Goal: Information Seeking & Learning: Learn about a topic

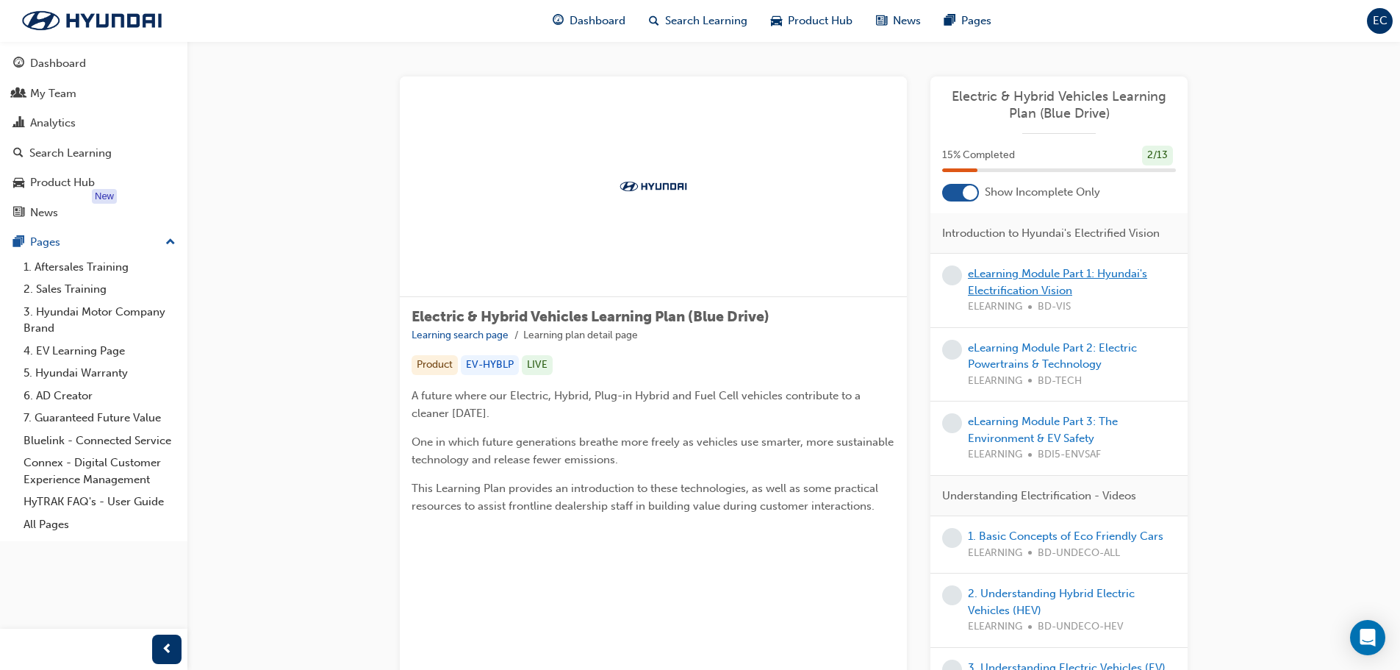
click at [999, 277] on link "eLearning Module Part 1: Hyundai's Electrification Vision" at bounding box center [1057, 282] width 179 height 30
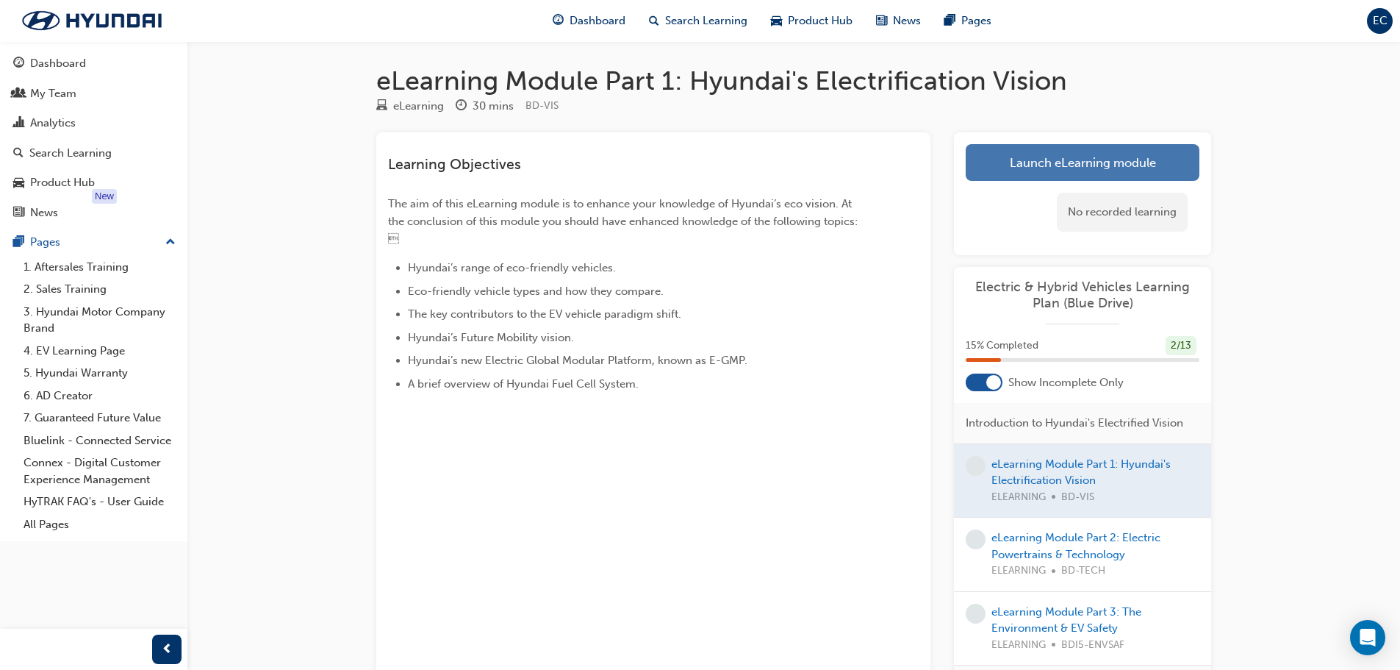
click at [1115, 157] on link "Launch eLearning module" at bounding box center [1083, 162] width 234 height 37
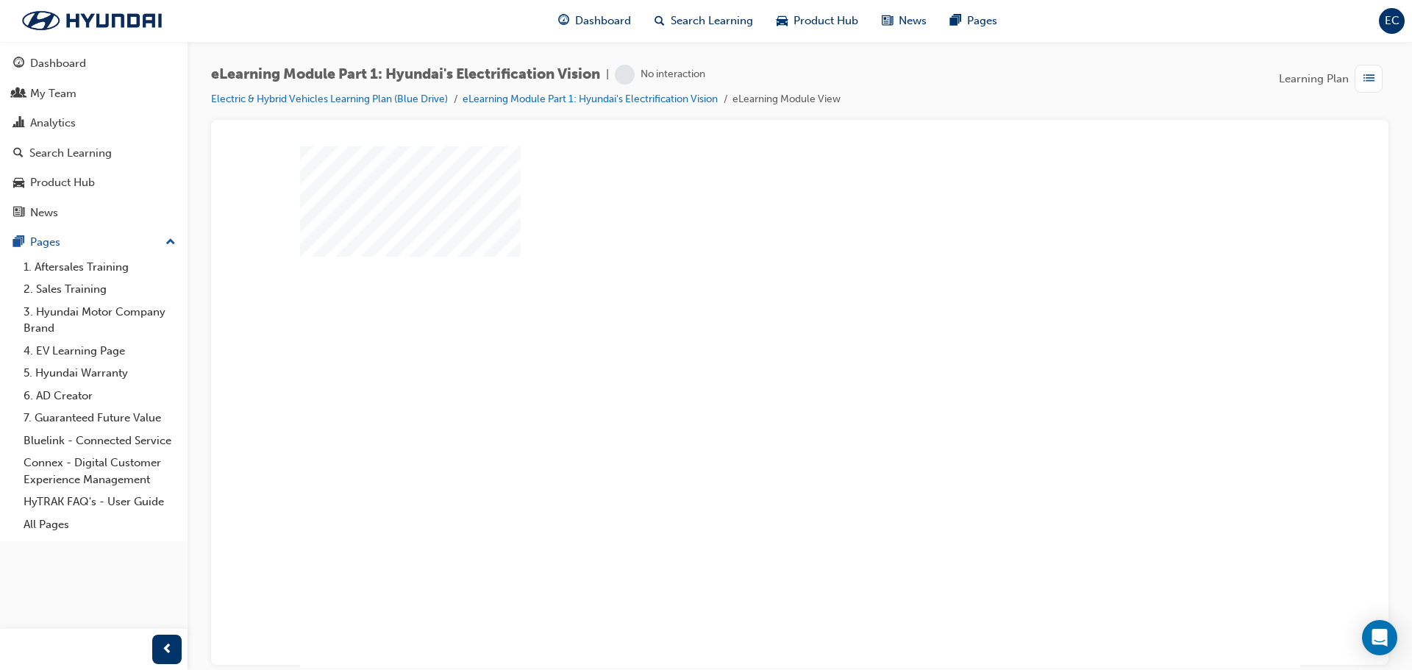
click at [757, 364] on div "play" at bounding box center [757, 364] width 0 height 0
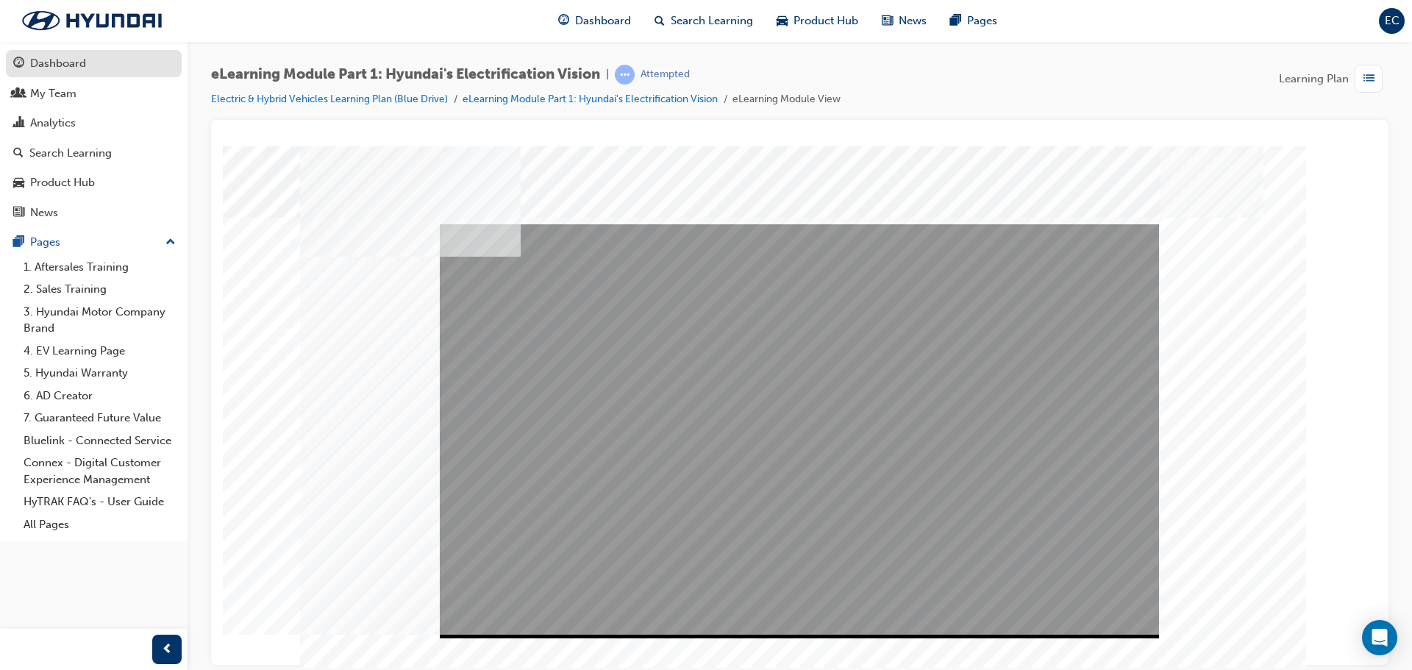
click at [99, 62] on div "Dashboard" at bounding box center [93, 63] width 161 height 18
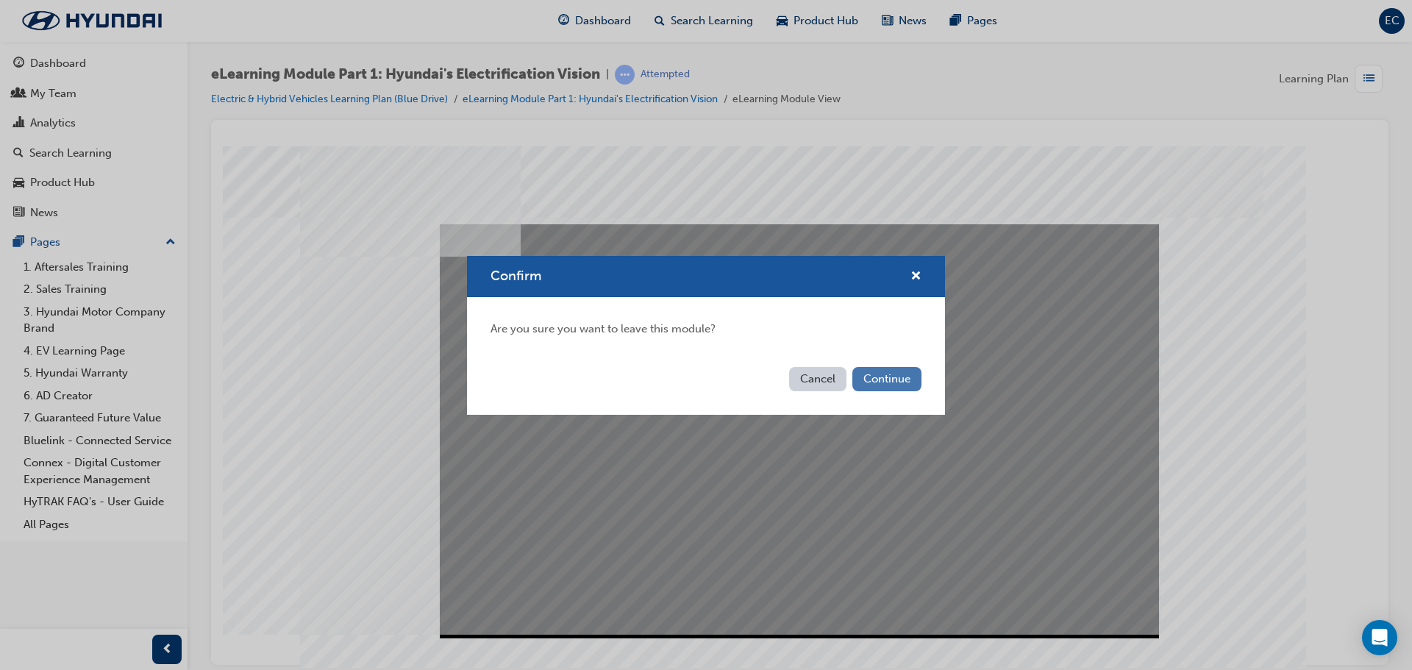
click at [891, 372] on button "Continue" at bounding box center [886, 379] width 69 height 24
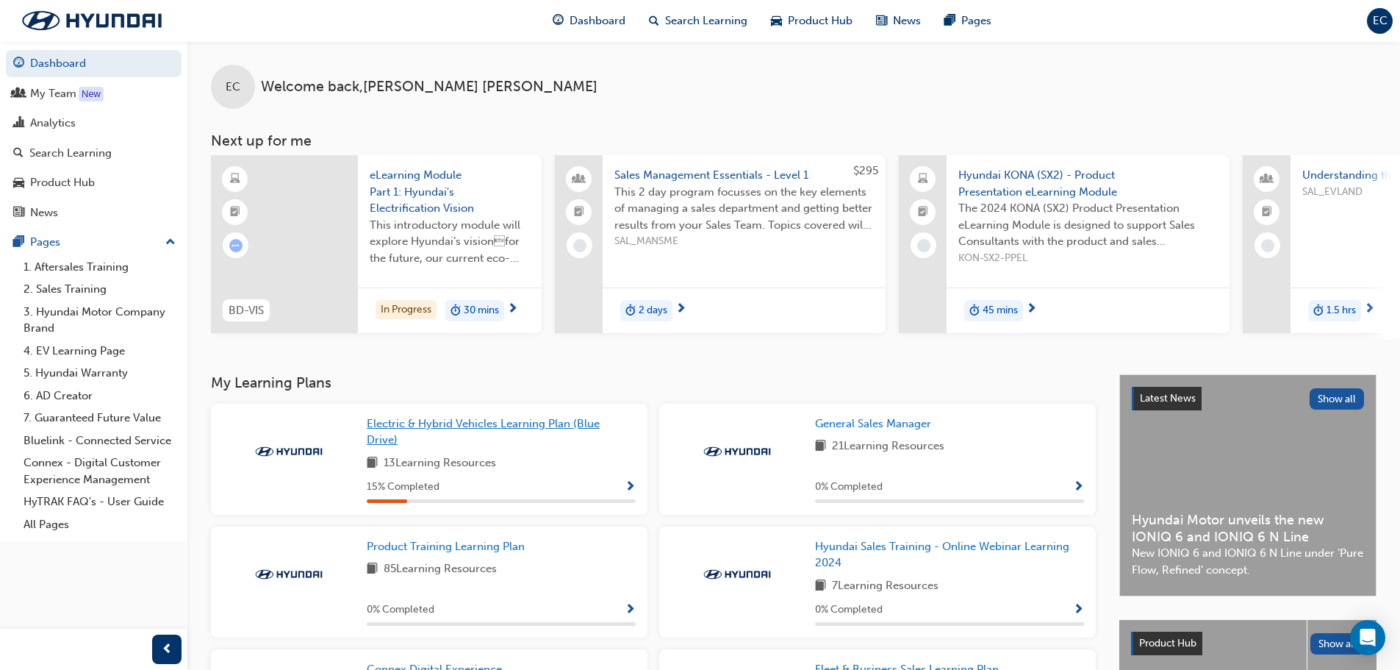
click at [432, 428] on span "Electric & Hybrid Vehicles Learning Plan (Blue Drive)" at bounding box center [483, 432] width 233 height 30
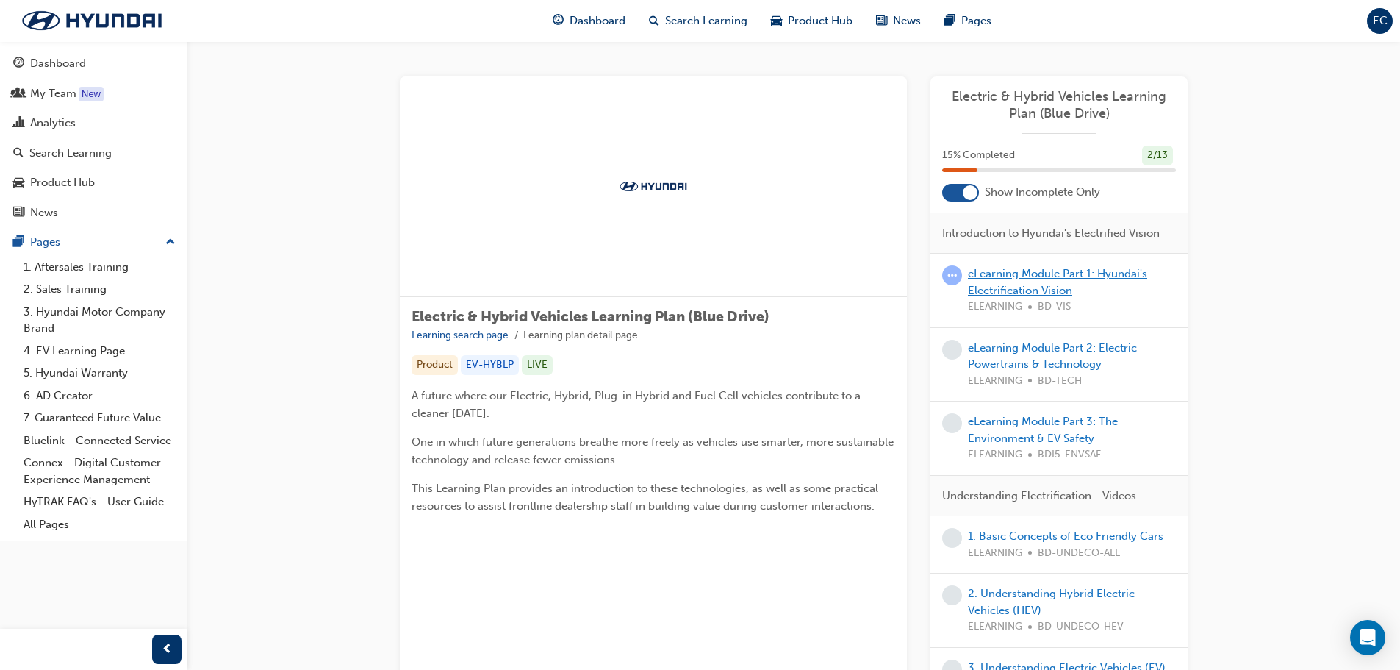
click at [1045, 292] on link "eLearning Module Part 1: Hyundai's Electrification Vision" at bounding box center [1057, 282] width 179 height 30
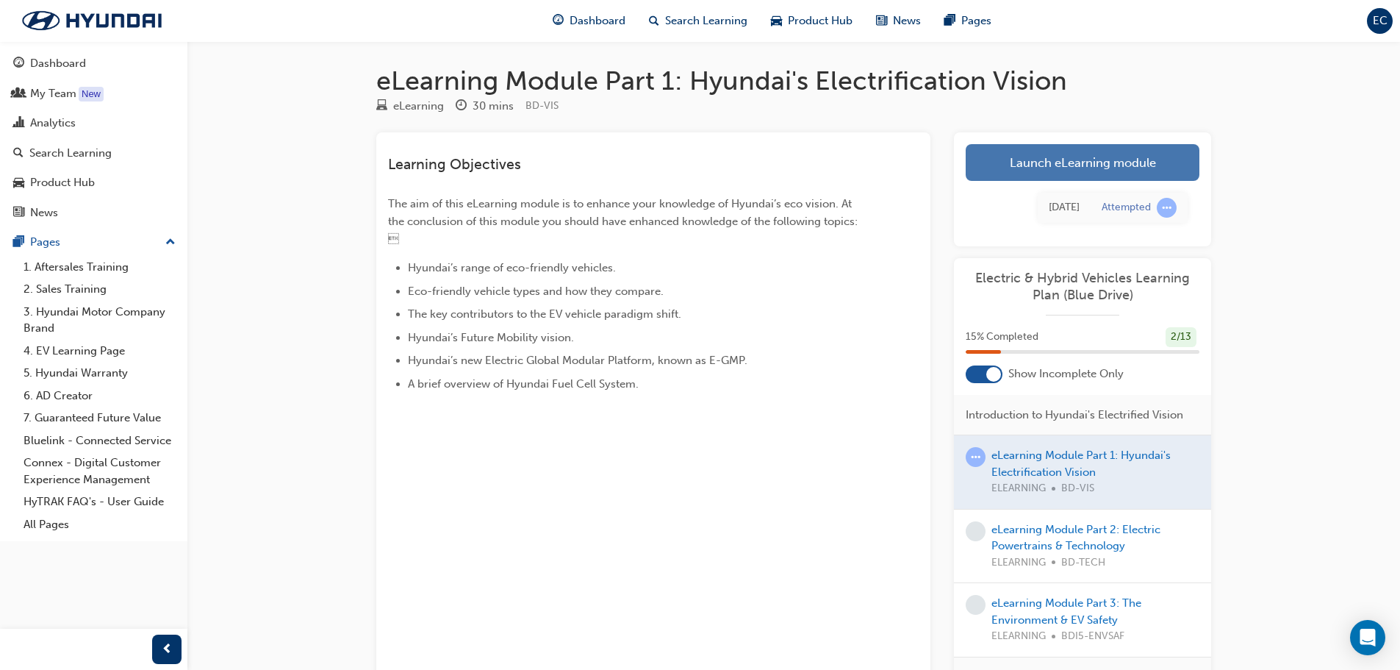
click at [1098, 162] on link "Launch eLearning module" at bounding box center [1083, 162] width 234 height 37
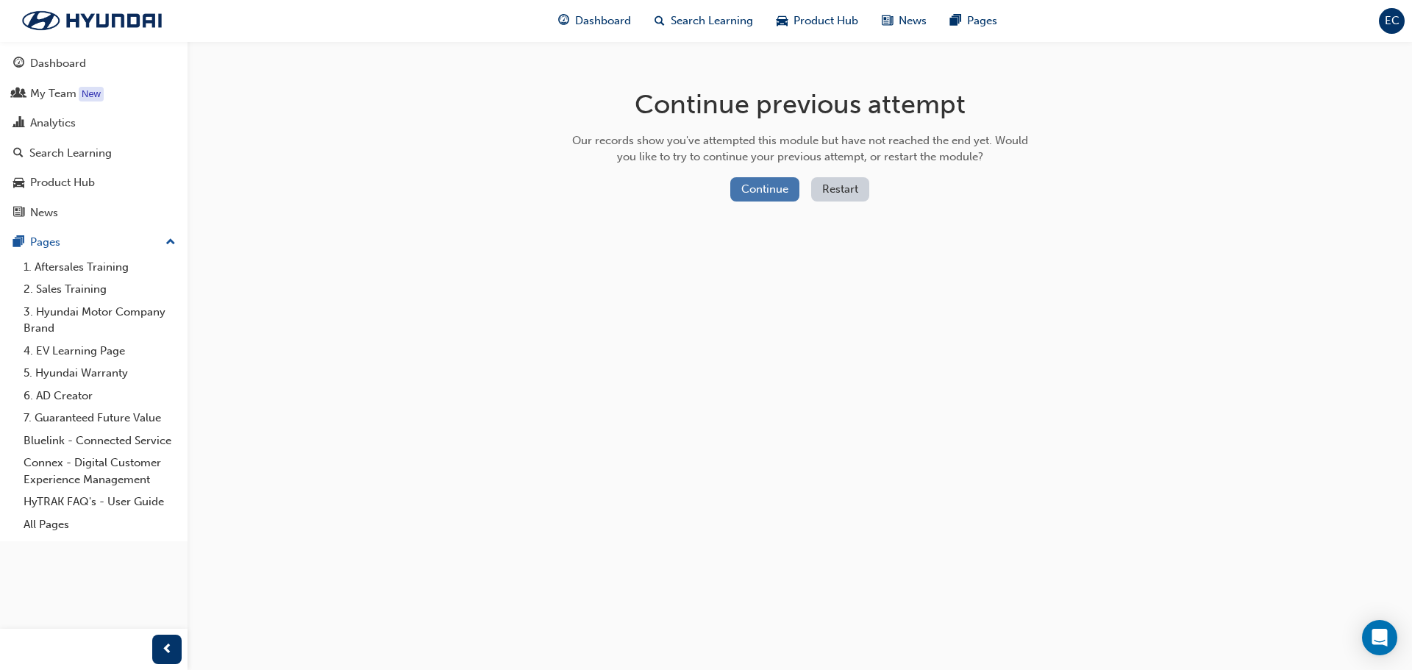
click at [747, 185] on button "Continue" at bounding box center [764, 189] width 69 height 24
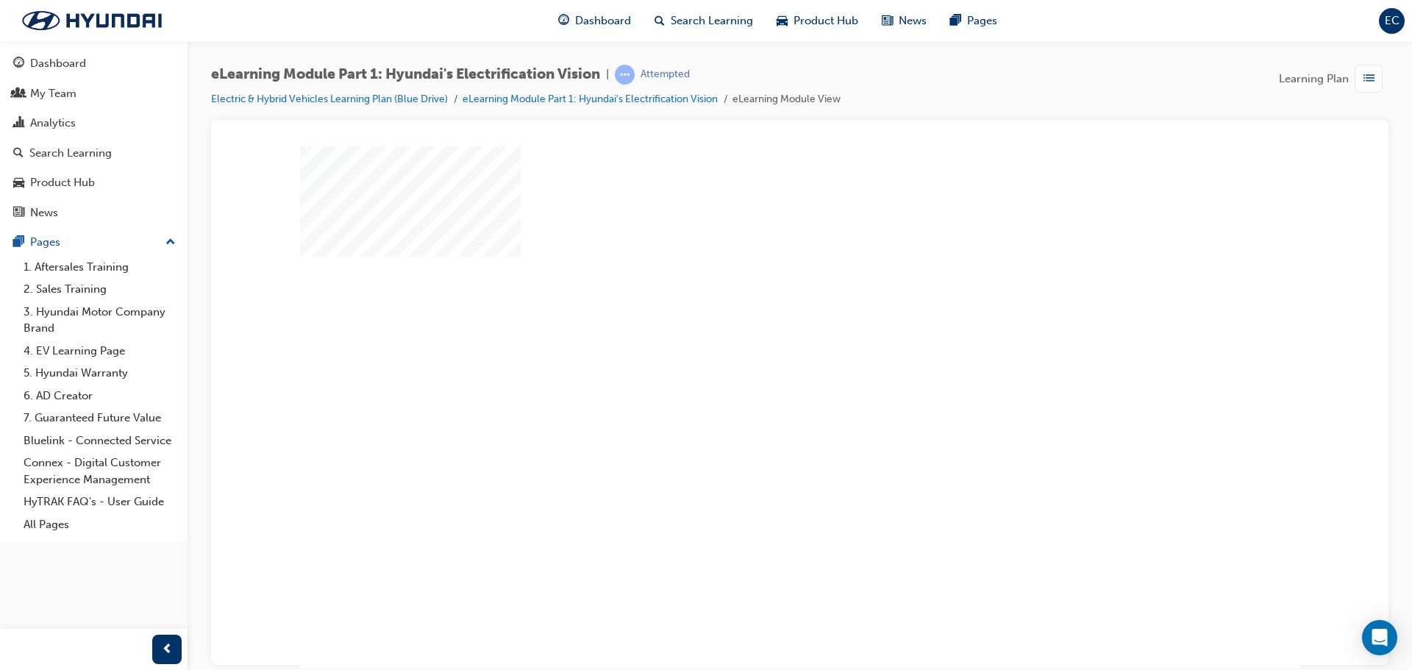
click at [757, 364] on div "play" at bounding box center [757, 364] width 0 height 0
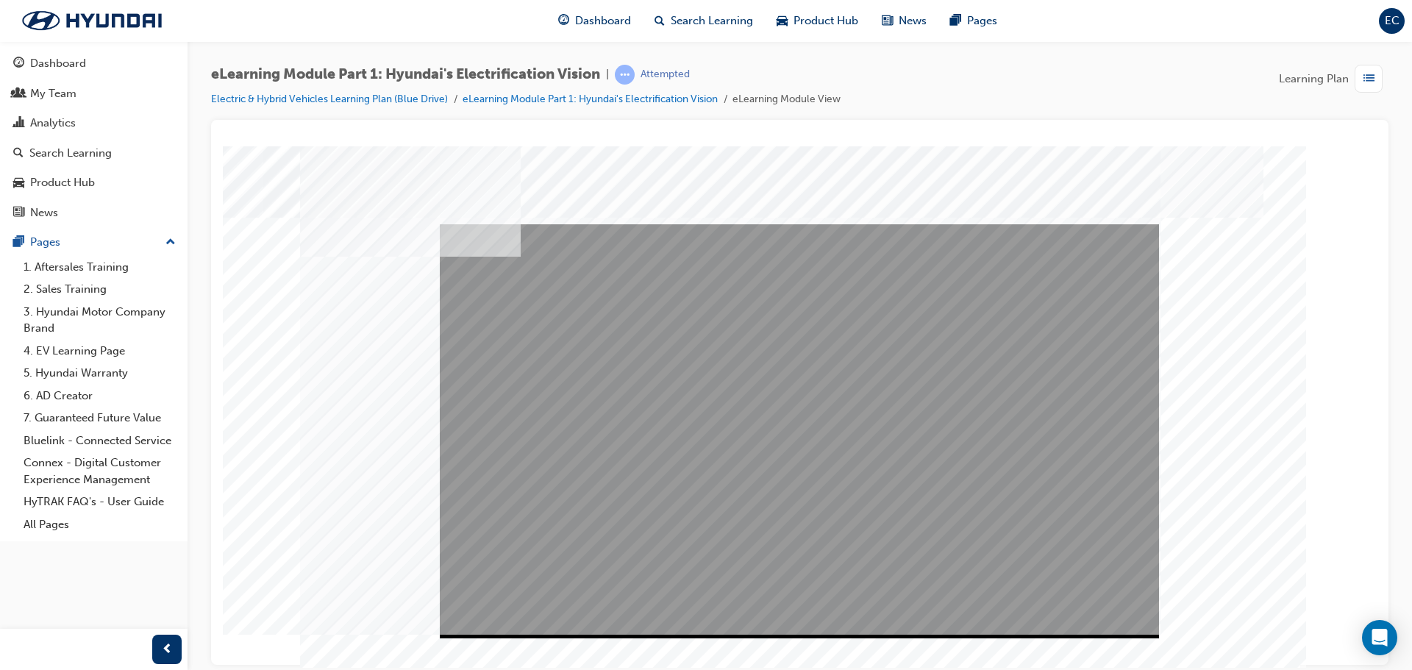
drag, startPoint x: 1070, startPoint y: 626, endPoint x: 1080, endPoint y: 620, distance: 11.2
click at [1080, 223] on div "Video" at bounding box center [799, 223] width 719 height 0
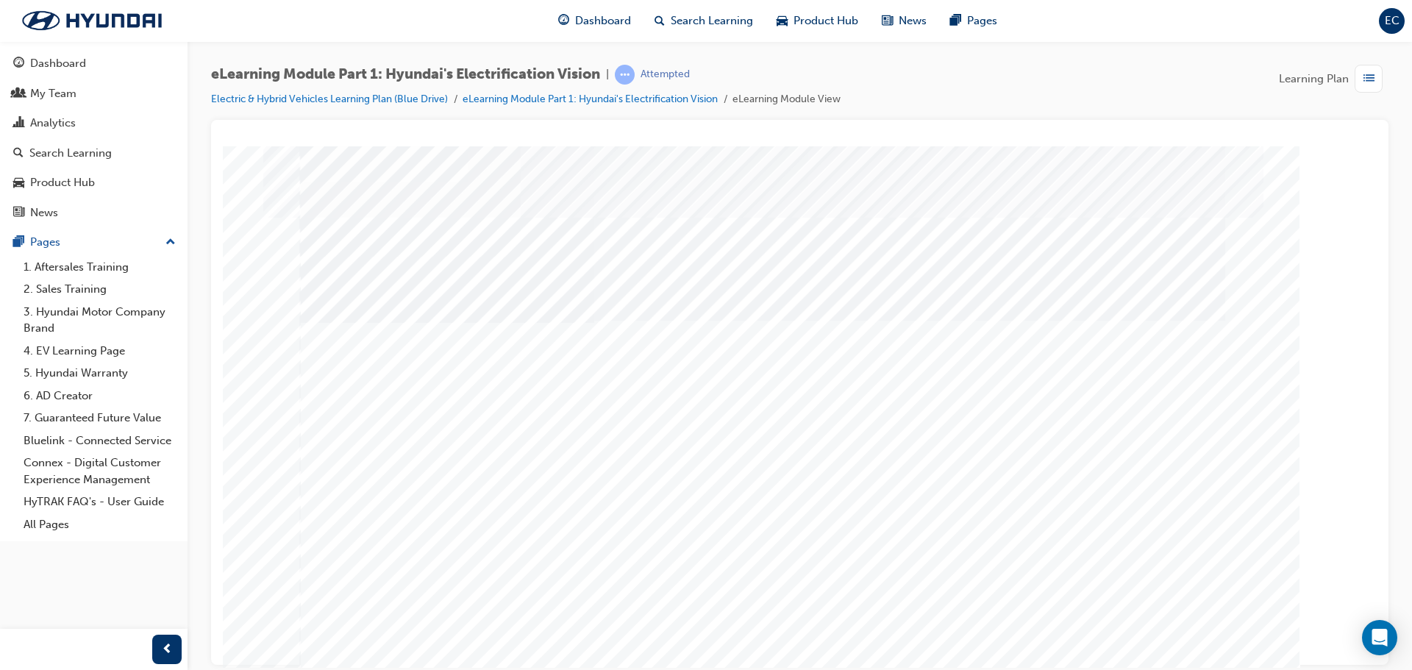
scroll to position [30, 0]
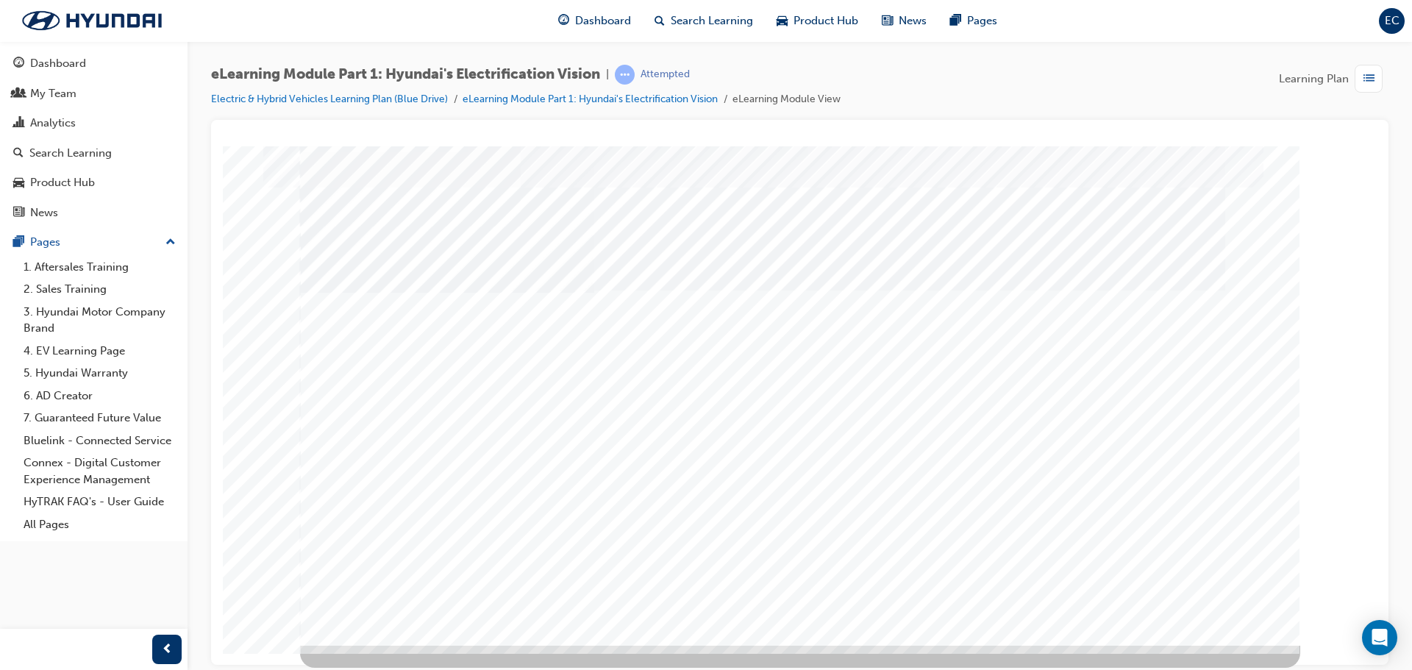
drag, startPoint x: 779, startPoint y: 465, endPoint x: 785, endPoint y: 455, distance: 11.6
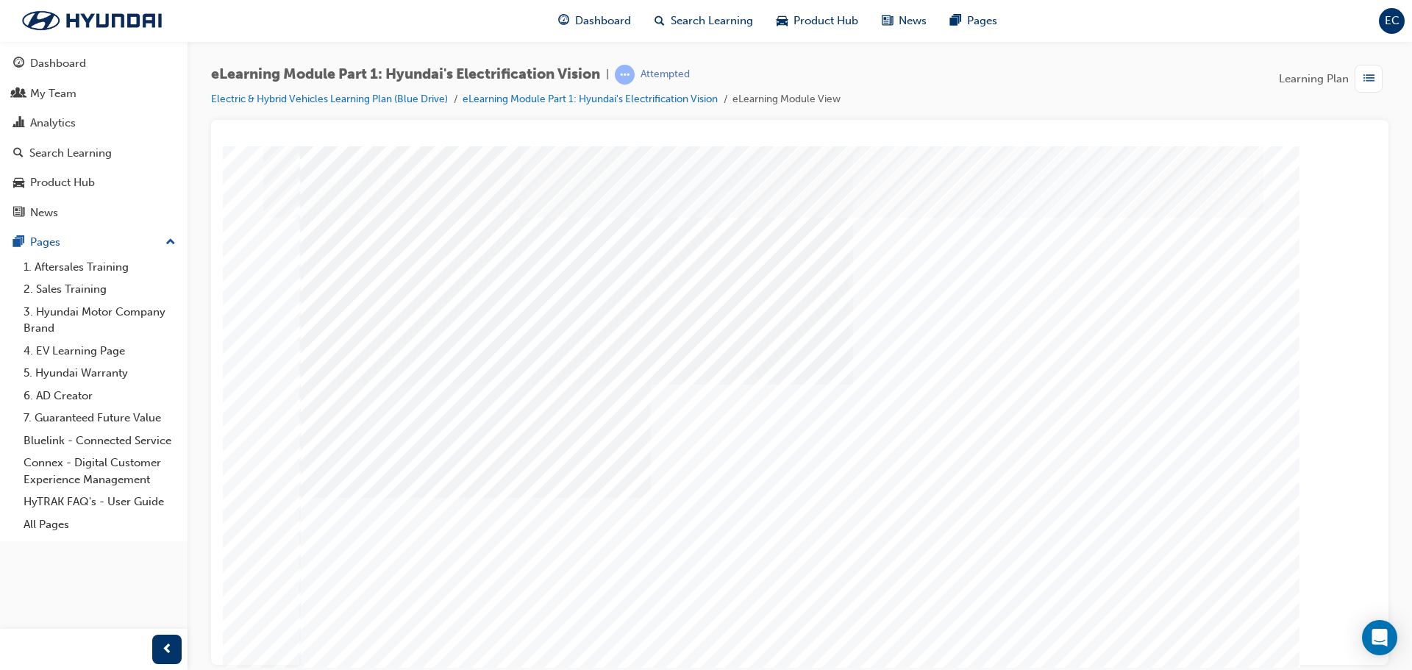
drag, startPoint x: 930, startPoint y: 475, endPoint x: 943, endPoint y: 381, distance: 95.0
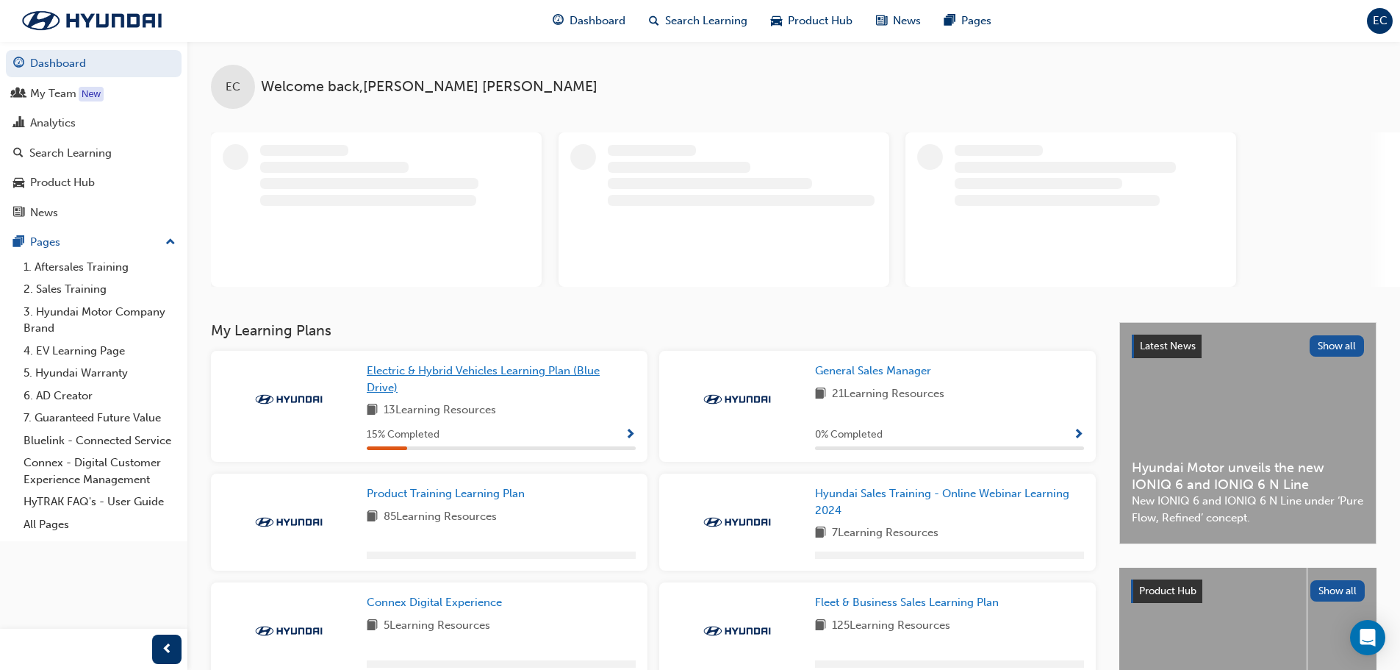
click at [534, 371] on span "Electric & Hybrid Vehicles Learning Plan (Blue Drive)" at bounding box center [483, 379] width 233 height 30
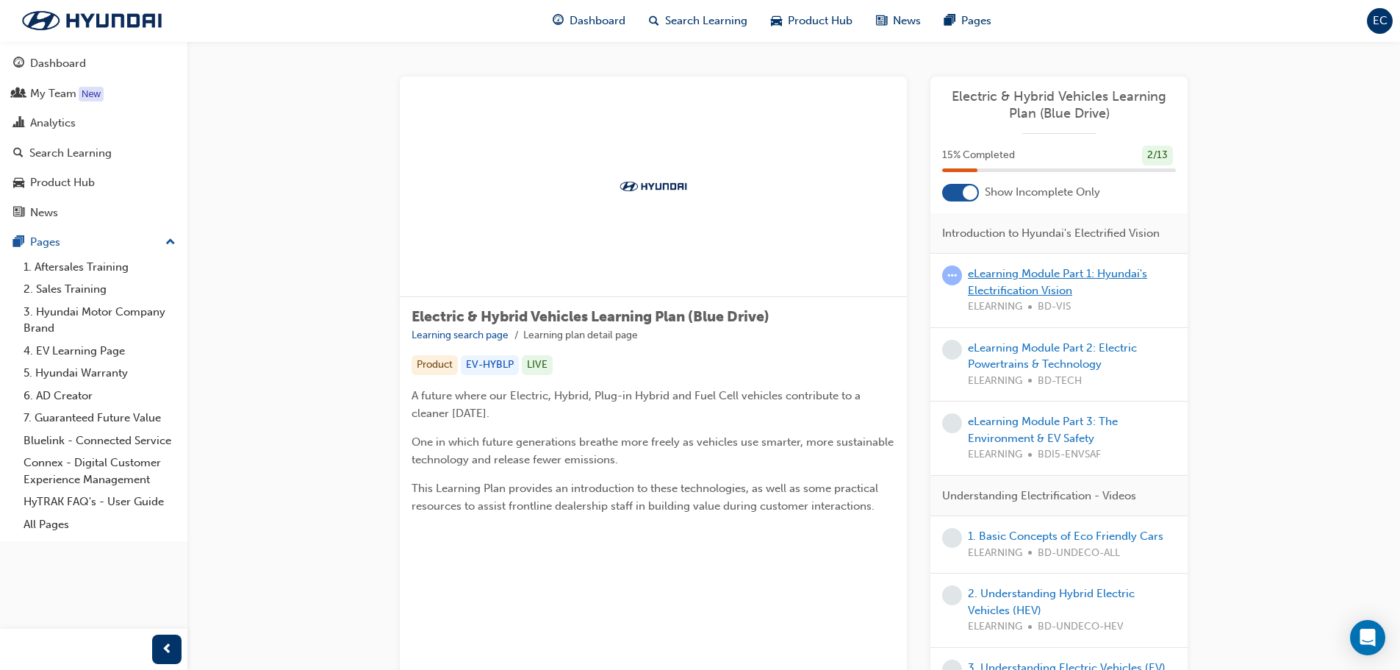
click at [1003, 287] on link "eLearning Module Part 1: Hyundai's Electrification Vision" at bounding box center [1057, 282] width 179 height 30
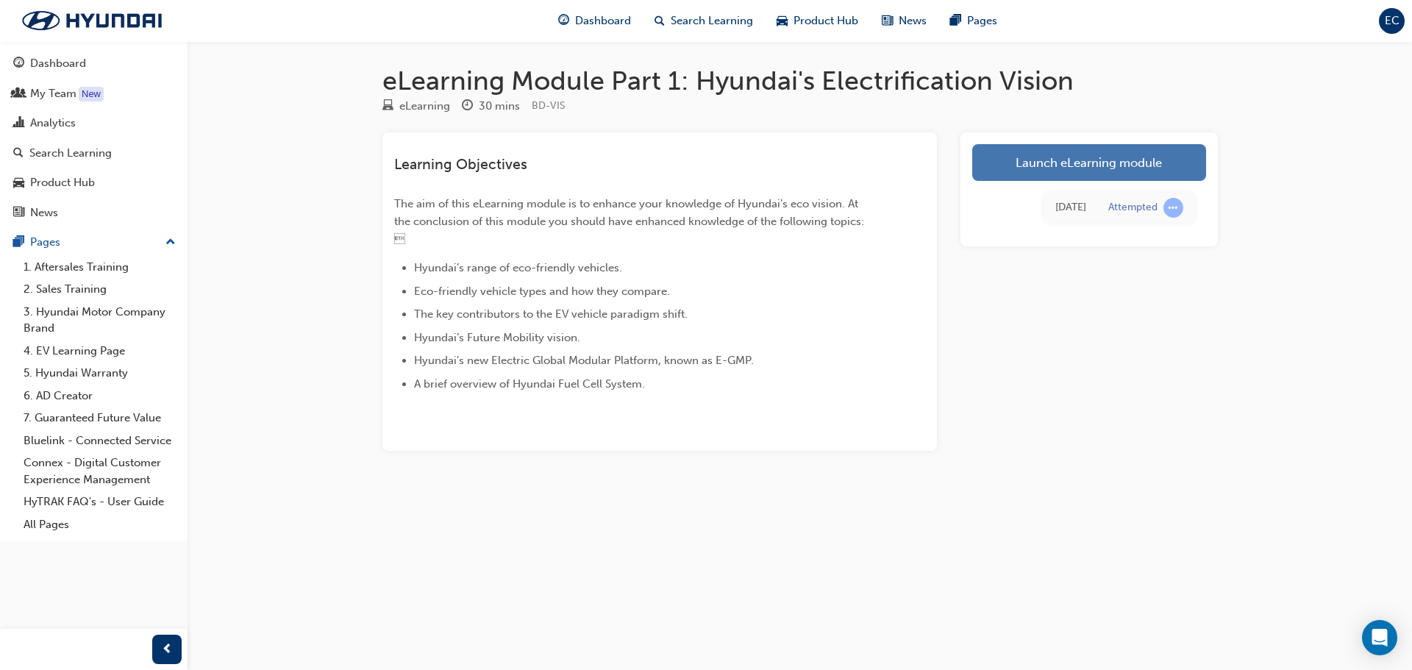
click at [1170, 171] on link "Launch eLearning module" at bounding box center [1089, 162] width 234 height 37
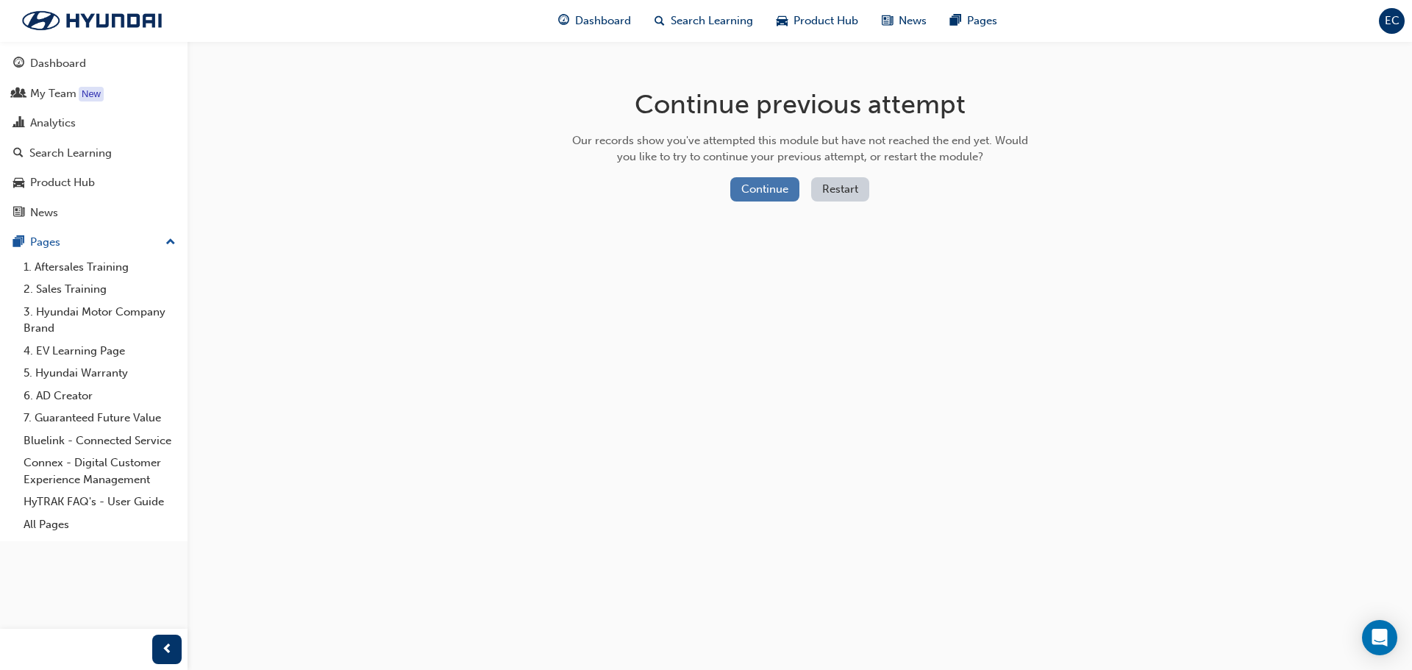
click at [765, 180] on button "Continue" at bounding box center [764, 189] width 69 height 24
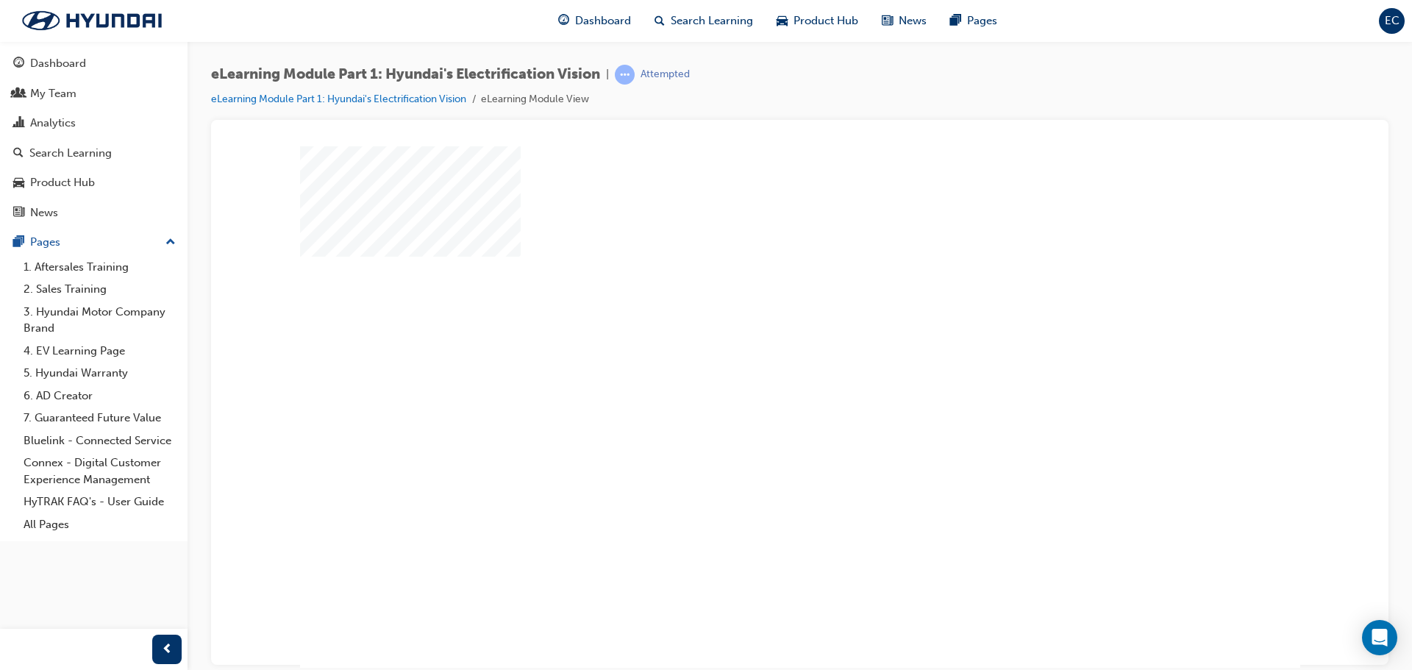
click at [757, 364] on div "play" at bounding box center [757, 364] width 0 height 0
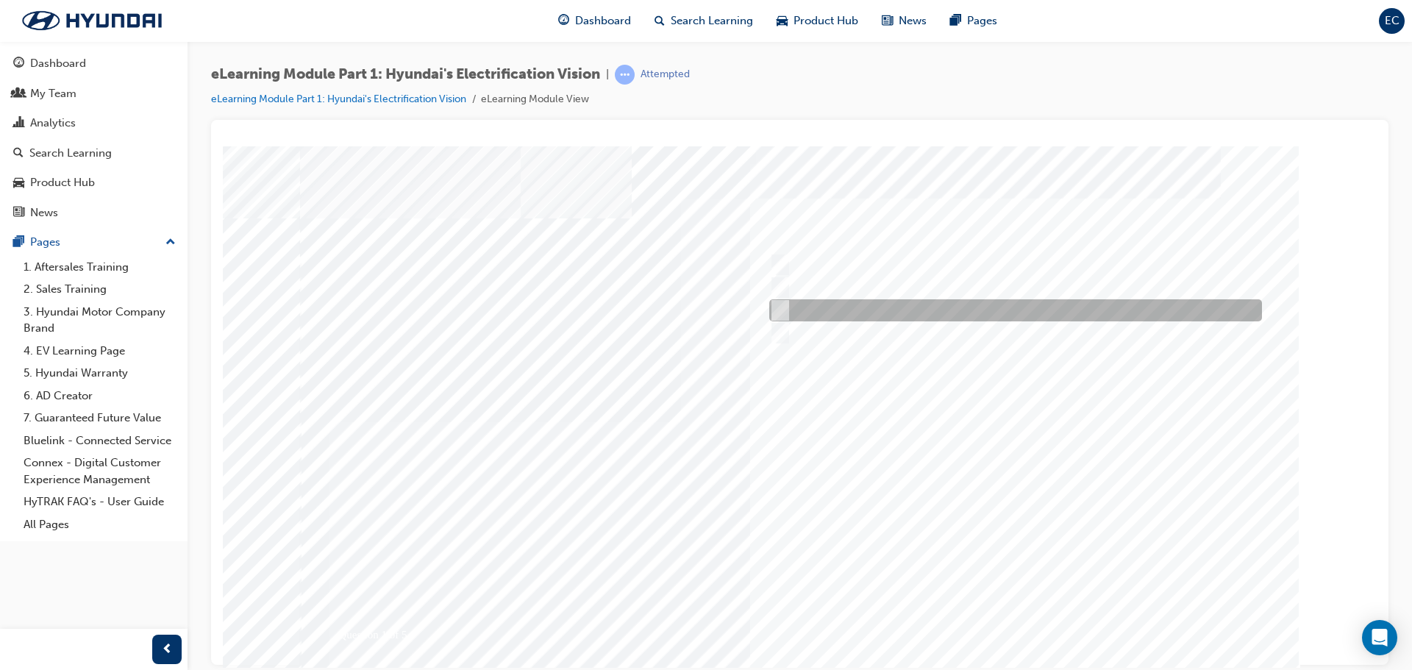
drag, startPoint x: 843, startPoint y: 307, endPoint x: 857, endPoint y: 317, distance: 17.5
click at [848, 312] on div at bounding box center [1011, 310] width 493 height 22
radio input "true"
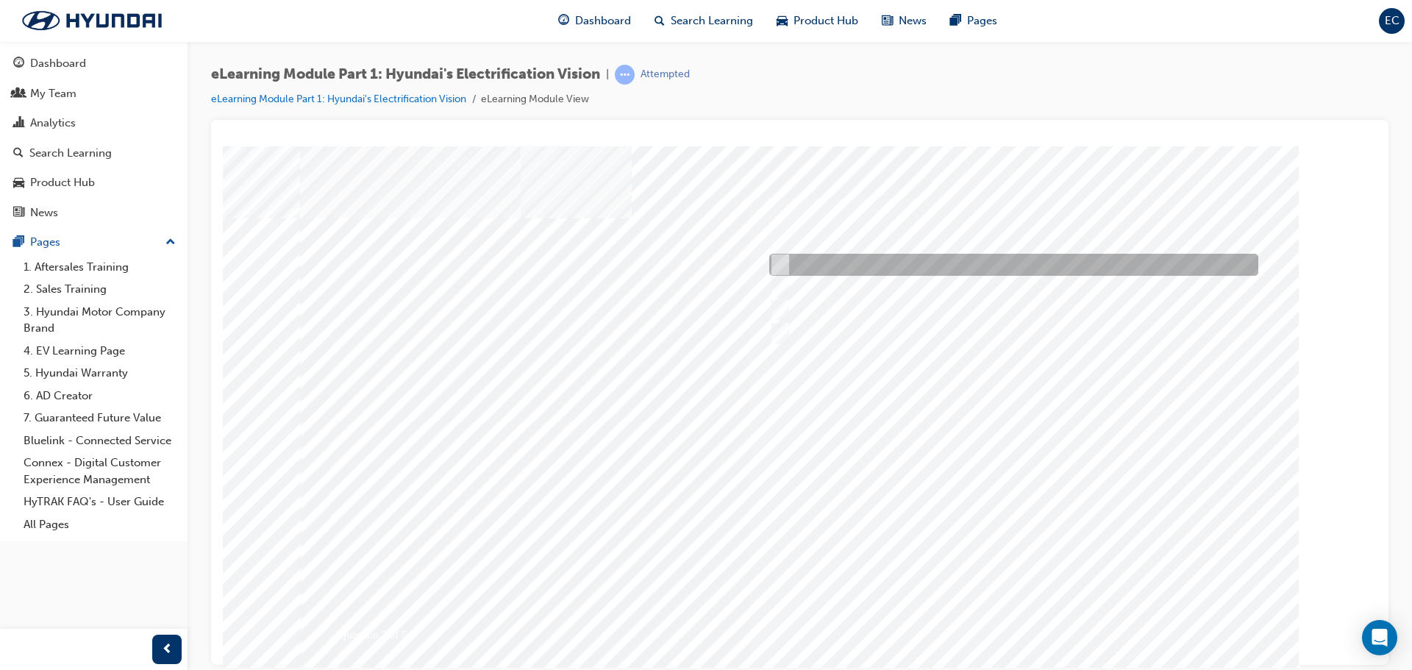
click at [784, 257] on input "Kona" at bounding box center [777, 265] width 16 height 16
radio input "true"
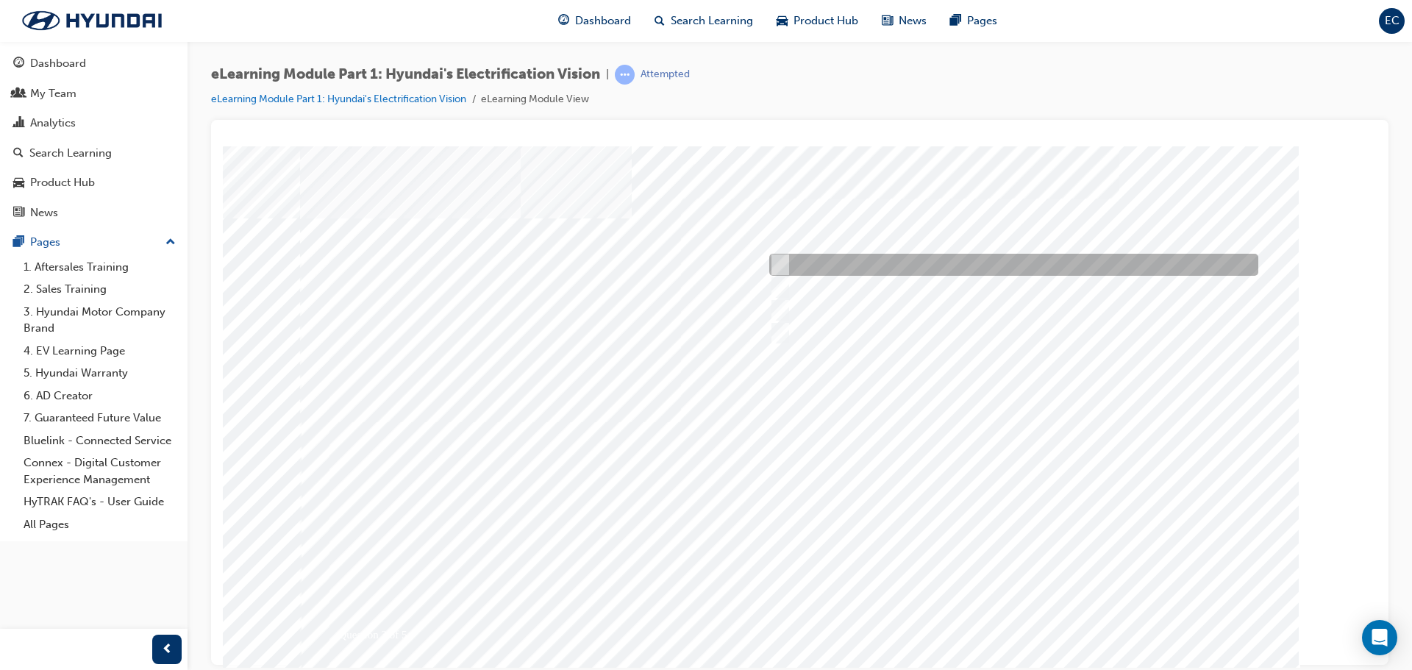
click at [914, 254] on div at bounding box center [1009, 265] width 489 height 22
checkbox input "true"
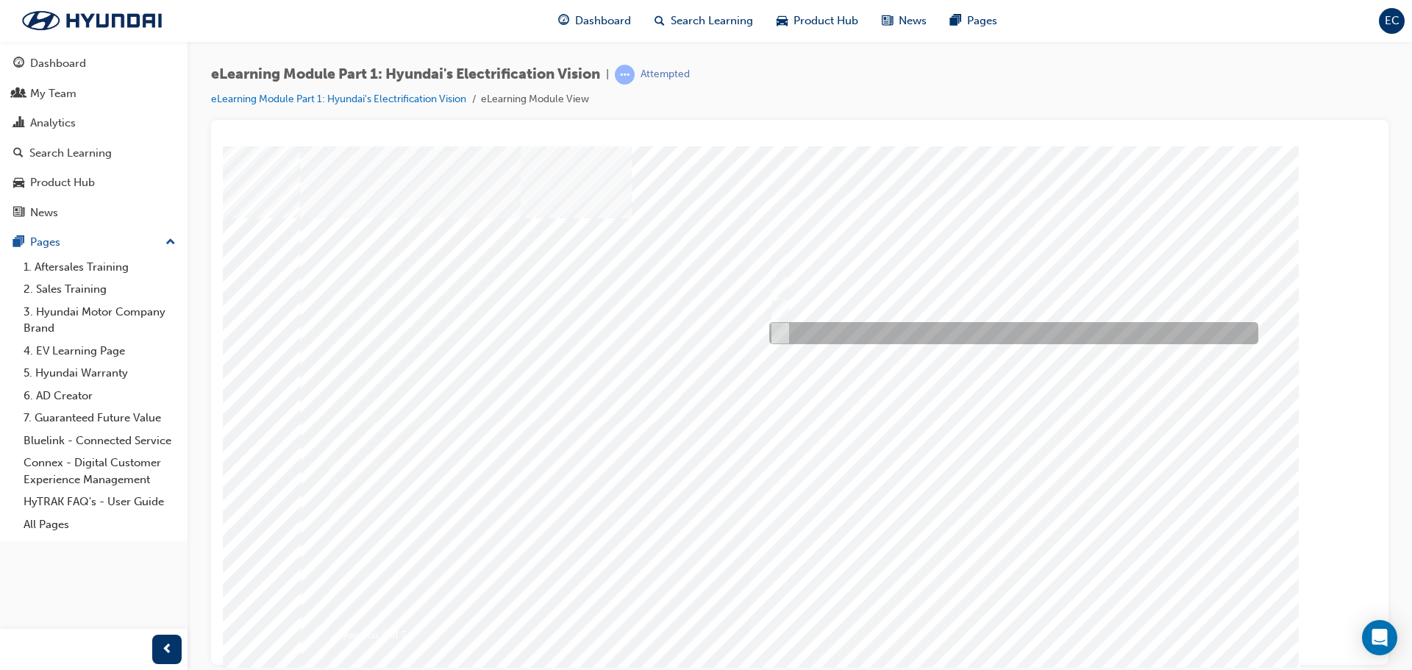
click at [879, 338] on div at bounding box center [1009, 333] width 489 height 22
checkbox input "true"
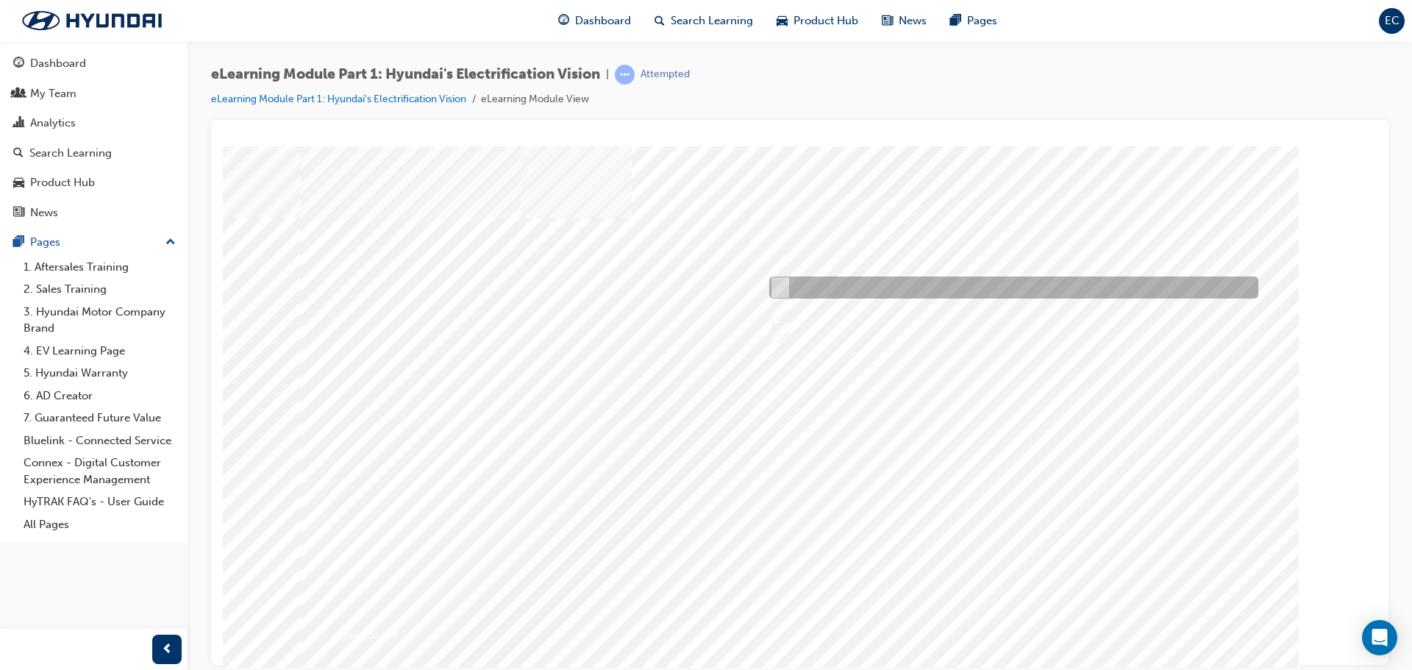
click at [1012, 286] on div at bounding box center [1009, 287] width 489 height 22
checkbox input "true"
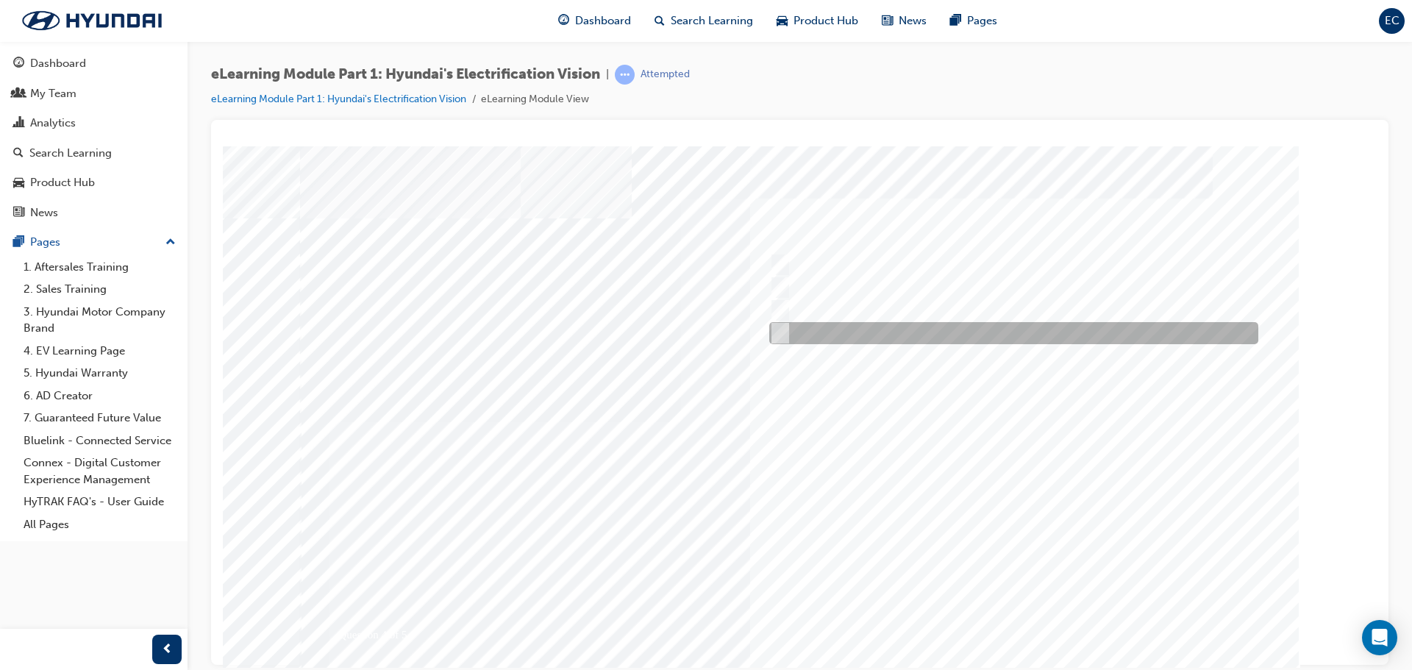
click at [890, 340] on div at bounding box center [1009, 333] width 489 height 22
checkbox input "true"
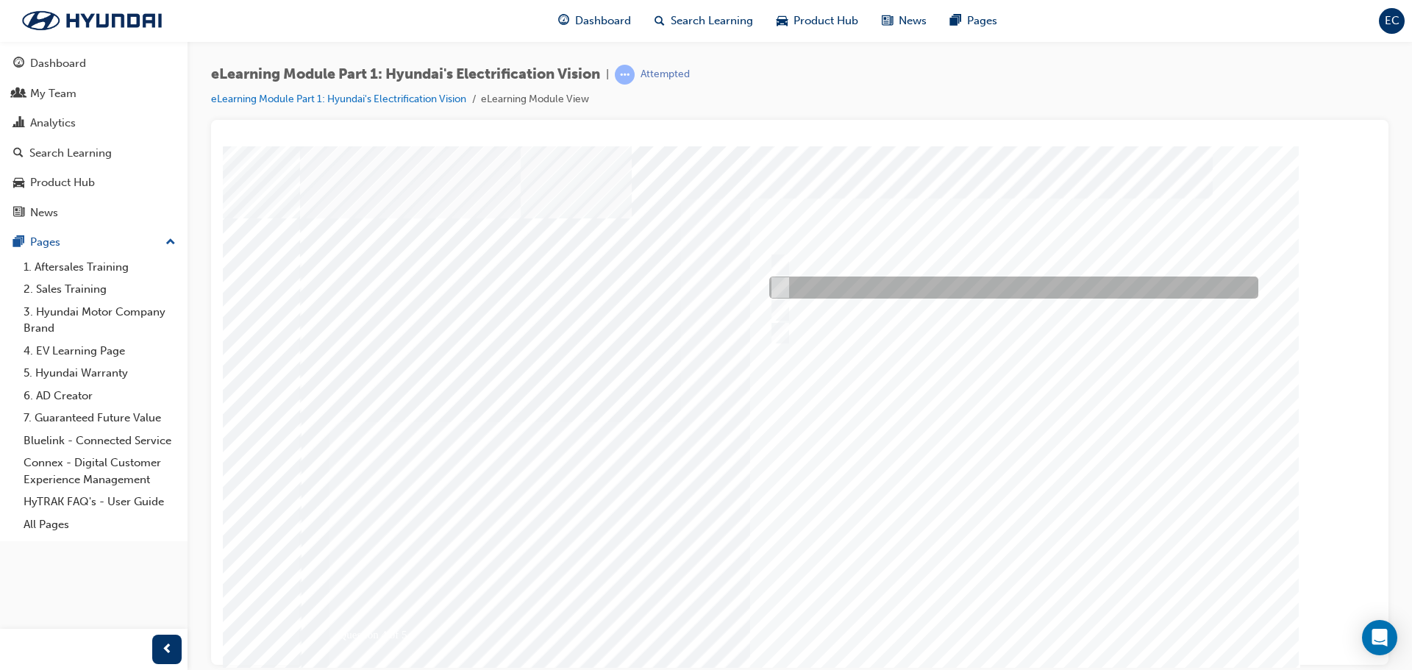
click at [920, 286] on div at bounding box center [1009, 287] width 489 height 22
checkbox input "true"
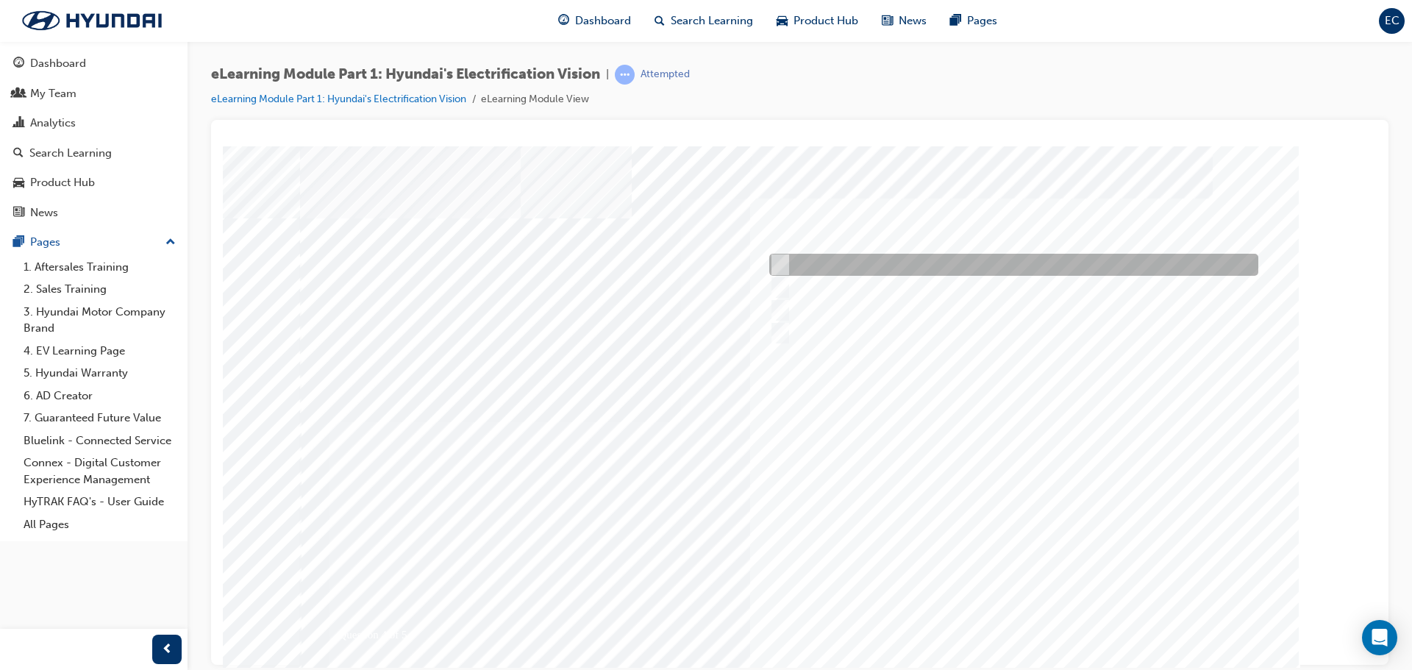
click at [999, 254] on div at bounding box center [1009, 265] width 489 height 22
checkbox input "true"
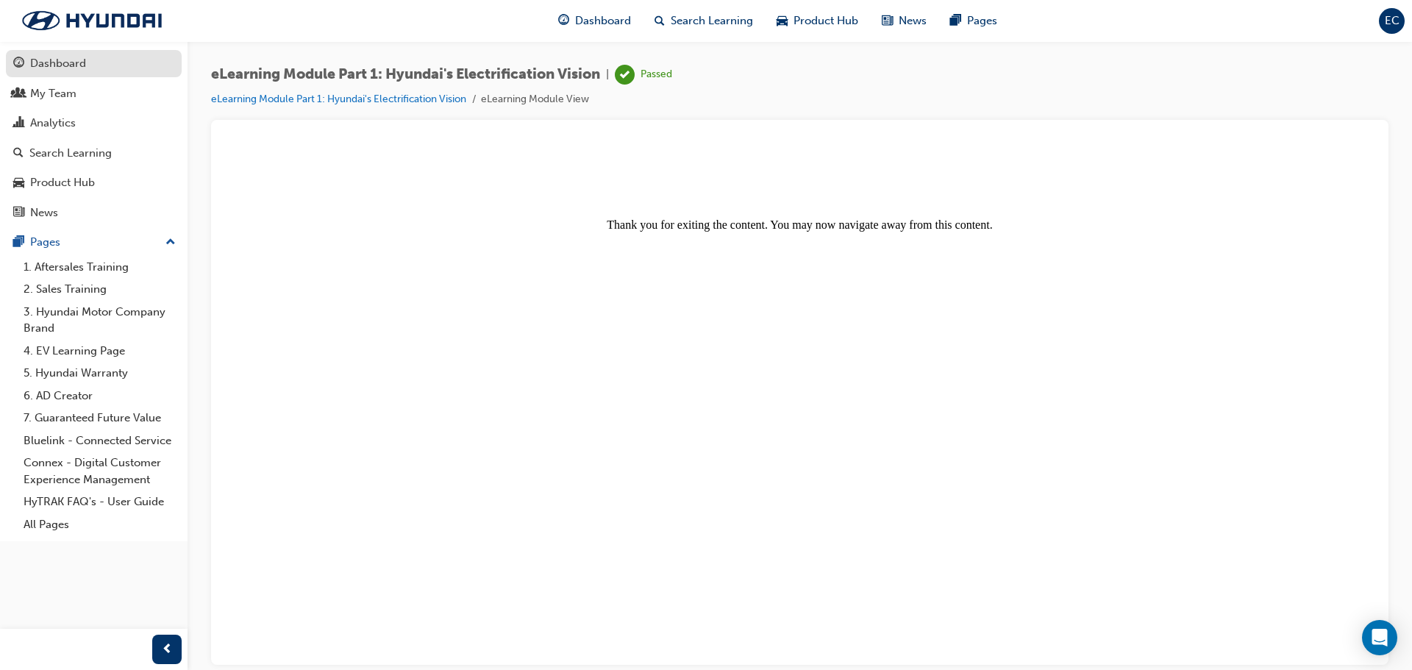
click at [56, 66] on div "Dashboard" at bounding box center [58, 63] width 56 height 17
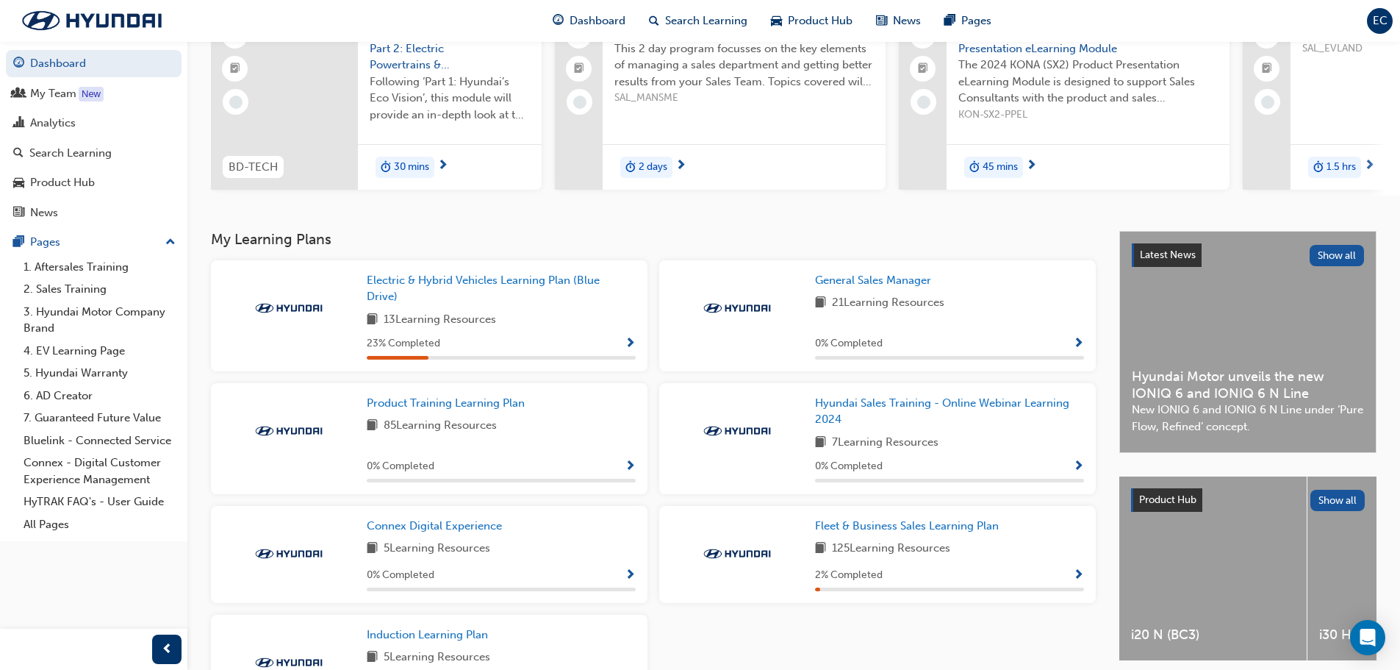
scroll to position [116, 0]
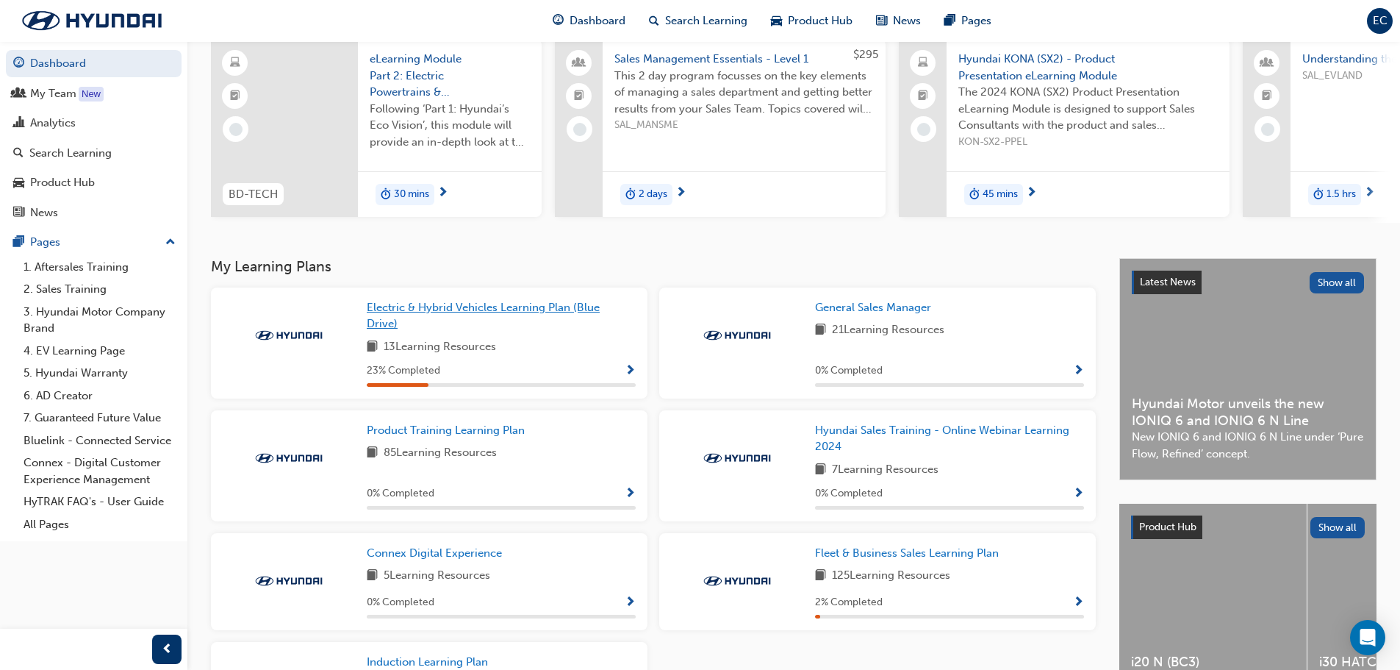
click at [487, 317] on span "Electric & Hybrid Vehicles Learning Plan (Blue Drive)" at bounding box center [483, 316] width 233 height 30
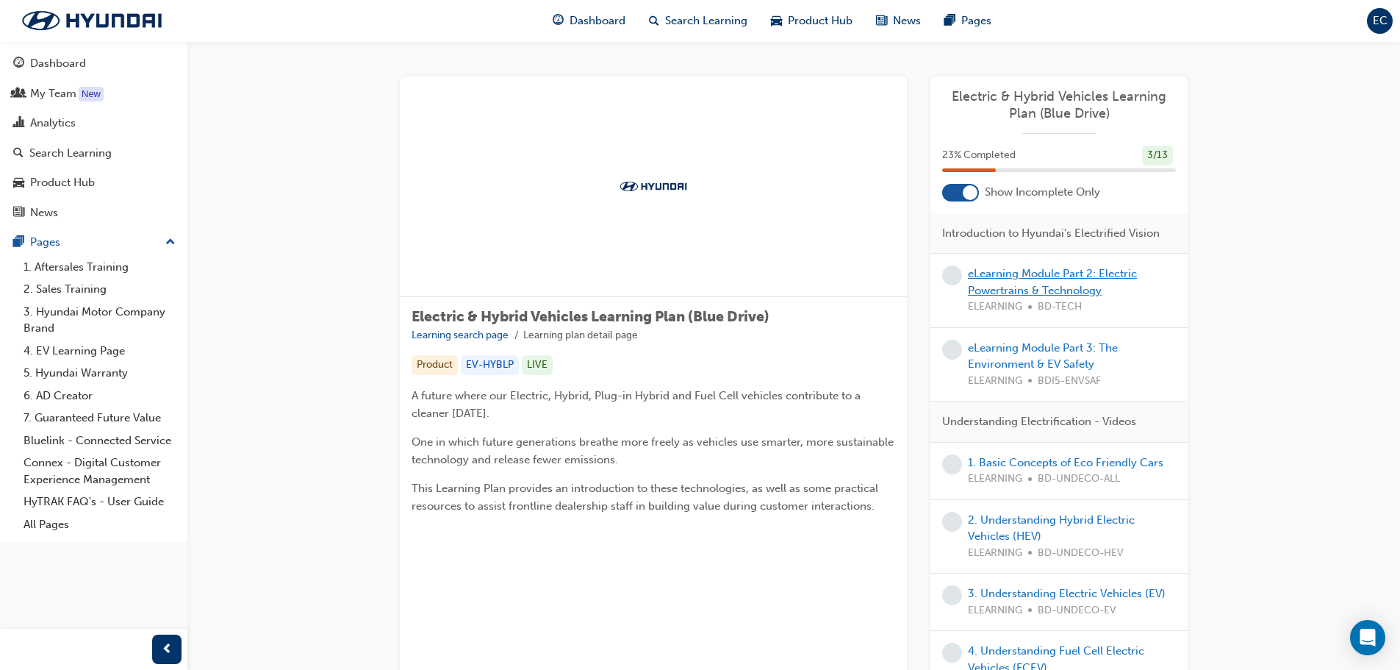
click at [1017, 290] on link "eLearning Module Part 2: Electric Powertrains & Technology" at bounding box center [1052, 282] width 169 height 30
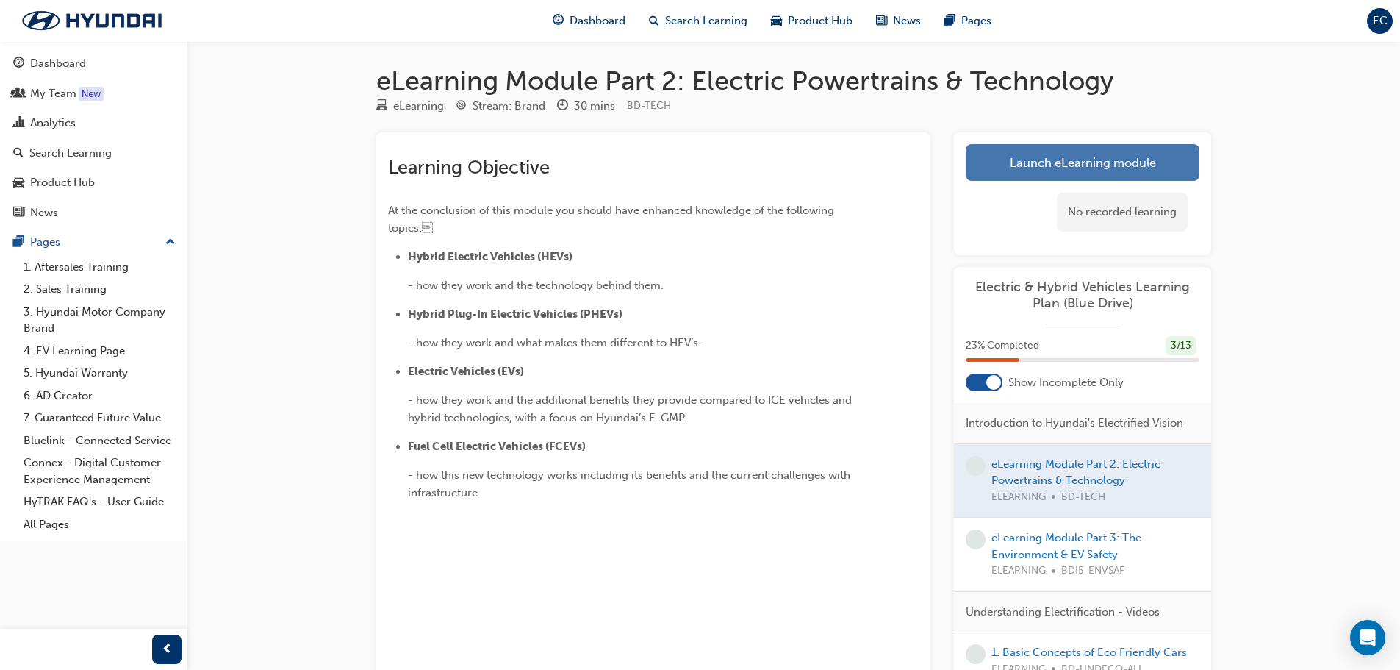
click at [1034, 176] on link "Launch eLearning module" at bounding box center [1083, 162] width 234 height 37
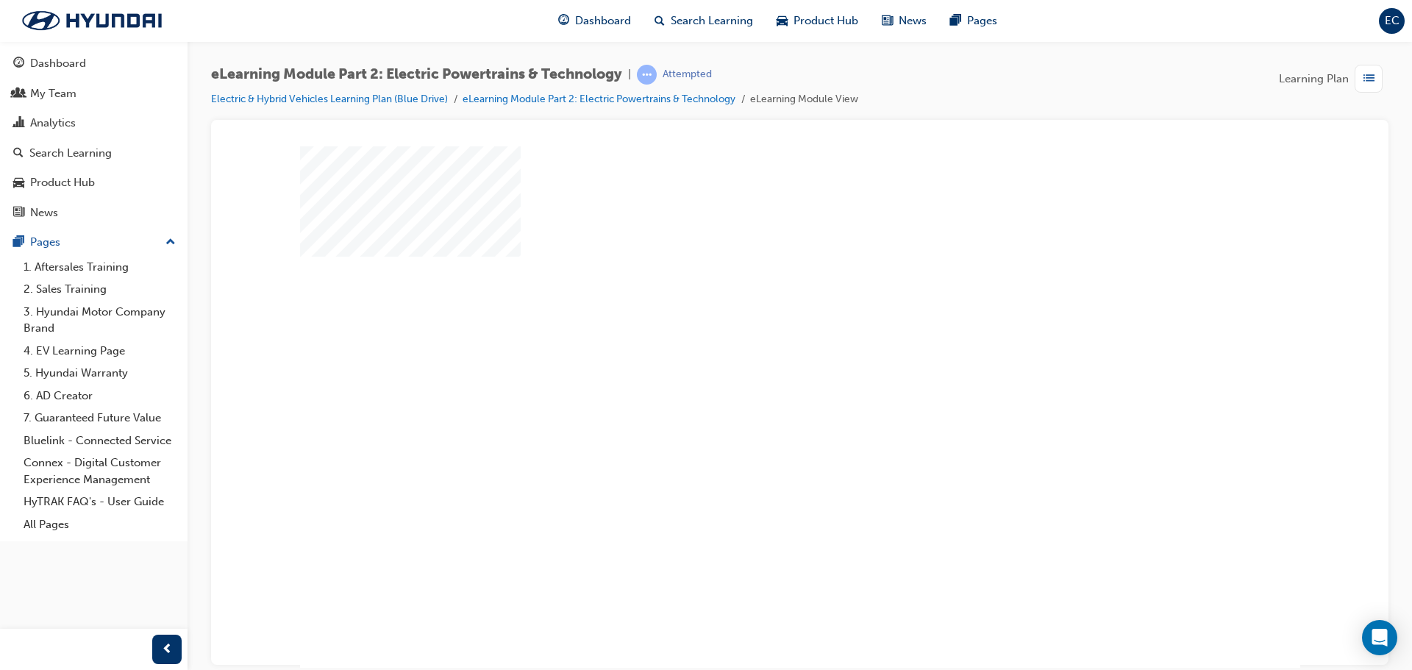
click at [757, 364] on div "play" at bounding box center [757, 364] width 0 height 0
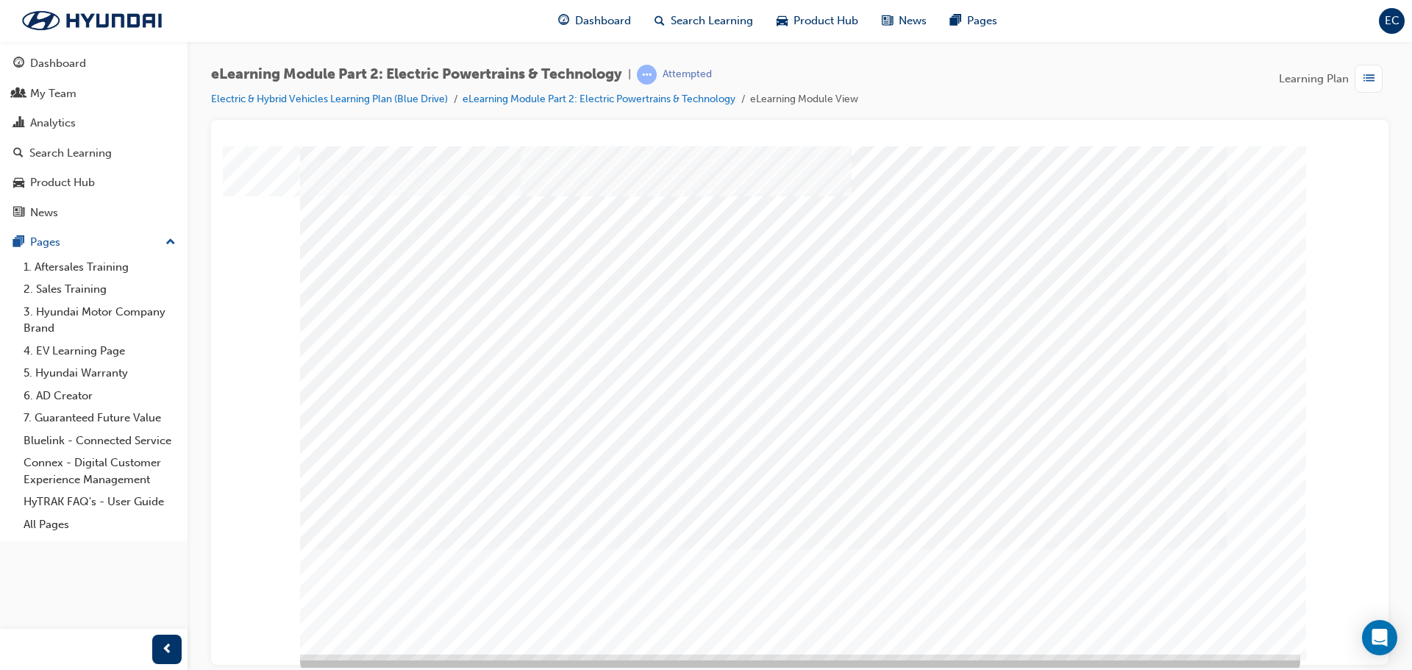
scroll to position [30, 0]
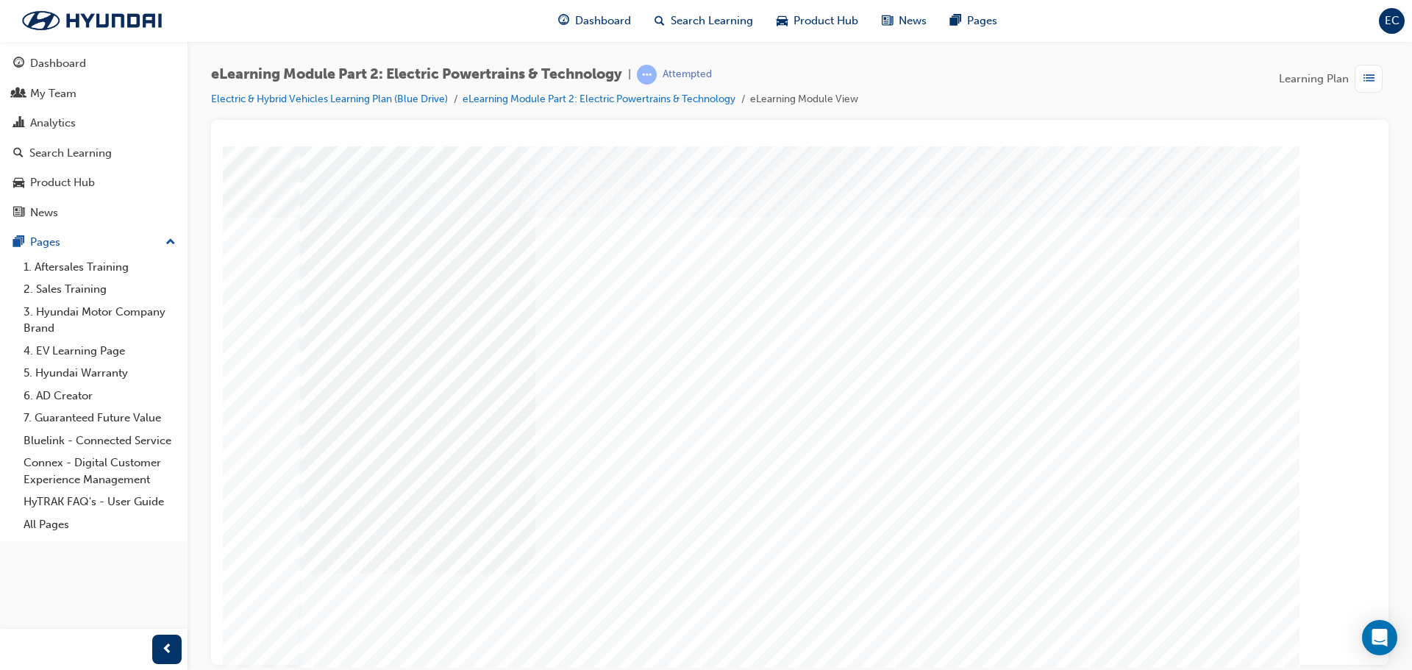
click at [1209, 637] on div "Content Image Right" at bounding box center [800, 410] width 1000 height 529
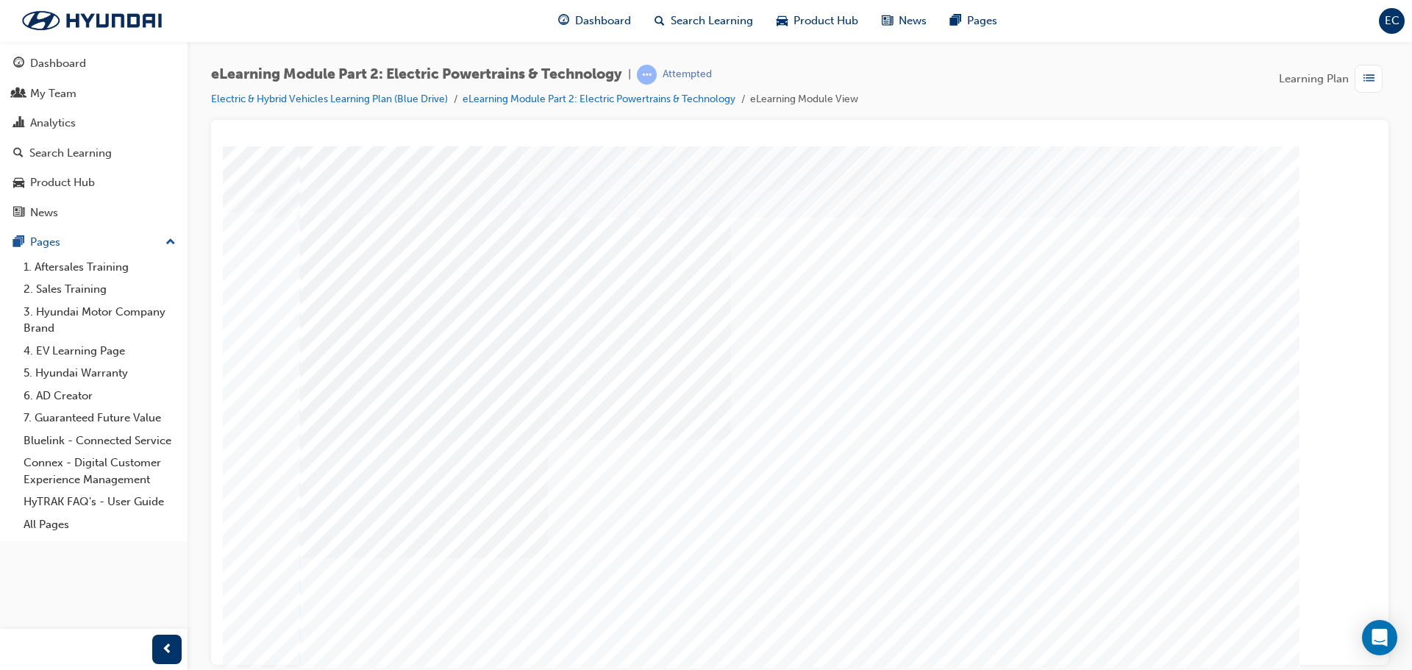
drag, startPoint x: 1186, startPoint y: 626, endPoint x: 1187, endPoint y: 618, distance: 8.1
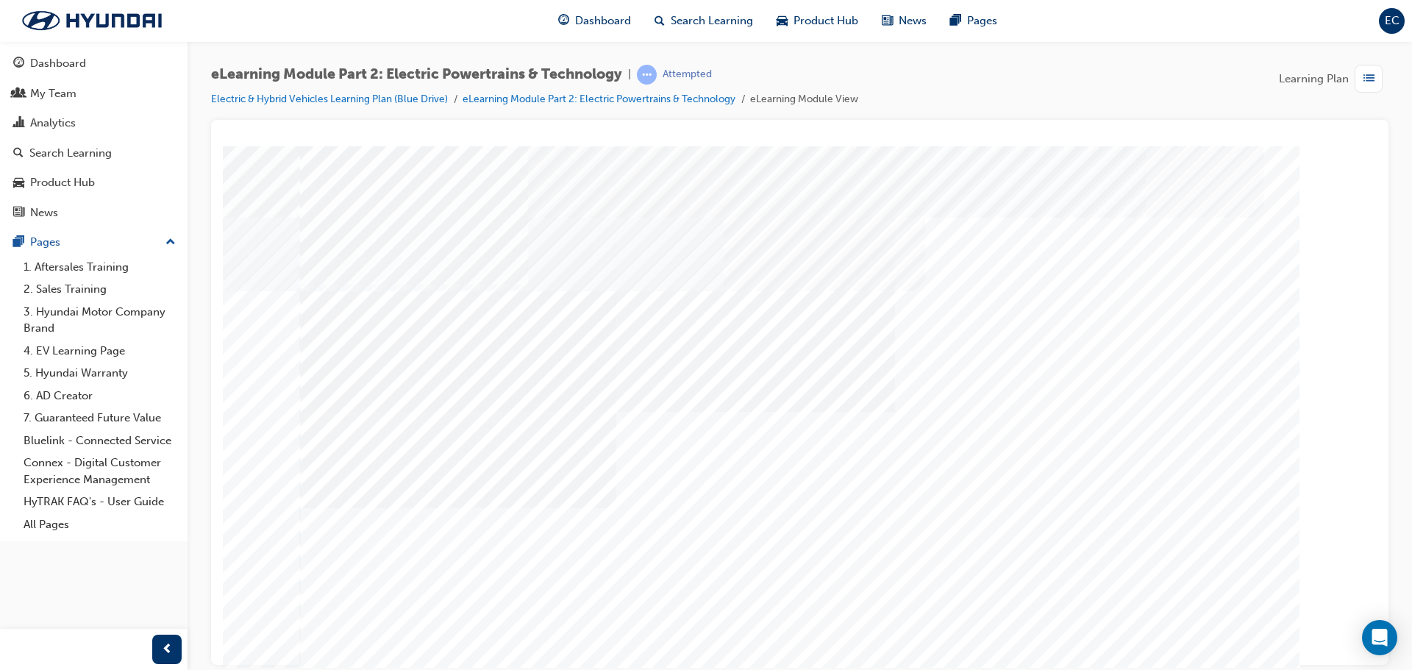
click at [743, 585] on div "multistate" at bounding box center [800, 410] width 1000 height 529
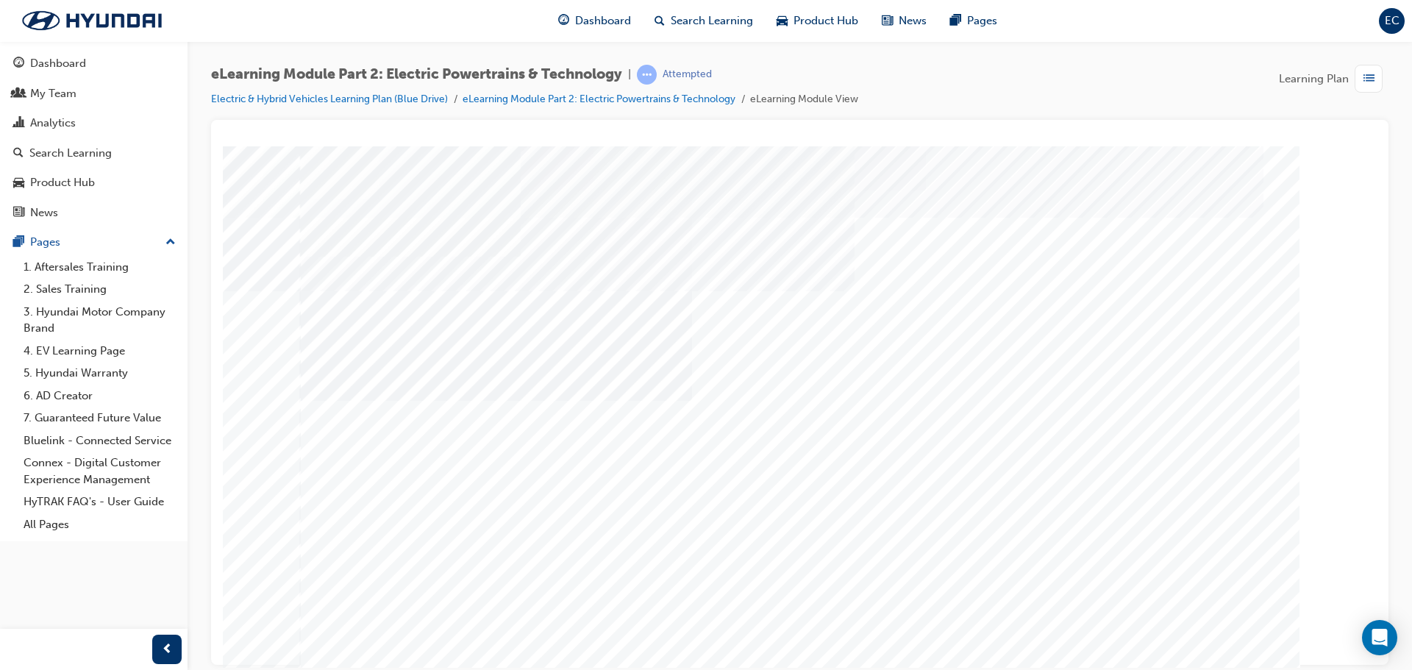
click at [1212, 534] on html at bounding box center [1005, 380] width 515 height 308
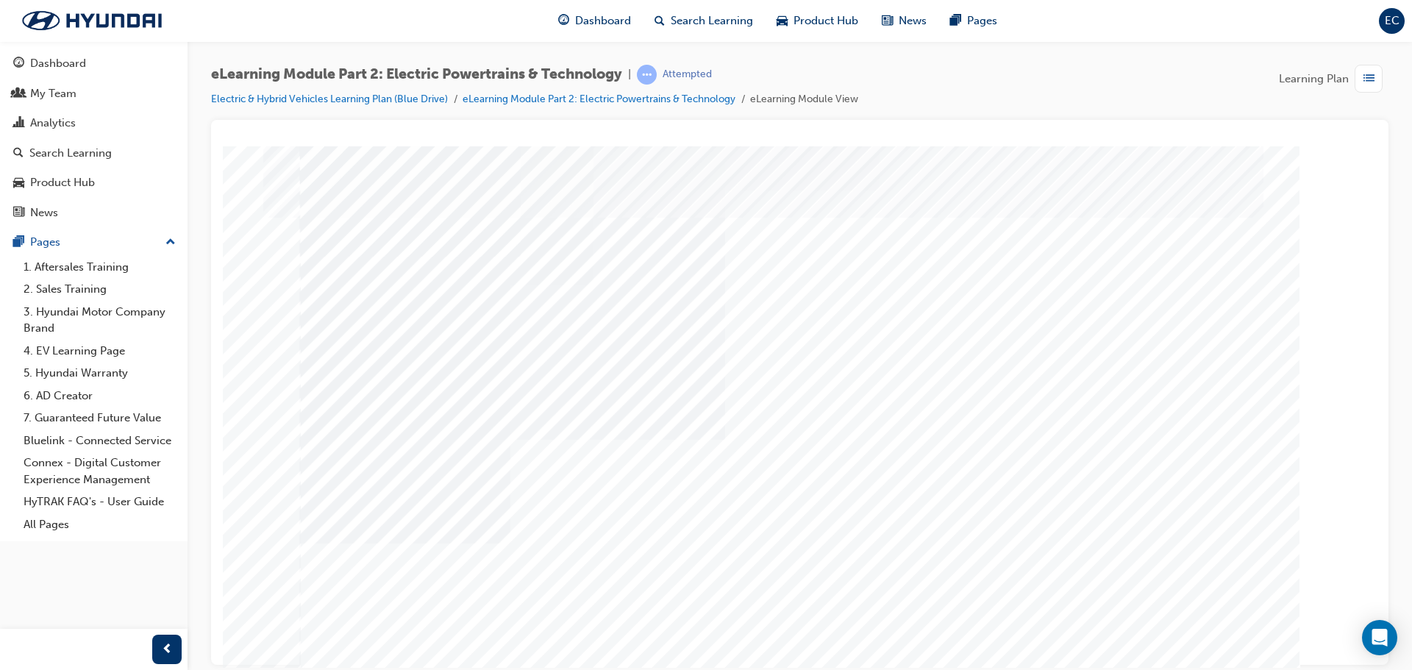
drag, startPoint x: 917, startPoint y: 373, endPoint x: 910, endPoint y: 360, distance: 14.5
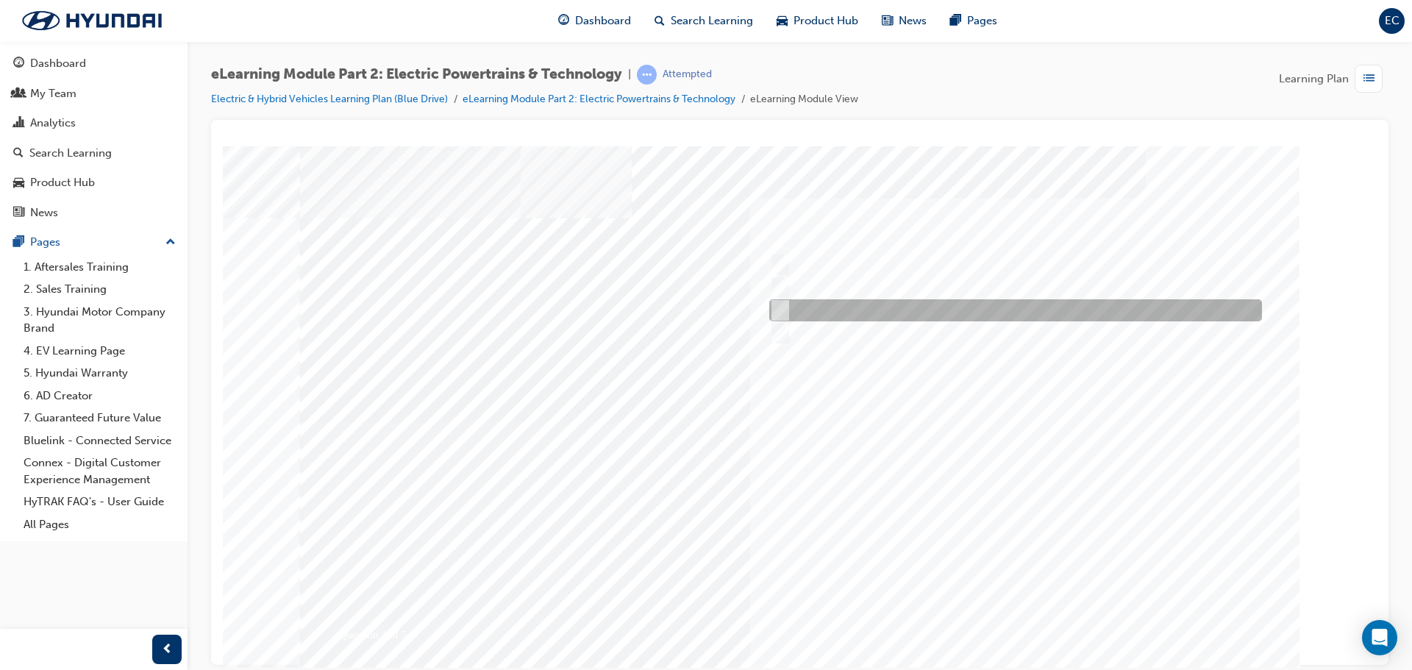
click at [800, 310] on div at bounding box center [1011, 310] width 493 height 22
radio input "true"
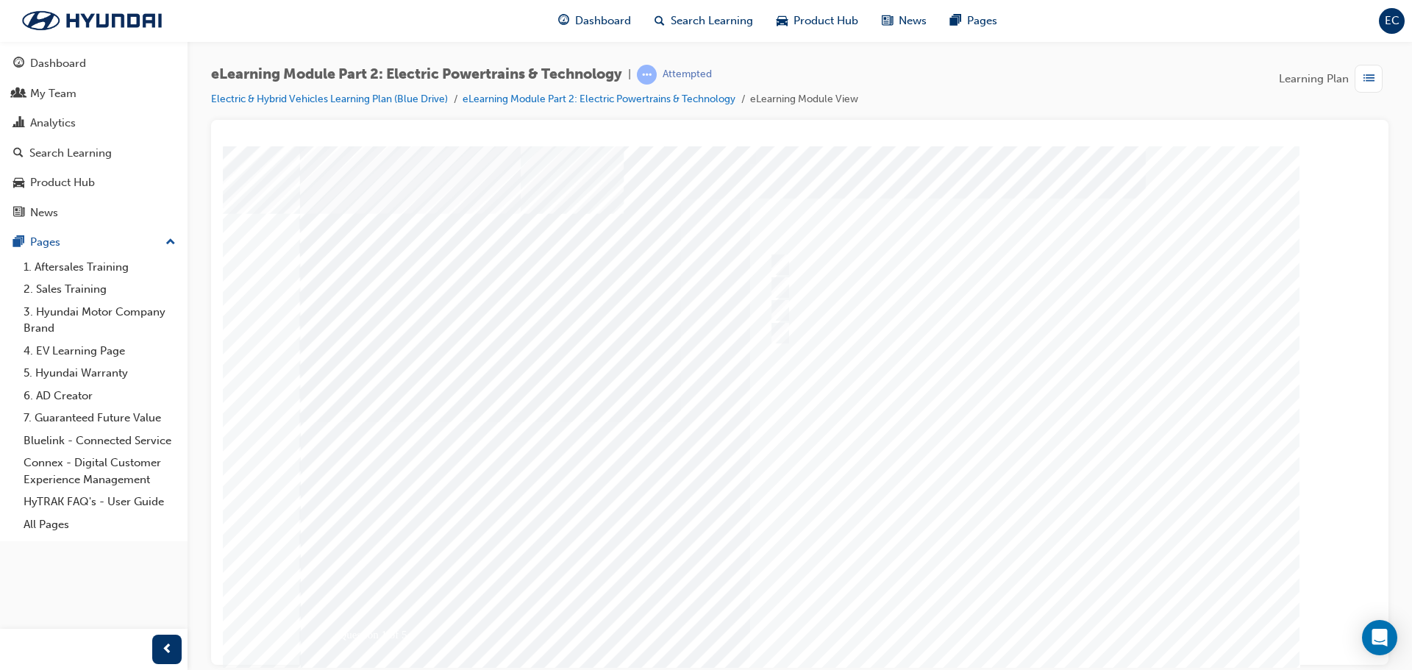
click at [1007, 612] on div at bounding box center [800, 410] width 1000 height 529
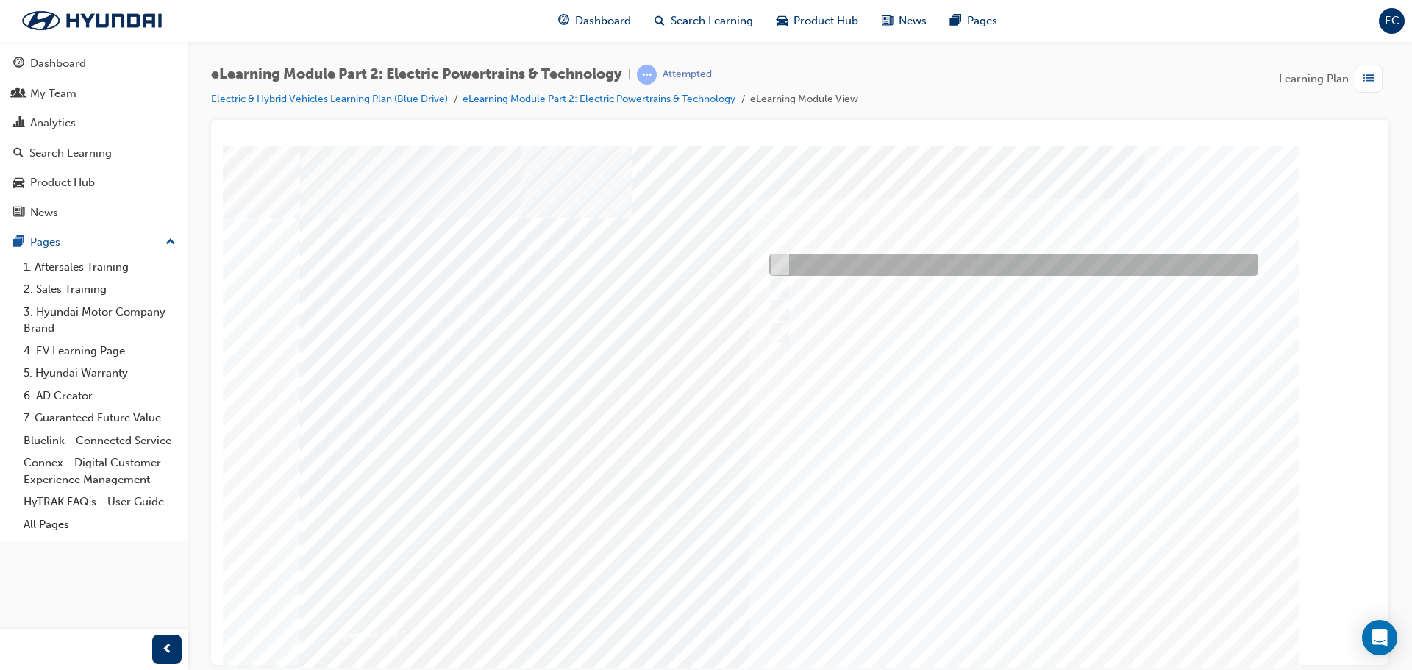
click at [841, 255] on div at bounding box center [1009, 265] width 489 height 22
radio input "true"
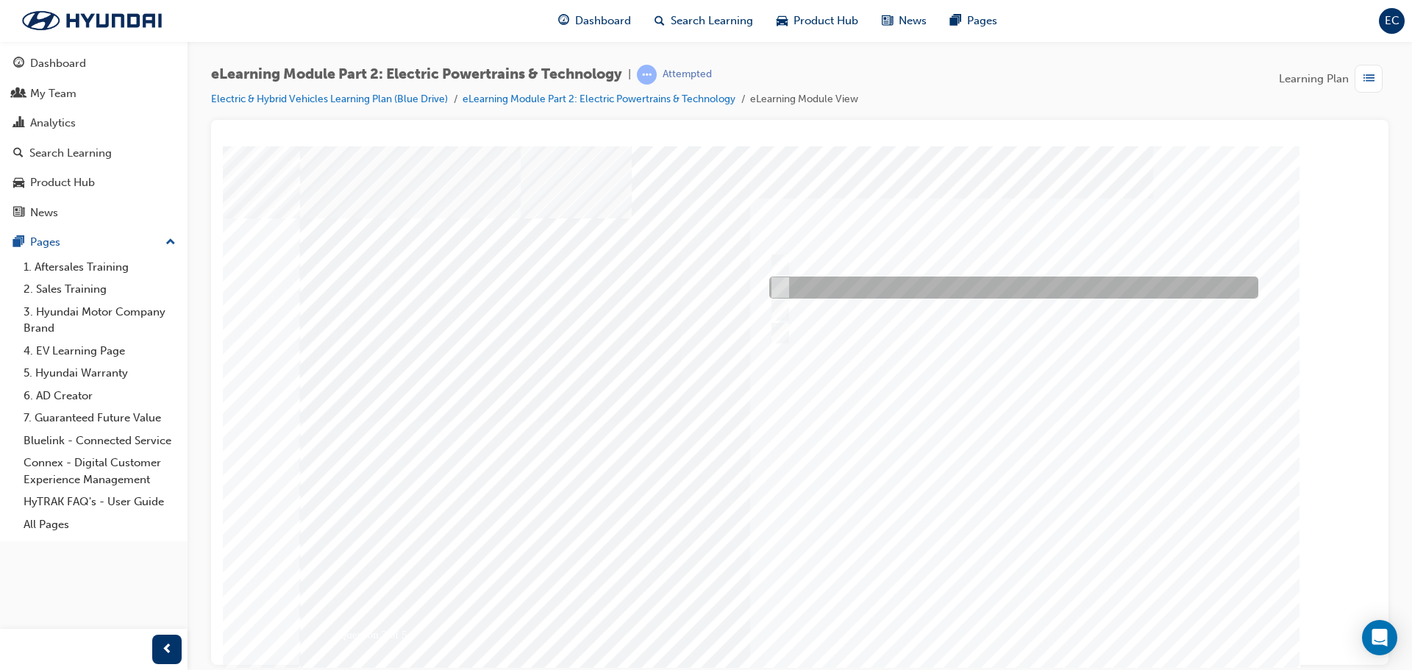
click at [814, 285] on div at bounding box center [1009, 287] width 489 height 22
radio input "true"
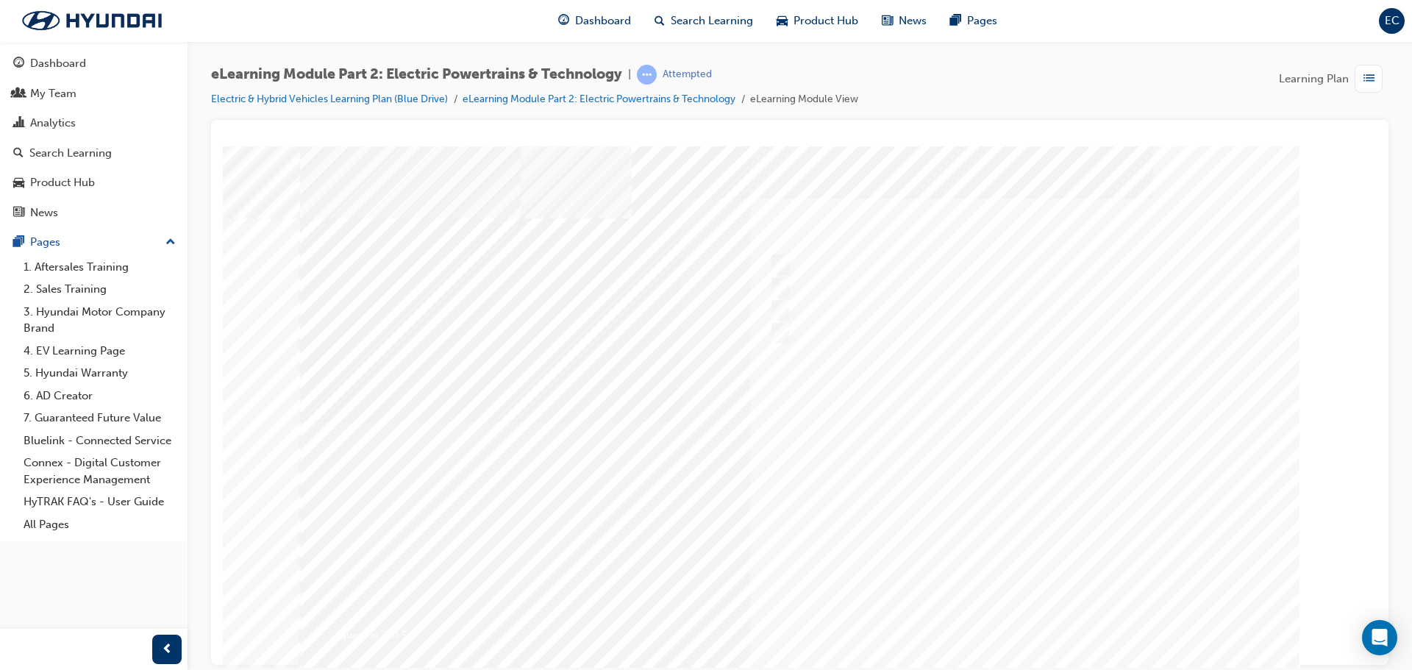
click at [781, 309] on div at bounding box center [800, 410] width 1000 height 529
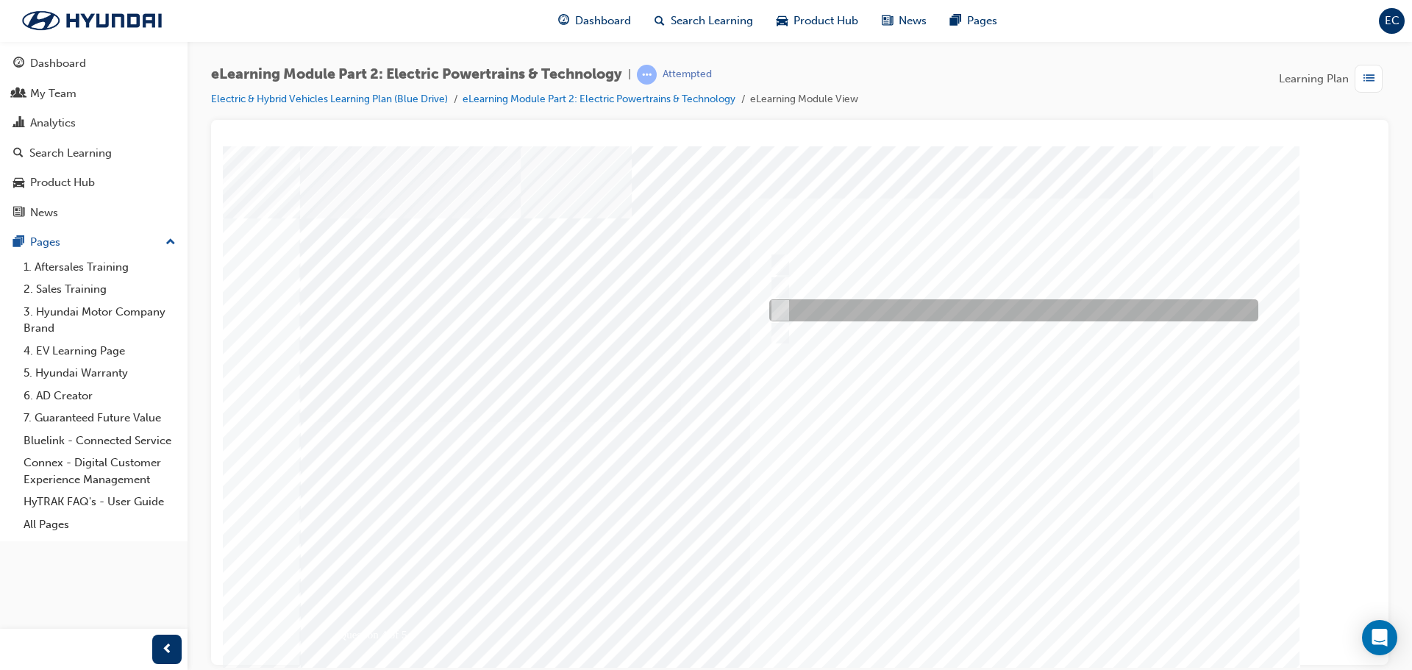
click at [776, 312] on input "2" at bounding box center [777, 310] width 16 height 16
radio input "true"
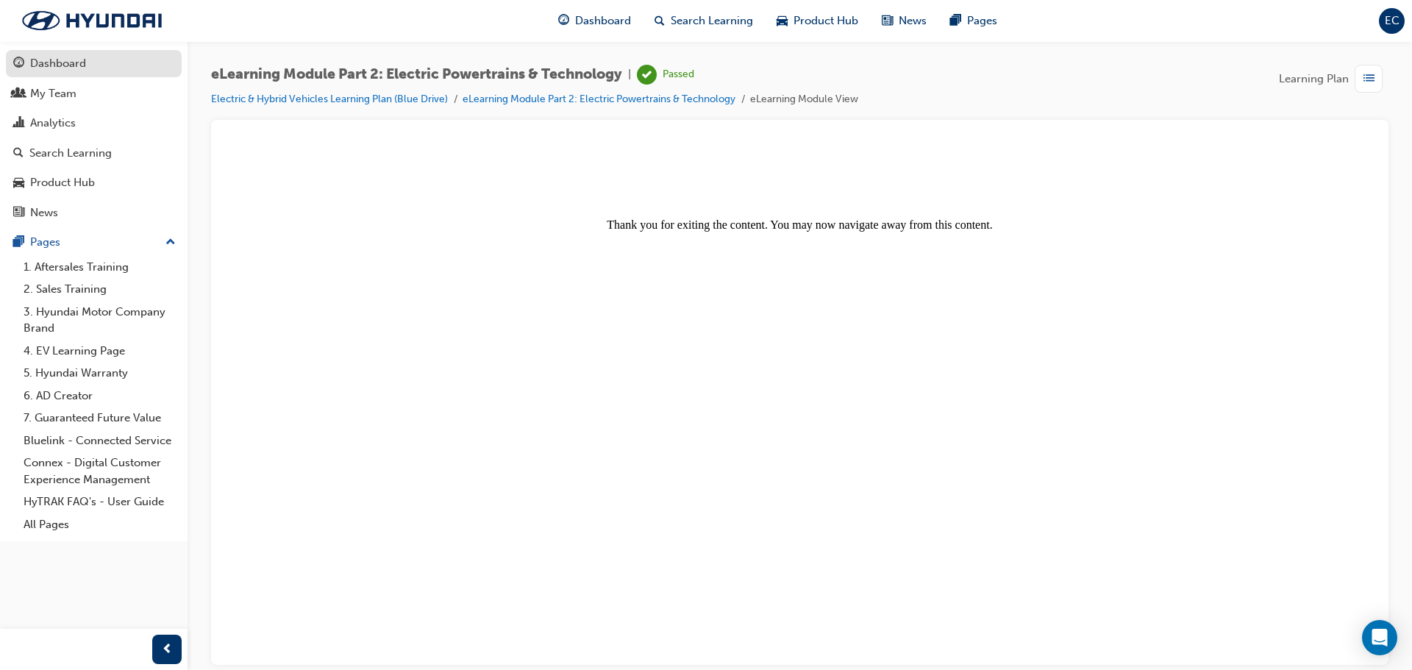
click at [85, 68] on div "Dashboard" at bounding box center [58, 63] width 56 height 17
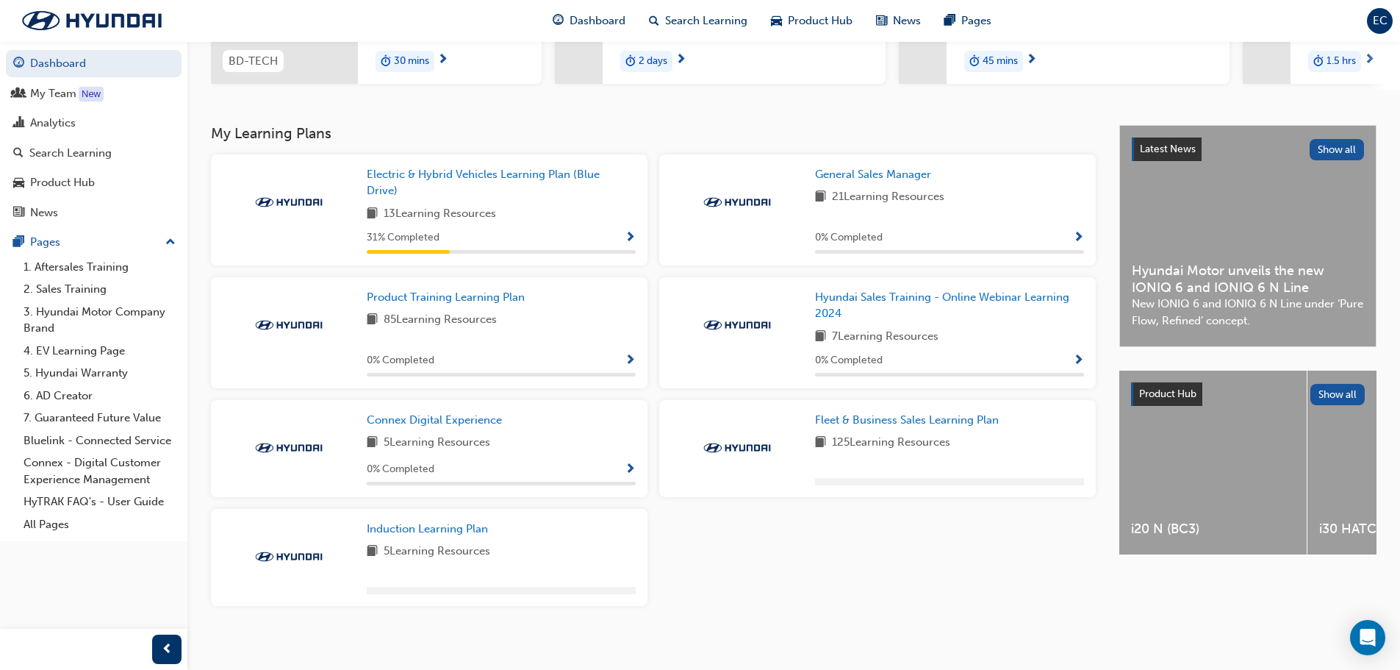
scroll to position [246, 0]
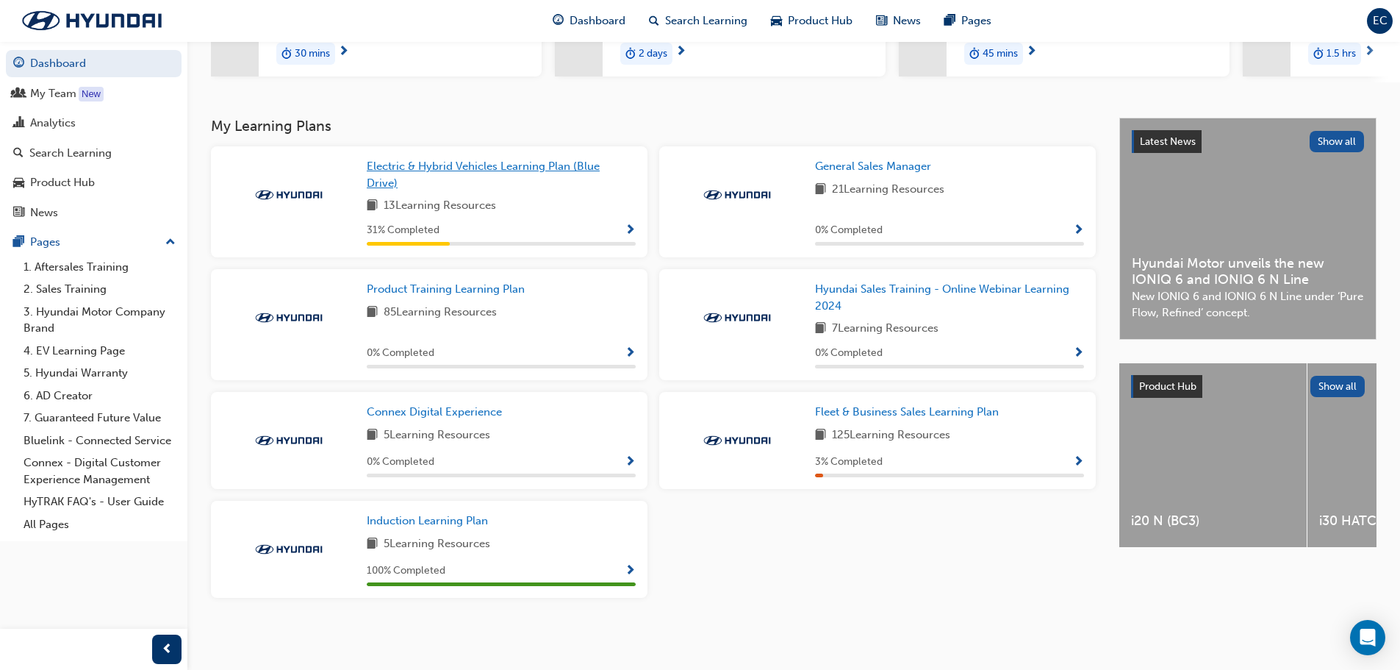
click at [510, 171] on span "Electric & Hybrid Vehicles Learning Plan (Blue Drive)" at bounding box center [483, 175] width 233 height 30
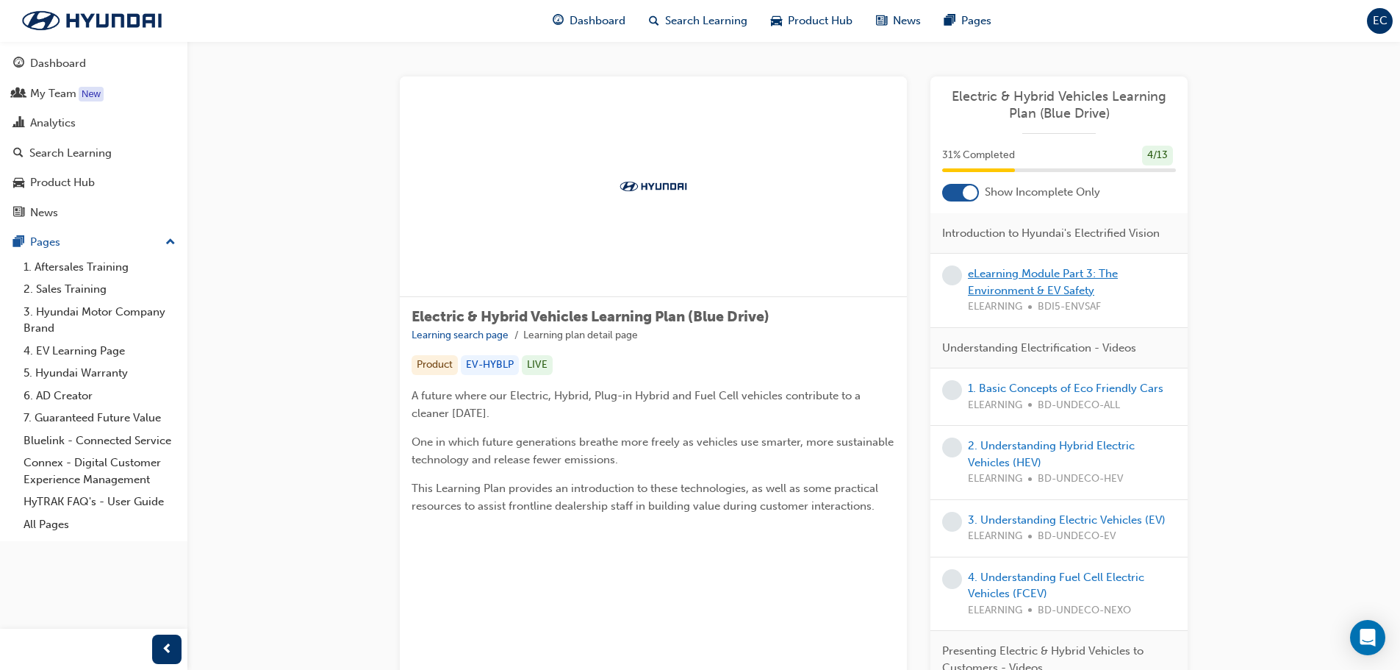
click at [1048, 277] on link "eLearning Module Part 3: The Environment & EV Safety" at bounding box center [1043, 282] width 150 height 30
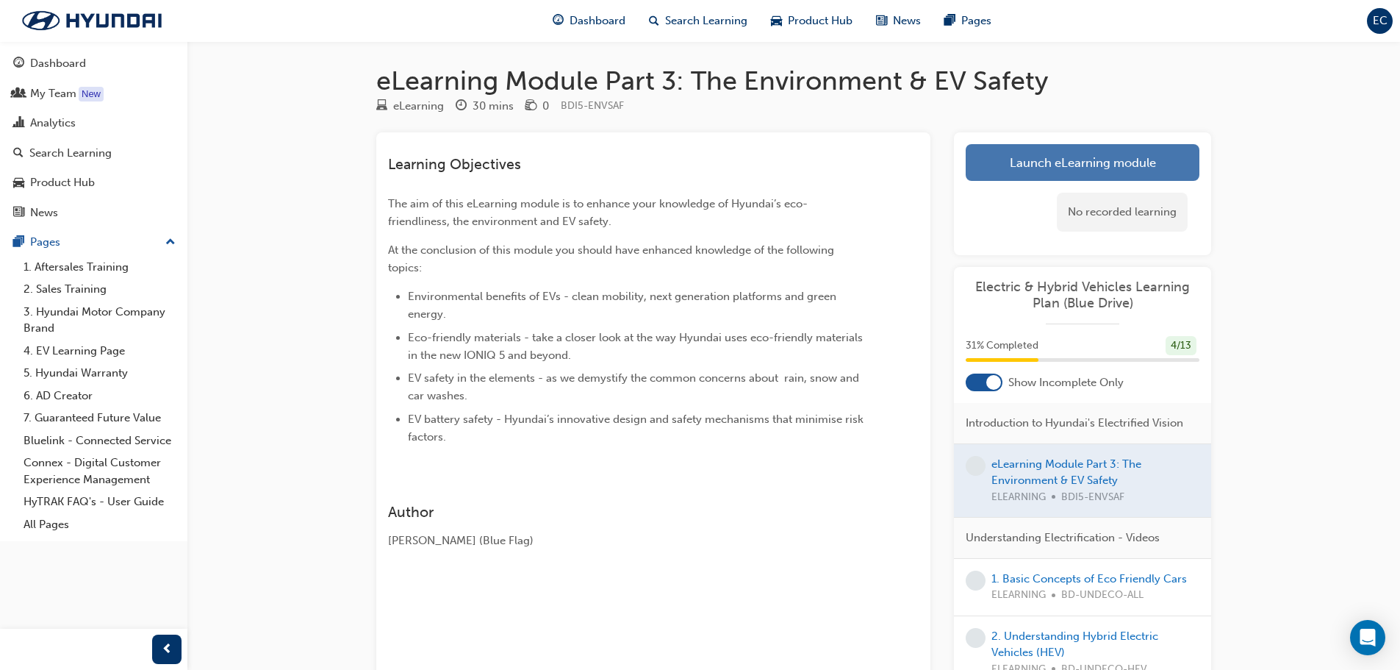
click at [1107, 170] on link "Launch eLearning module" at bounding box center [1083, 162] width 234 height 37
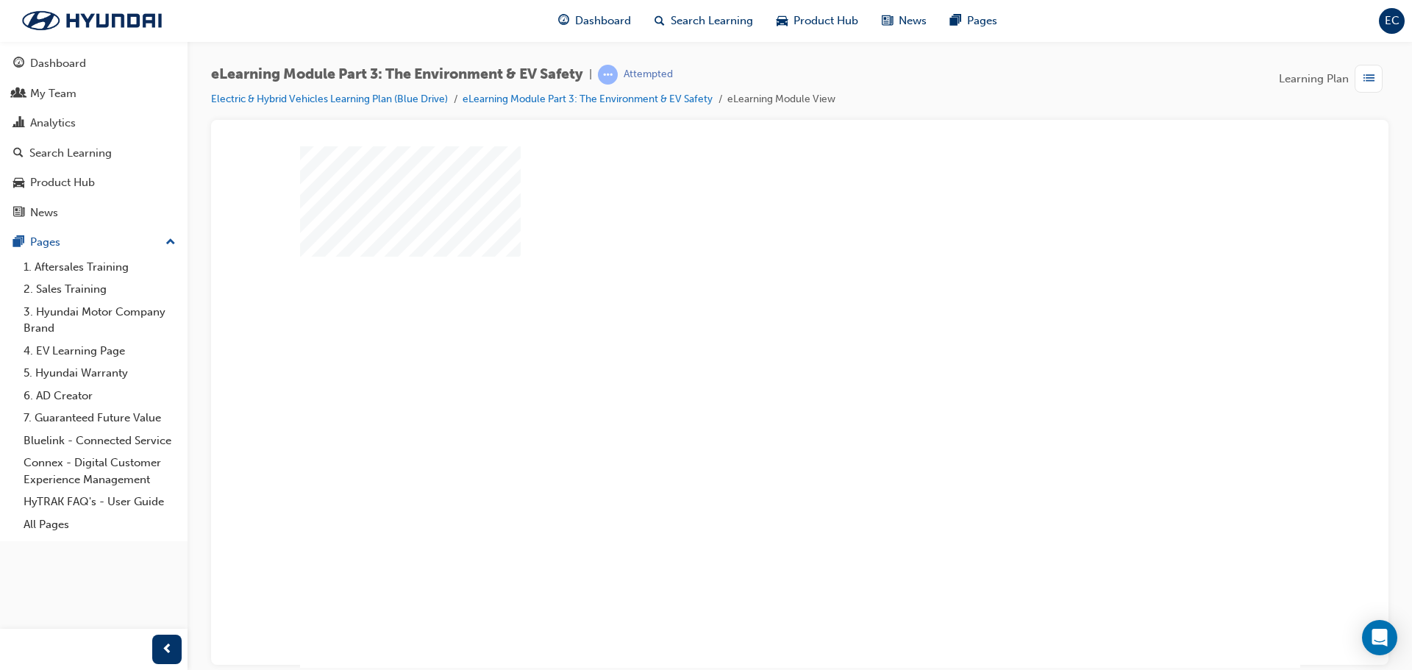
click at [757, 364] on div "play" at bounding box center [757, 364] width 0 height 0
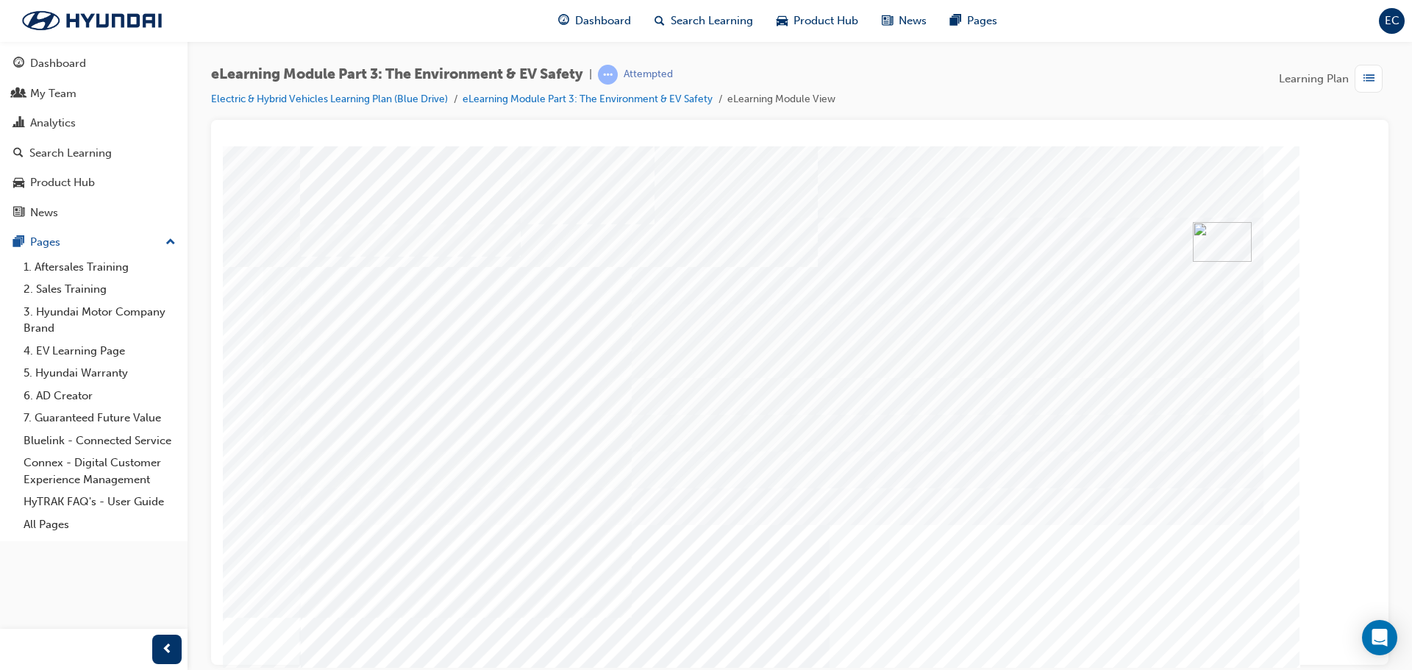
drag, startPoint x: 1242, startPoint y: 616, endPoint x: 1237, endPoint y: 623, distance: 8.4
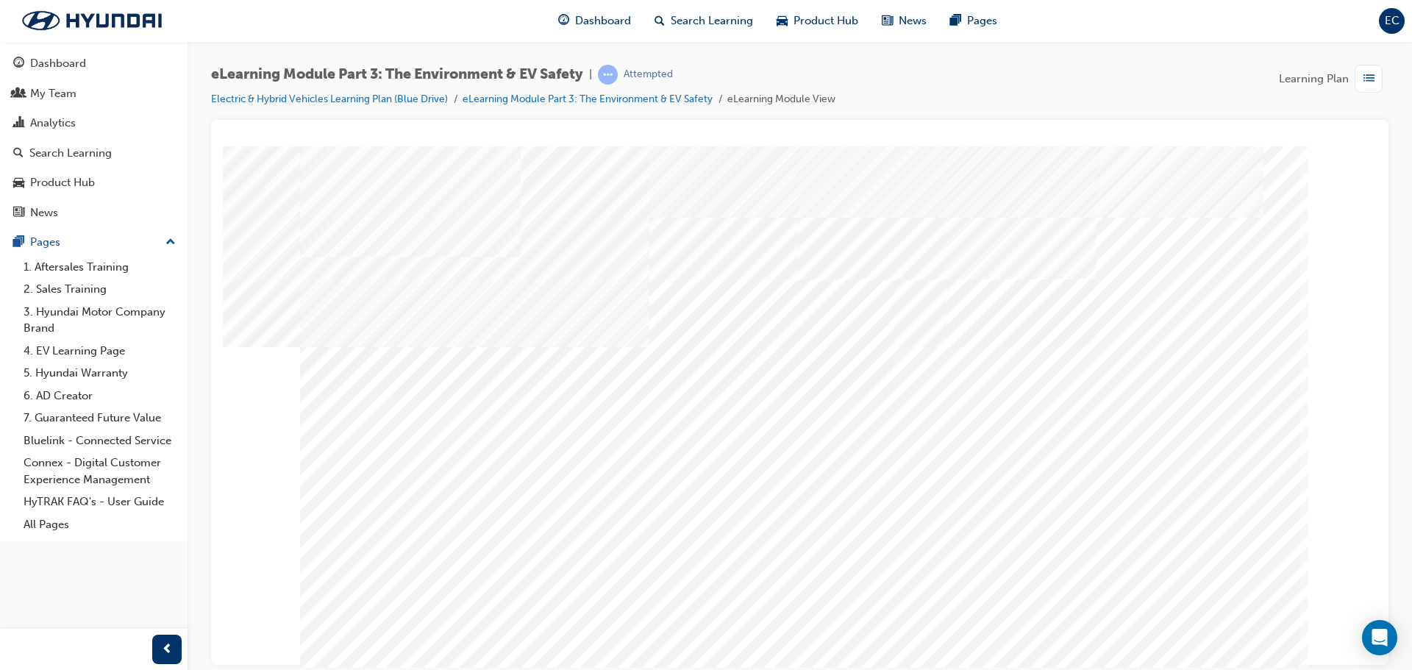
drag, startPoint x: 544, startPoint y: 570, endPoint x: 543, endPoint y: 617, distance: 47.1
click at [543, 617] on div "multistate" at bounding box center [800, 410] width 1000 height 529
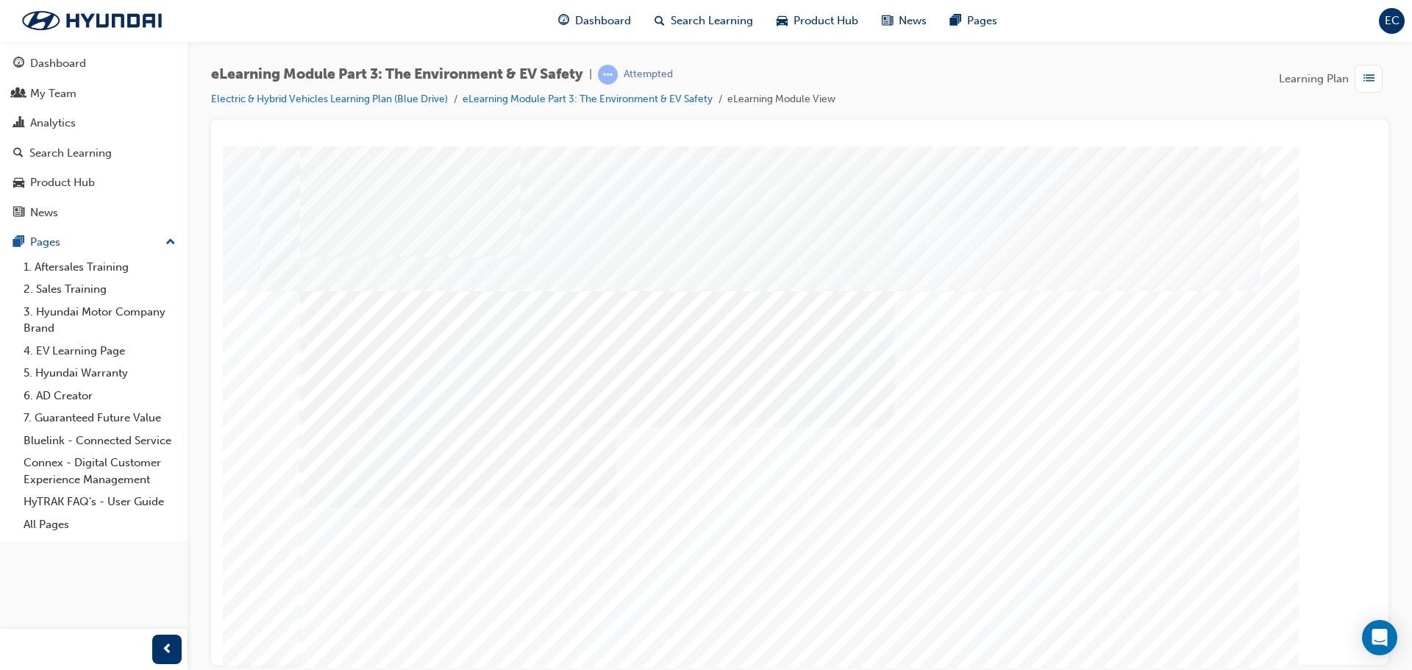
drag, startPoint x: 762, startPoint y: 554, endPoint x: 865, endPoint y: 548, distance: 102.4
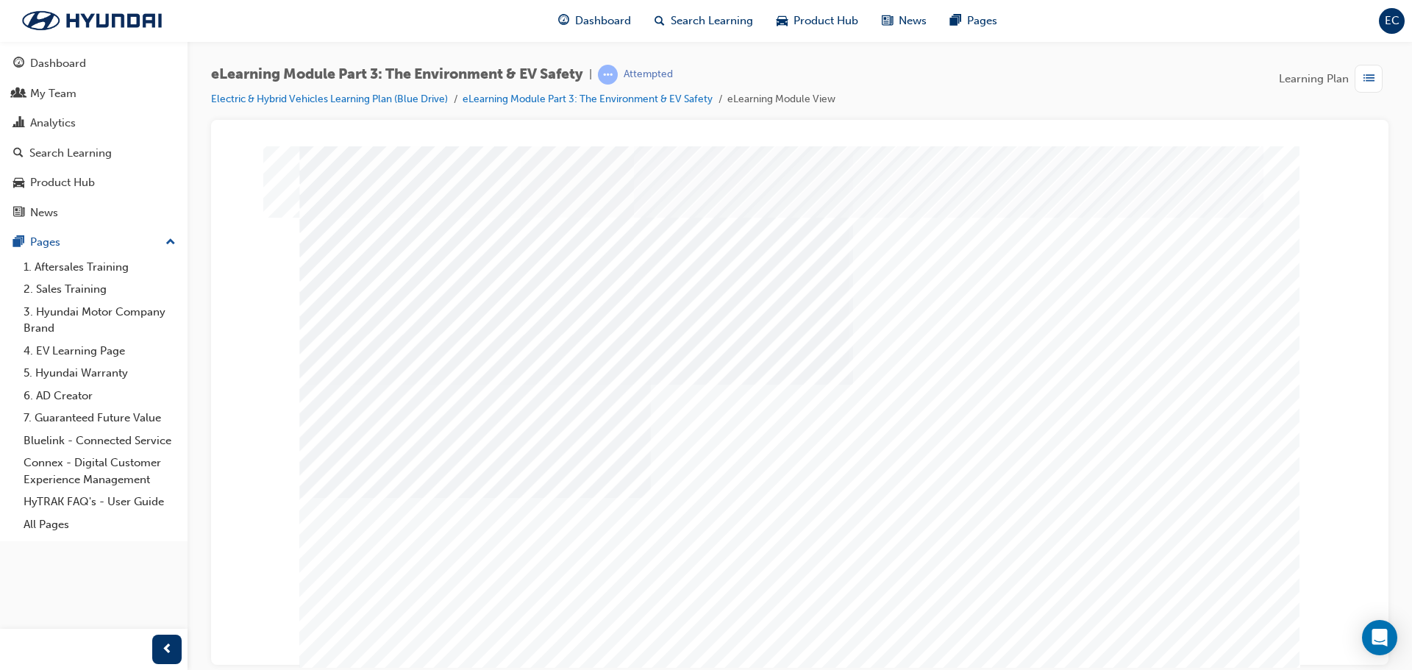
drag, startPoint x: 750, startPoint y: 251, endPoint x: 751, endPoint y: 258, distance: 7.4
drag, startPoint x: 790, startPoint y: 285, endPoint x: 814, endPoint y: 293, distance: 24.9
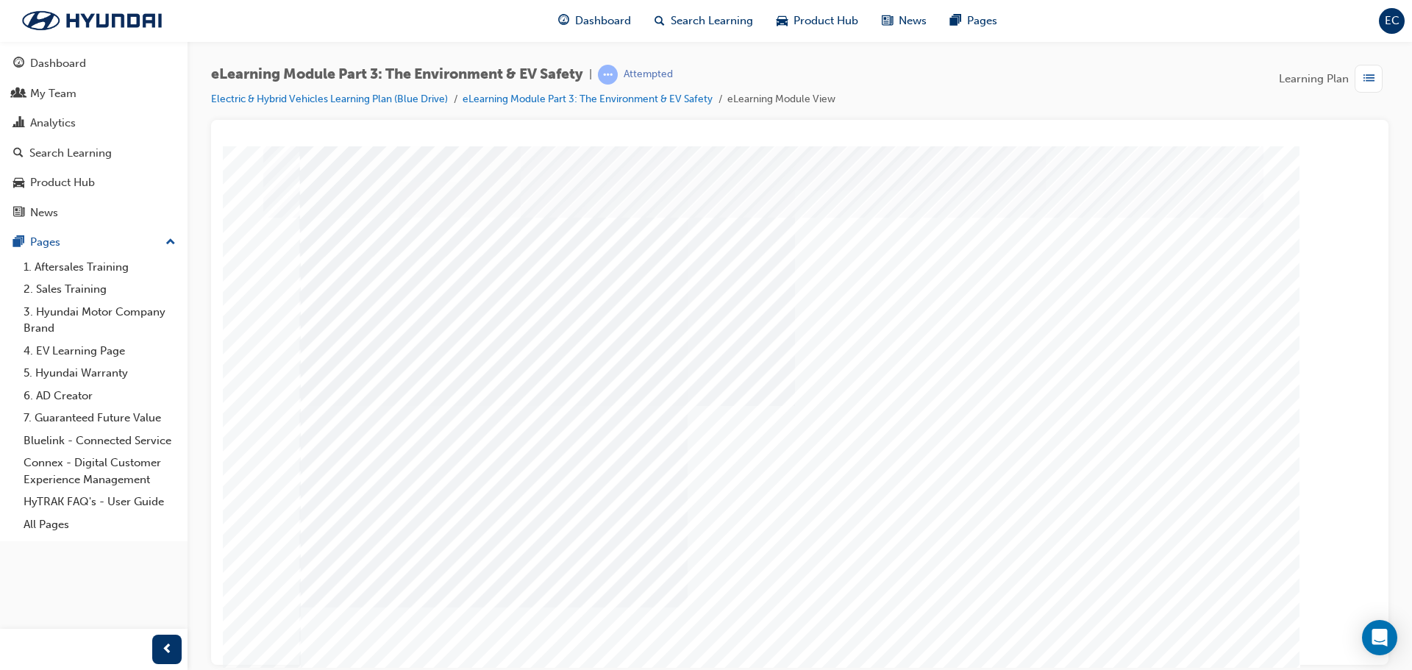
click at [1226, 534] on html at bounding box center [1005, 380] width 515 height 308
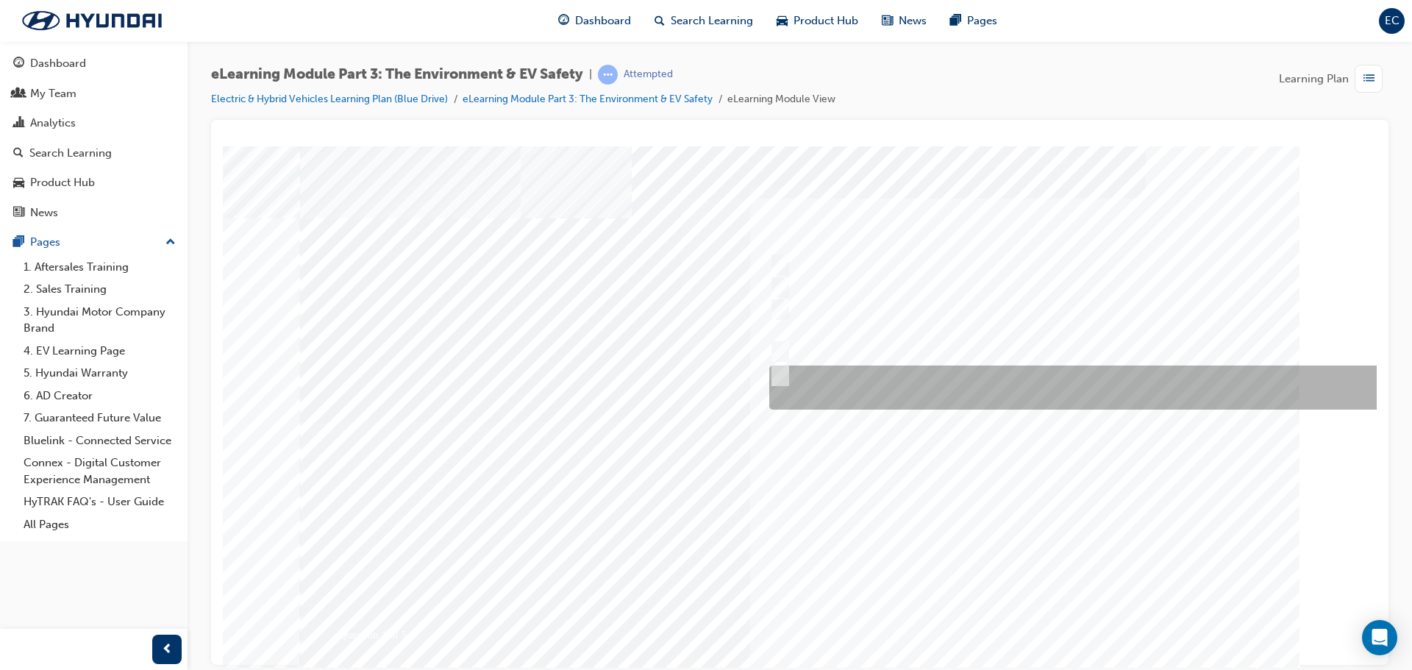
click at [784, 381] on div at bounding box center [1083, 387] width 636 height 44
checkbox input "true"
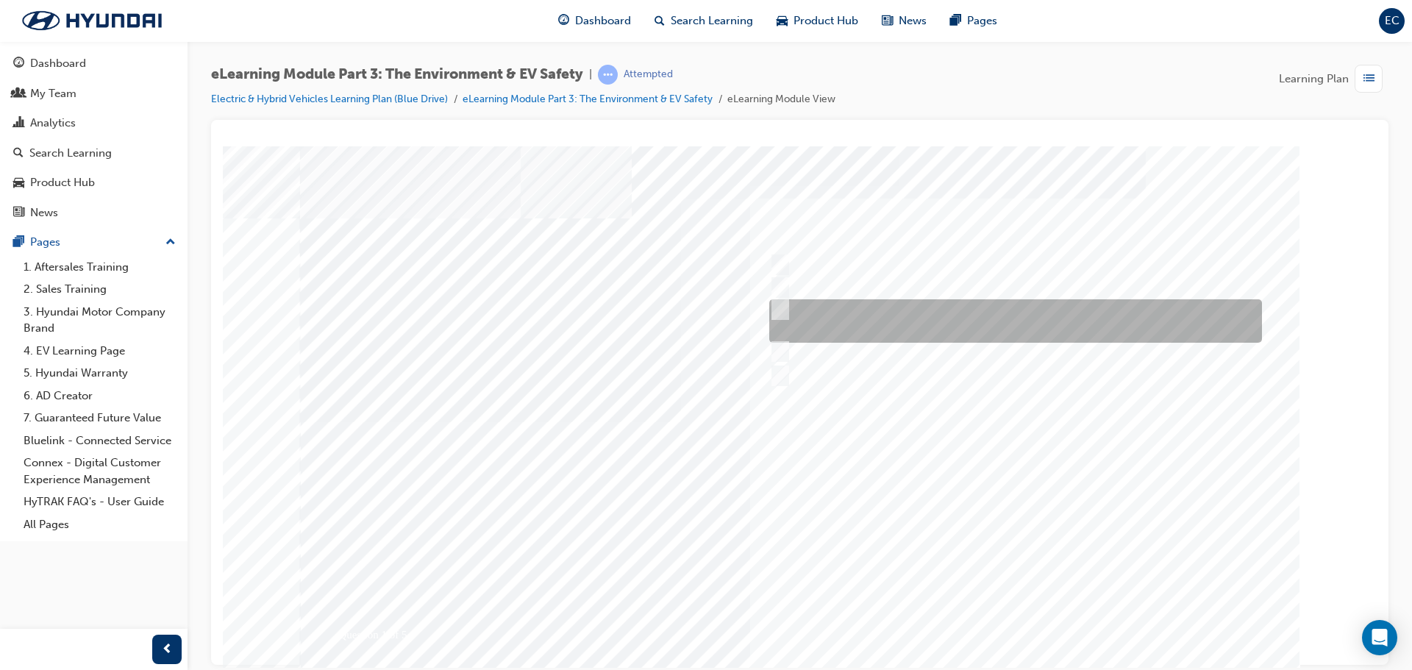
click at [808, 317] on div at bounding box center [1011, 320] width 493 height 43
checkbox input "true"
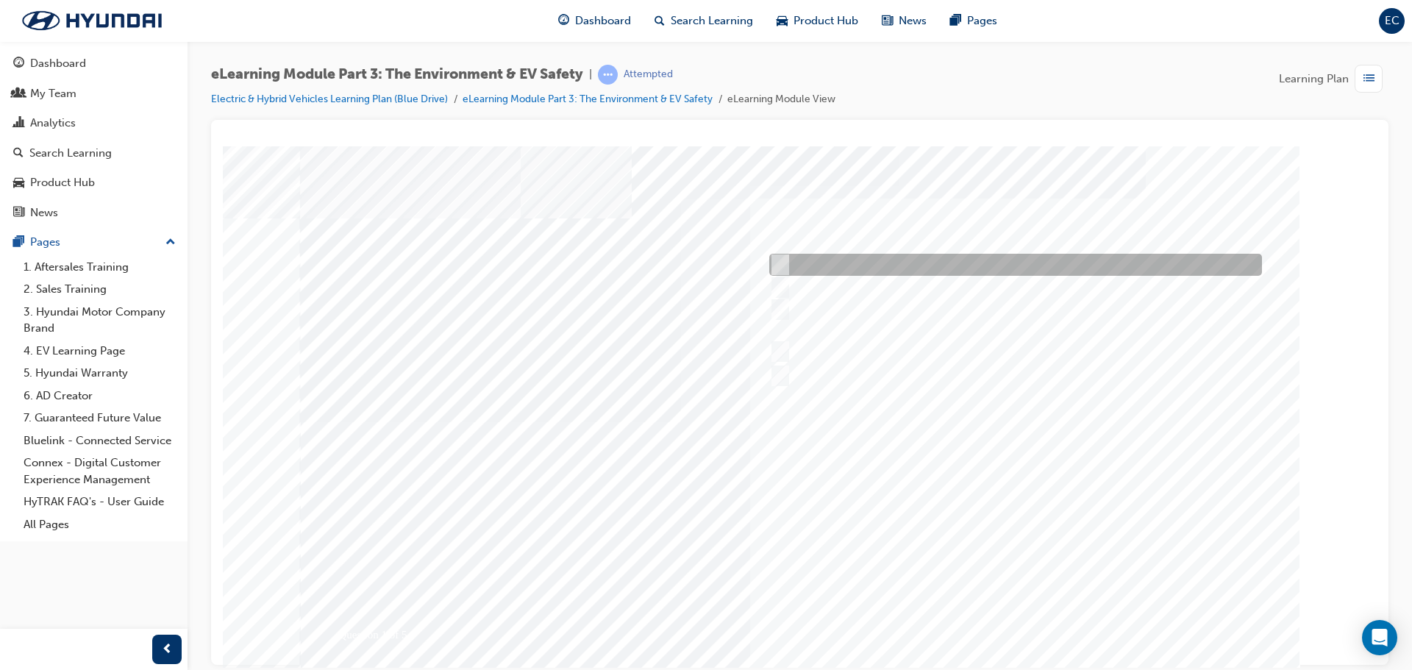
click at [910, 268] on div at bounding box center [1011, 265] width 493 height 22
checkbox input "true"
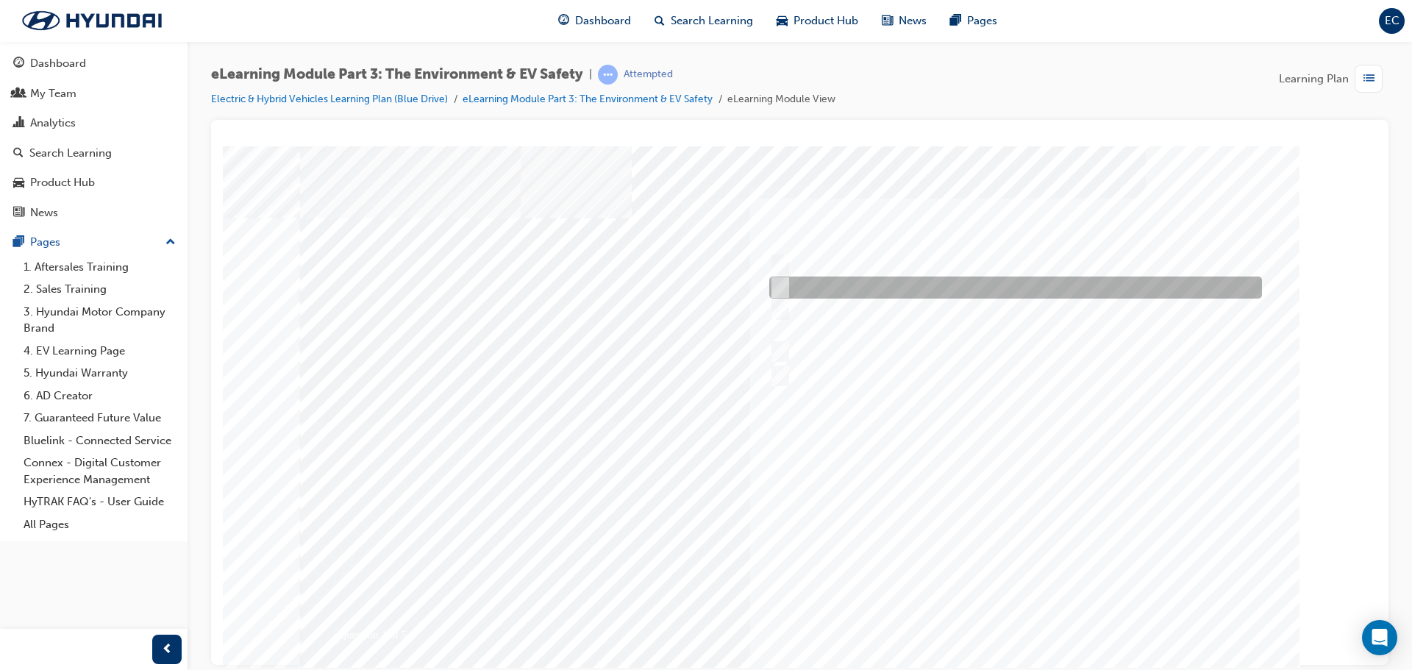
click at [915, 292] on div at bounding box center [1011, 287] width 493 height 22
checkbox input "true"
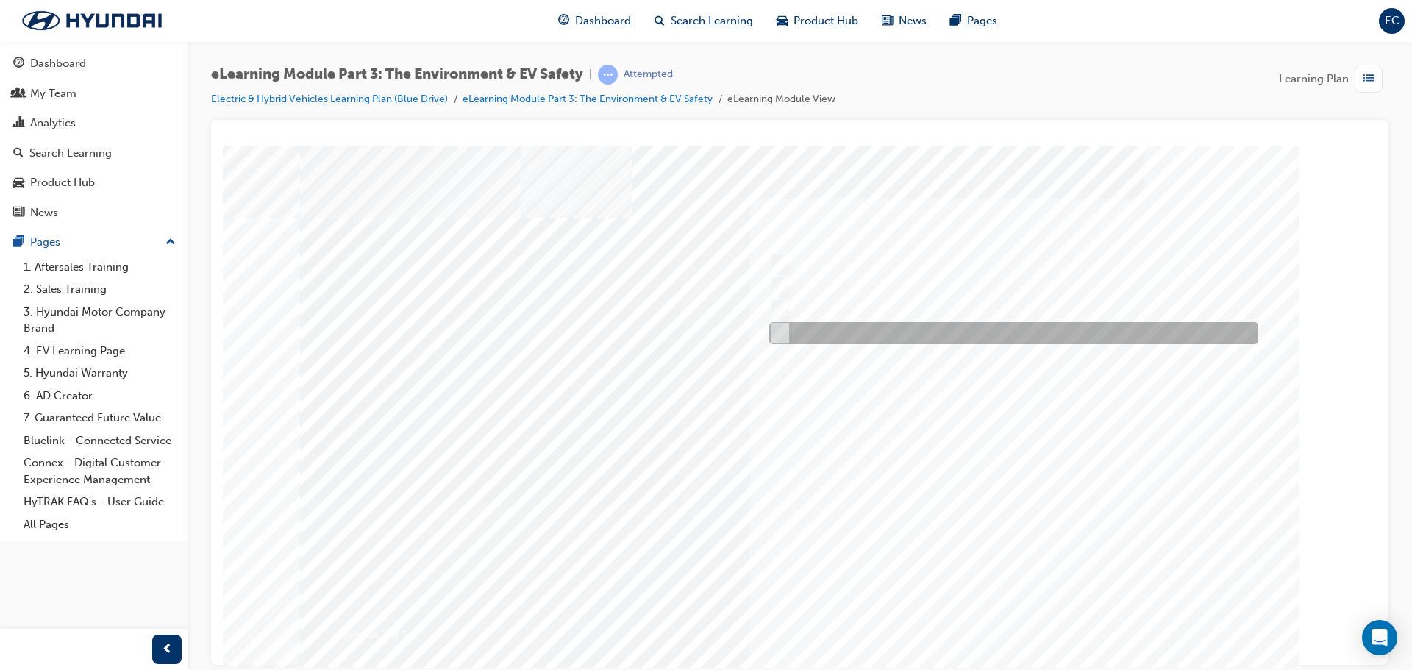
click at [817, 334] on div at bounding box center [1009, 333] width 489 height 22
radio input "true"
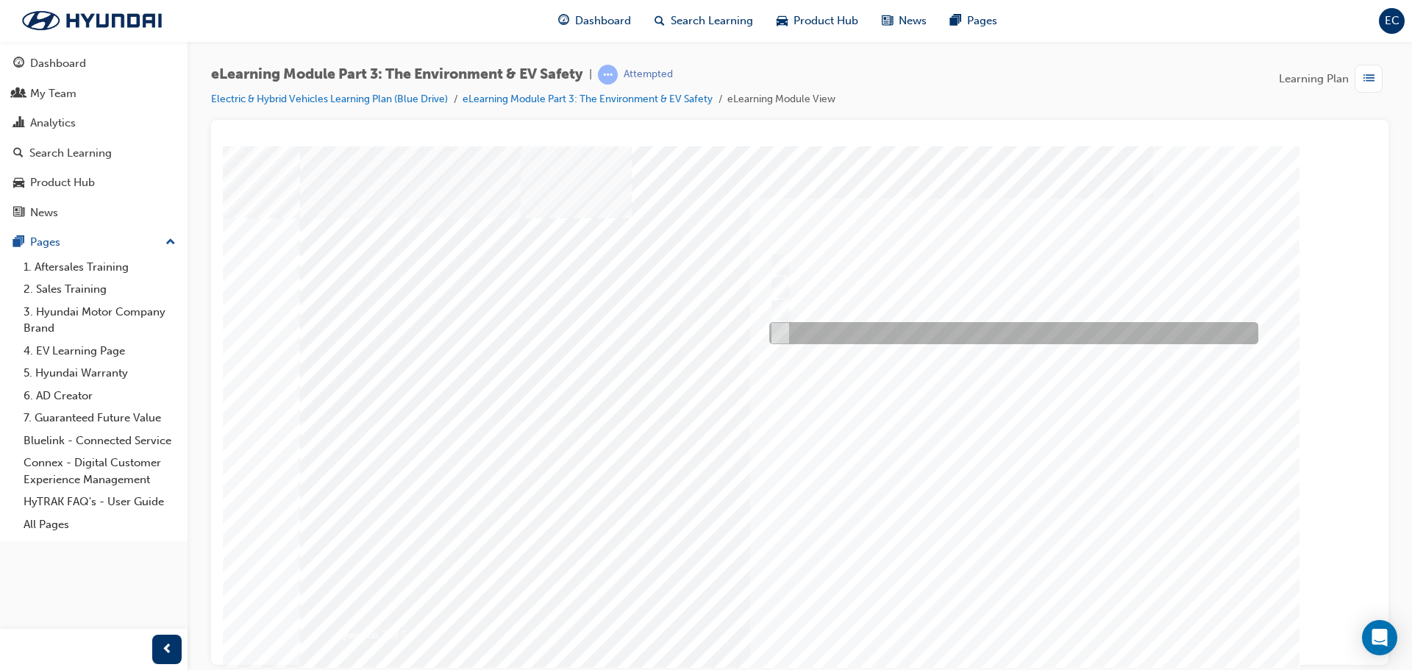
click at [779, 337] on input "100" at bounding box center [777, 333] width 16 height 16
radio input "true"
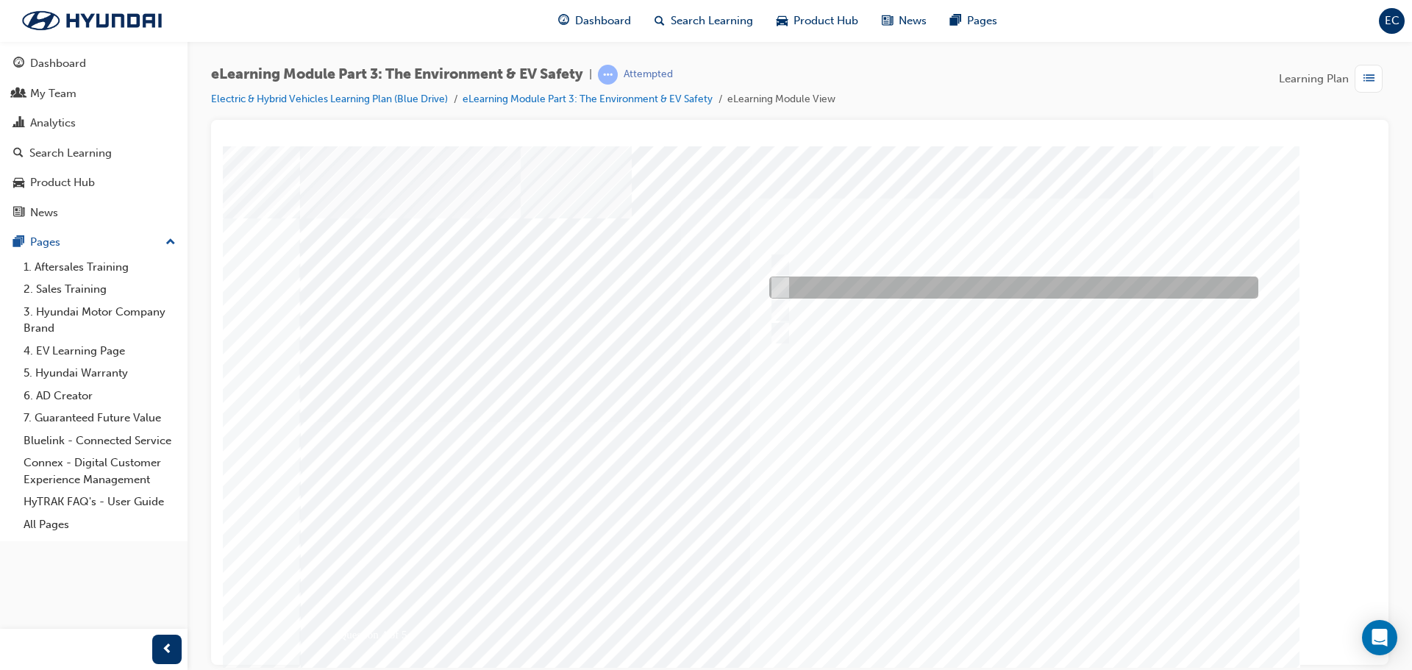
click at [788, 283] on div at bounding box center [1009, 287] width 489 height 22
radio input "true"
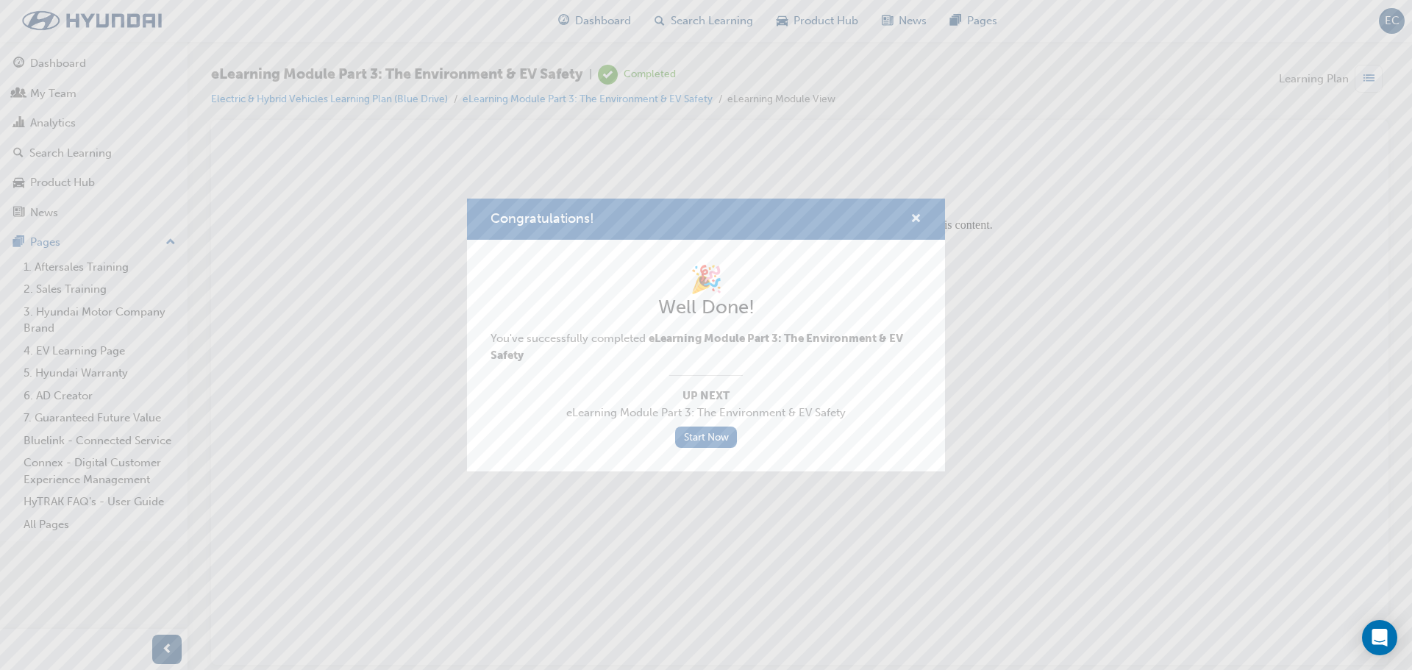
click at [916, 219] on span "cross-icon" at bounding box center [915, 219] width 11 height 13
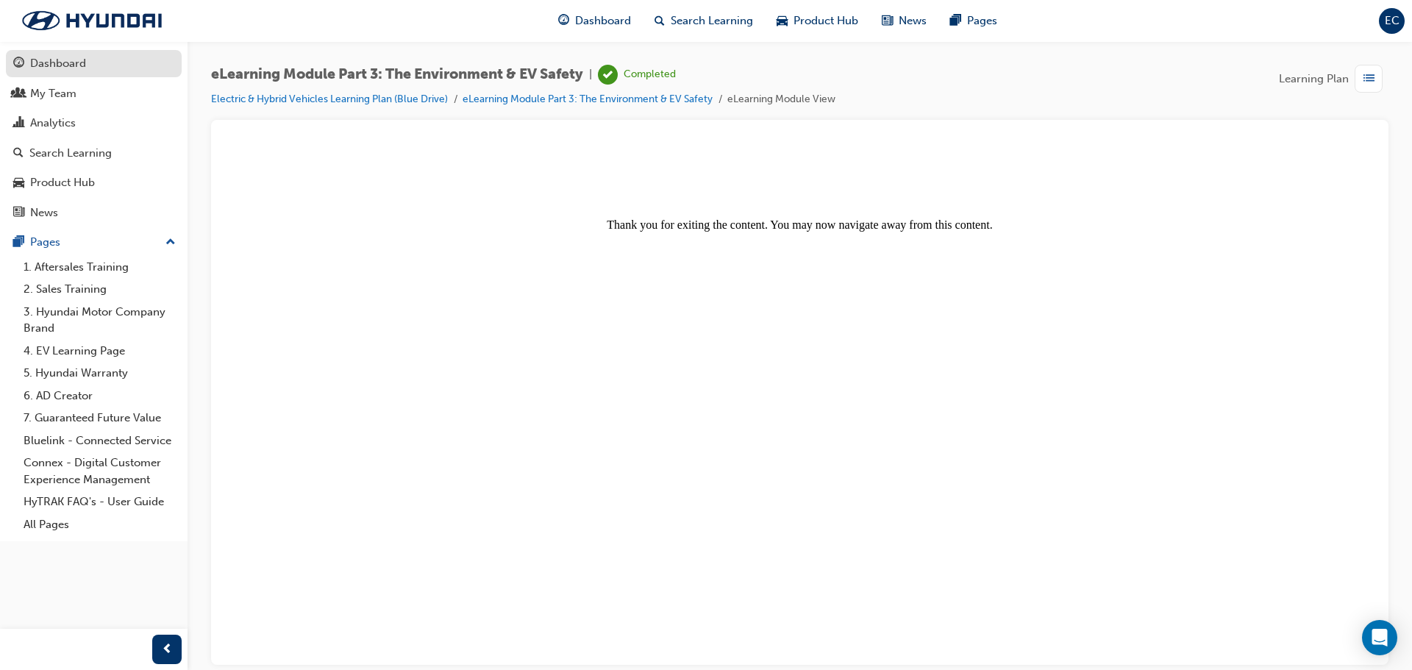
click at [61, 64] on div "Dashboard" at bounding box center [58, 63] width 56 height 17
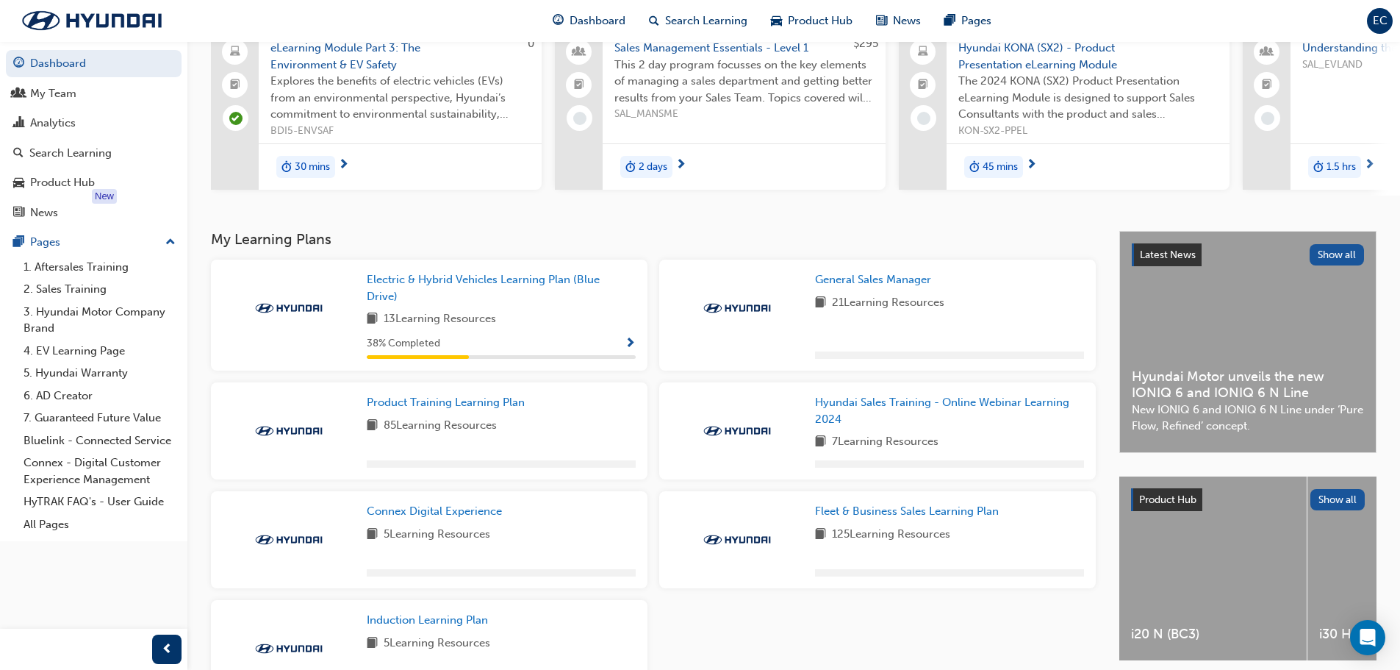
scroll to position [147, 0]
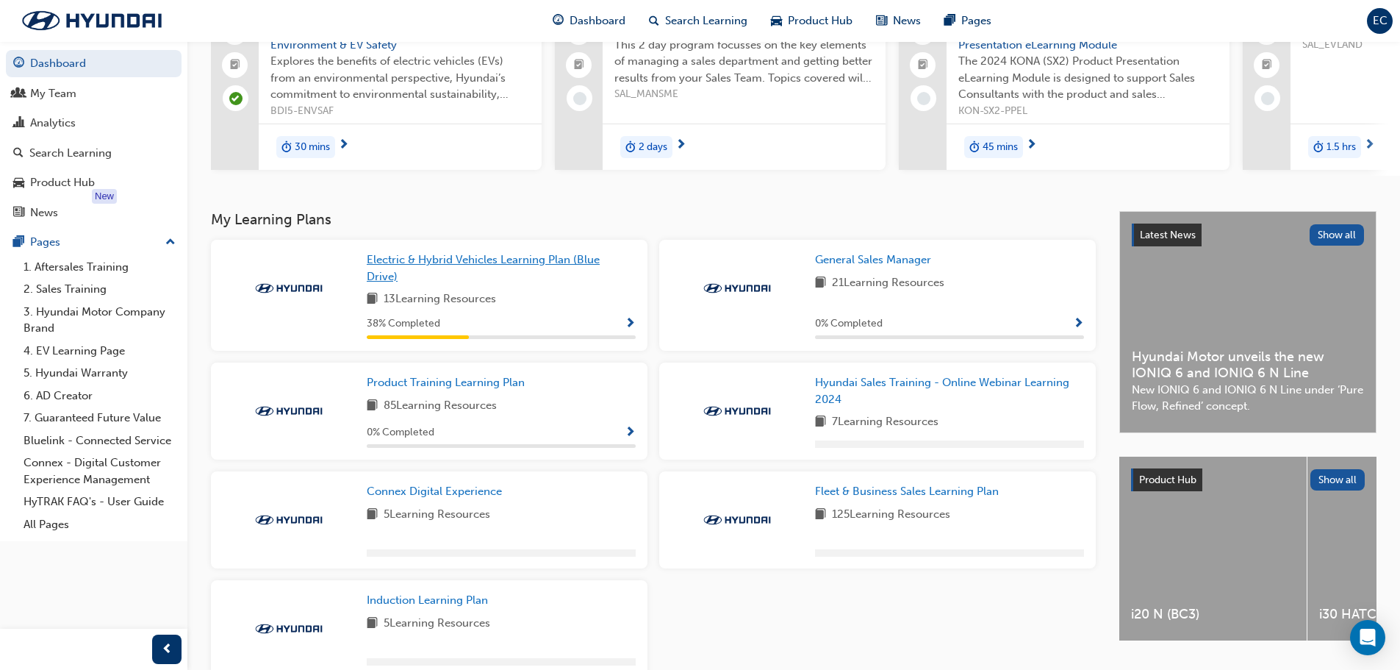
click at [441, 265] on span "Electric & Hybrid Vehicles Learning Plan (Blue Drive)" at bounding box center [483, 268] width 233 height 30
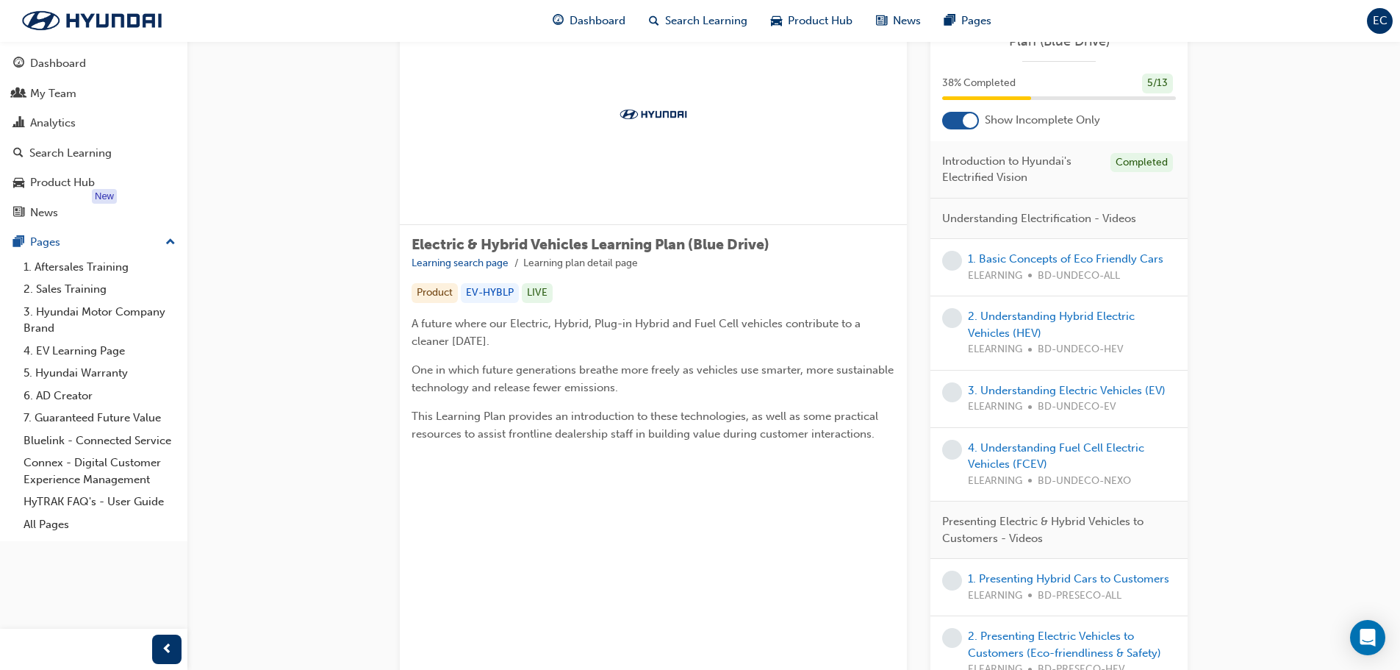
scroll to position [70, 0]
click at [1024, 264] on link "1. Basic Concepts of Eco Friendly Cars" at bounding box center [1066, 260] width 196 height 13
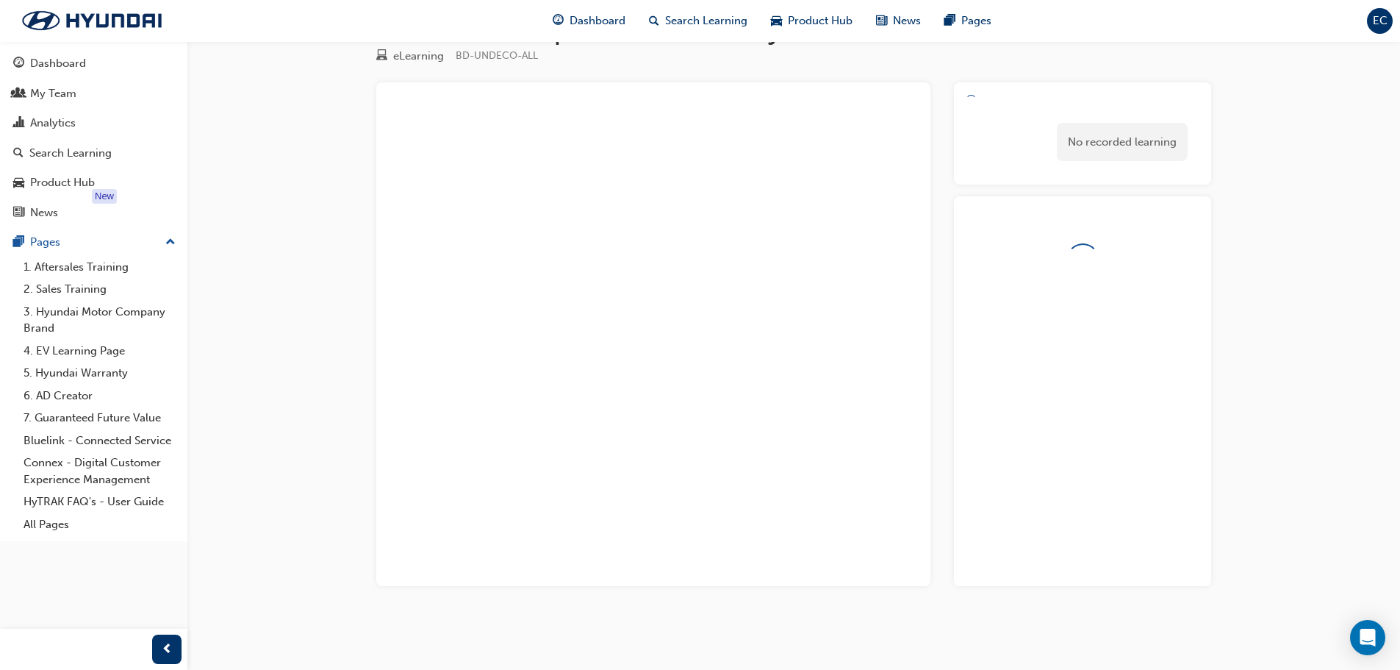
scroll to position [70, 0]
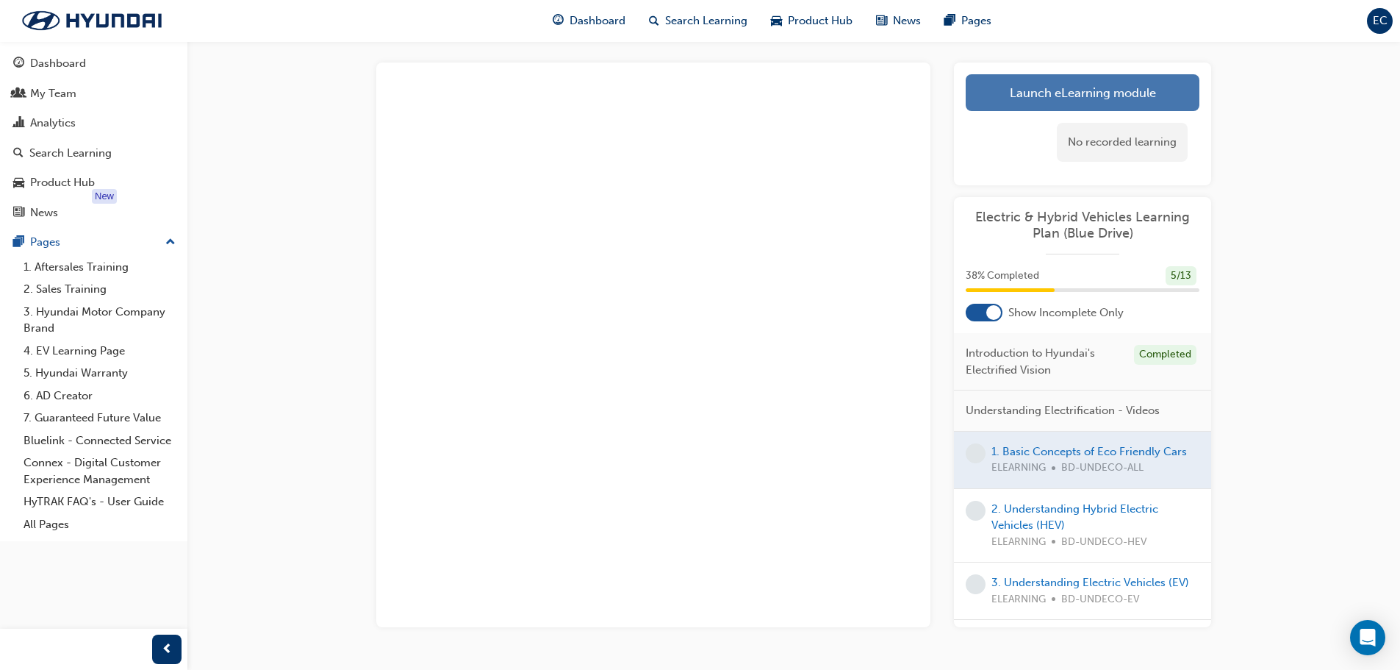
click at [1095, 87] on link "Launch eLearning module" at bounding box center [1083, 92] width 234 height 37
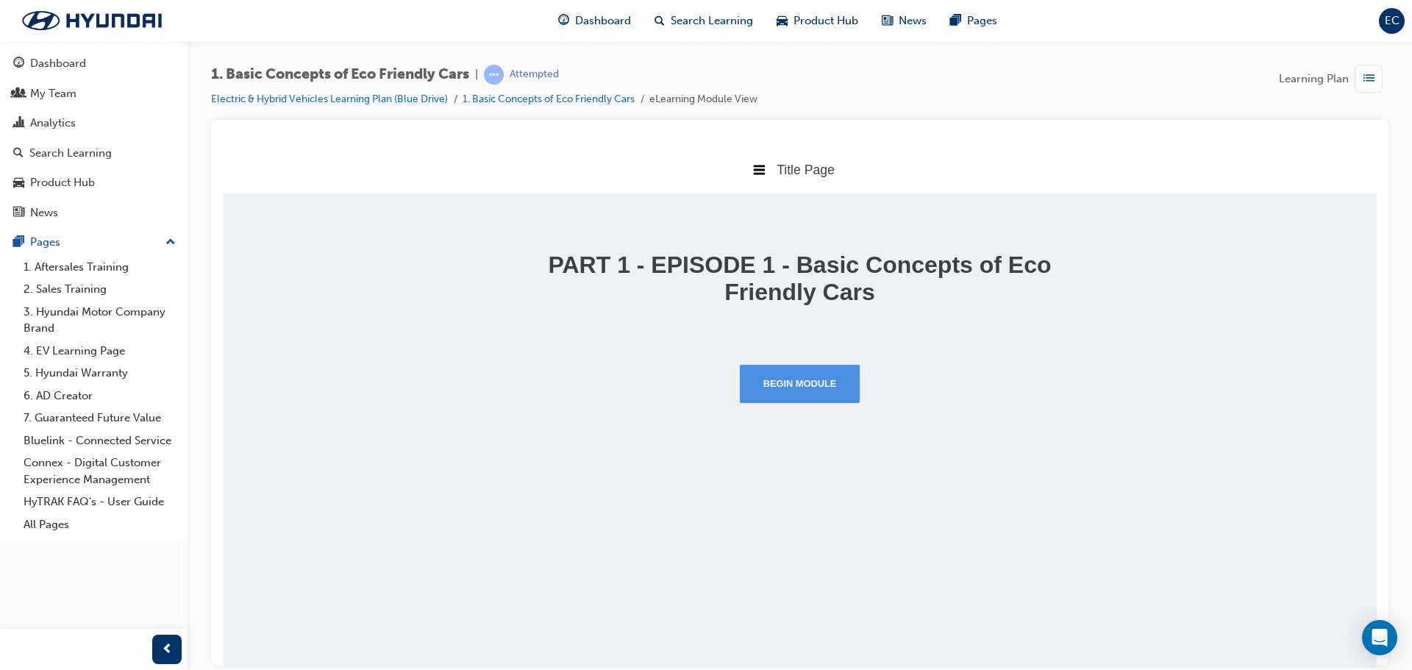
click at [797, 382] on button "Begin Module" at bounding box center [800, 383] width 121 height 38
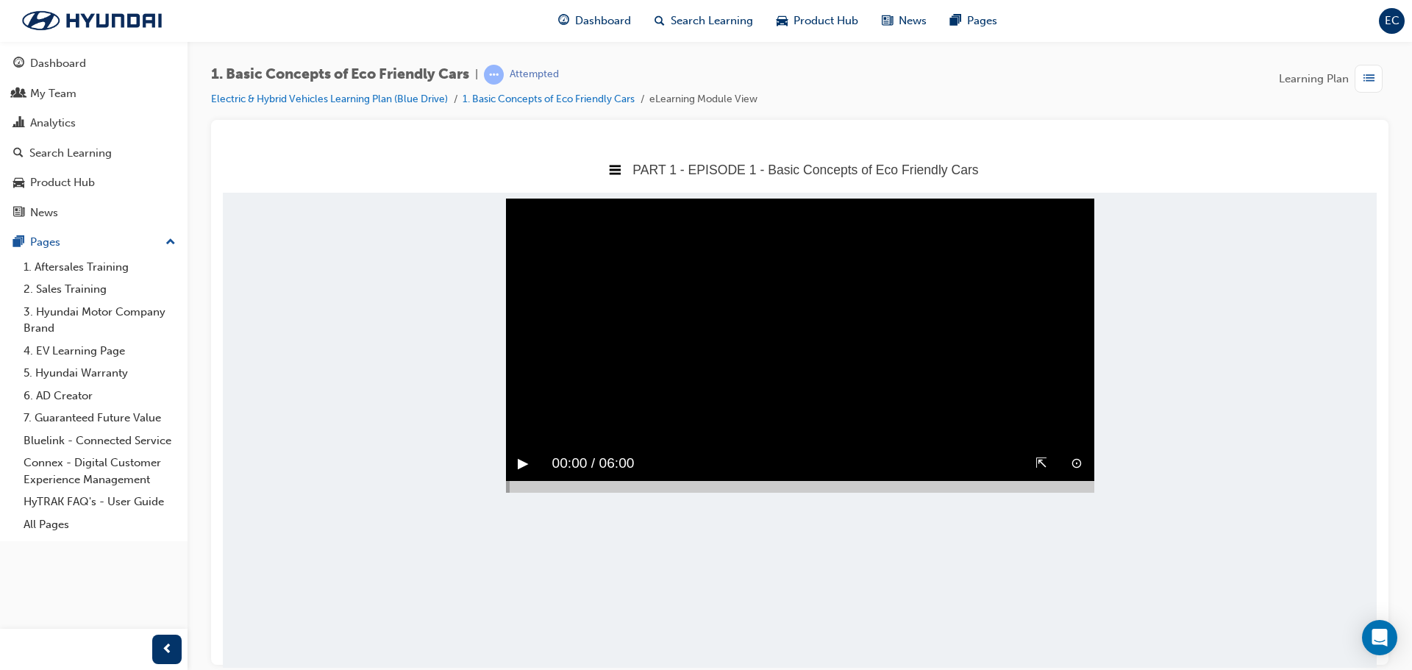
click at [1046, 480] on div "⇱" at bounding box center [1040, 463] width 35 height 35
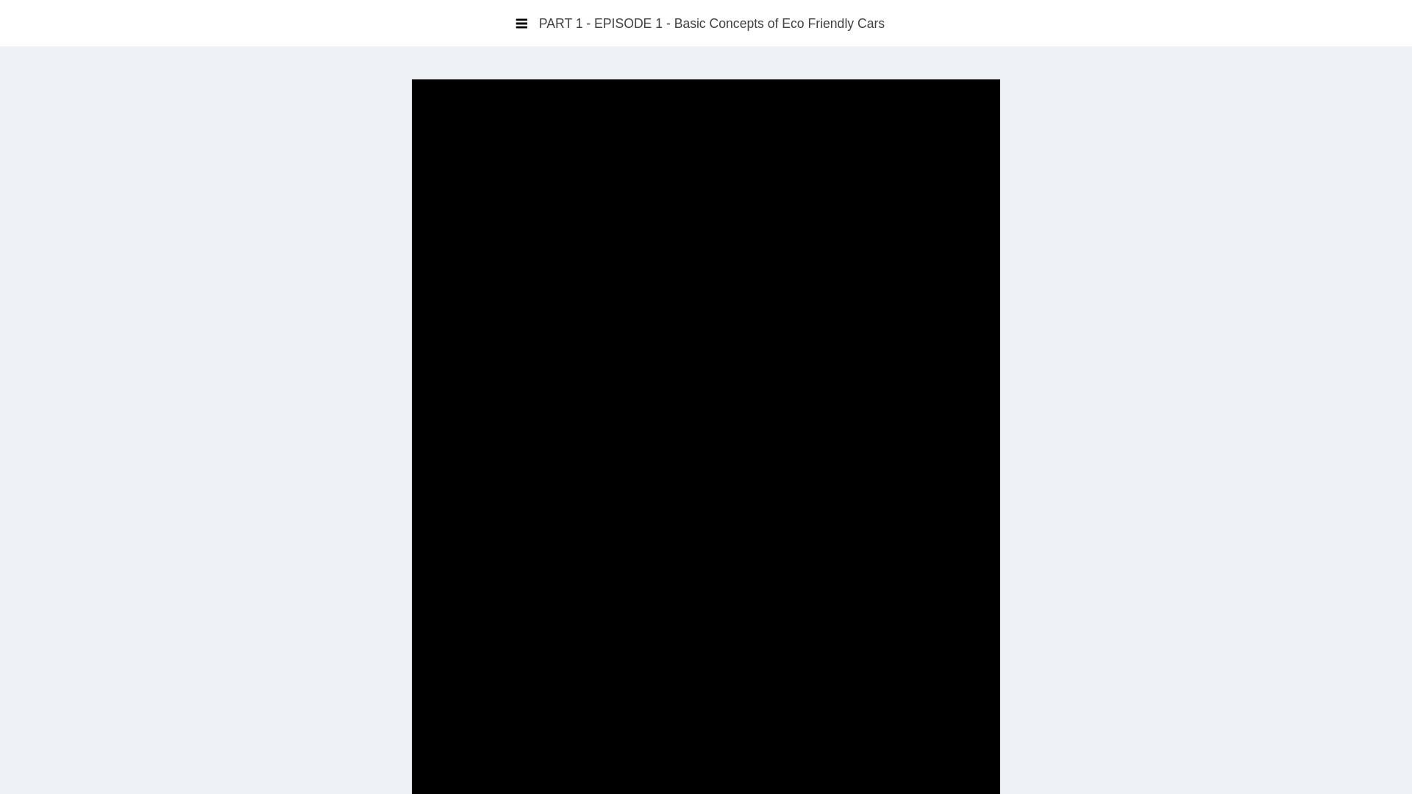
click at [756, 207] on video "Sorry, your browser does not support embedded videos. Download Instead" at bounding box center [706, 476] width 588 height 794
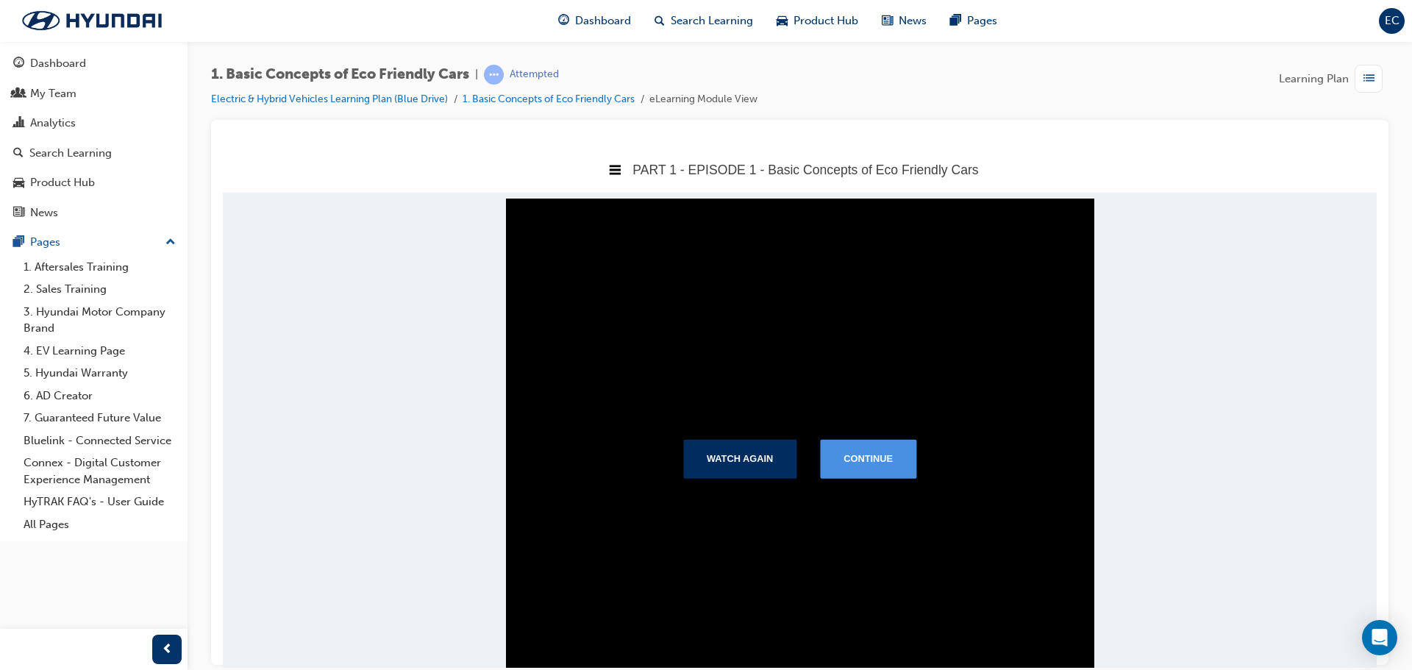
click at [859, 458] on button "Continue" at bounding box center [868, 458] width 96 height 38
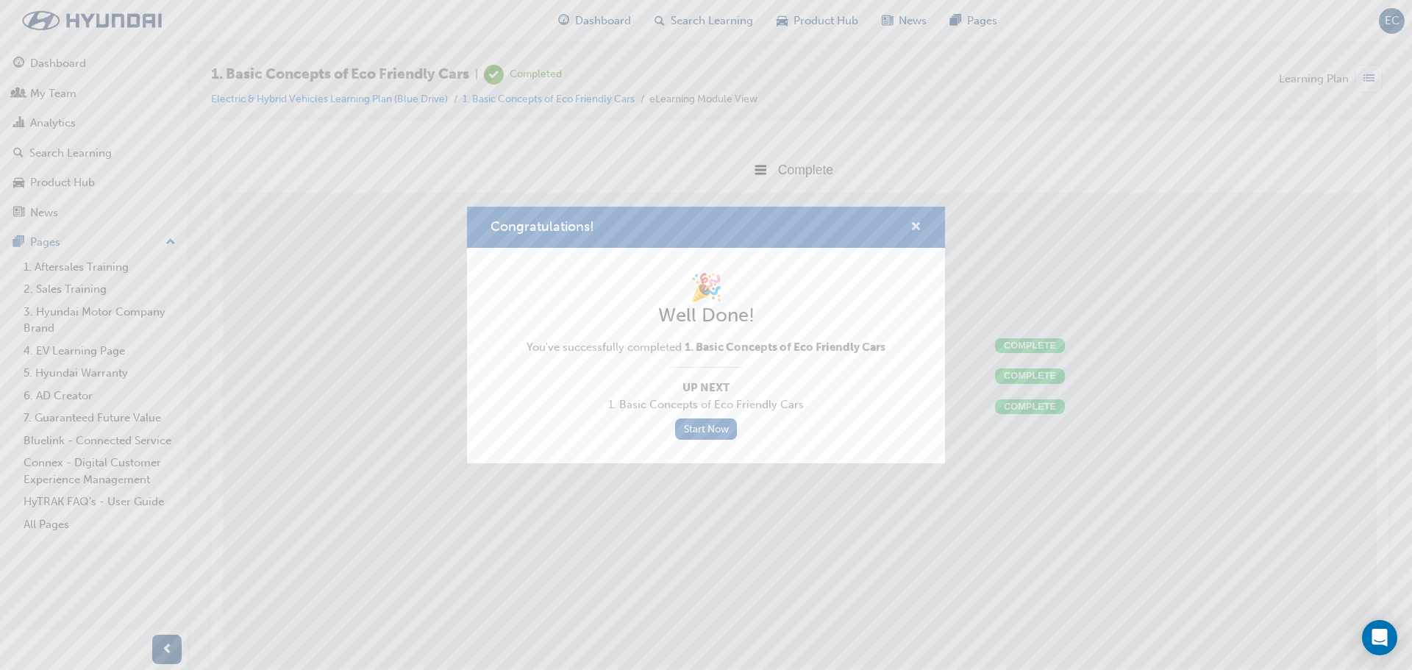
click at [912, 229] on span "cross-icon" at bounding box center [915, 227] width 11 height 13
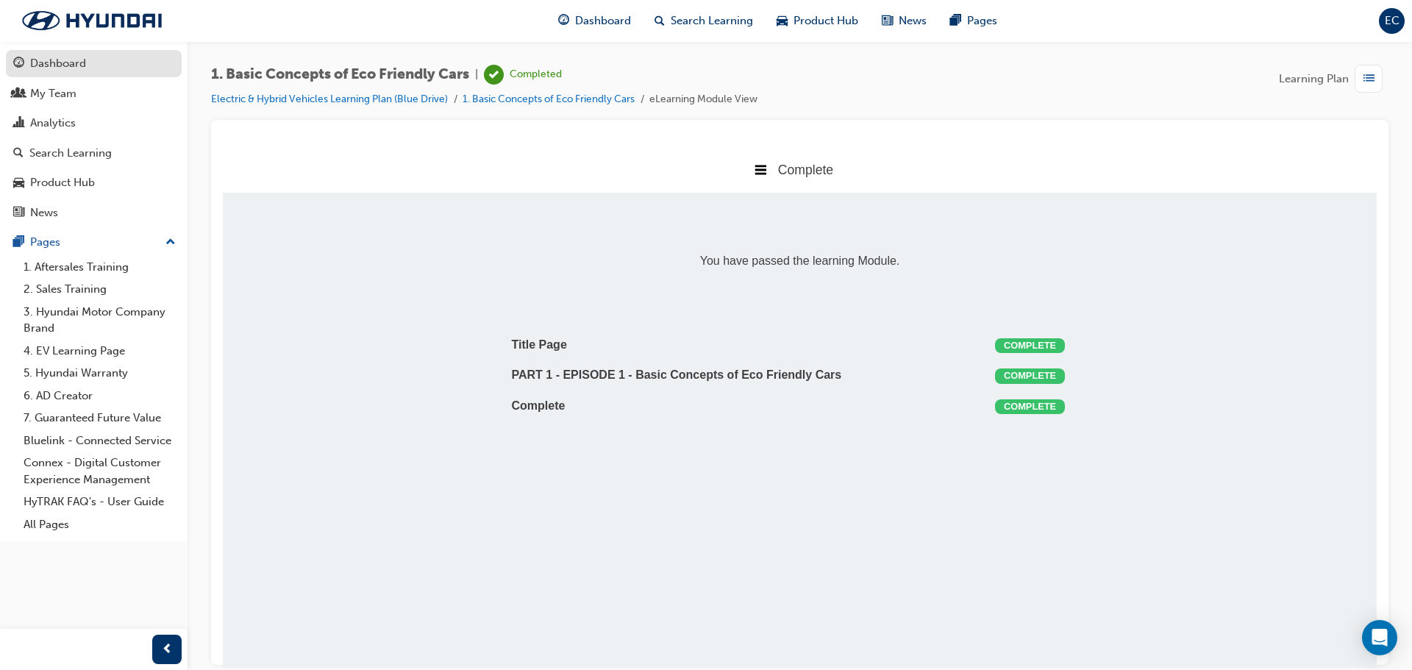
click at [100, 73] on link "Dashboard" at bounding box center [94, 63] width 176 height 27
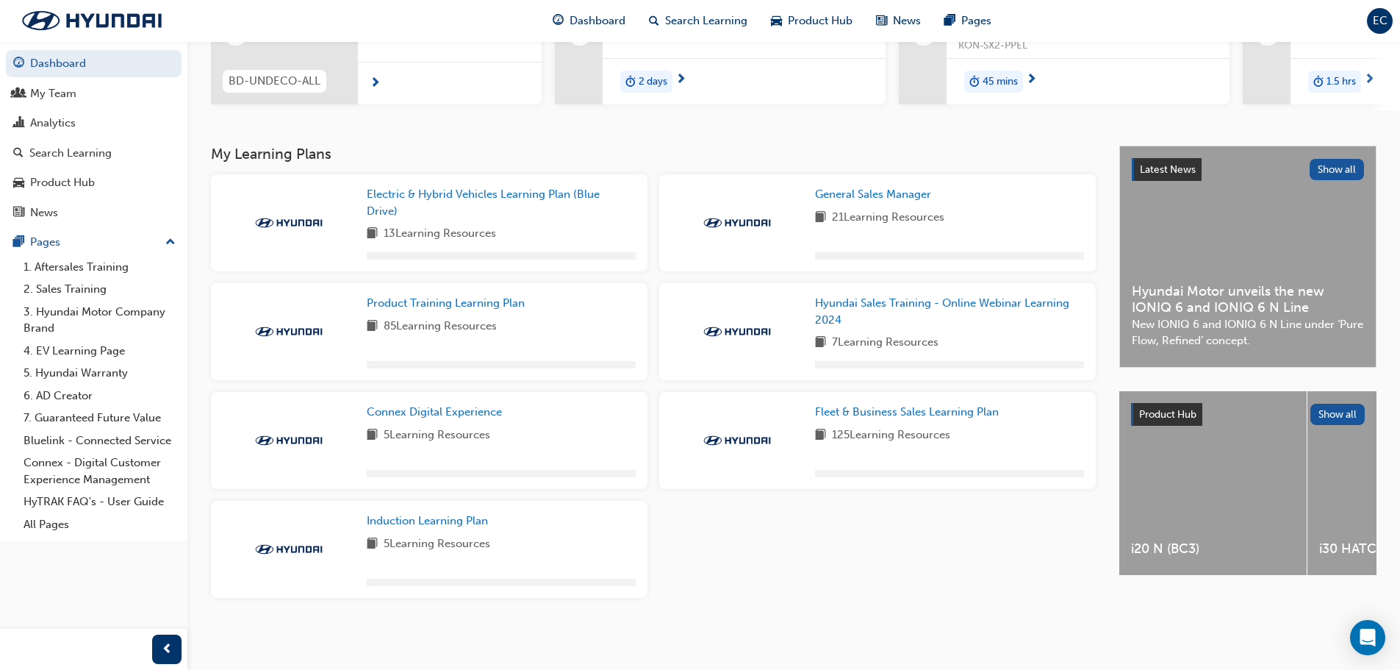
scroll to position [218, 0]
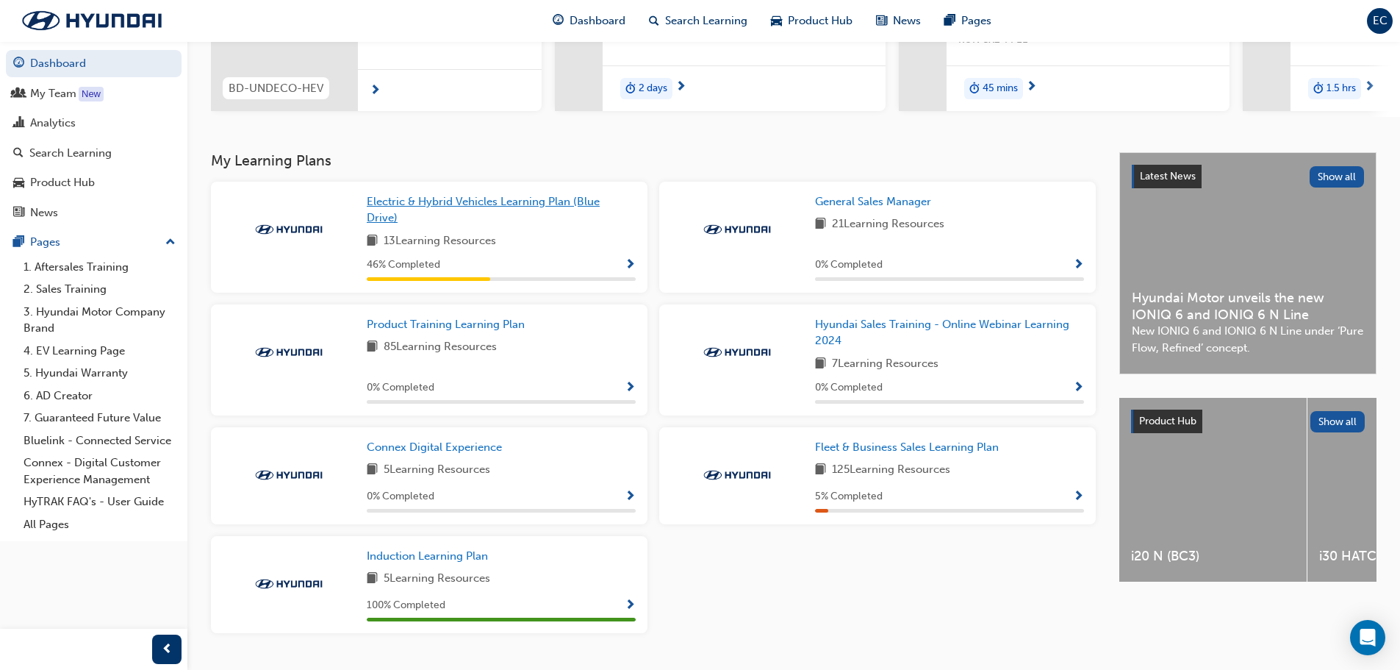
click at [428, 210] on span "Electric & Hybrid Vehicles Learning Plan (Blue Drive)" at bounding box center [483, 210] width 233 height 30
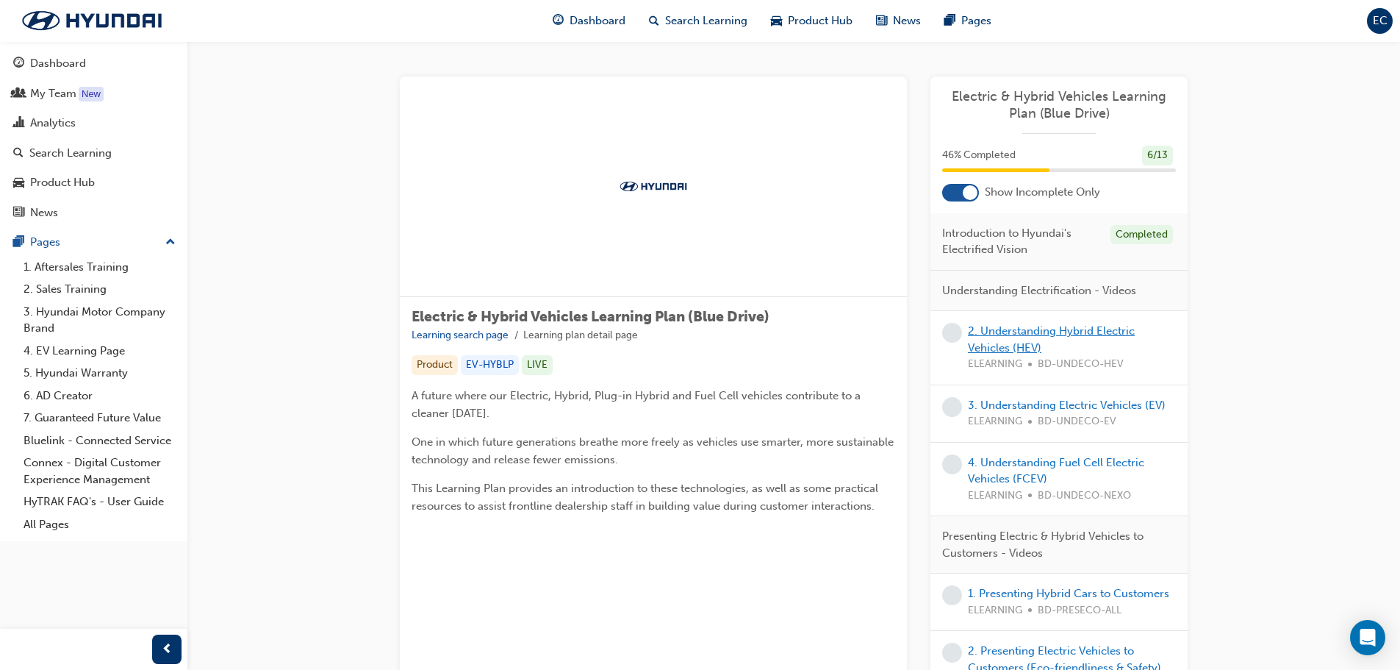
click at [1016, 328] on link "2. Understanding Hybrid Electric Vehicles (HEV)" at bounding box center [1051, 339] width 167 height 30
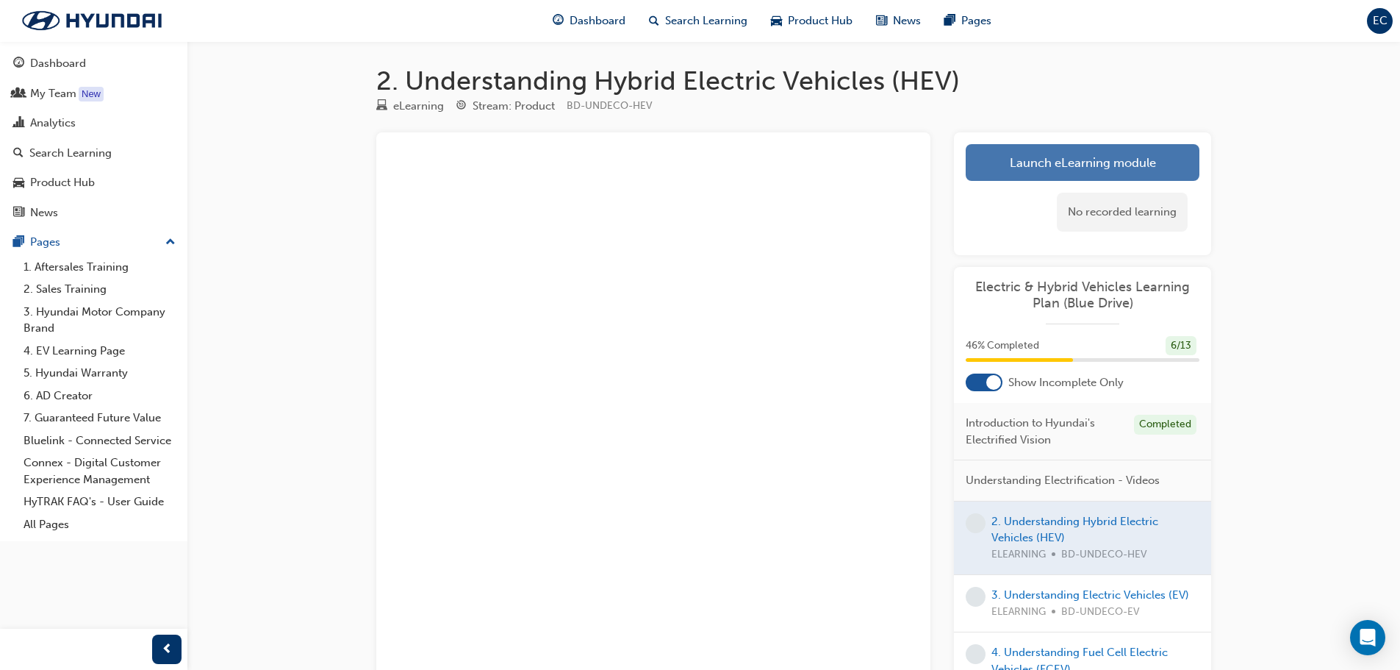
click at [1123, 176] on link "Launch eLearning module" at bounding box center [1083, 162] width 234 height 37
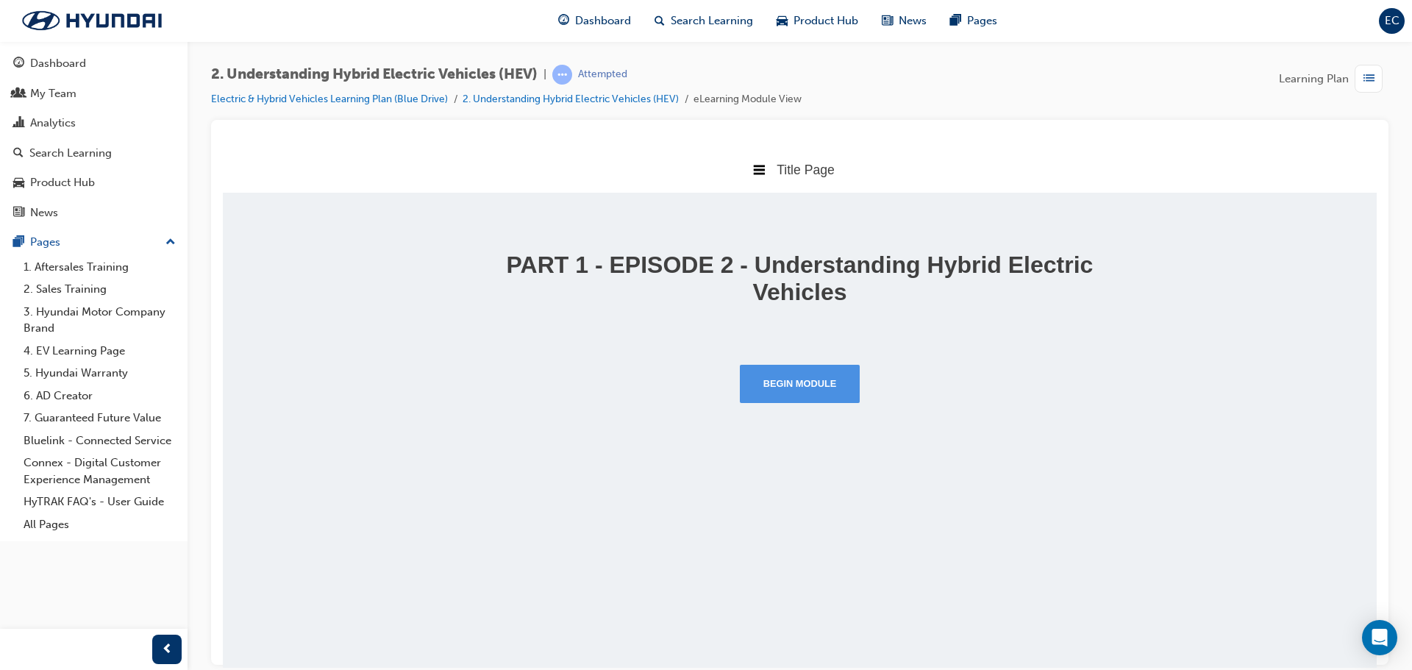
click at [814, 390] on button "Begin Module" at bounding box center [800, 383] width 121 height 38
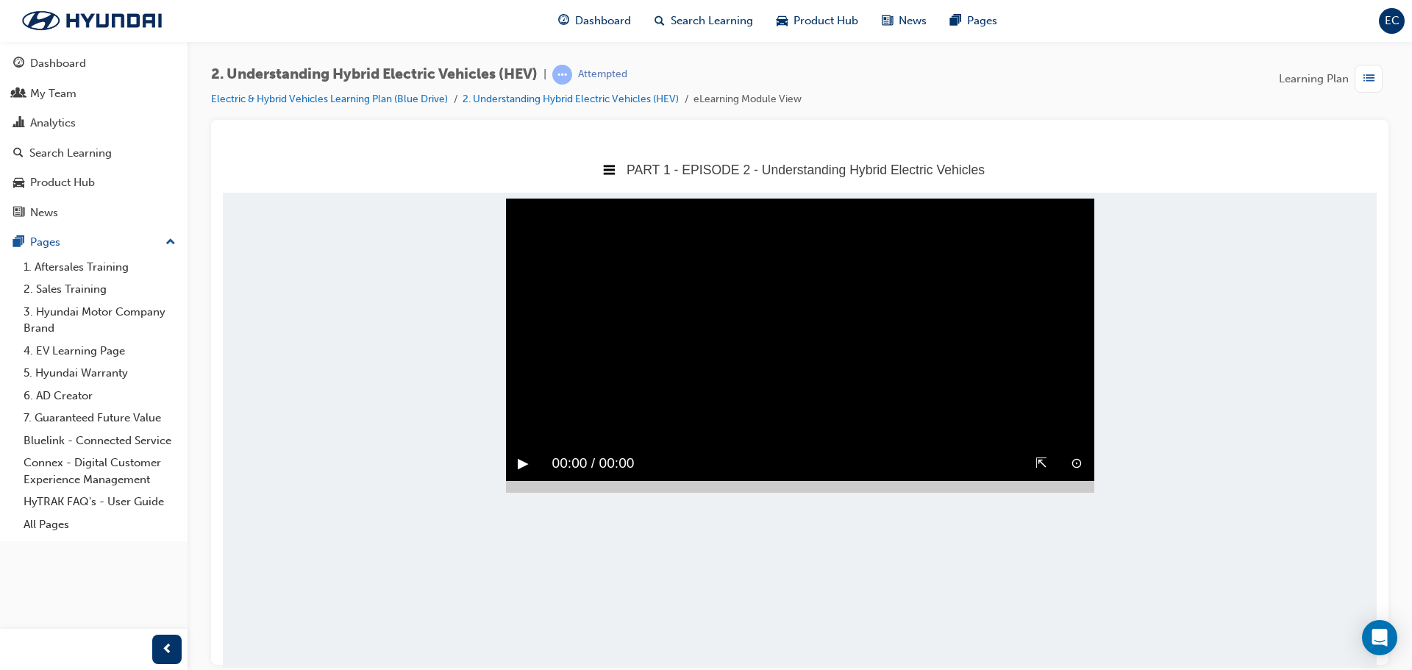
click at [1048, 462] on div "⇱" at bounding box center [1040, 463] width 35 height 35
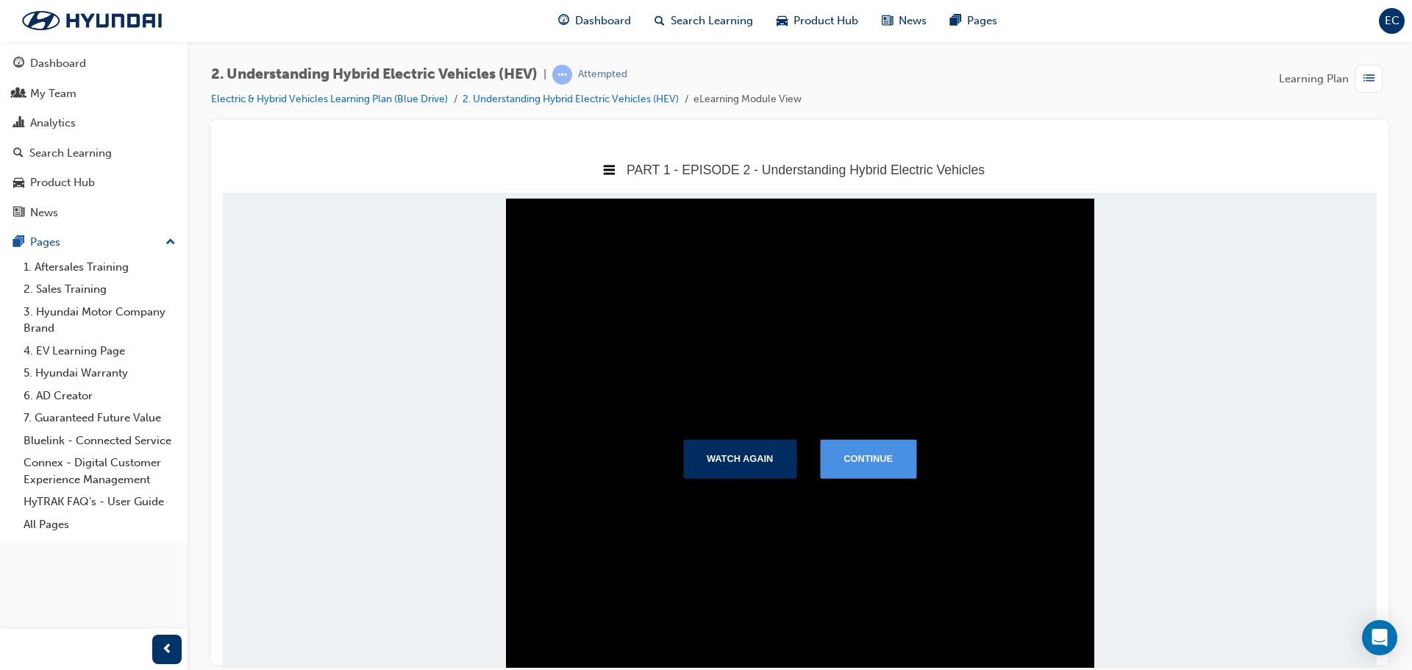
click at [837, 451] on button "Continue" at bounding box center [868, 458] width 96 height 38
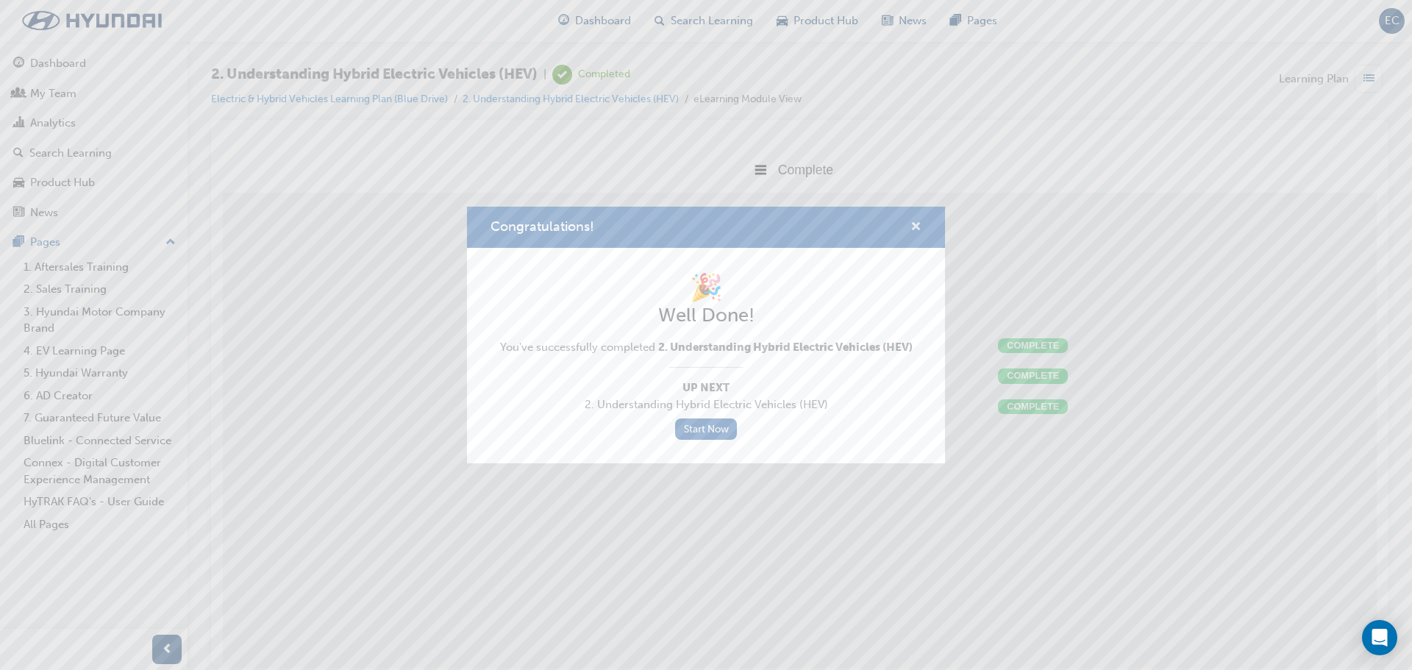
click at [920, 226] on span "cross-icon" at bounding box center [915, 227] width 11 height 13
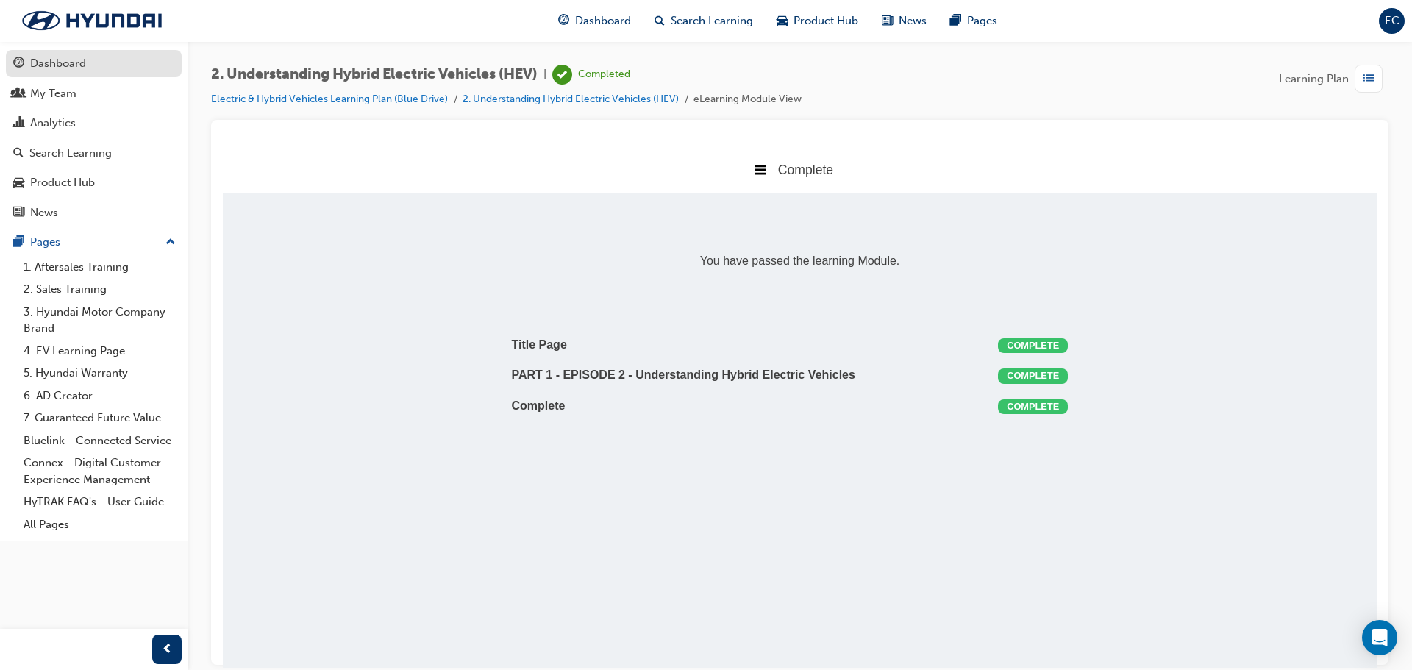
click at [127, 62] on div "Dashboard" at bounding box center [93, 63] width 161 height 18
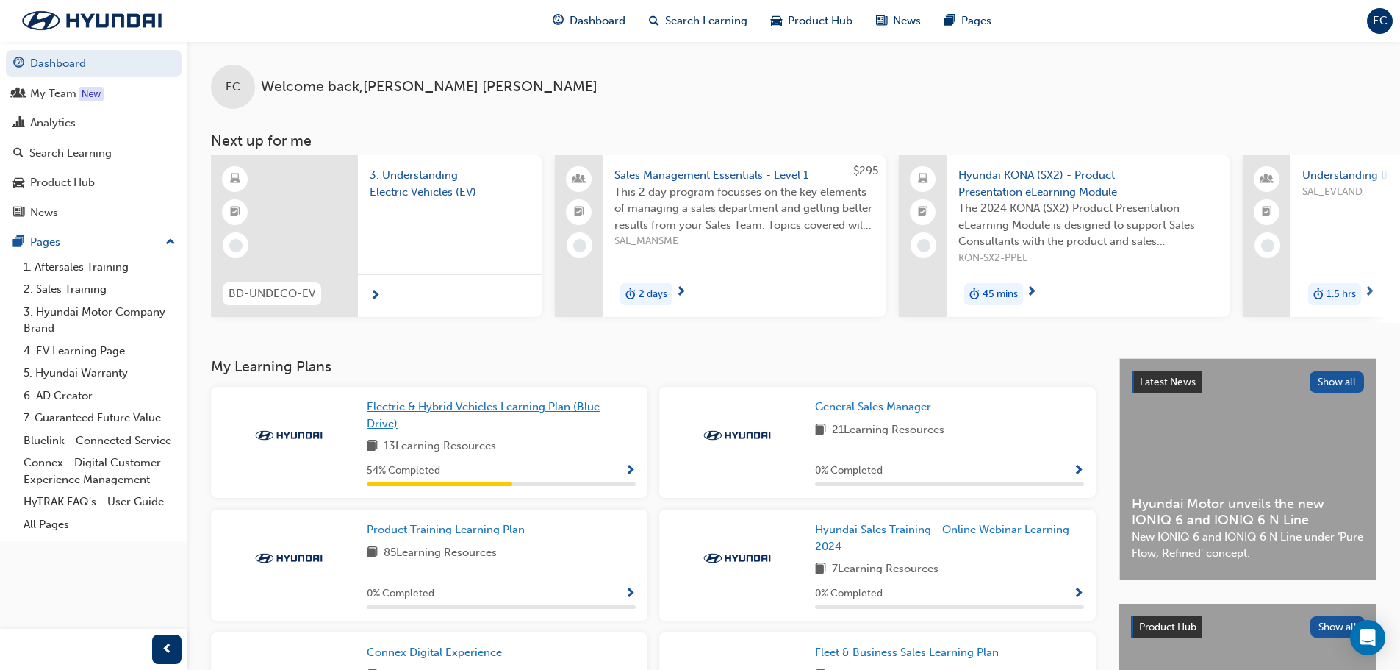
click at [525, 418] on span "Electric & Hybrid Vehicles Learning Plan (Blue Drive)" at bounding box center [483, 415] width 233 height 30
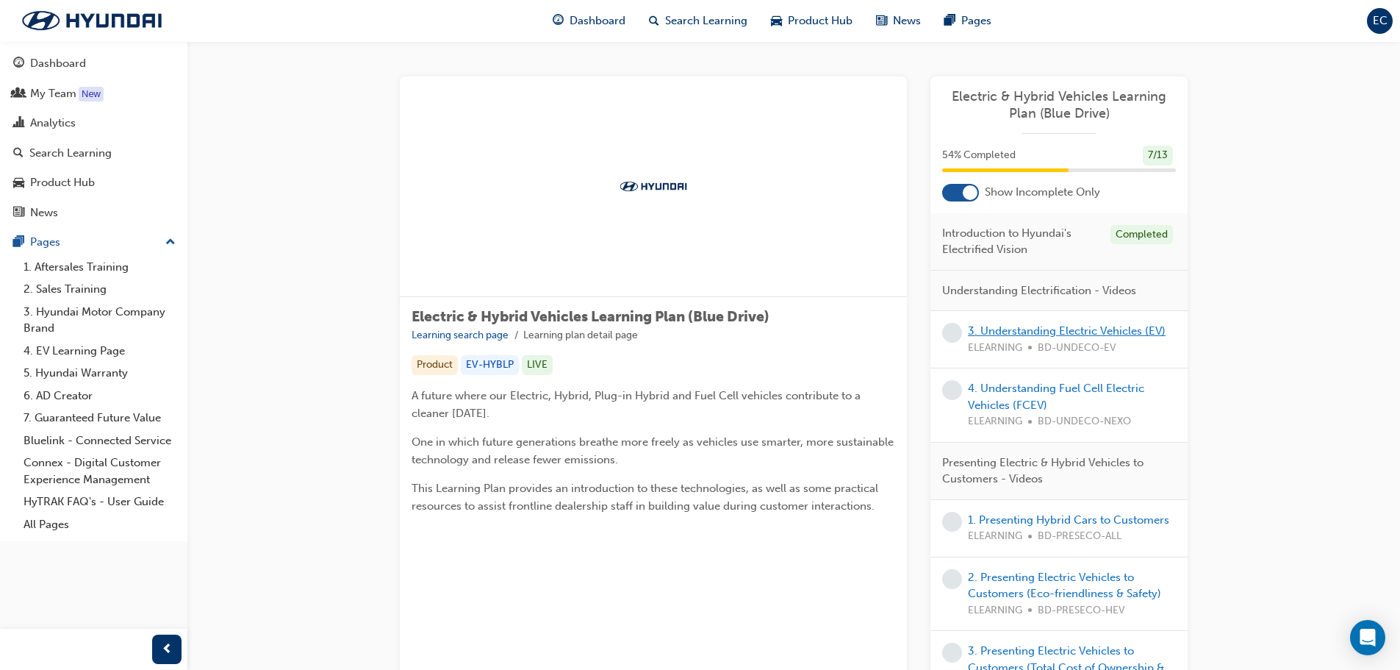
click at [1002, 329] on link "3. Understanding Electric Vehicles (EV)" at bounding box center [1067, 330] width 198 height 13
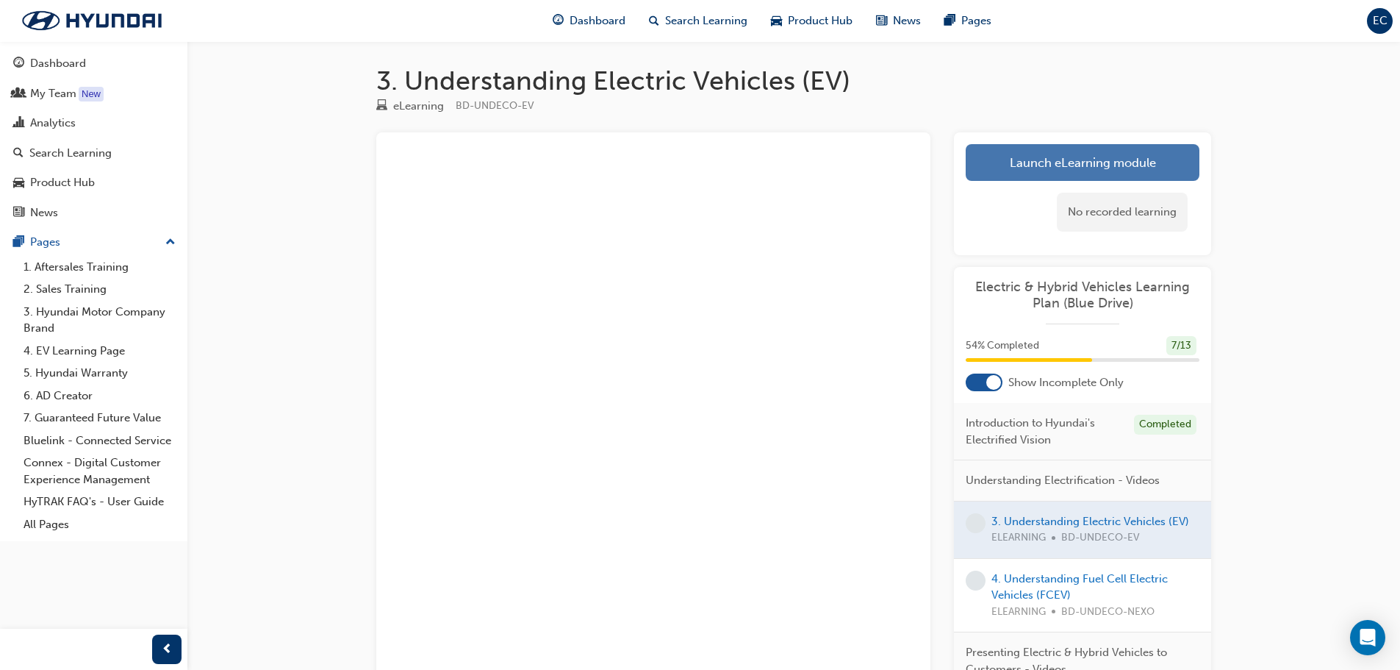
click at [1092, 171] on link "Launch eLearning module" at bounding box center [1083, 162] width 234 height 37
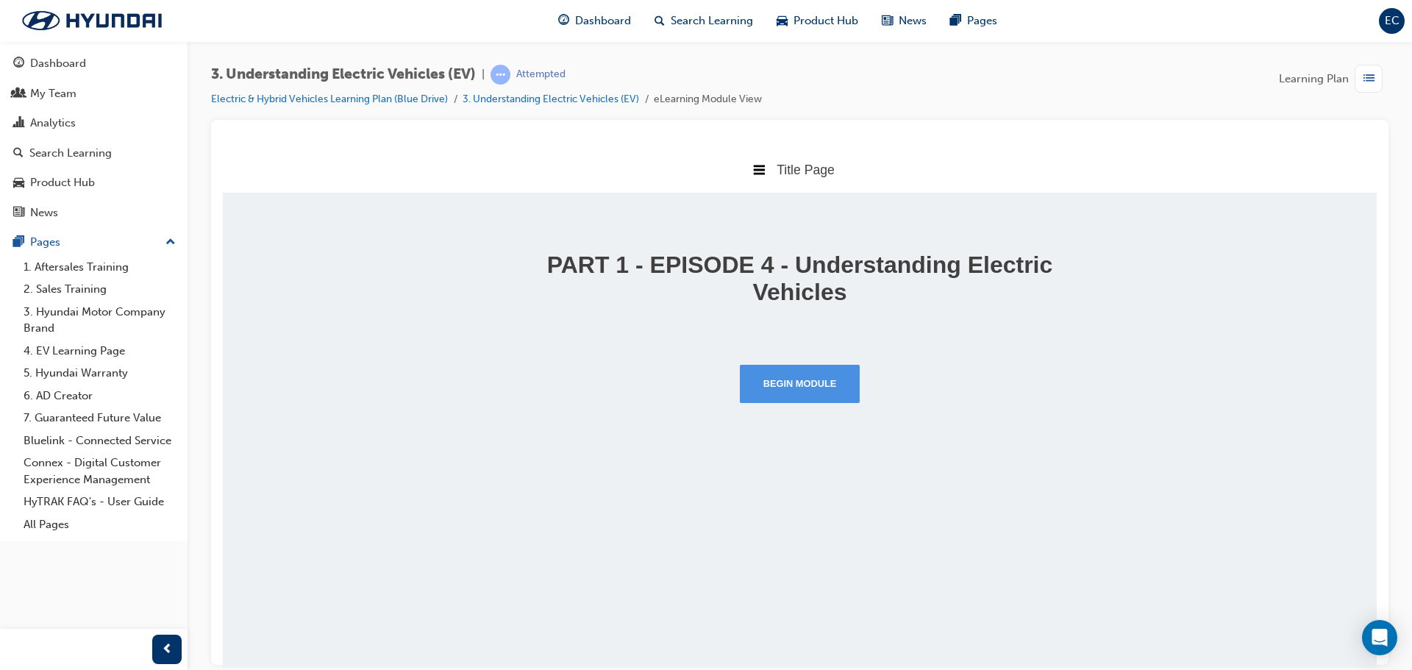
click at [773, 396] on button "Begin Module" at bounding box center [800, 383] width 121 height 38
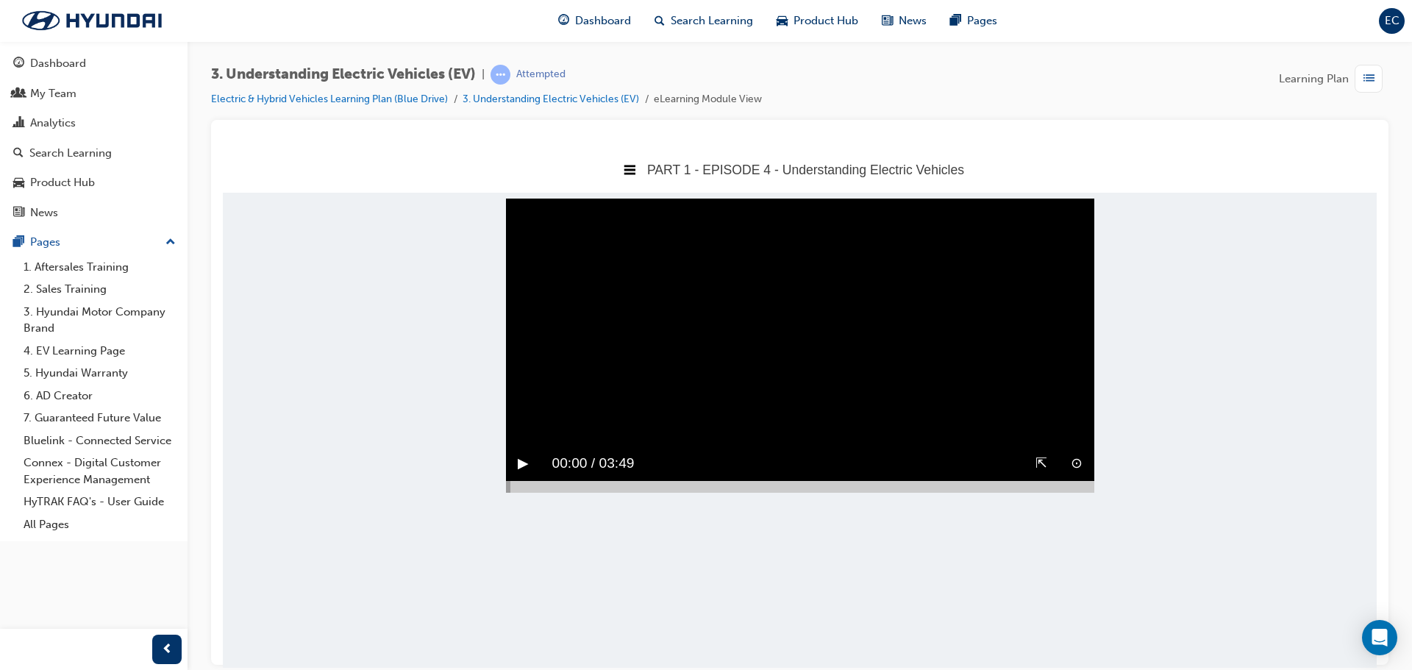
click at [529, 474] on button "▶︎" at bounding box center [523, 462] width 11 height 23
drag, startPoint x: 1033, startPoint y: 503, endPoint x: 1276, endPoint y: 726, distance: 329.9
click at [1035, 474] on button "⇱" at bounding box center [1041, 462] width 12 height 23
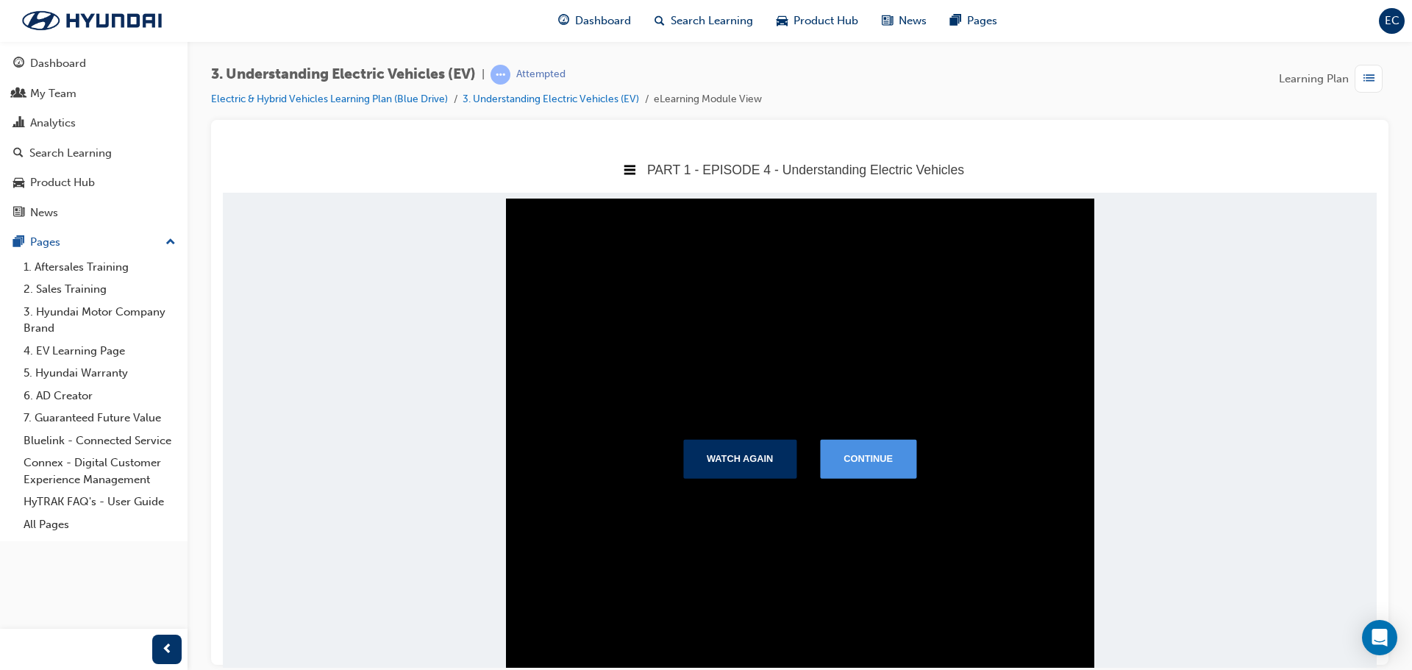
click at [898, 457] on button "Continue" at bounding box center [868, 458] width 96 height 38
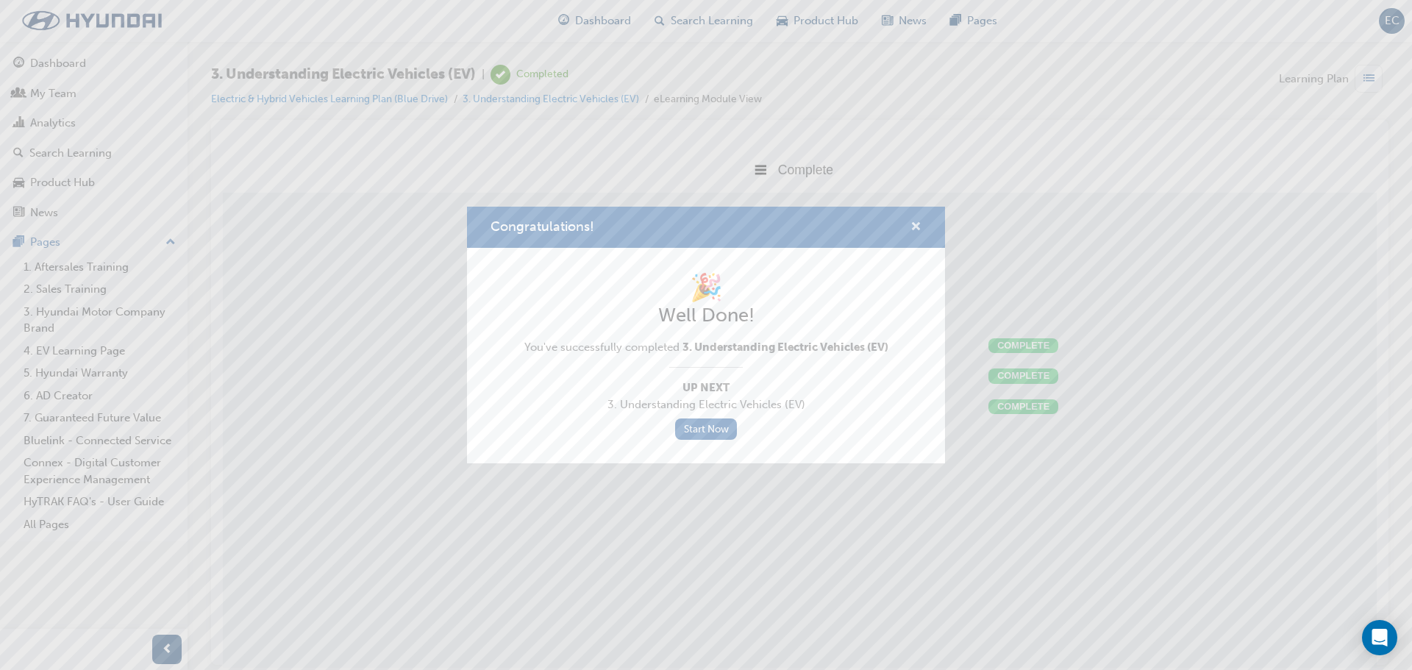
click at [920, 235] on button "Congratulations!" at bounding box center [915, 227] width 11 height 18
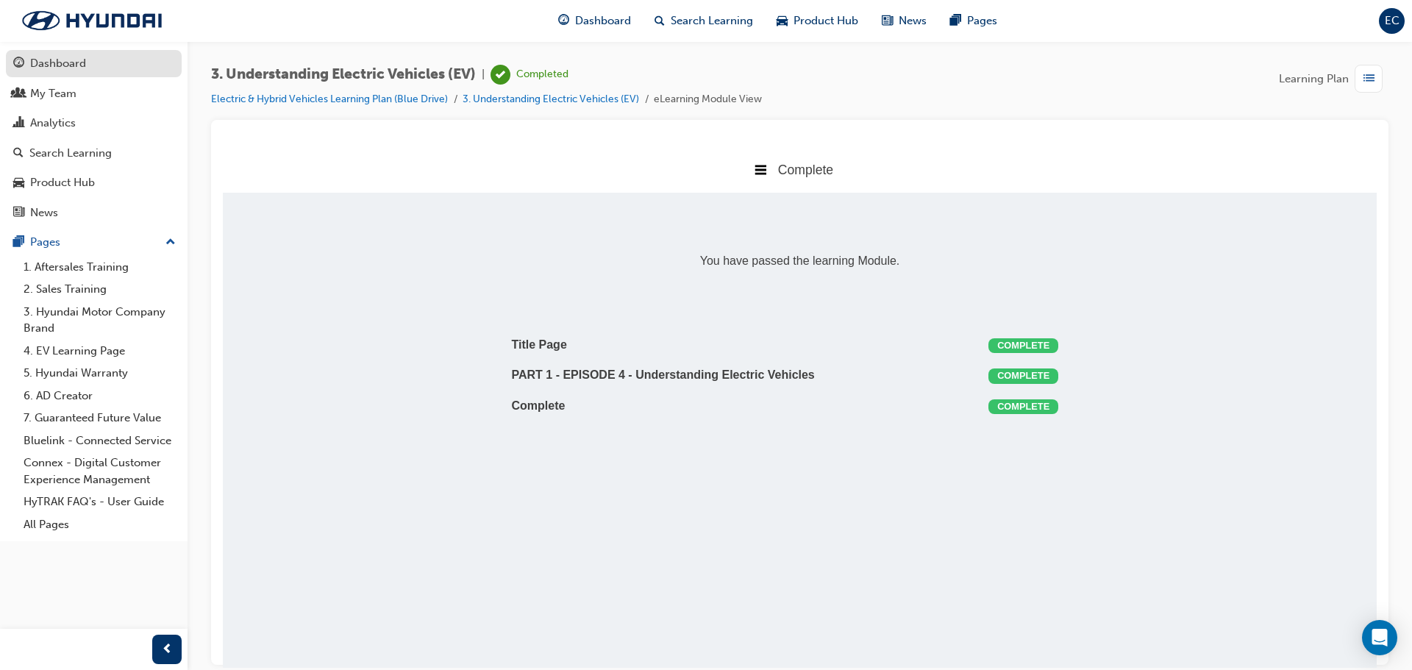
click at [87, 55] on div "Dashboard" at bounding box center [93, 63] width 161 height 18
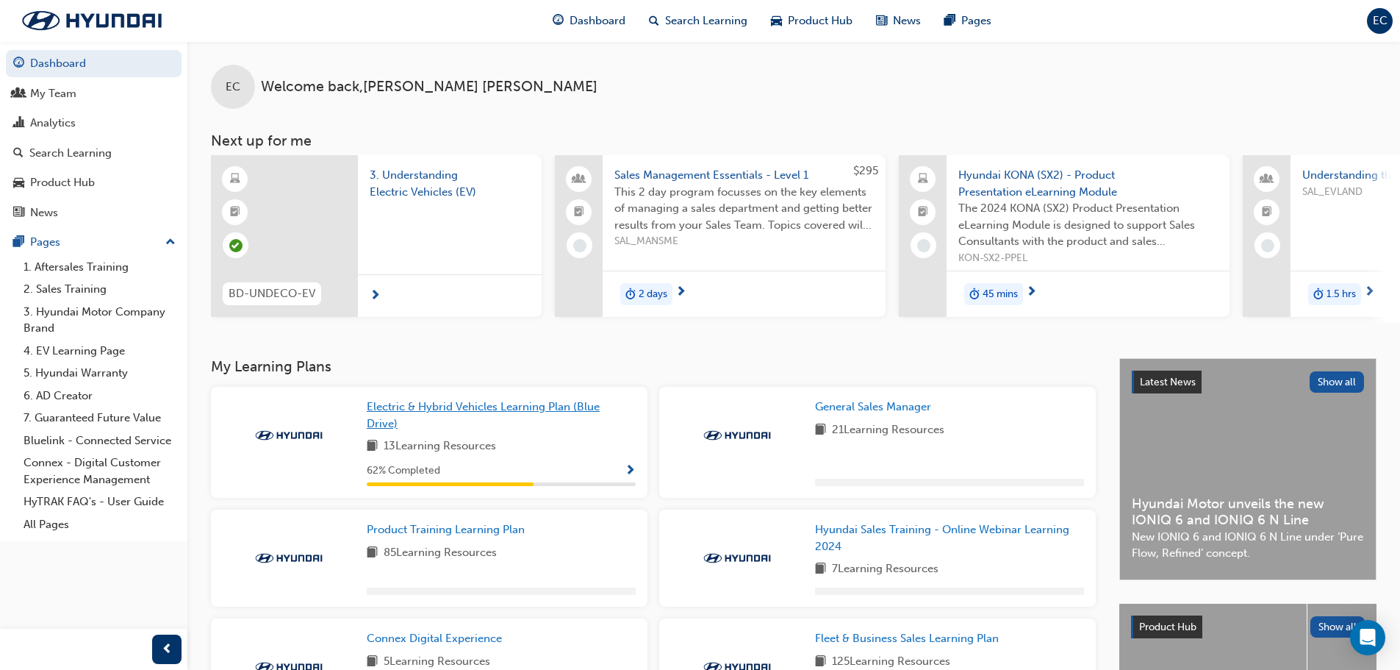
click at [439, 415] on span "Electric & Hybrid Vehicles Learning Plan (Blue Drive)" at bounding box center [483, 415] width 233 height 30
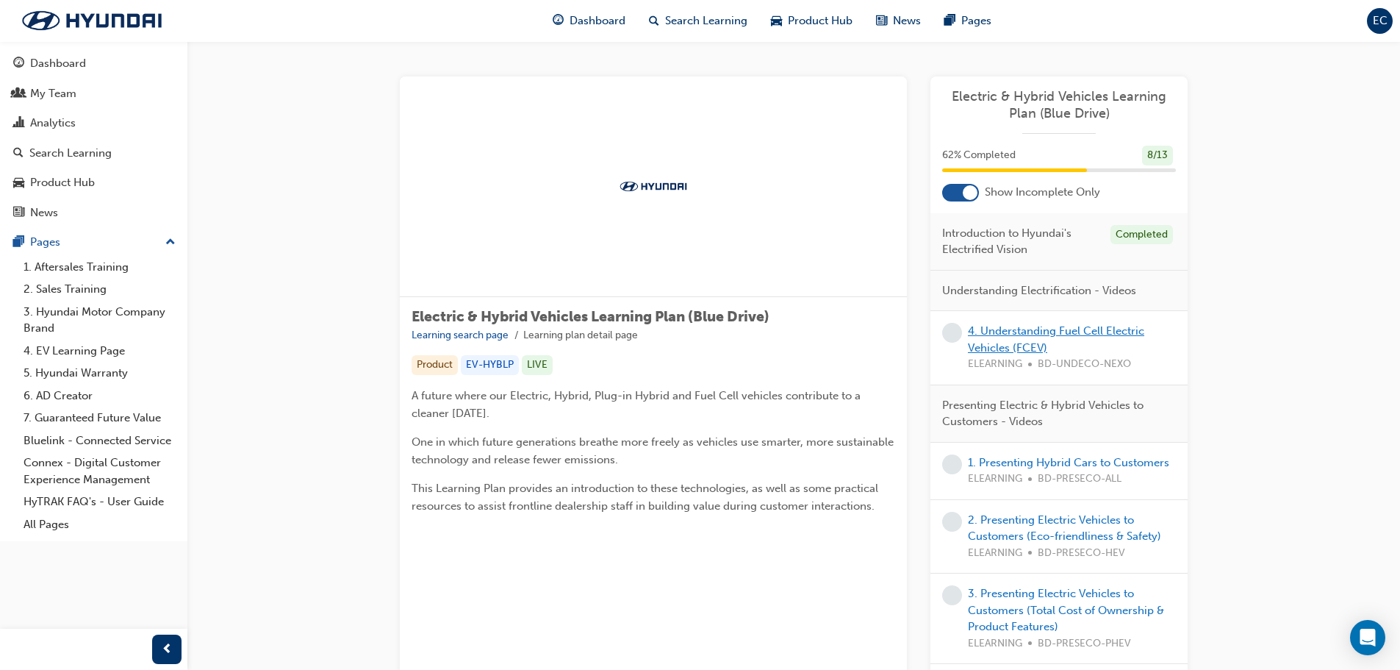
click at [1018, 349] on link "4. Understanding Fuel Cell Electric Vehicles (FCEV)" at bounding box center [1056, 339] width 176 height 30
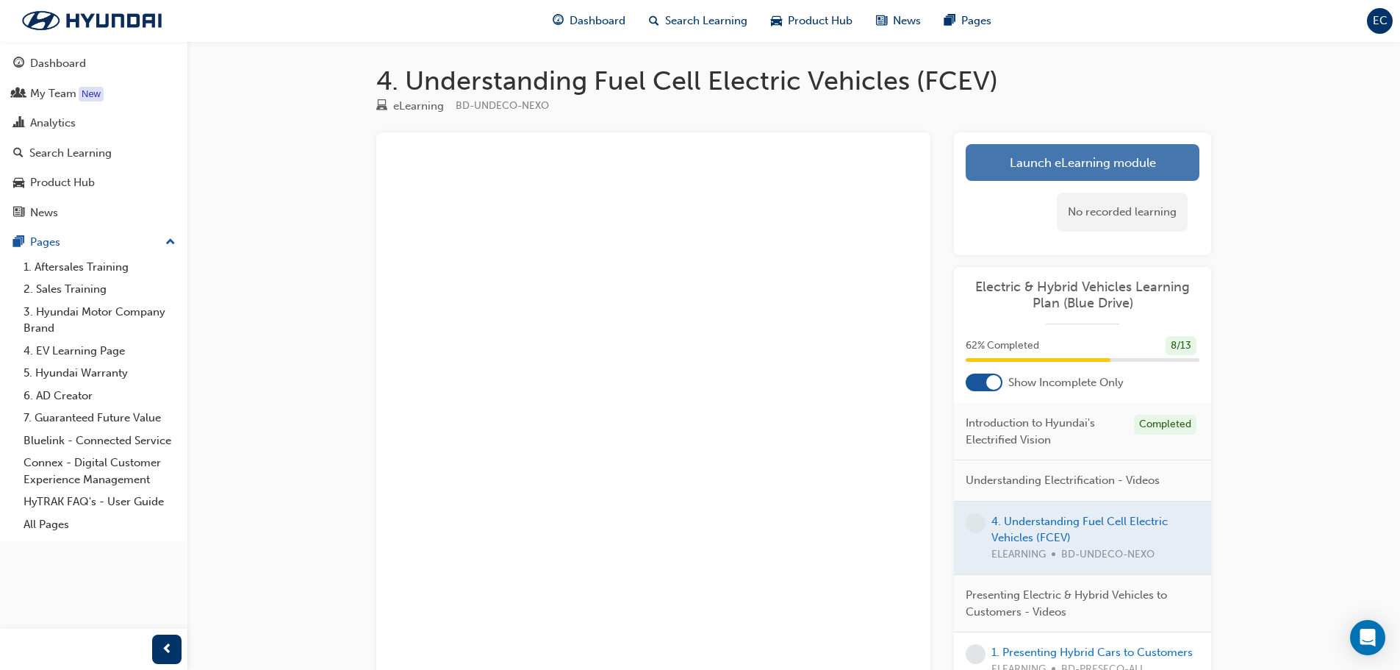
click at [1051, 162] on link "Launch eLearning module" at bounding box center [1083, 162] width 234 height 37
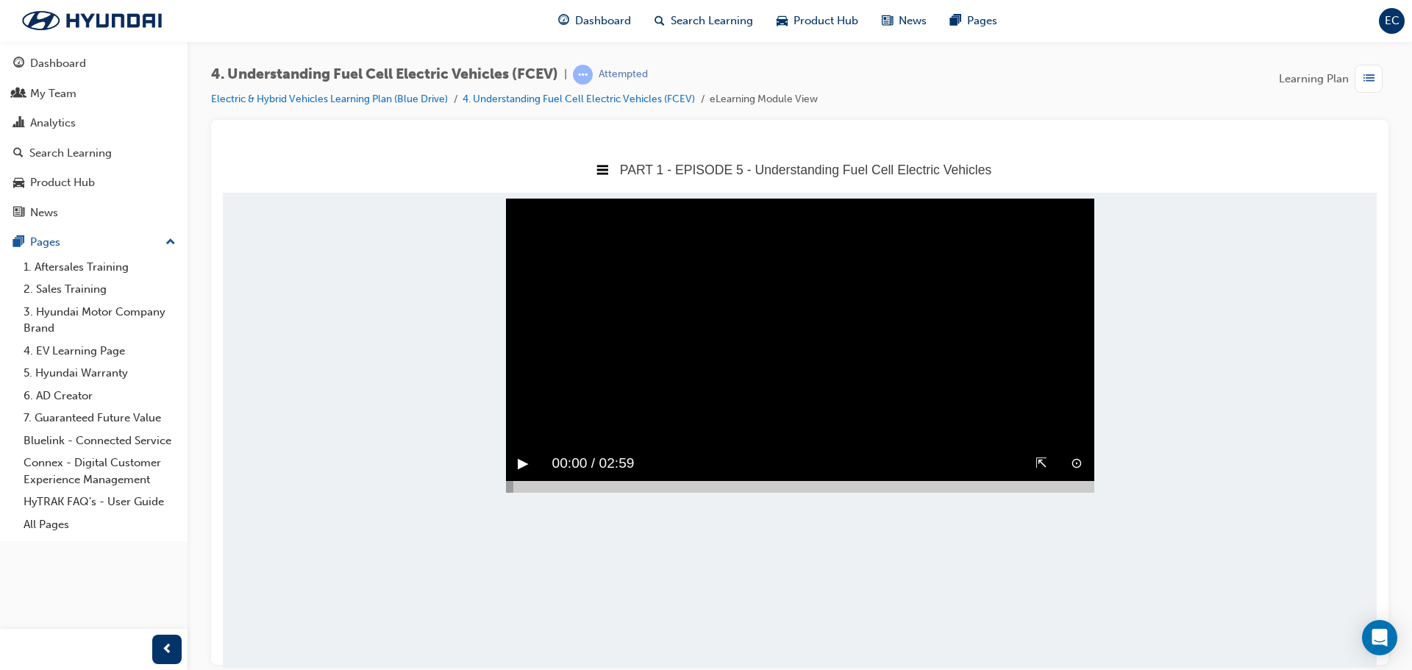
click at [724, 409] on video "Sorry, your browser does not support embedded videos. Download Instead" at bounding box center [800, 345] width 588 height 294
click at [1038, 474] on button "⇱" at bounding box center [1041, 462] width 12 height 23
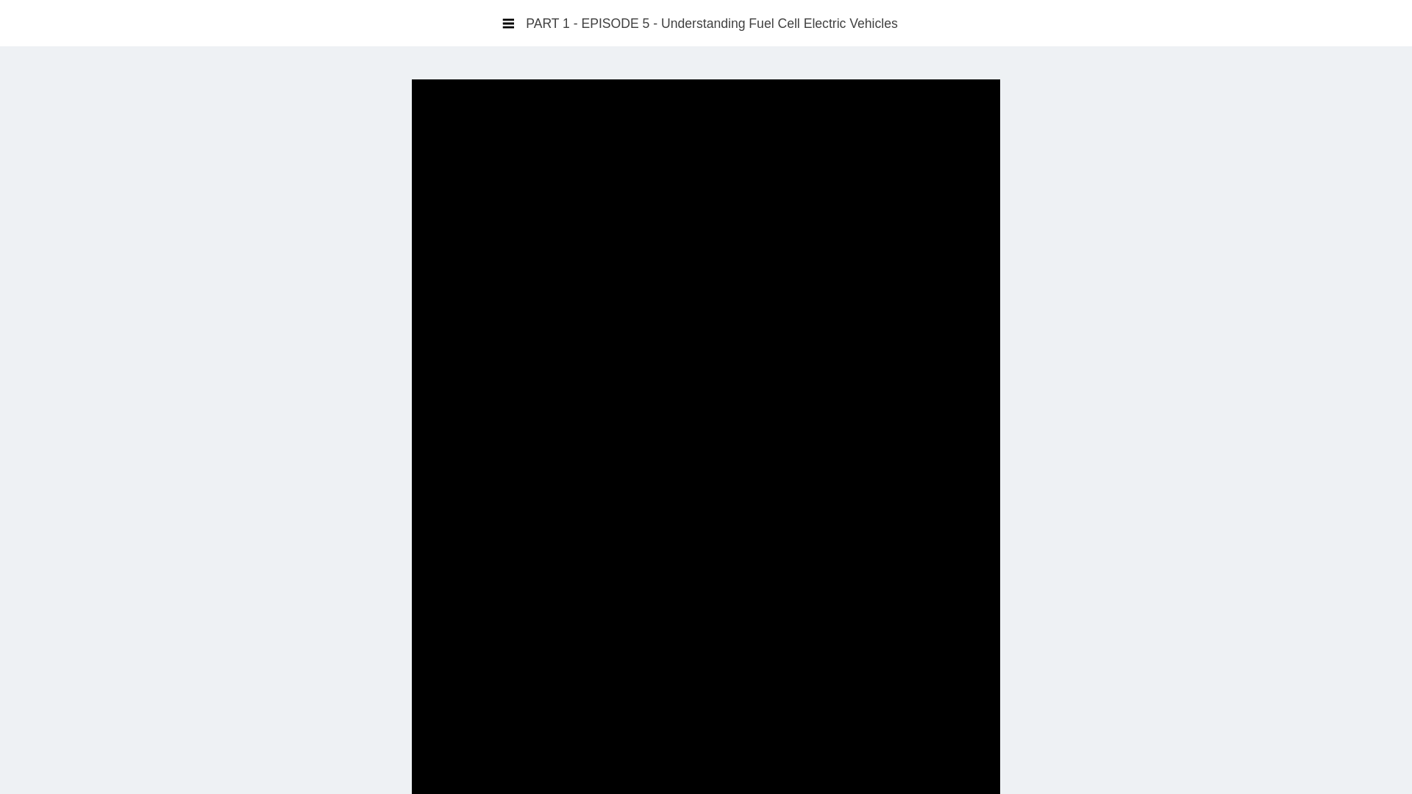
click at [904, 586] on video "Sorry, your browser does not support embedded videos. Download Instead" at bounding box center [706, 476] width 588 height 794
click at [679, 430] on video "Sorry, your browser does not support embedded videos. Download Instead" at bounding box center [706, 476] width 588 height 794
drag, startPoint x: 1157, startPoint y: 208, endPoint x: 981, endPoint y: 207, distance: 176.4
click at [1000, 215] on video "Sorry, your browser does not support embedded videos. Download Instead" at bounding box center [706, 476] width 588 height 794
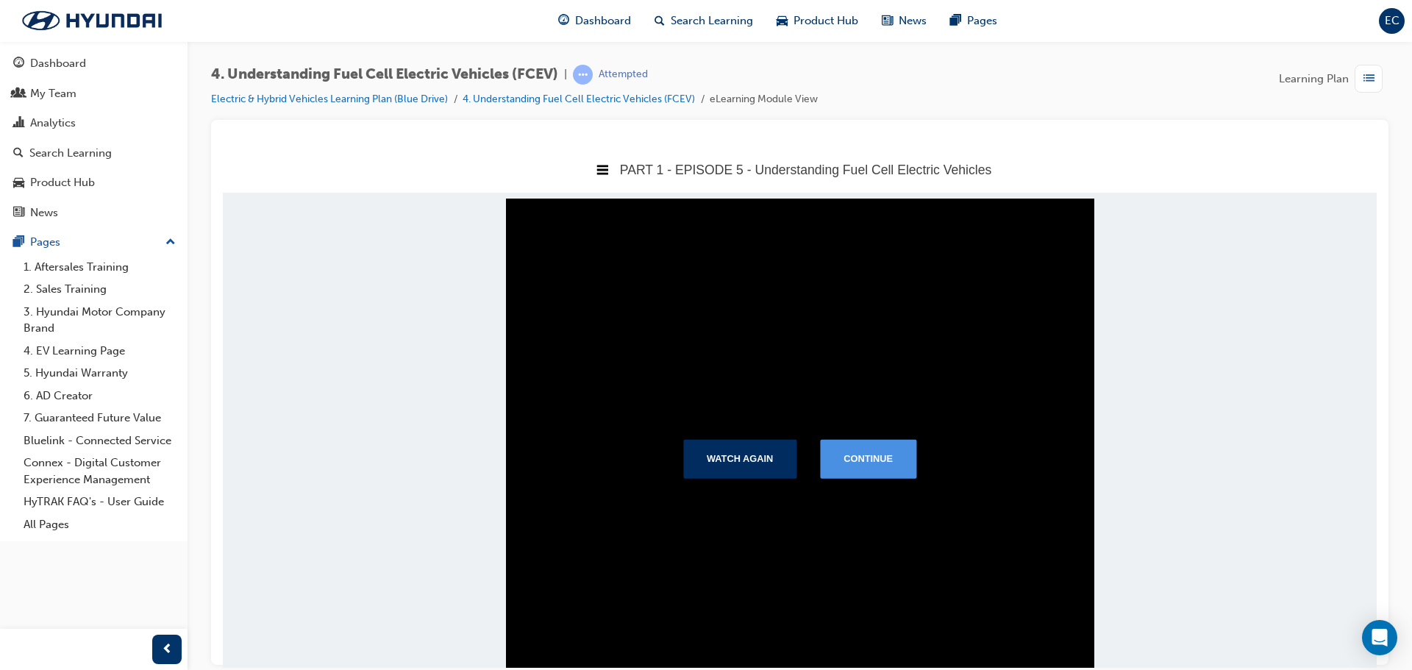
click at [872, 466] on button "Continue" at bounding box center [868, 458] width 96 height 38
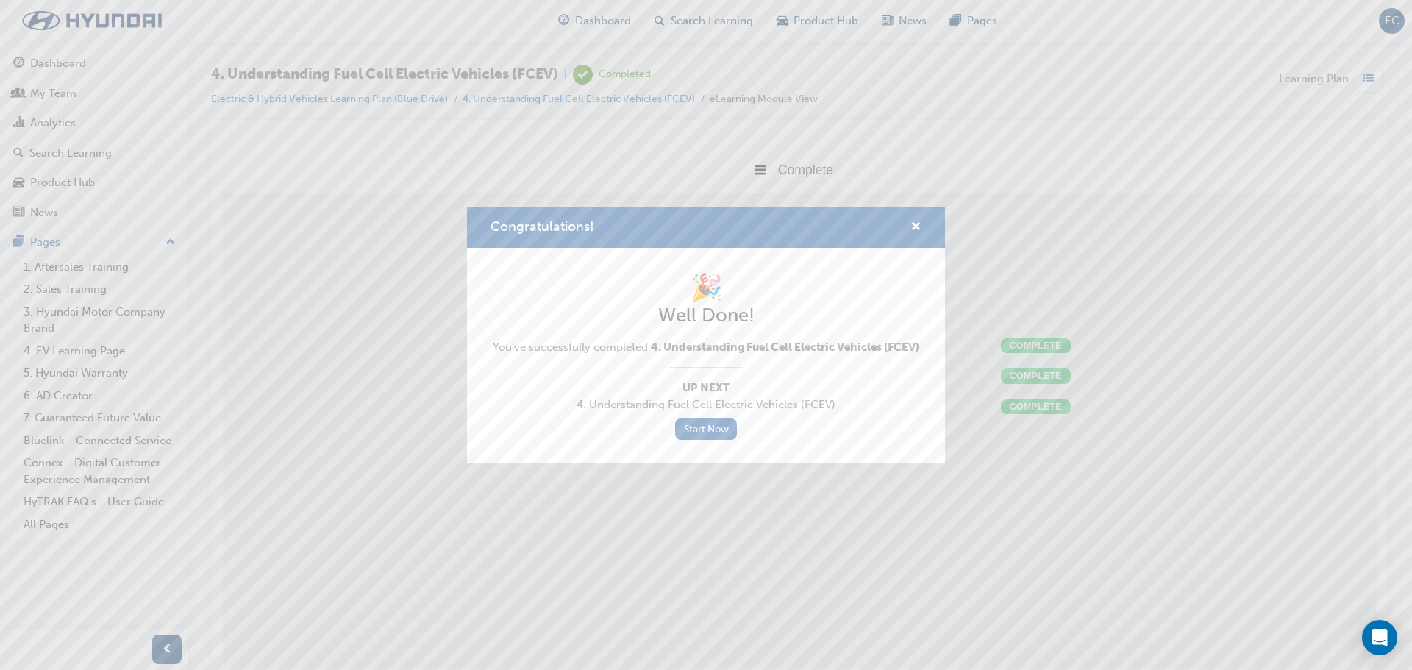
click at [908, 226] on div "Congratulations!" at bounding box center [909, 227] width 23 height 18
click at [917, 226] on span "cross-icon" at bounding box center [915, 227] width 11 height 13
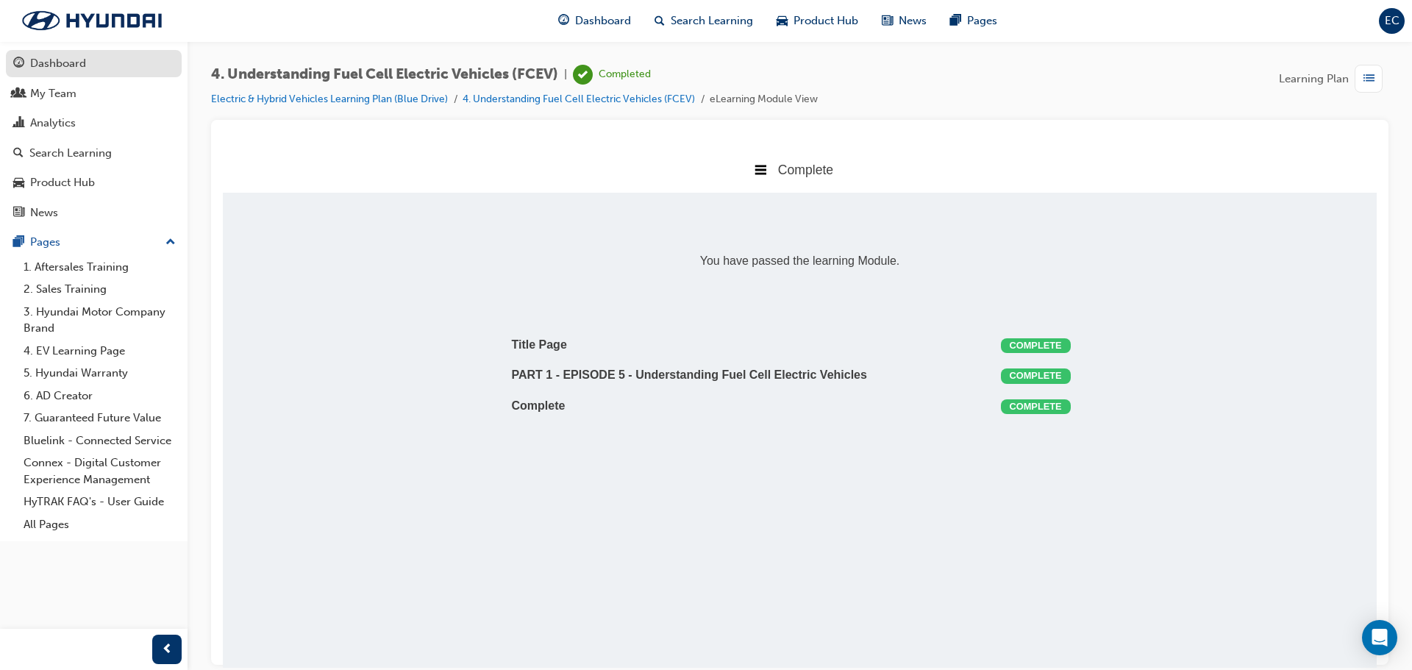
click at [87, 71] on div "Dashboard" at bounding box center [93, 63] width 161 height 18
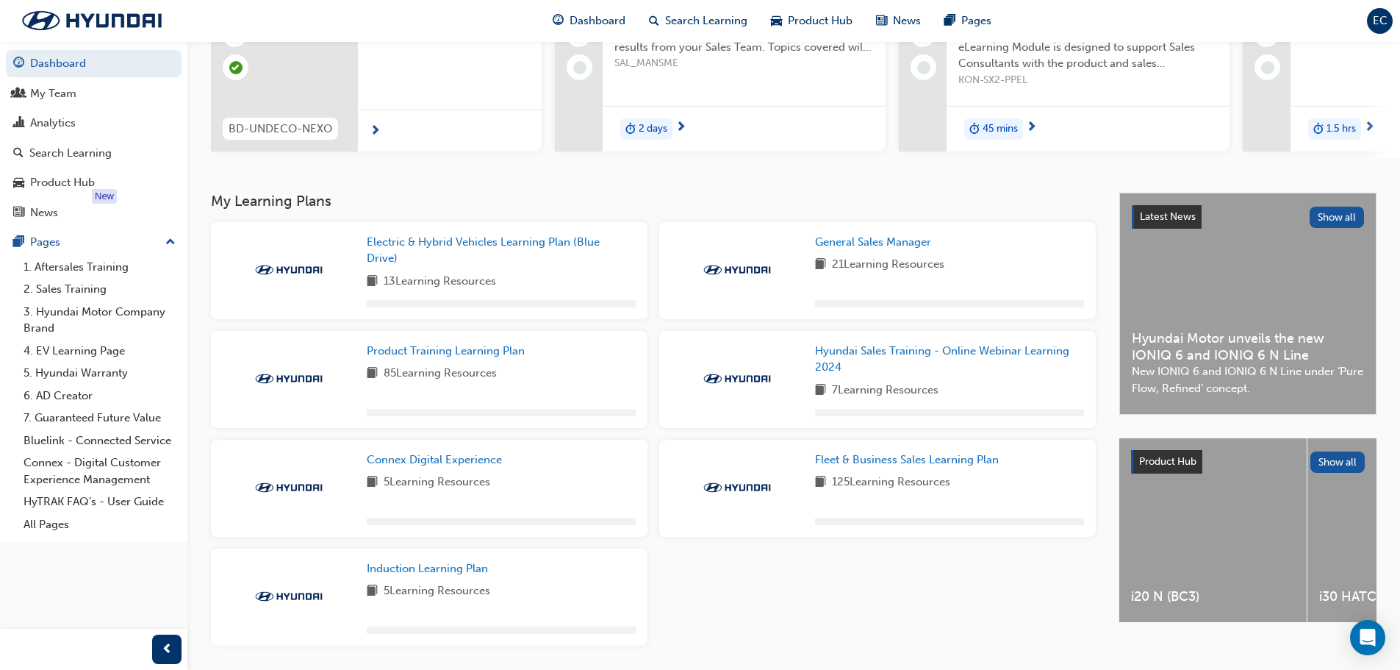
scroll to position [221, 0]
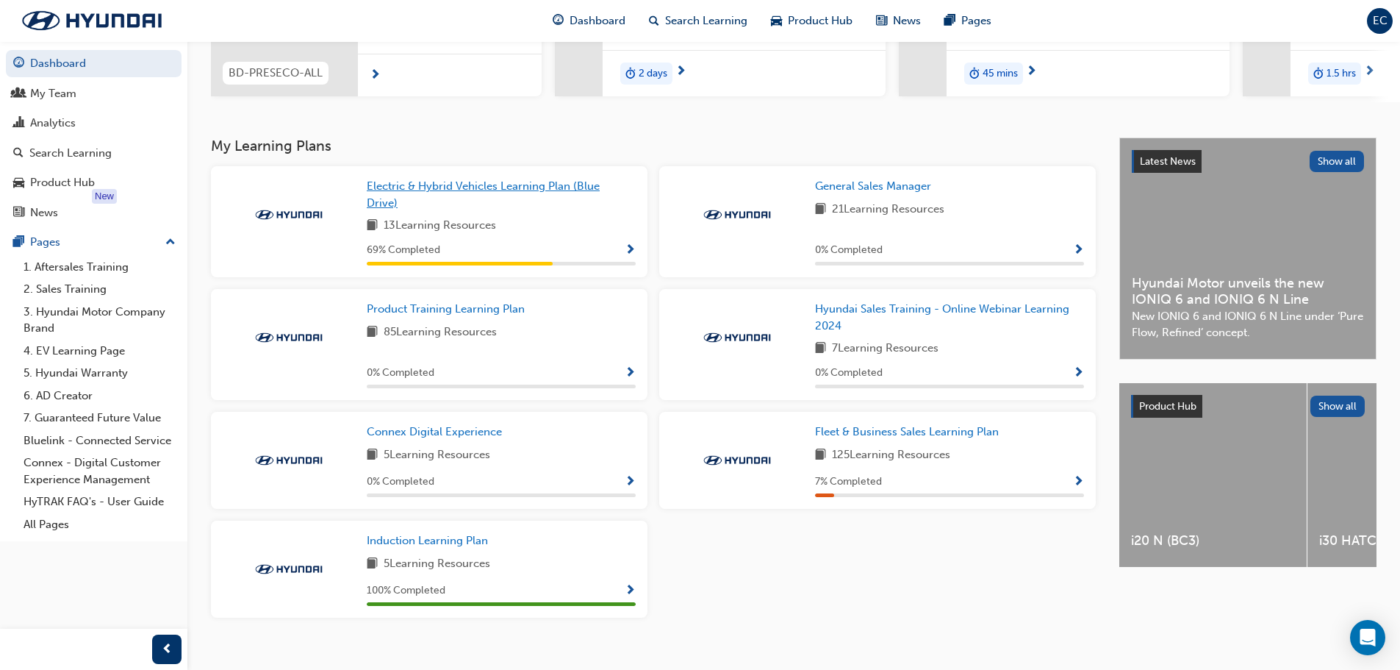
click at [518, 194] on span "Electric & Hybrid Vehicles Learning Plan (Blue Drive)" at bounding box center [483, 194] width 233 height 30
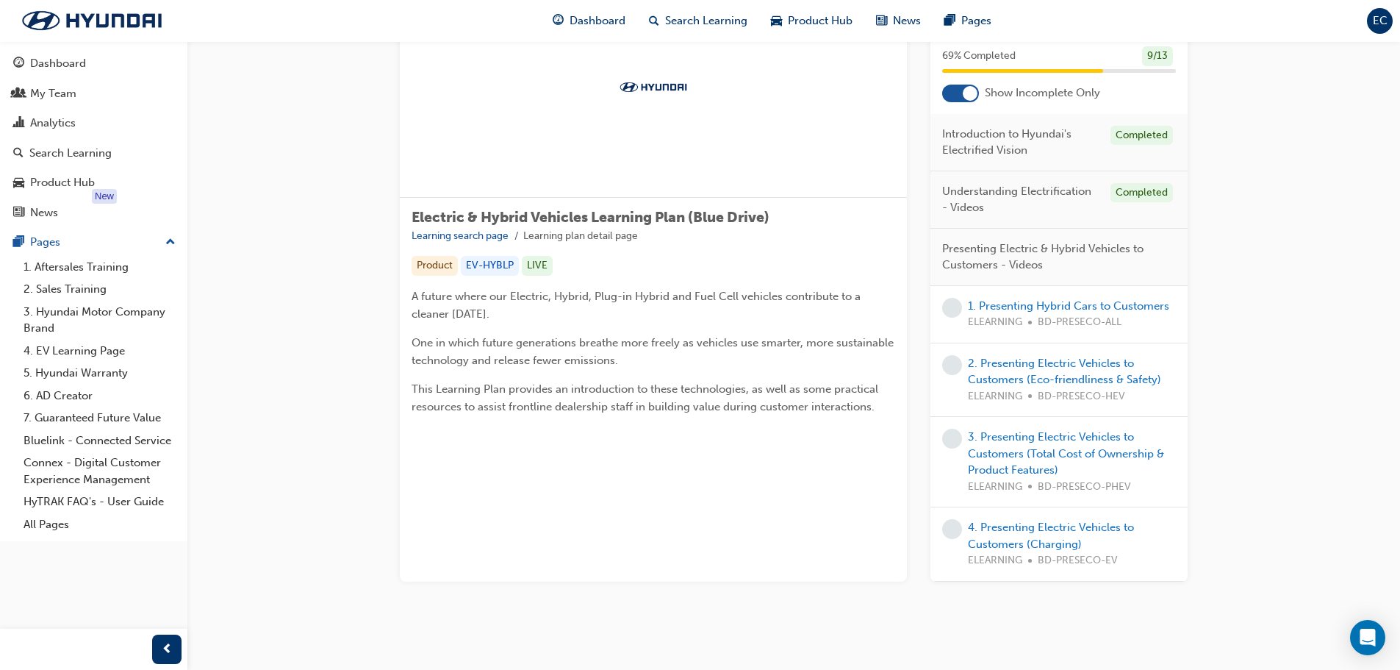
scroll to position [118, 0]
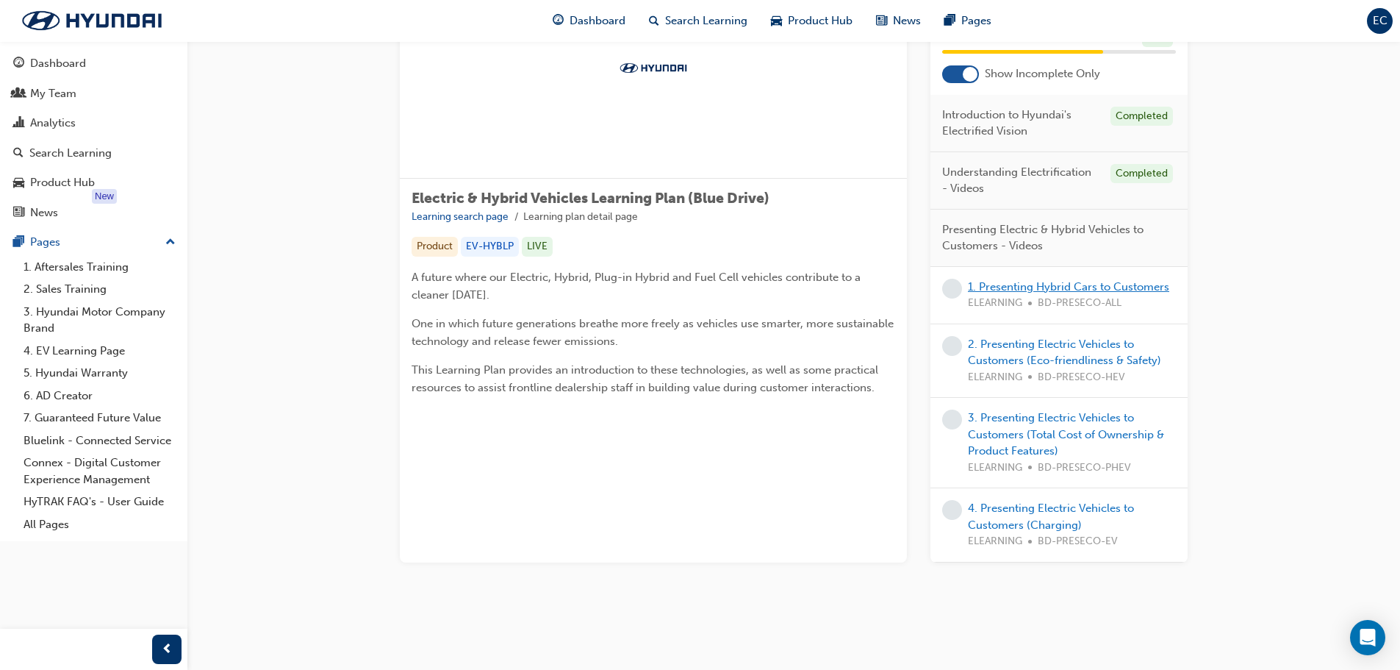
click at [1073, 286] on link "1. Presenting Hybrid Cars to Customers" at bounding box center [1068, 286] width 201 height 13
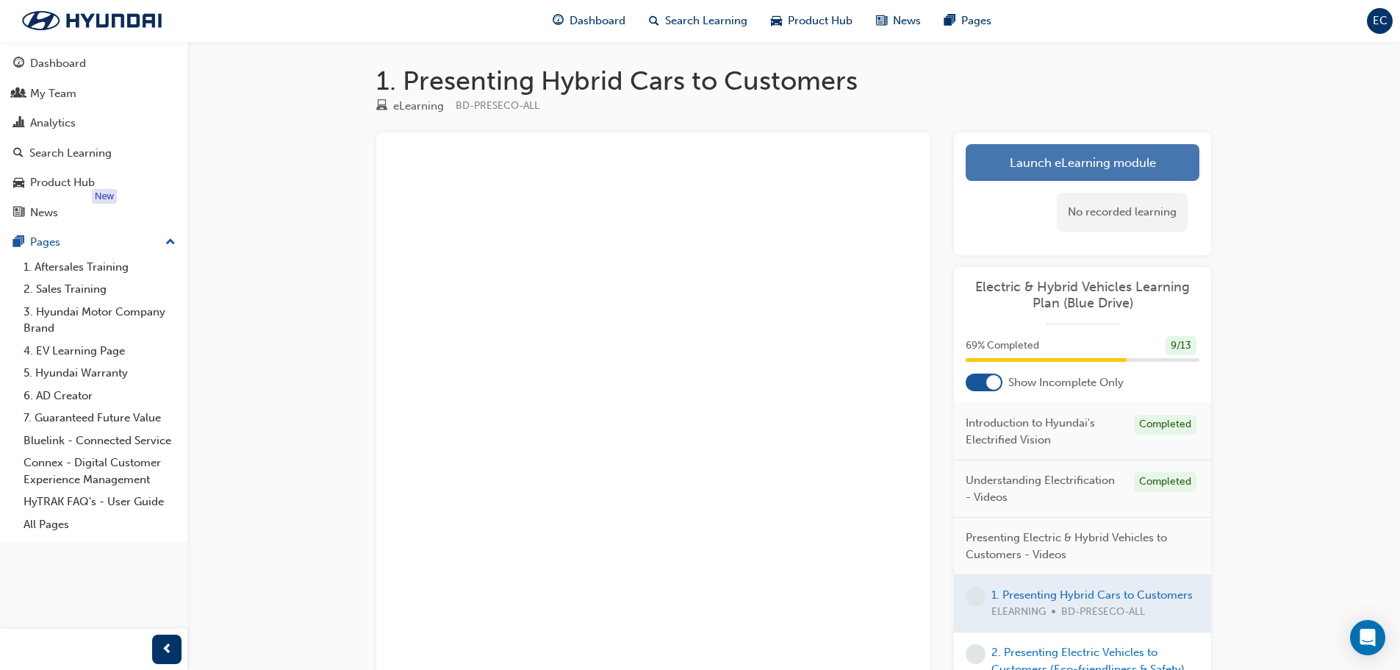
click at [1046, 167] on link "Launch eLearning module" at bounding box center [1083, 162] width 234 height 37
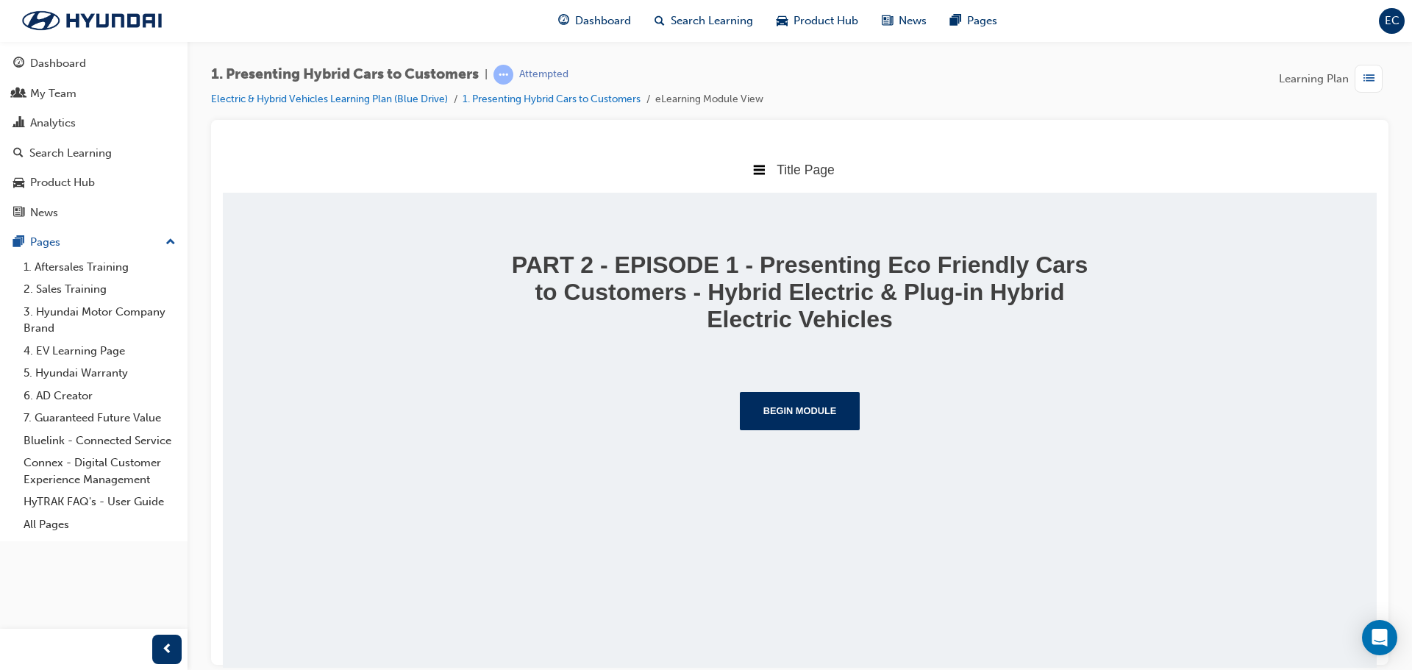
click at [855, 436] on div "PART 2 - EPISODE 1 - Presenting Eco Friendly Cars to Customers - Hybrid Electri…" at bounding box center [799, 334] width 1153 height 285
click at [819, 426] on button "Begin Module" at bounding box center [800, 410] width 121 height 38
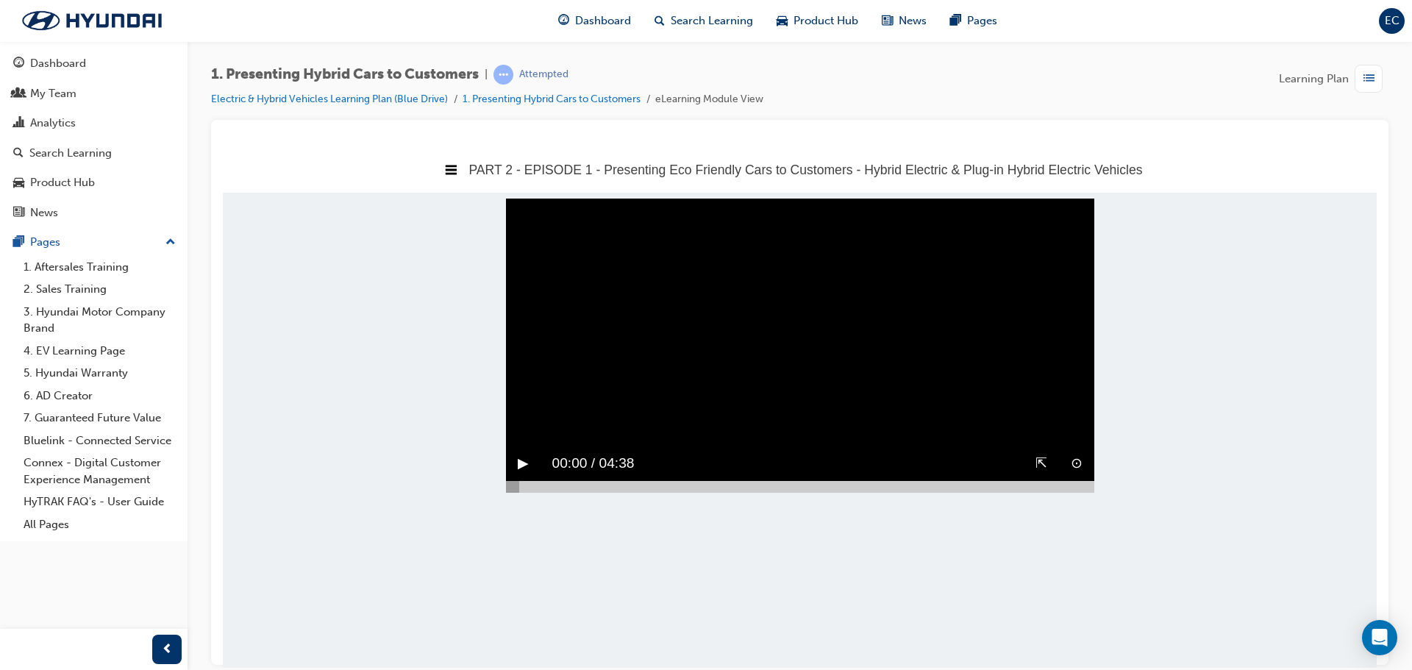
click at [1040, 474] on button "⇱" at bounding box center [1041, 462] width 12 height 23
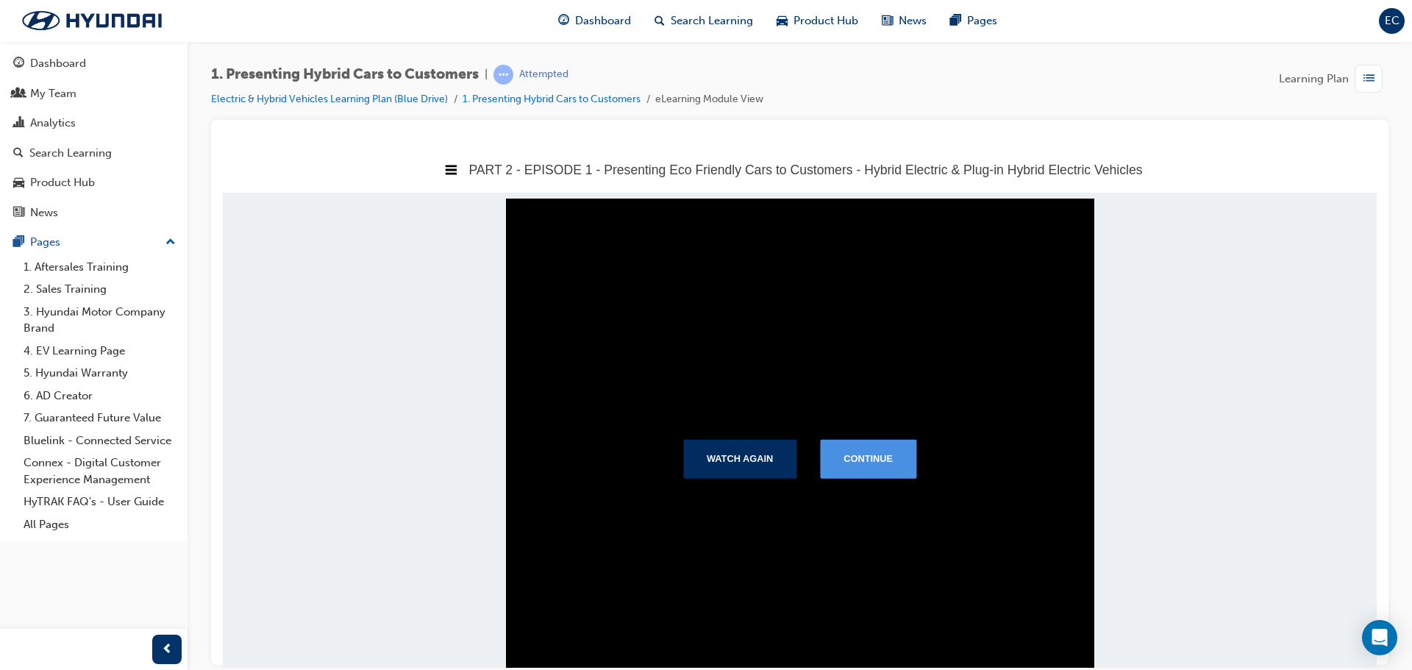
click at [865, 473] on button "Continue" at bounding box center [868, 458] width 96 height 38
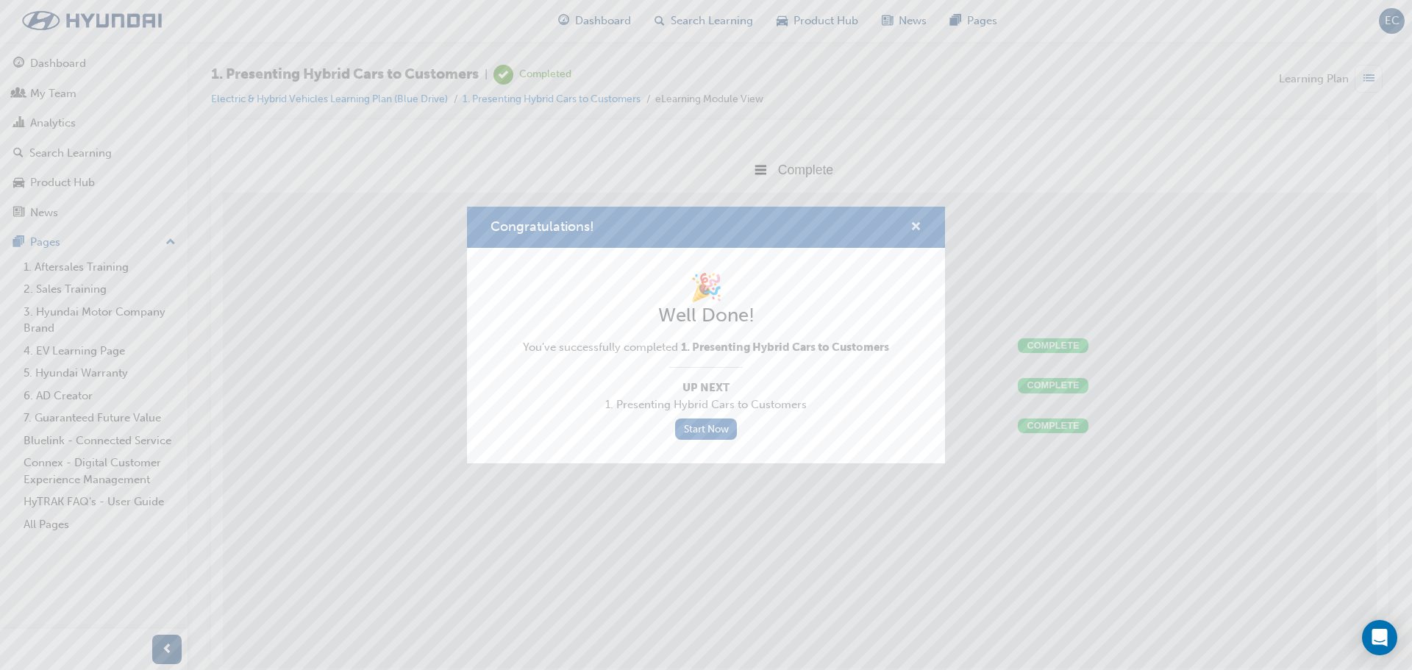
click at [920, 223] on span "cross-icon" at bounding box center [915, 227] width 11 height 13
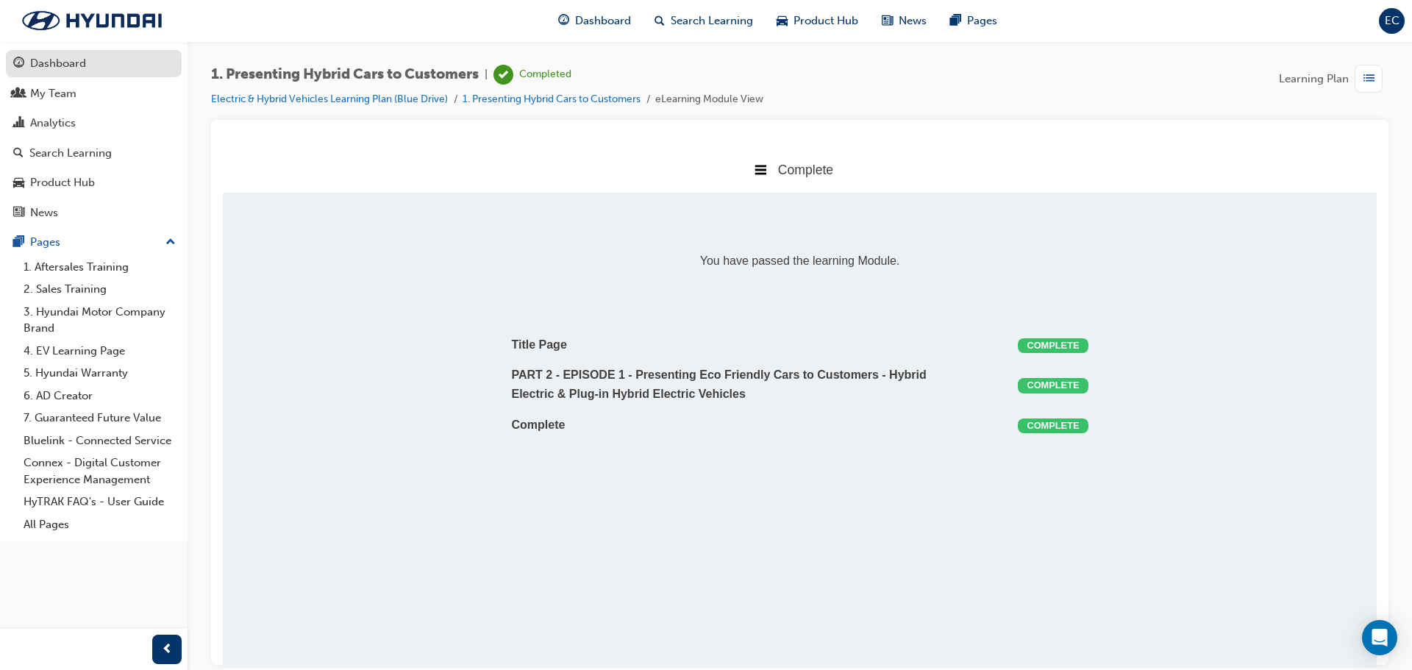
click at [103, 60] on div "Dashboard" at bounding box center [93, 63] width 161 height 18
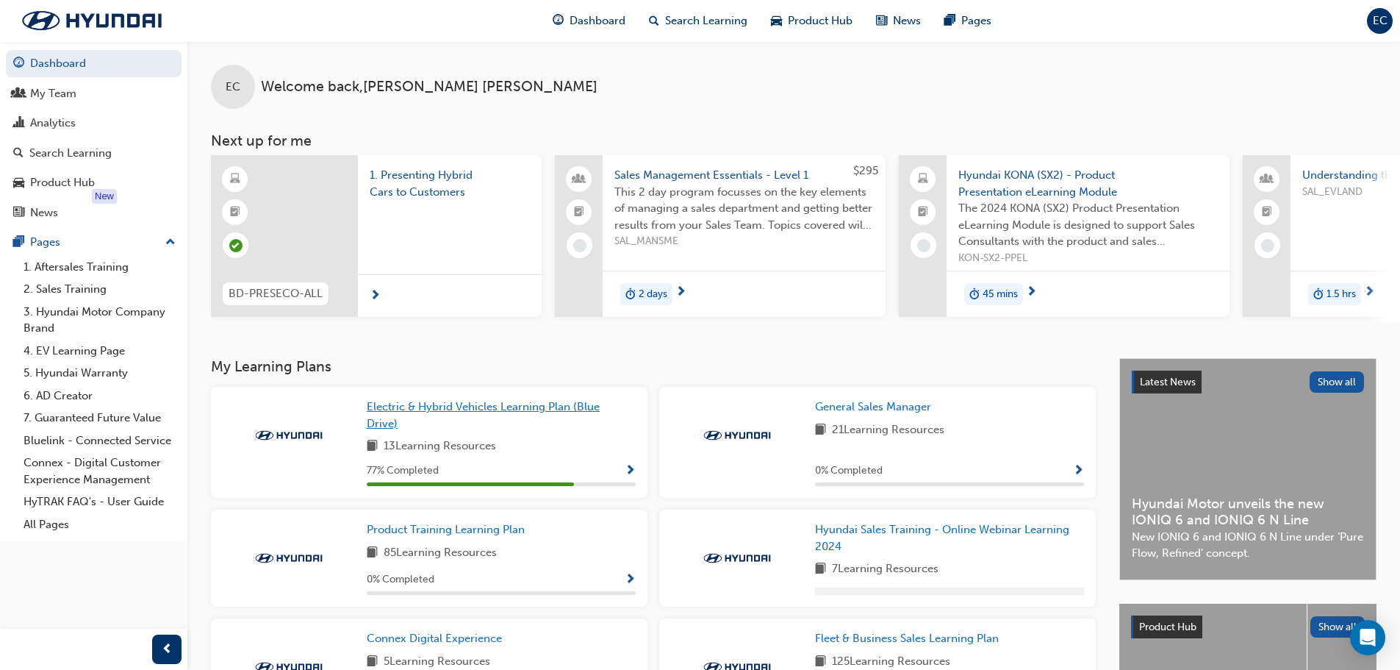
click at [509, 415] on span "Electric & Hybrid Vehicles Learning Plan (Blue Drive)" at bounding box center [483, 415] width 233 height 30
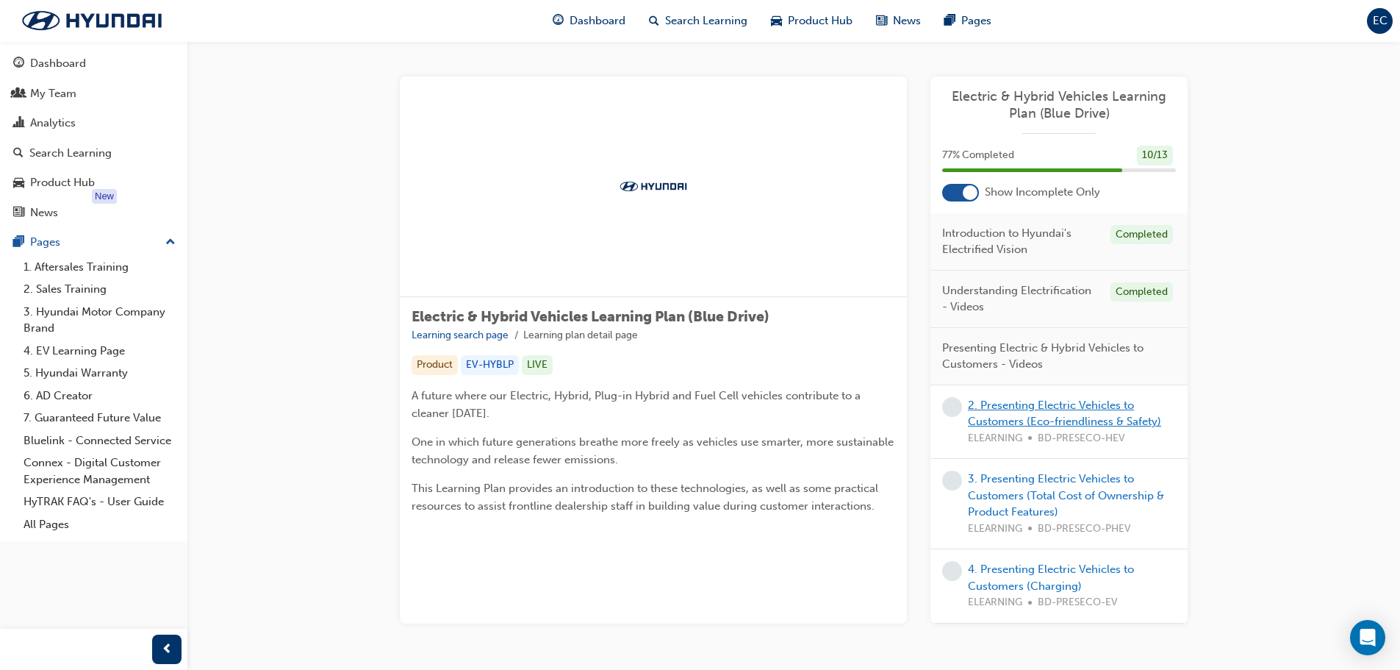
click at [1062, 406] on link "2. Presenting Electric Vehicles to Customers (Eco-friendliness & Safety)" at bounding box center [1064, 413] width 193 height 30
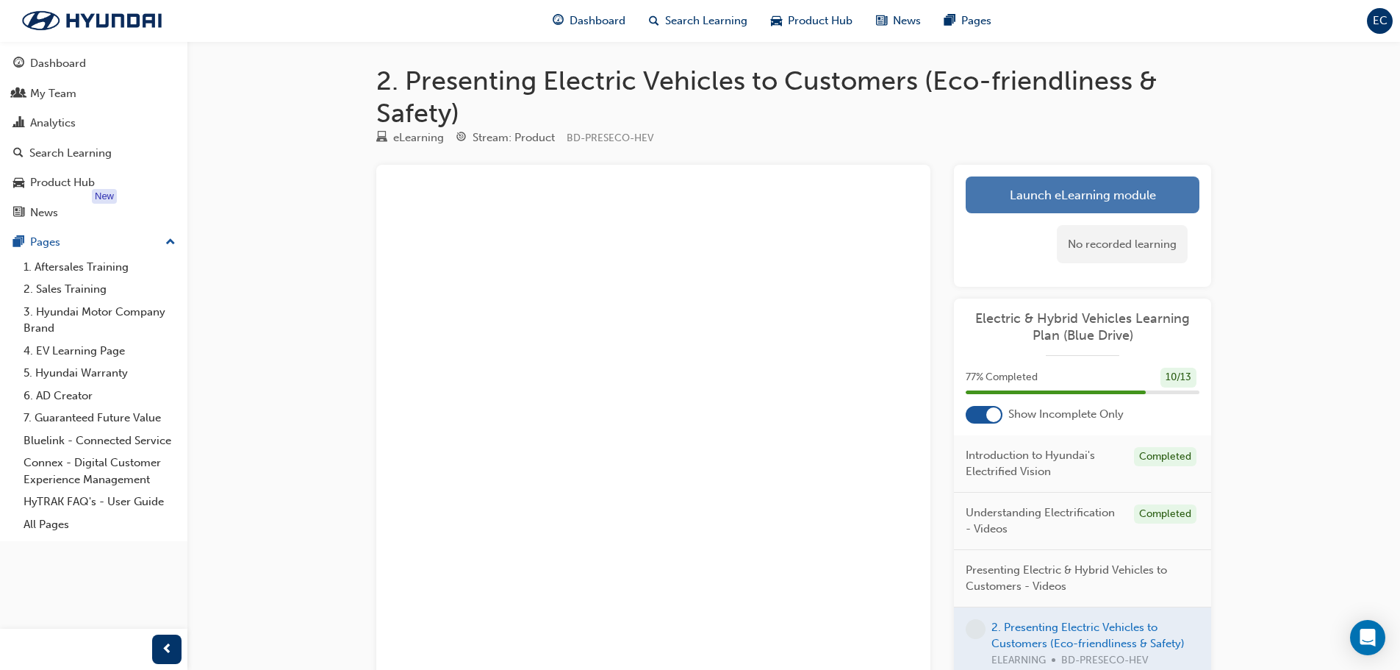
click at [1125, 191] on link "Launch eLearning module" at bounding box center [1083, 194] width 234 height 37
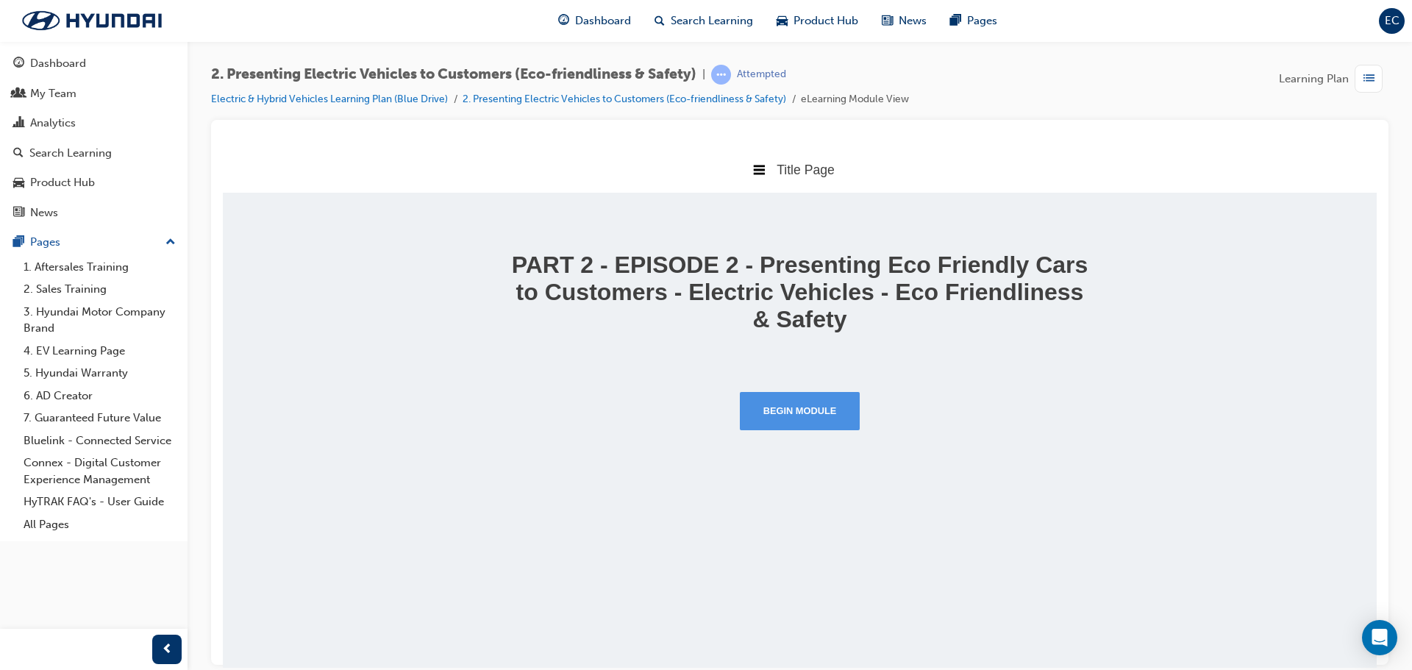
click at [801, 422] on button "Begin Module" at bounding box center [800, 410] width 121 height 38
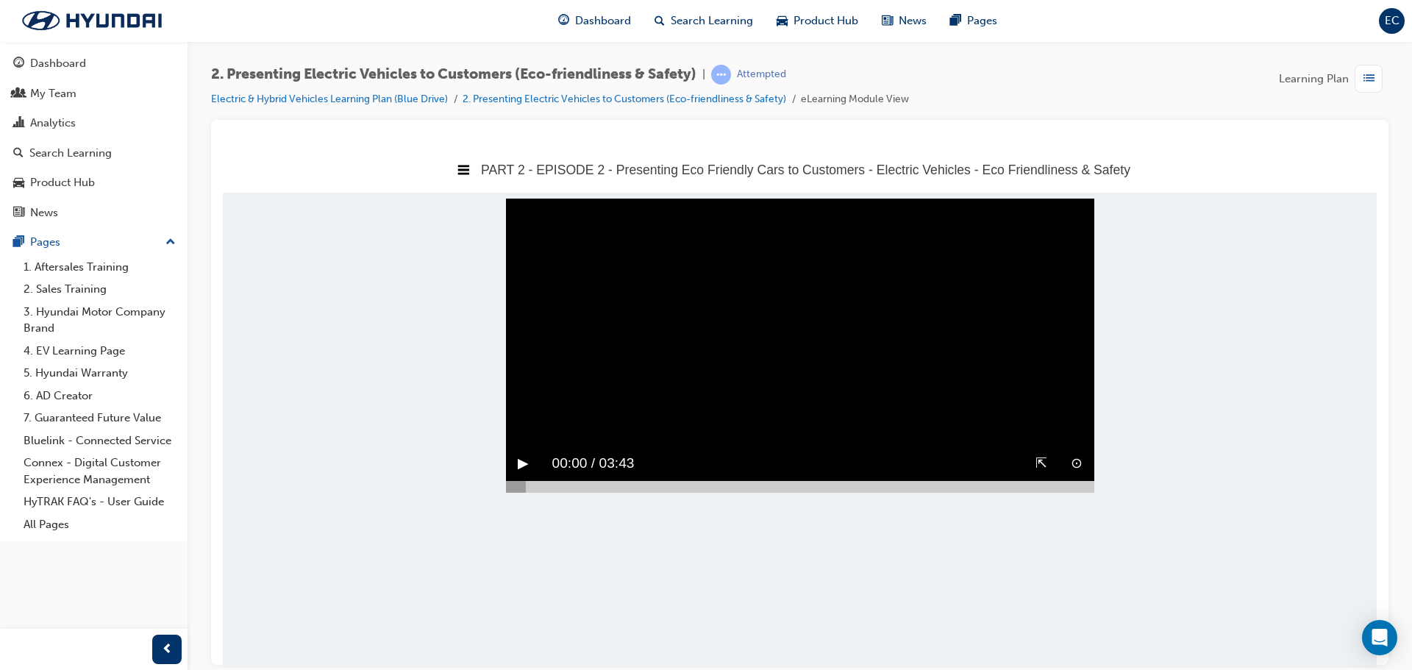
click at [1040, 474] on button "⇱" at bounding box center [1041, 462] width 12 height 23
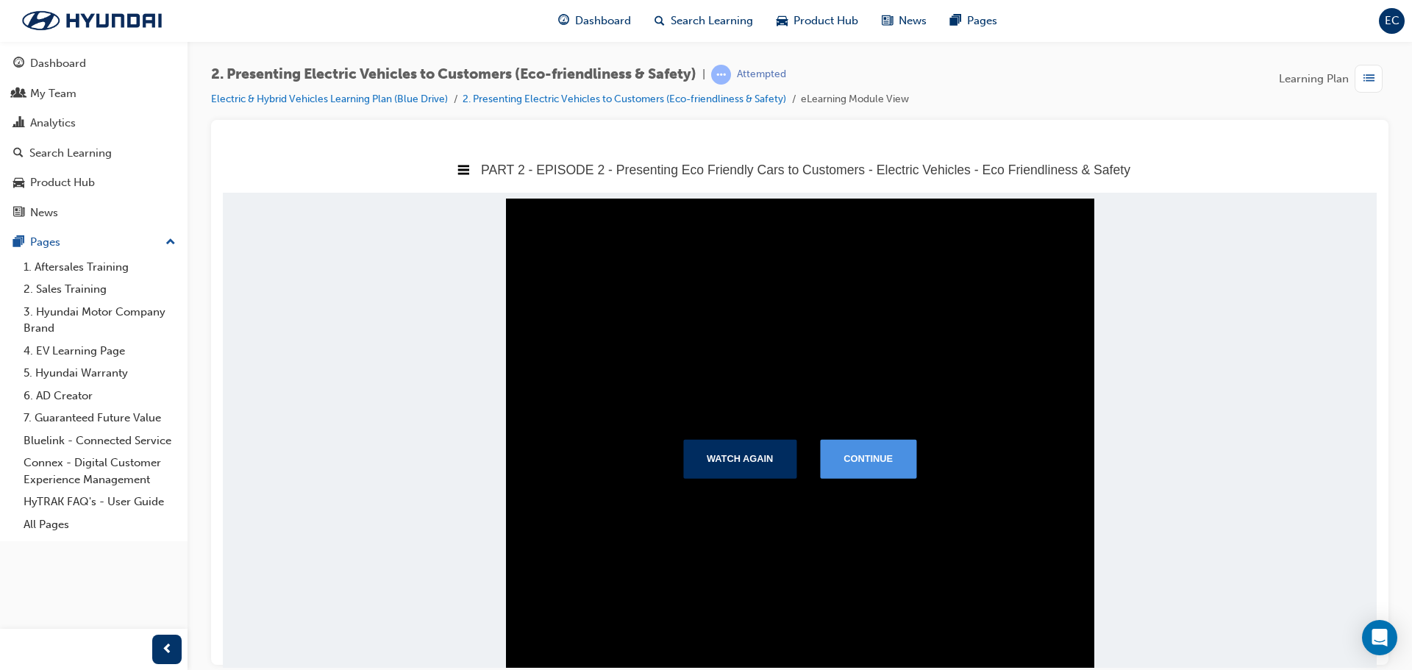
click at [876, 454] on button "Continue" at bounding box center [868, 458] width 96 height 38
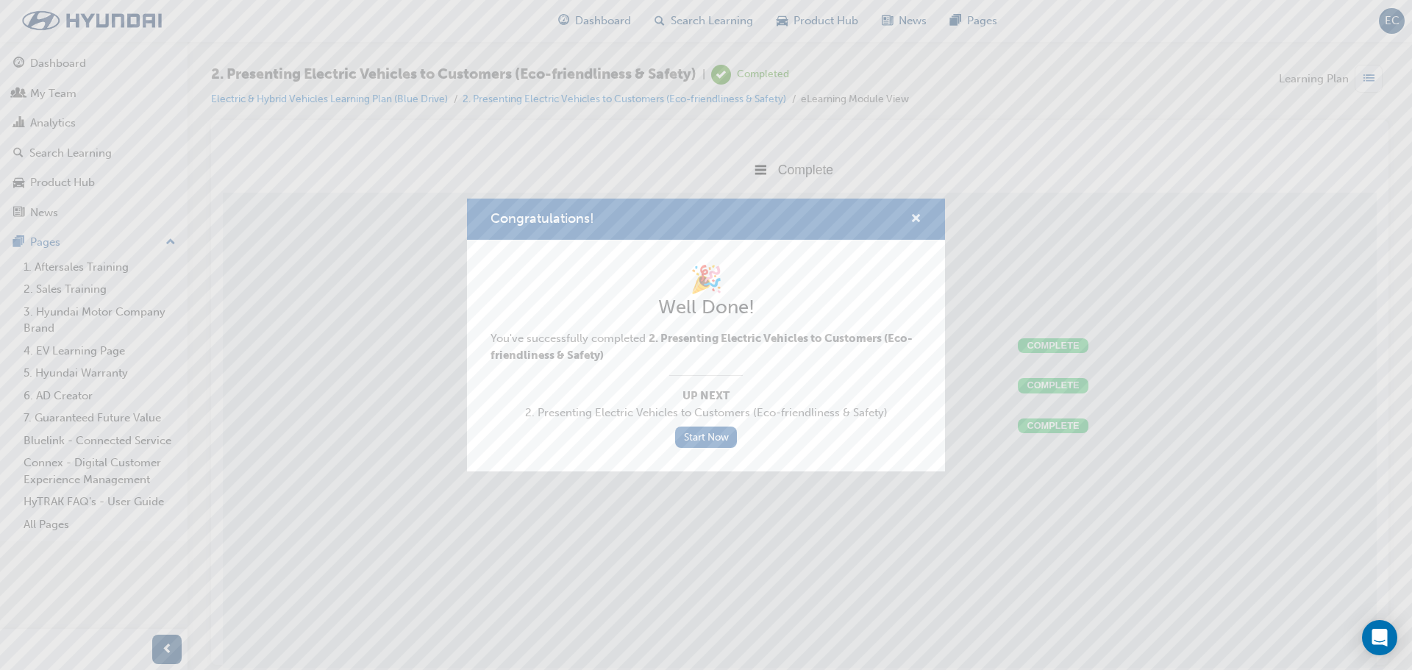
click at [917, 218] on span "cross-icon" at bounding box center [915, 219] width 11 height 13
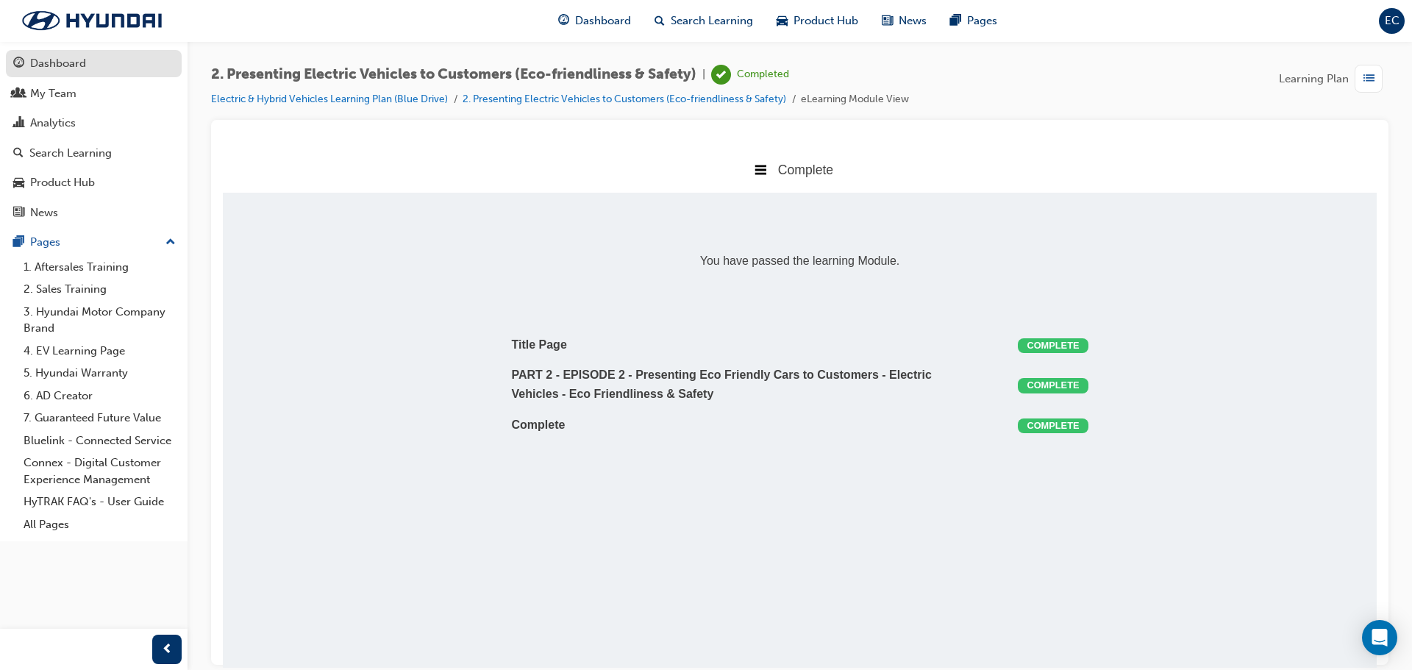
click at [100, 69] on div "Dashboard" at bounding box center [93, 63] width 161 height 18
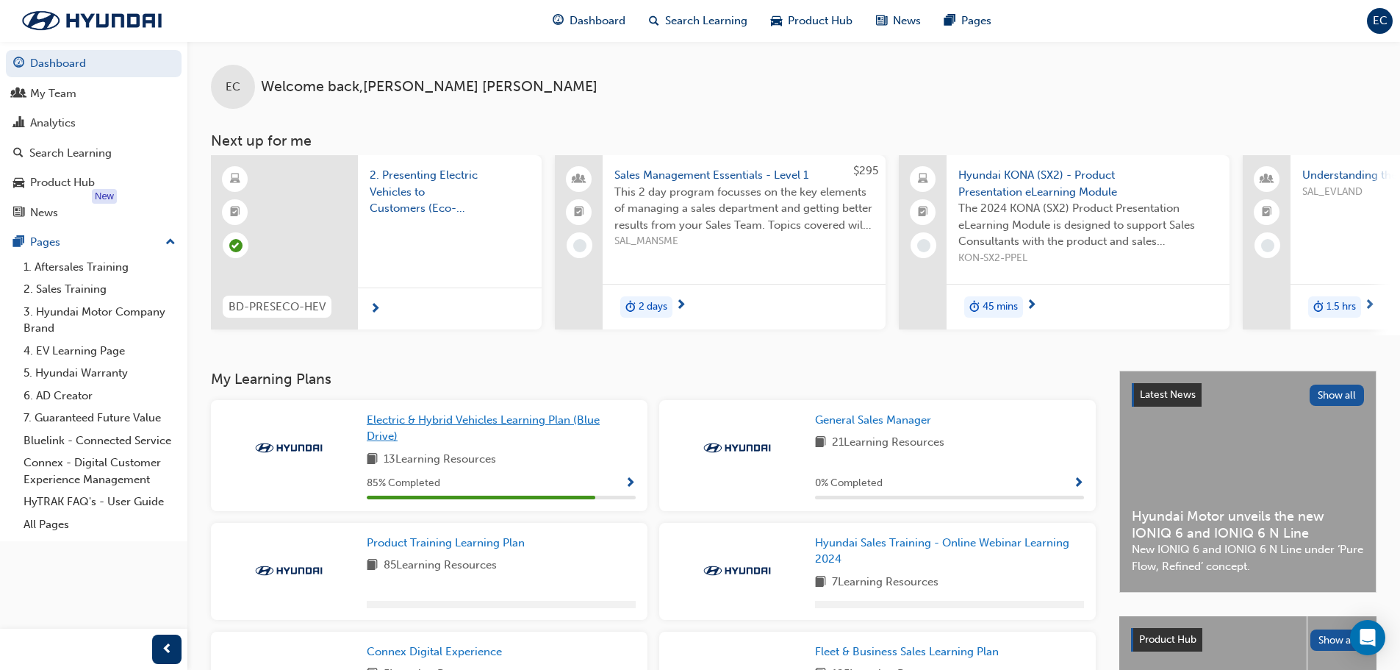
drag, startPoint x: 476, startPoint y: 437, endPoint x: 894, endPoint y: 359, distance: 424.7
click at [479, 437] on link "Electric & Hybrid Vehicles Learning Plan (Blue Drive)" at bounding box center [501, 428] width 269 height 33
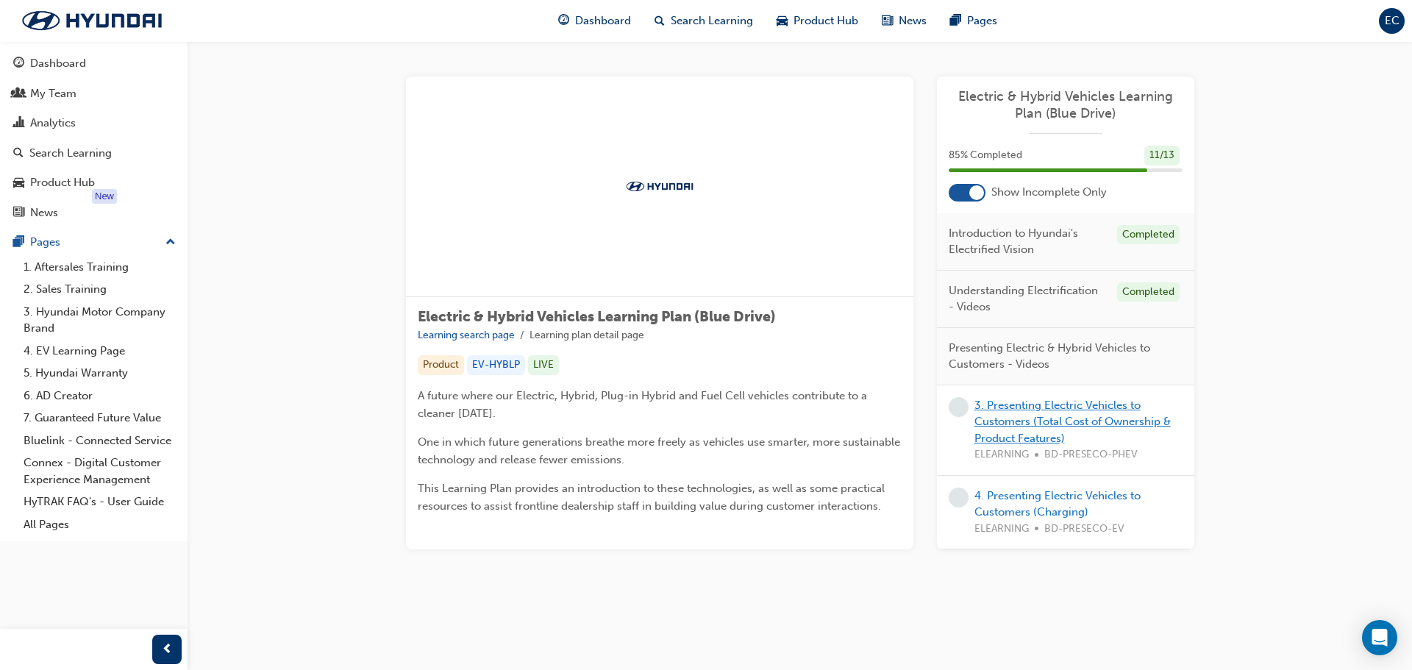
click at [1036, 423] on link "3. Presenting Electric Vehicles to Customers (Total Cost of Ownership & Product…" at bounding box center [1072, 421] width 196 height 46
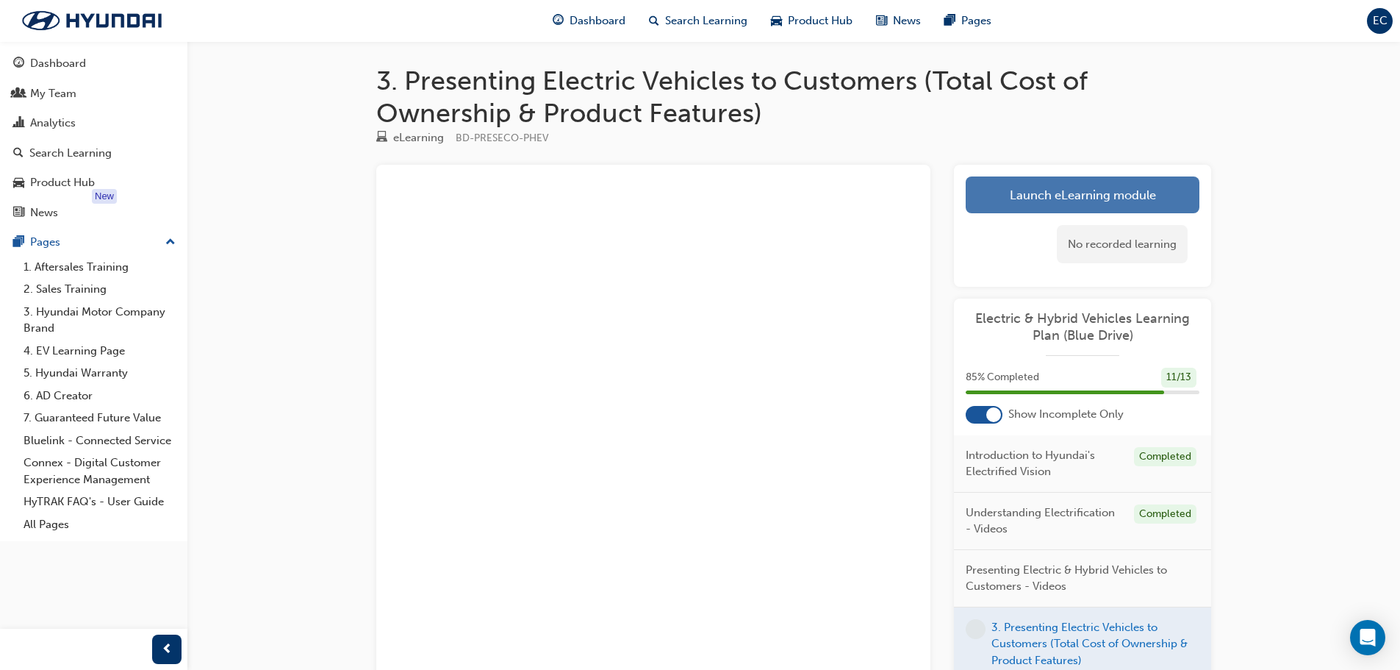
click at [1133, 180] on link "Launch eLearning module" at bounding box center [1083, 194] width 234 height 37
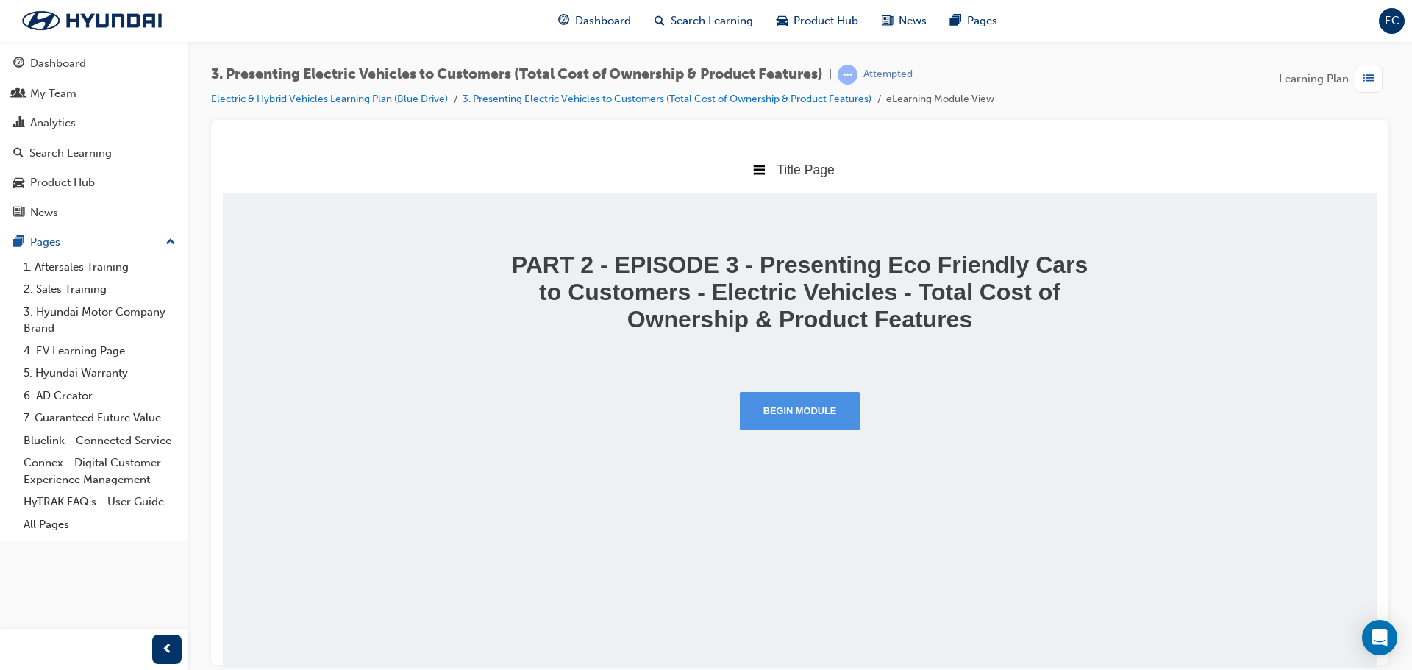
click at [825, 418] on button "Begin Module" at bounding box center [800, 410] width 121 height 38
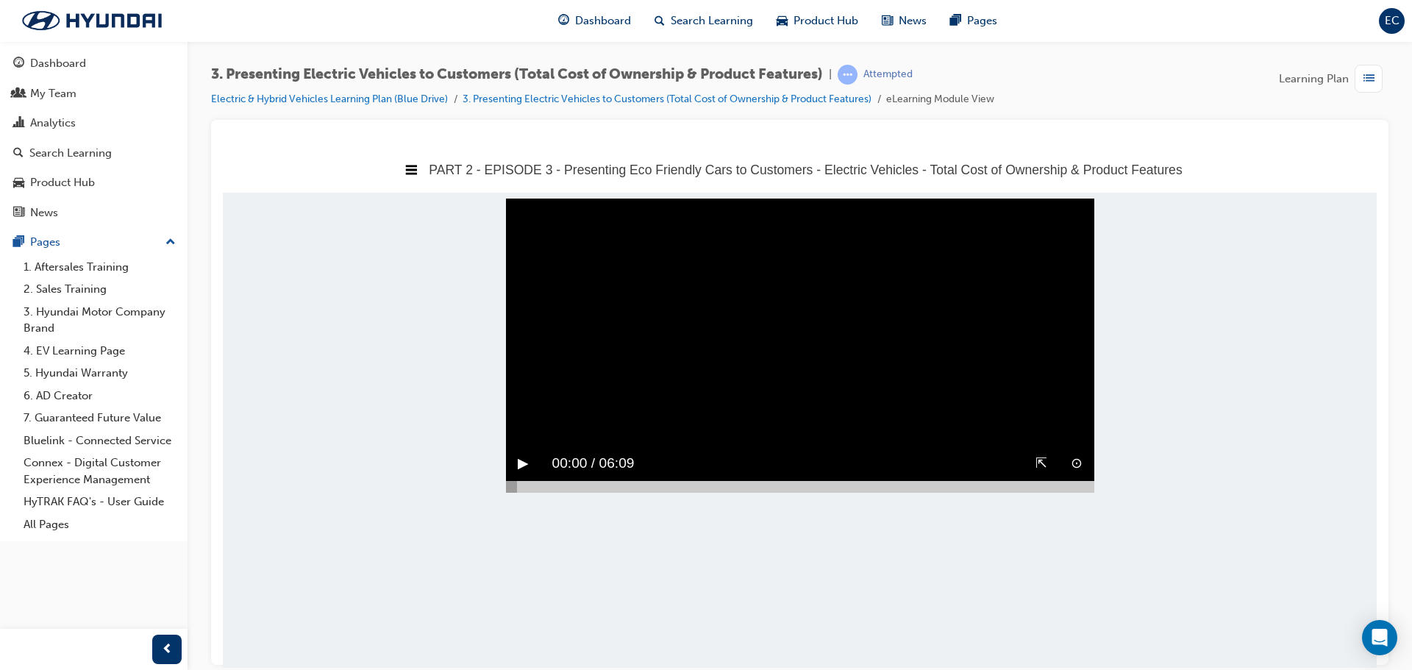
click at [1032, 480] on div "⇱" at bounding box center [1040, 463] width 35 height 35
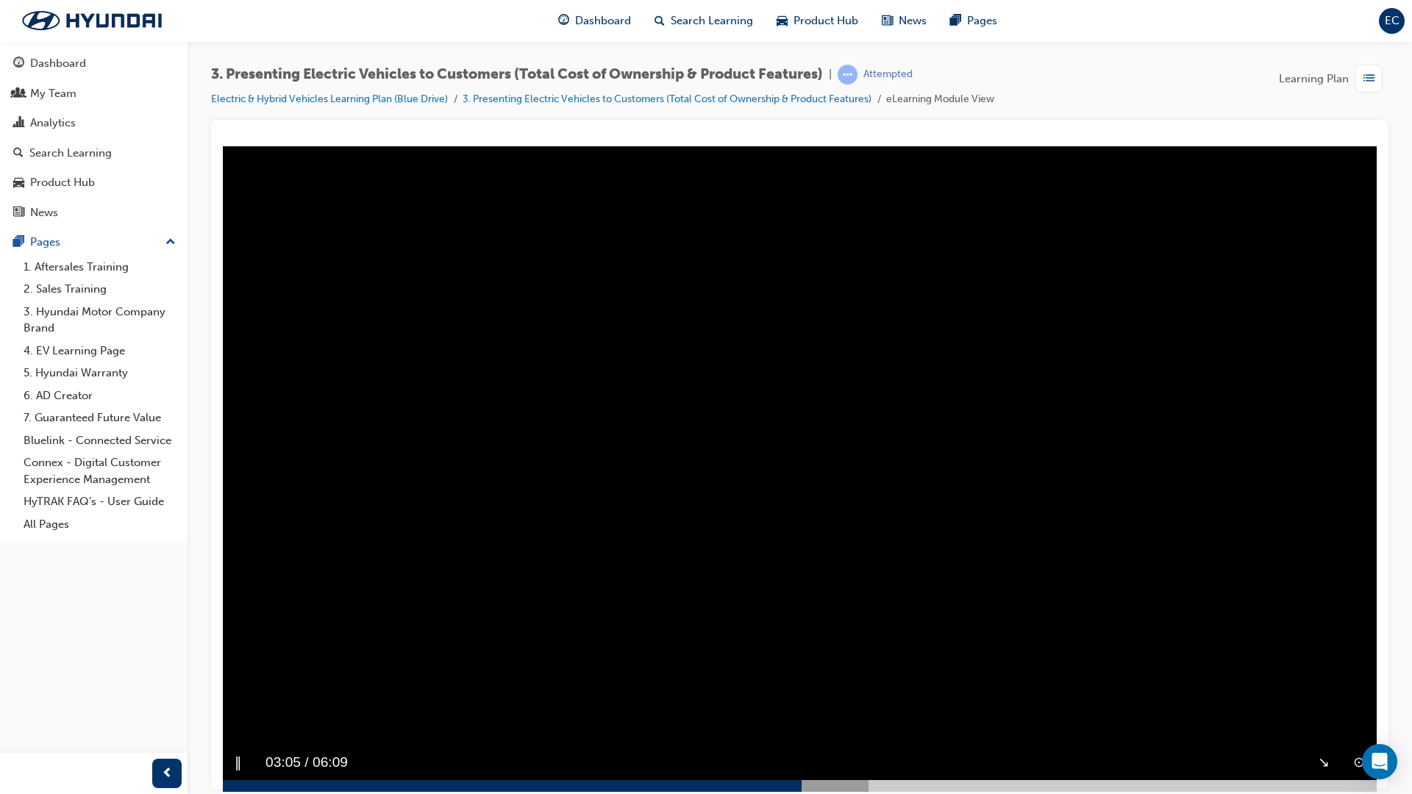
click at [1376, 669] on div at bounding box center [799, 785] width 1153 height 12
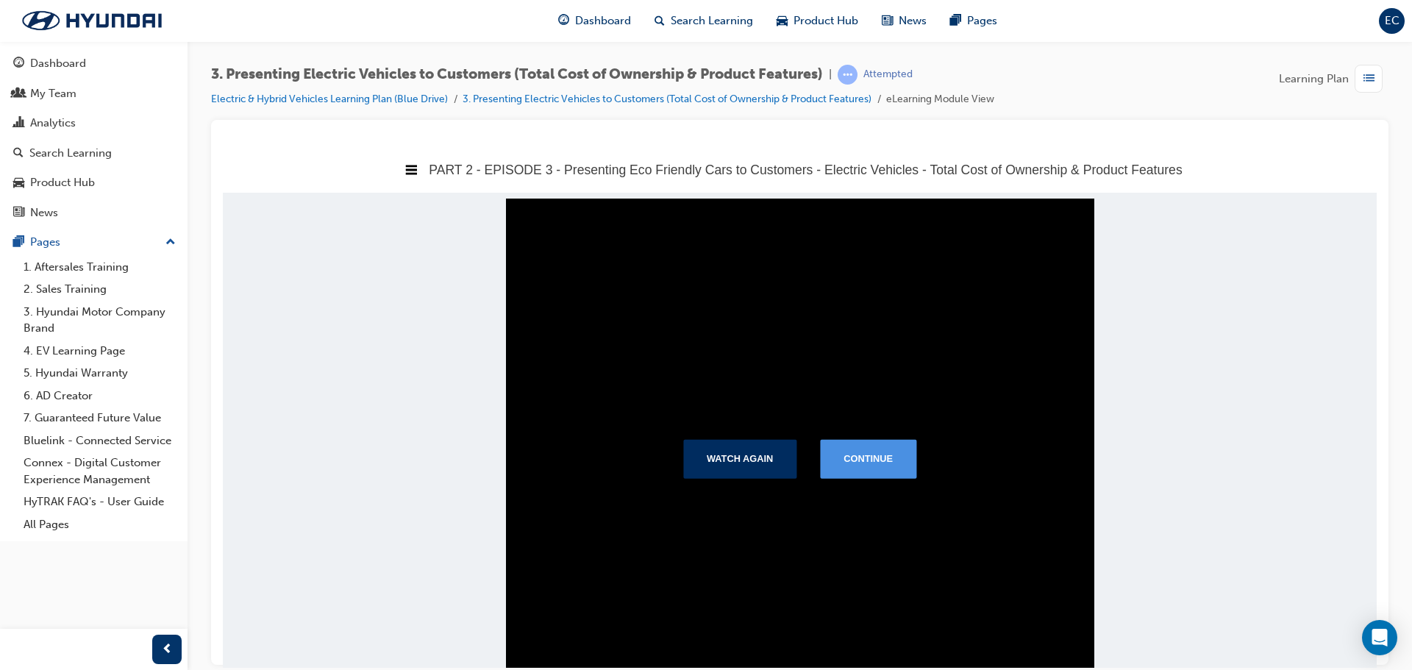
click at [879, 457] on button "Continue" at bounding box center [868, 458] width 96 height 38
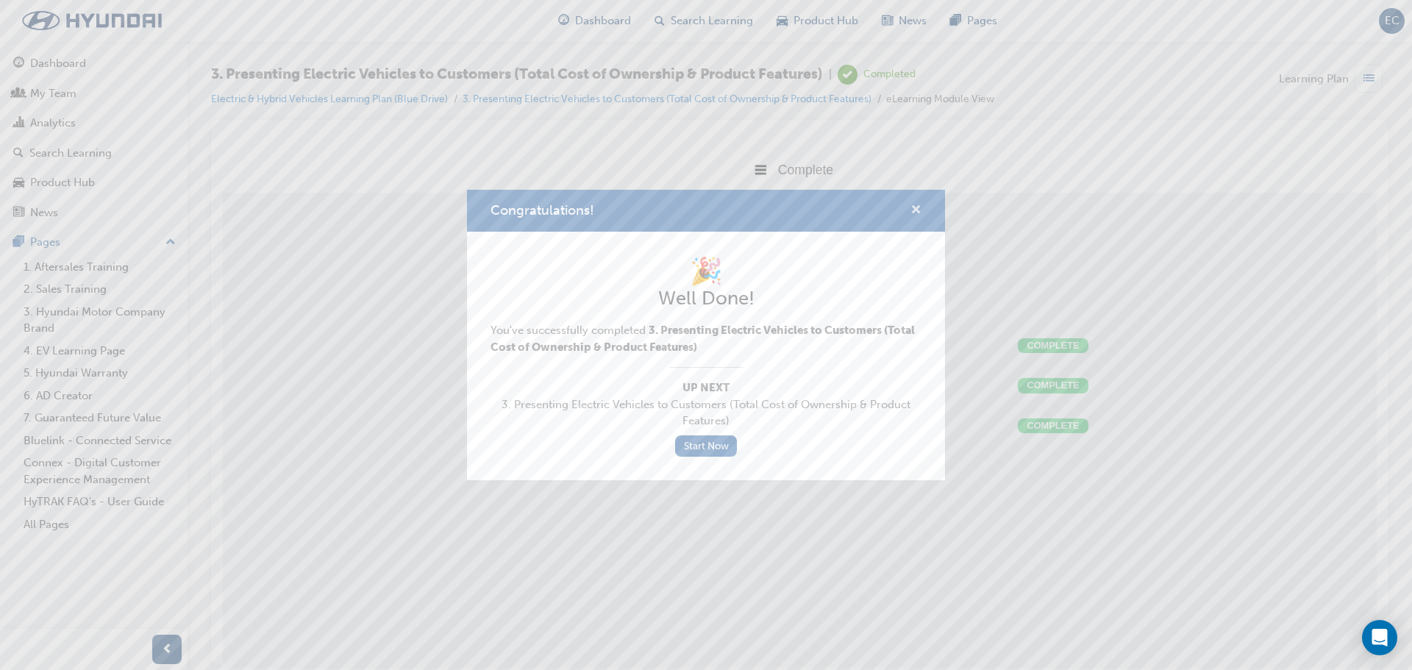
click at [918, 211] on span "cross-icon" at bounding box center [915, 210] width 11 height 13
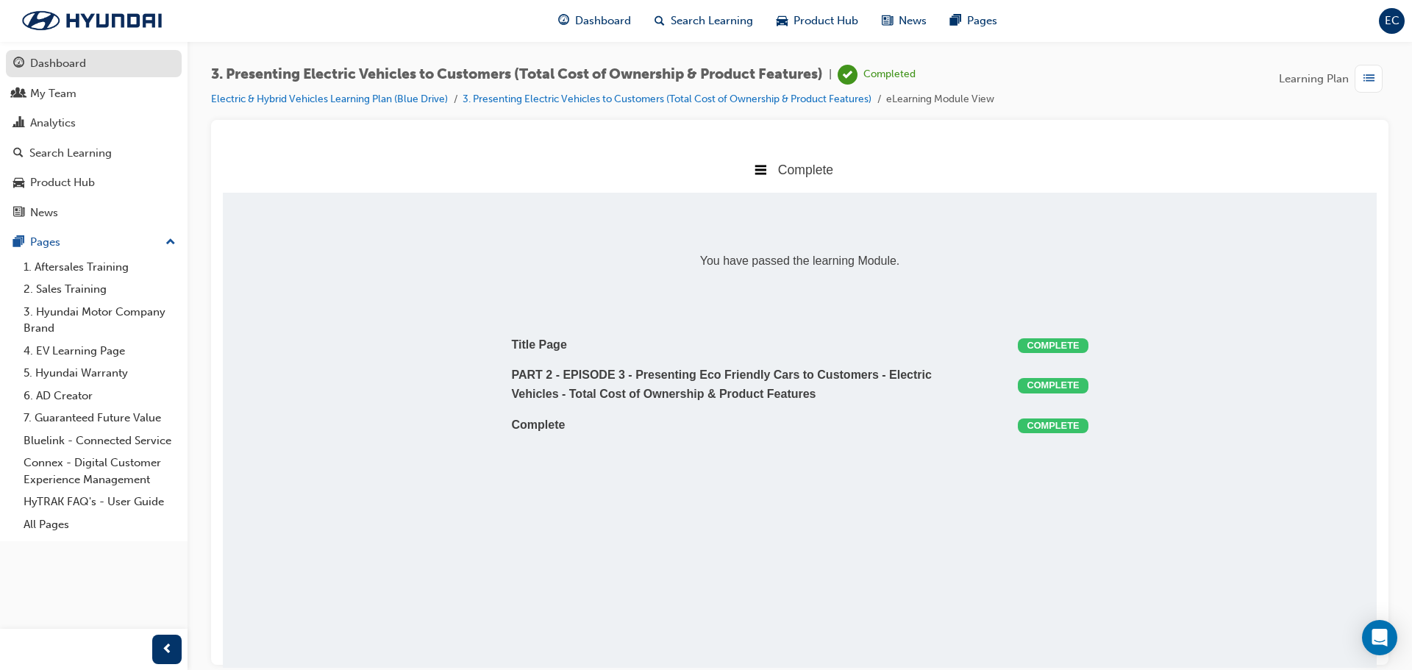
click at [151, 69] on div "Dashboard" at bounding box center [93, 63] width 161 height 18
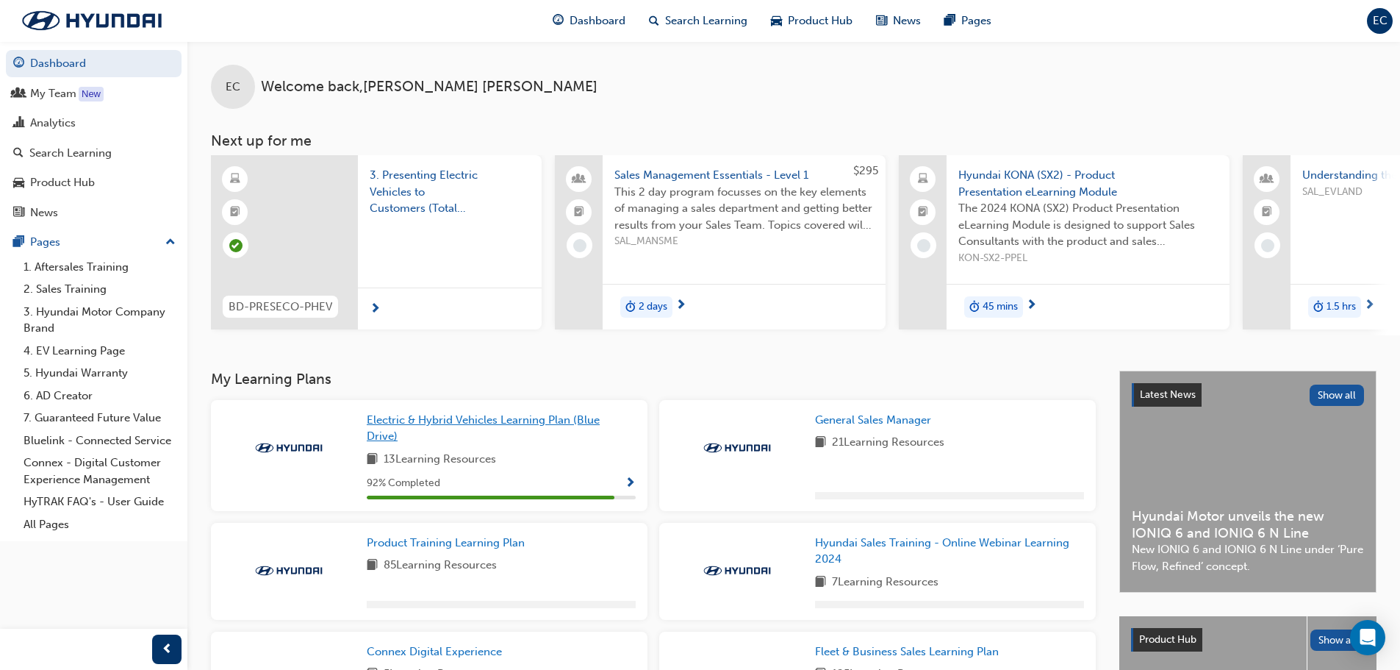
click at [457, 430] on span "Electric & Hybrid Vehicles Learning Plan (Blue Drive)" at bounding box center [483, 428] width 233 height 30
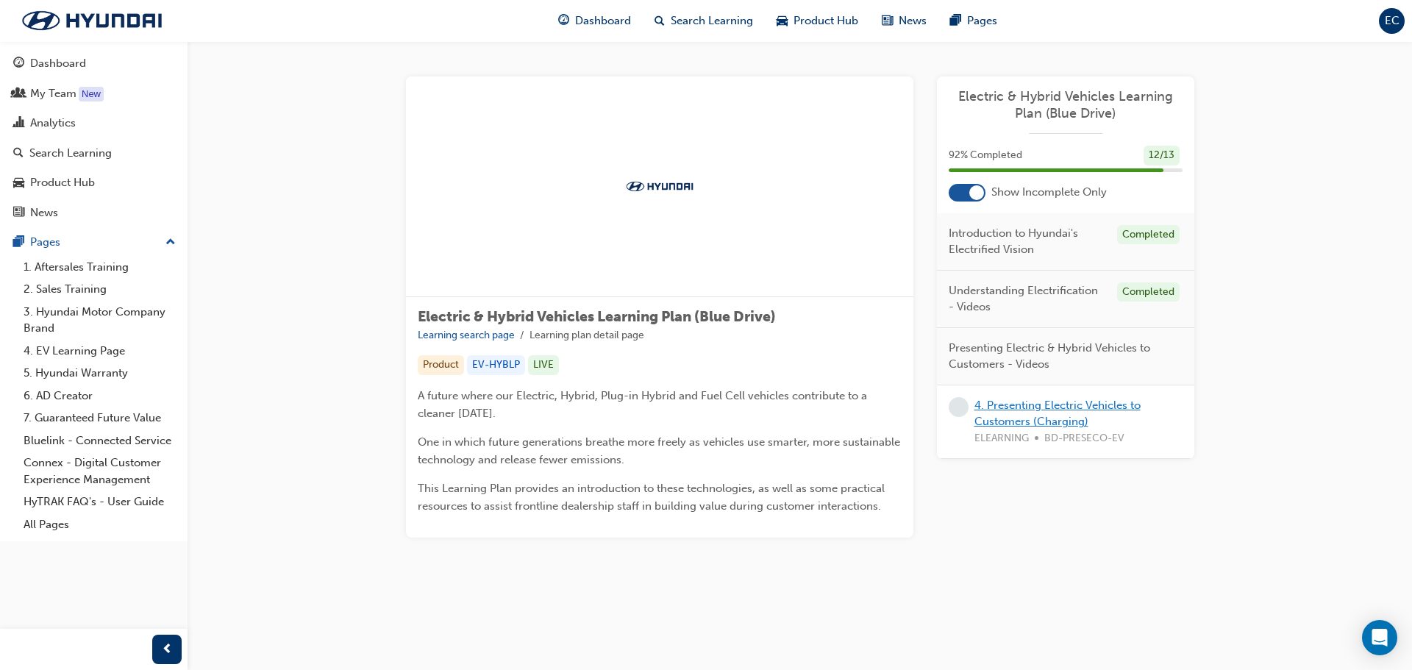
click at [1006, 415] on link "4. Presenting Electric Vehicles to Customers (Charging)" at bounding box center [1057, 413] width 166 height 30
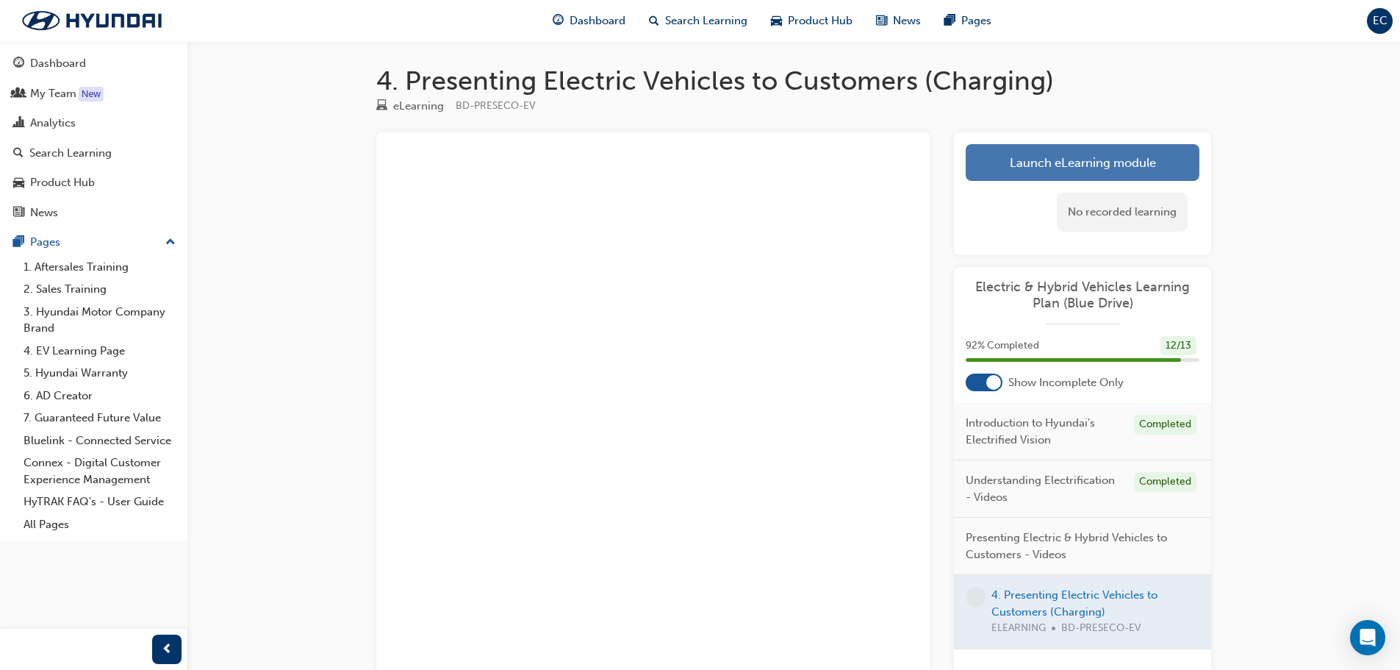
click at [1142, 163] on link "Launch eLearning module" at bounding box center [1083, 162] width 234 height 37
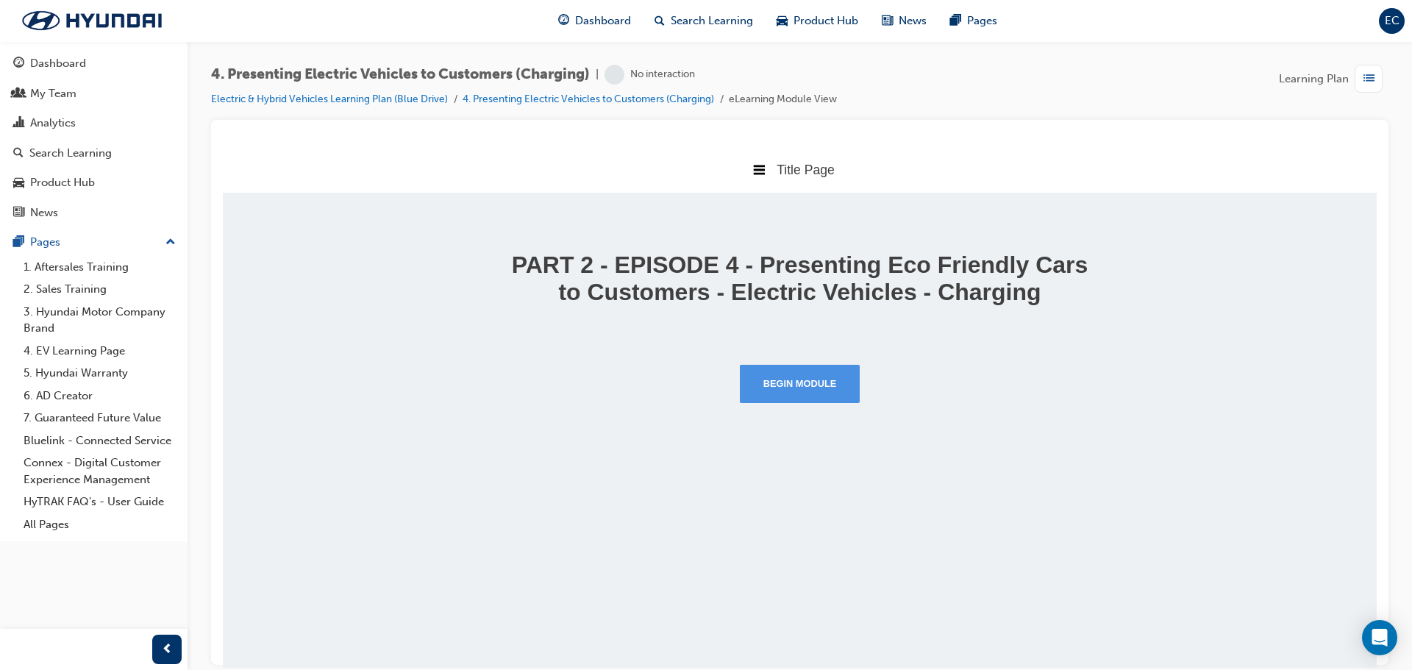
click at [832, 402] on button "Begin Module" at bounding box center [800, 383] width 121 height 38
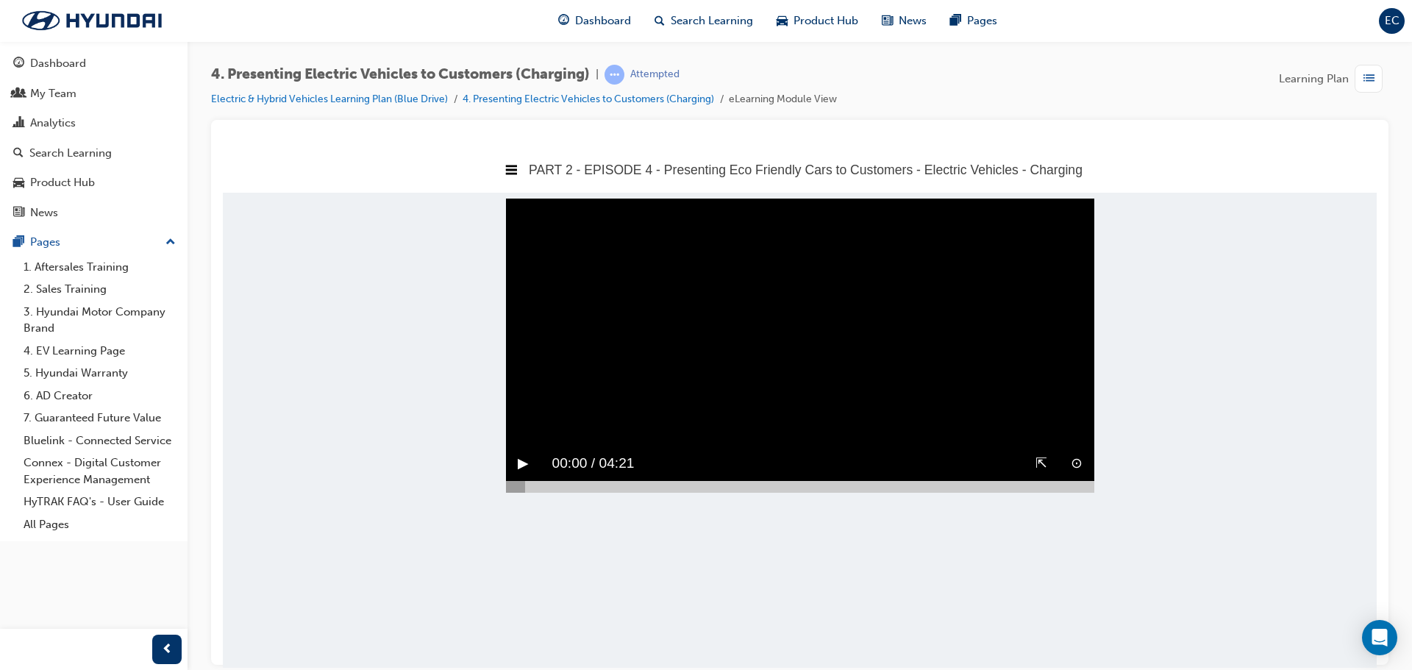
click at [1040, 474] on button "⇱" at bounding box center [1041, 462] width 12 height 23
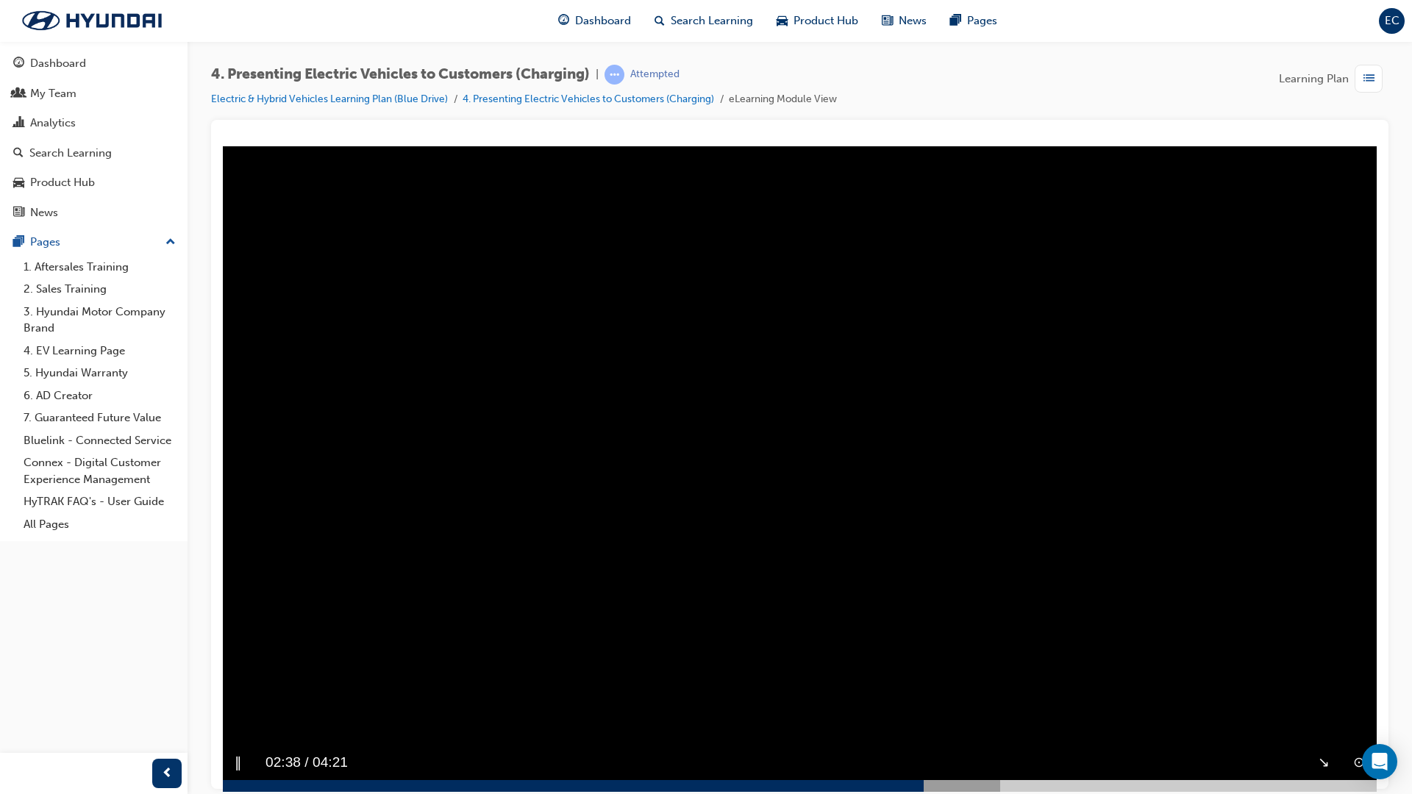
click at [1341, 669] on div "↘︎" at bounding box center [1323, 762] width 35 height 35
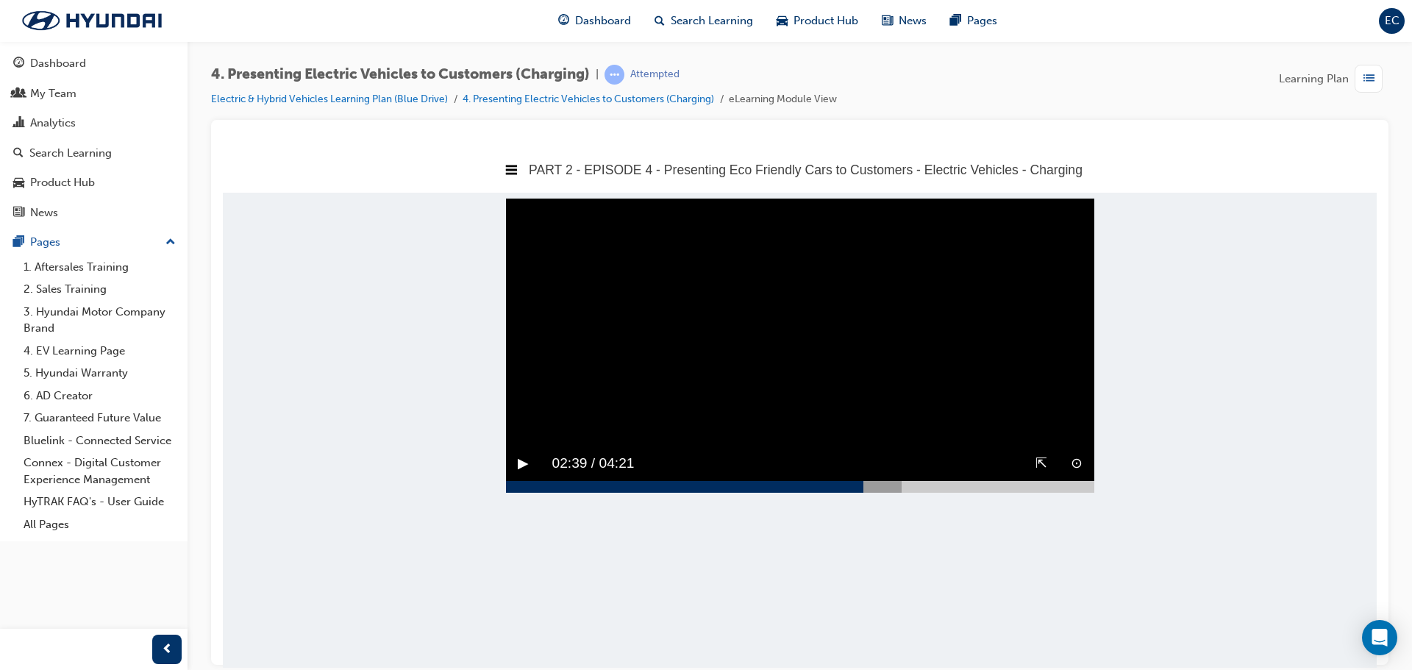
drag, startPoint x: 979, startPoint y: 525, endPoint x: 1009, endPoint y: 518, distance: 30.9
click at [979, 492] on div at bounding box center [800, 486] width 588 height 12
click at [1039, 474] on button "⇱" at bounding box center [1041, 462] width 12 height 23
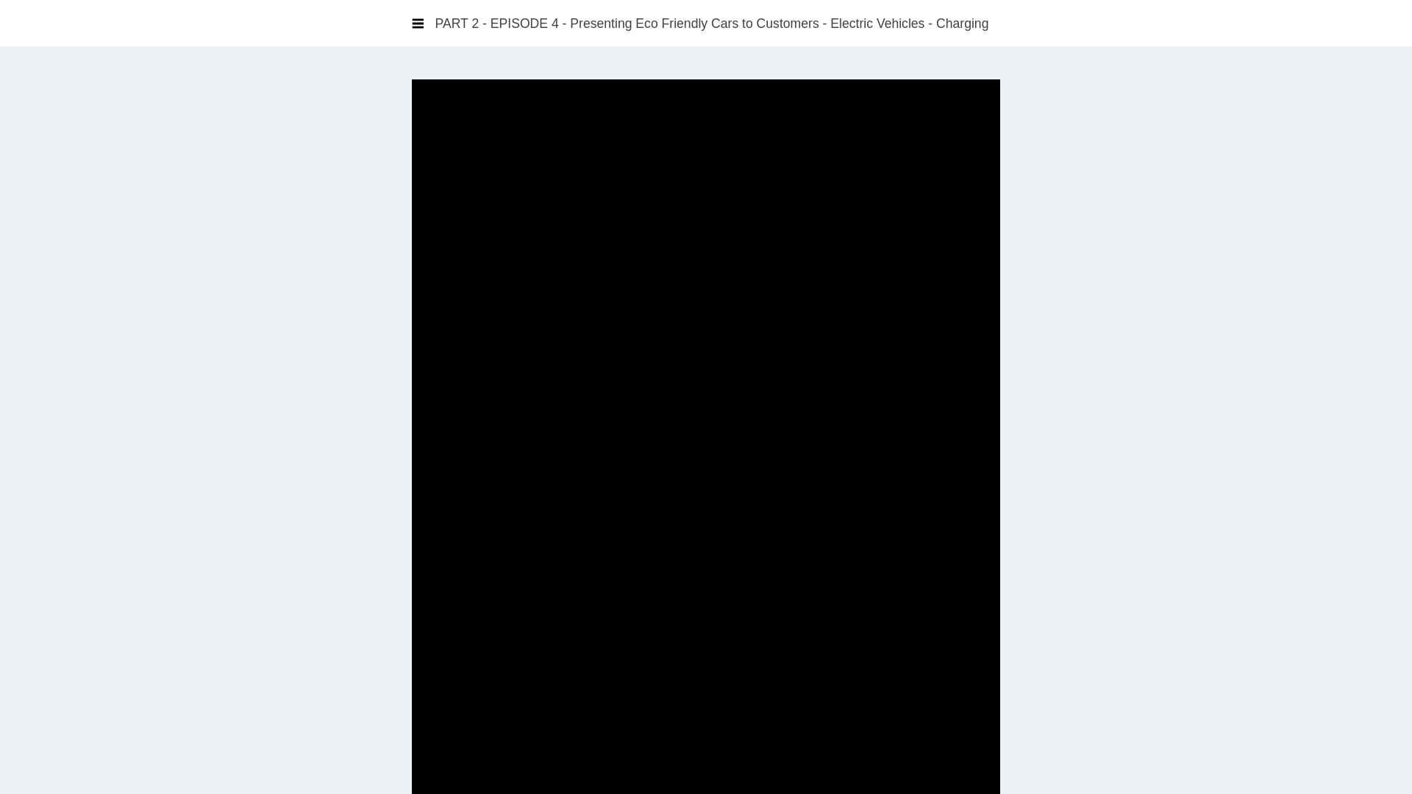
click at [972, 418] on video "Sorry, your browser does not support embedded videos. Download Instead" at bounding box center [706, 476] width 588 height 794
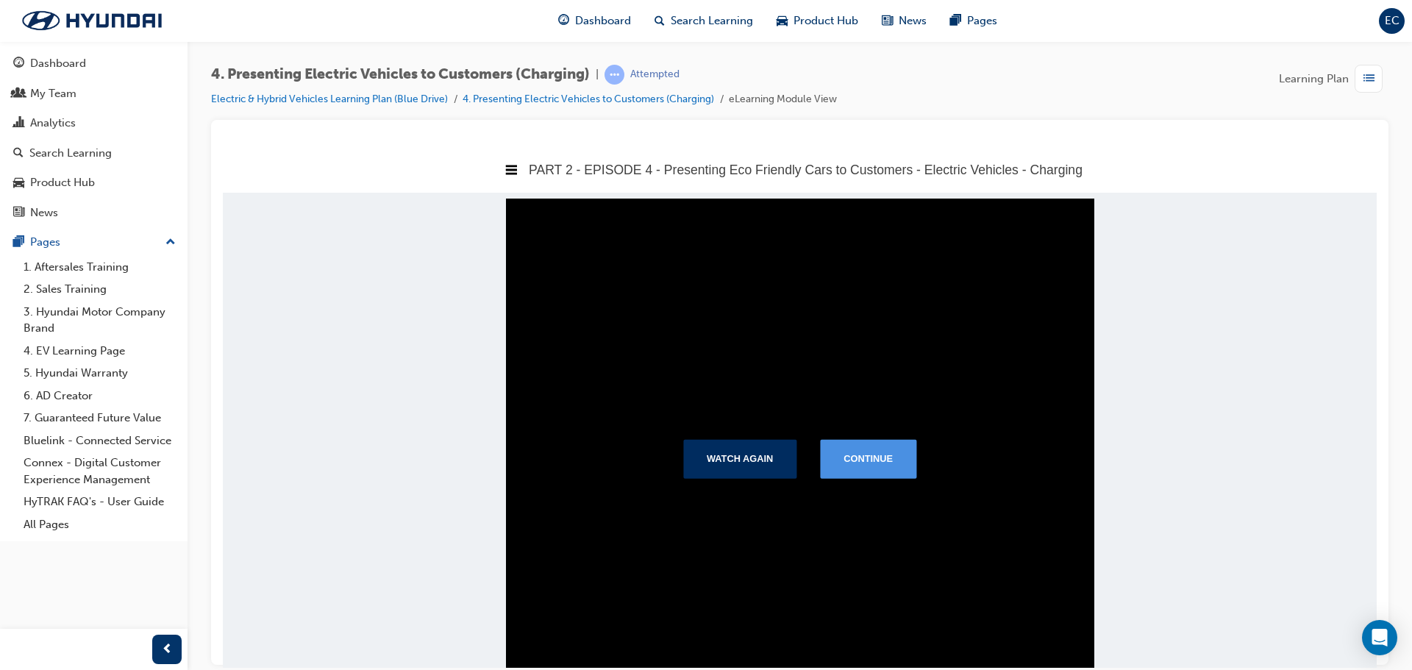
click at [850, 468] on button "Continue" at bounding box center [868, 458] width 96 height 38
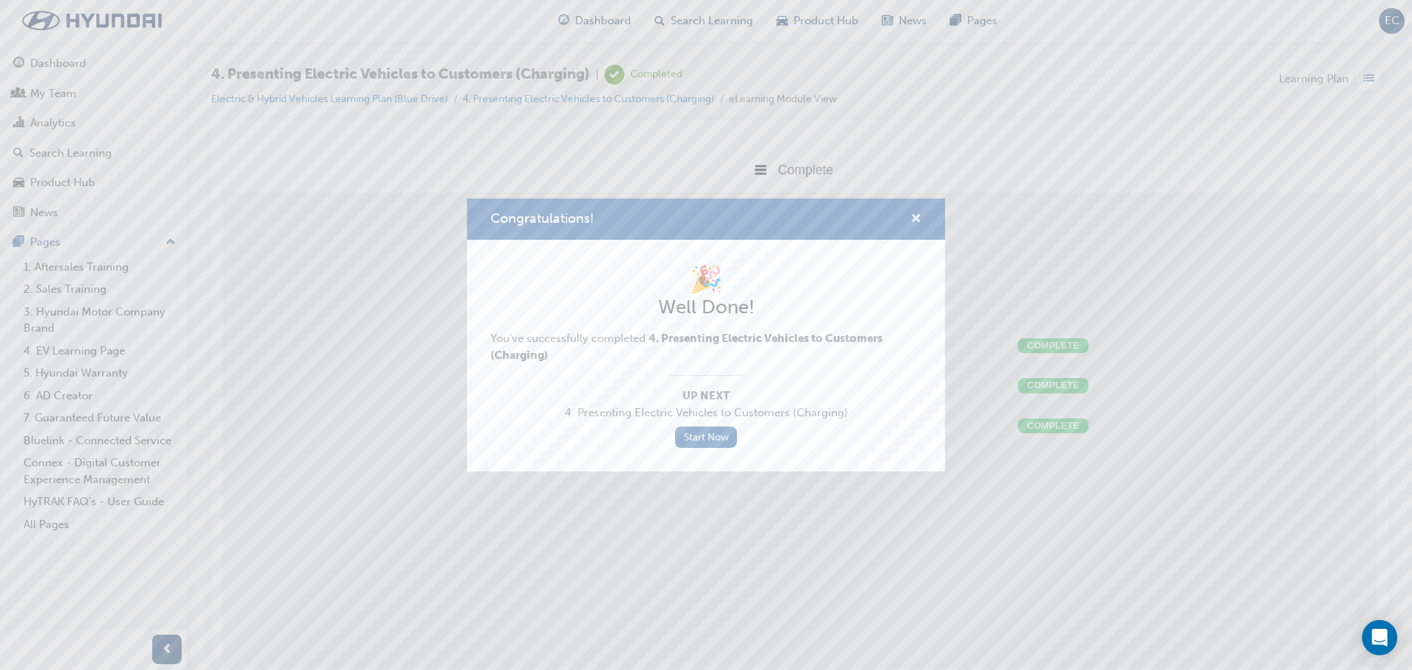
click at [918, 221] on span "cross-icon" at bounding box center [915, 219] width 11 height 13
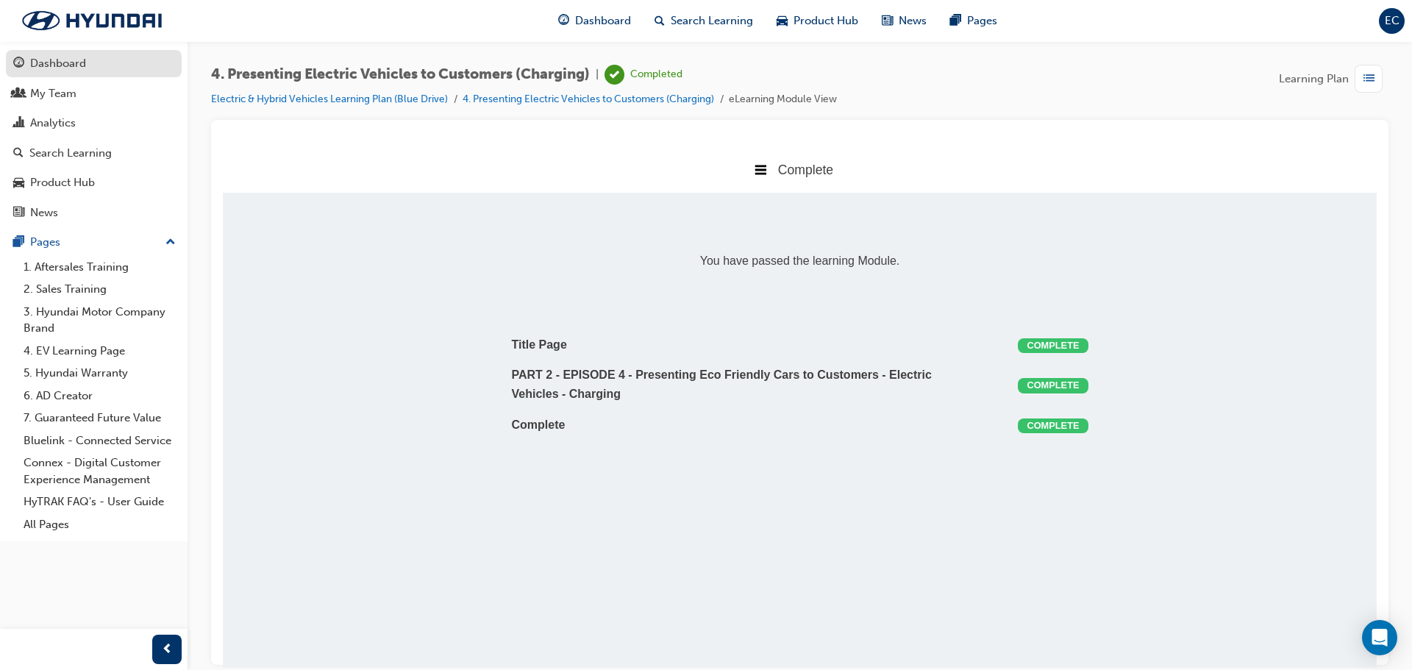
click at [128, 67] on div "Dashboard" at bounding box center [93, 63] width 161 height 18
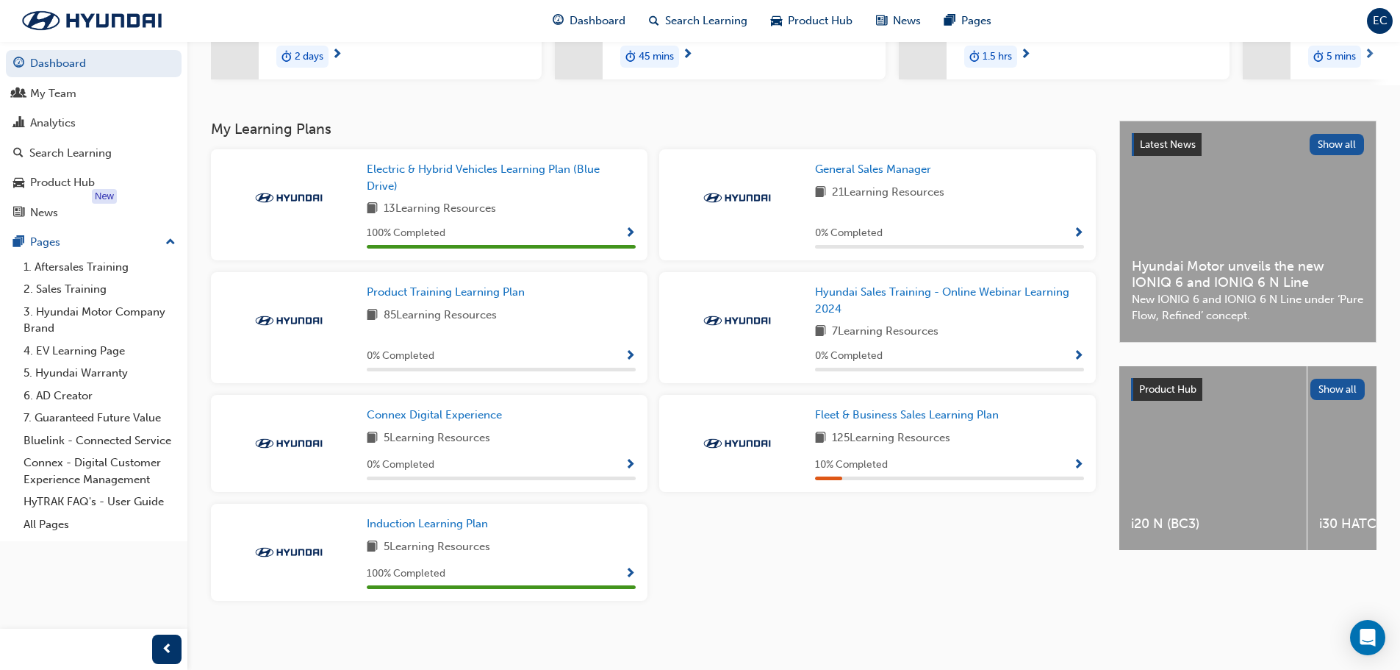
scroll to position [246, 0]
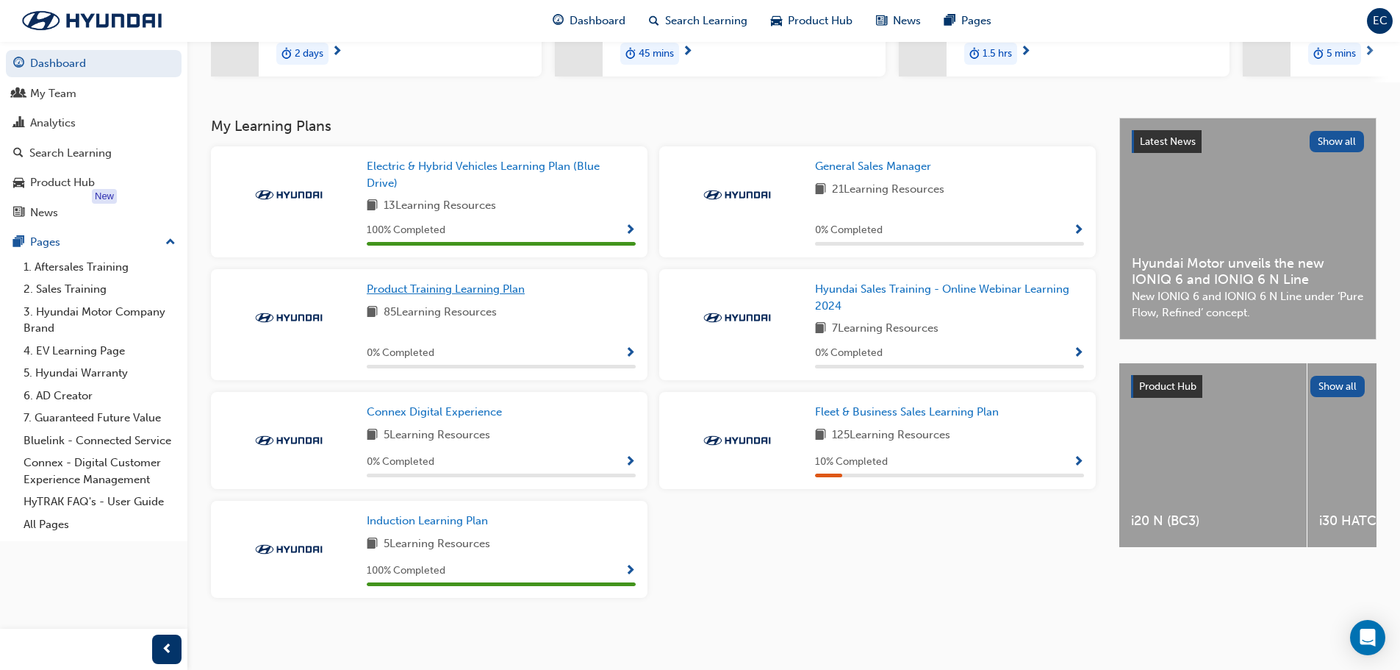
click at [494, 287] on span "Product Training Learning Plan" at bounding box center [446, 288] width 158 height 13
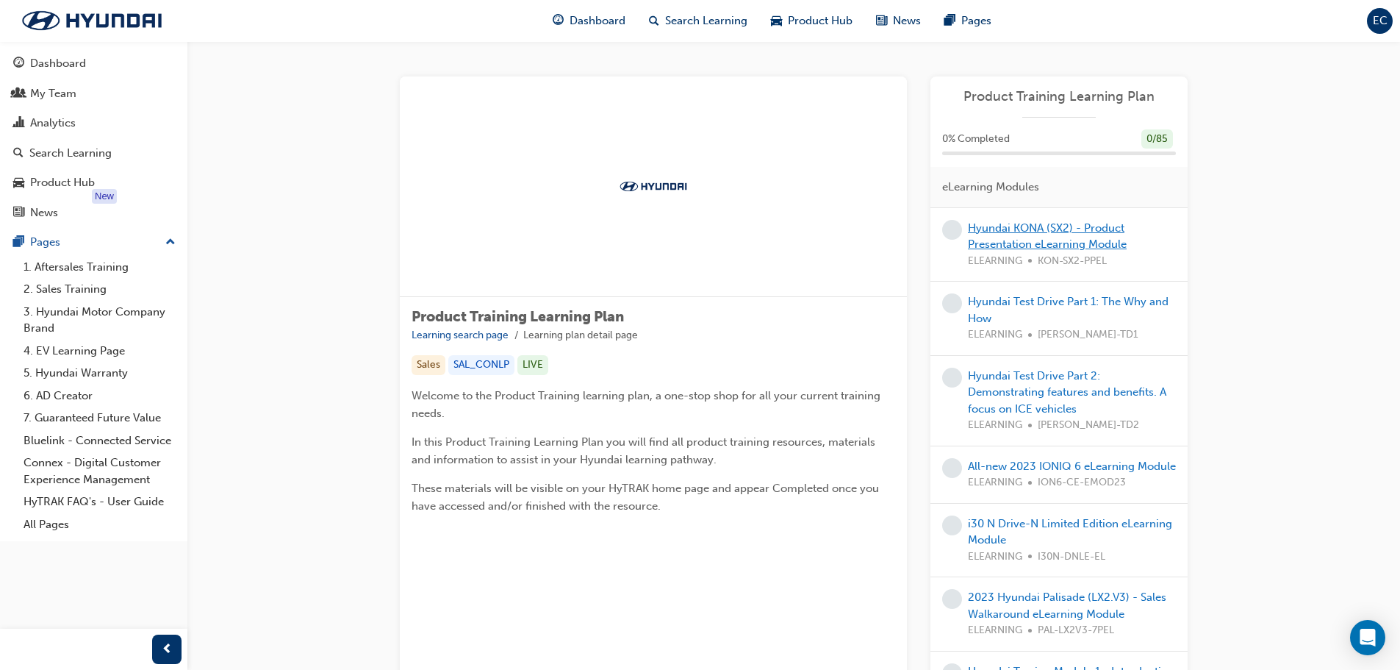
click at [1107, 238] on link "Hyundai KONA (SX2) - Product Presentation eLearning Module" at bounding box center [1047, 236] width 159 height 30
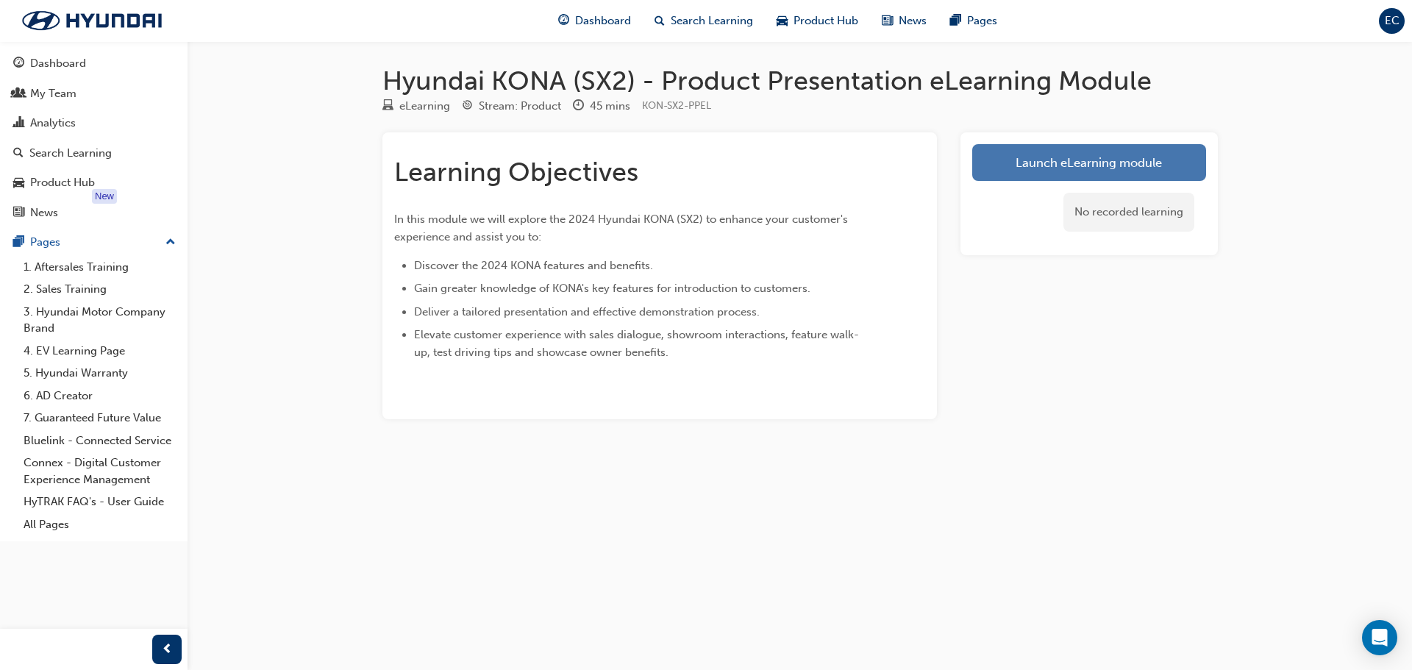
click at [1119, 154] on link "Launch eLearning module" at bounding box center [1089, 162] width 234 height 37
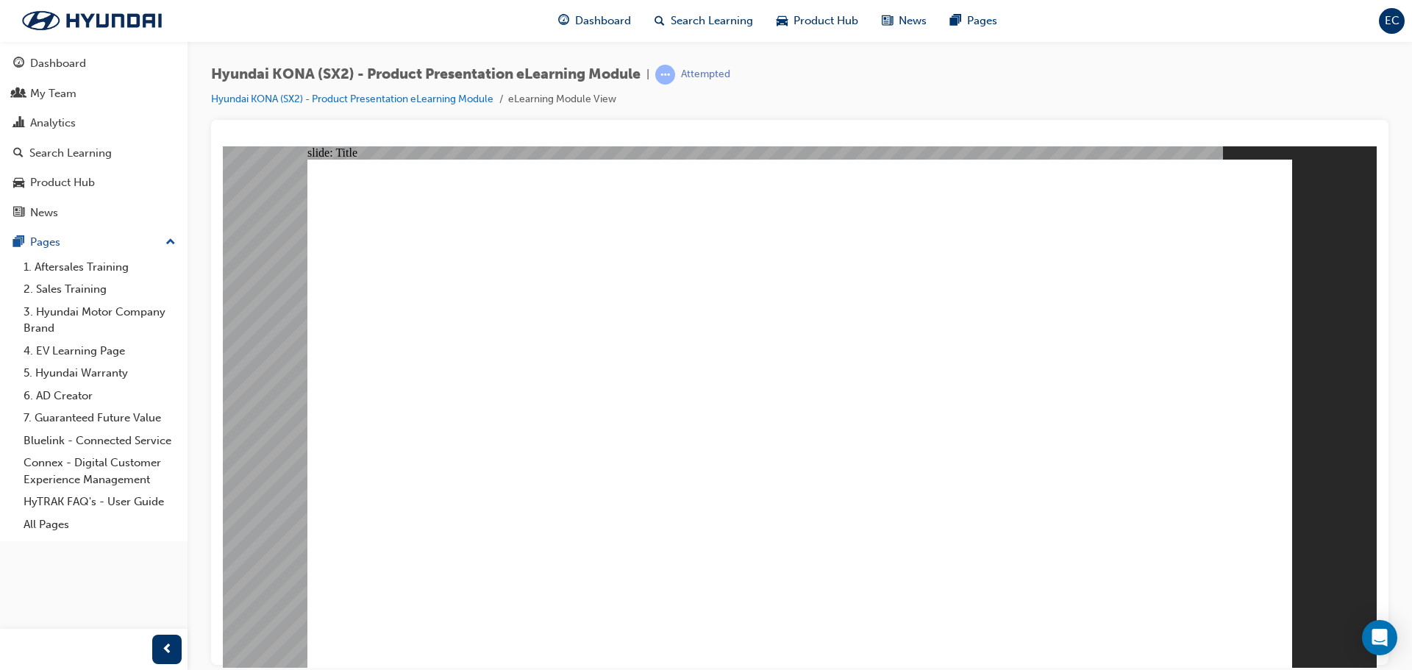
drag, startPoint x: 452, startPoint y: 451, endPoint x: 449, endPoint y: 464, distance: 13.6
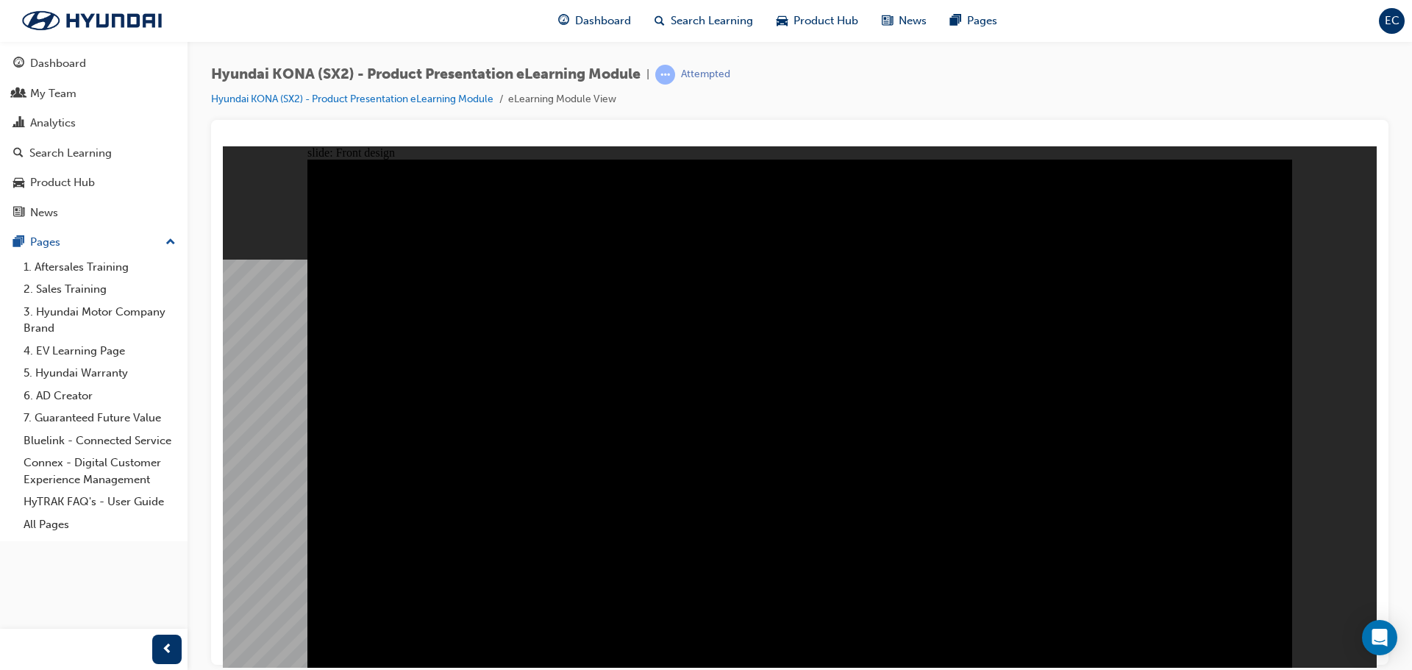
drag, startPoint x: 586, startPoint y: 357, endPoint x: 564, endPoint y: 161, distance: 196.8
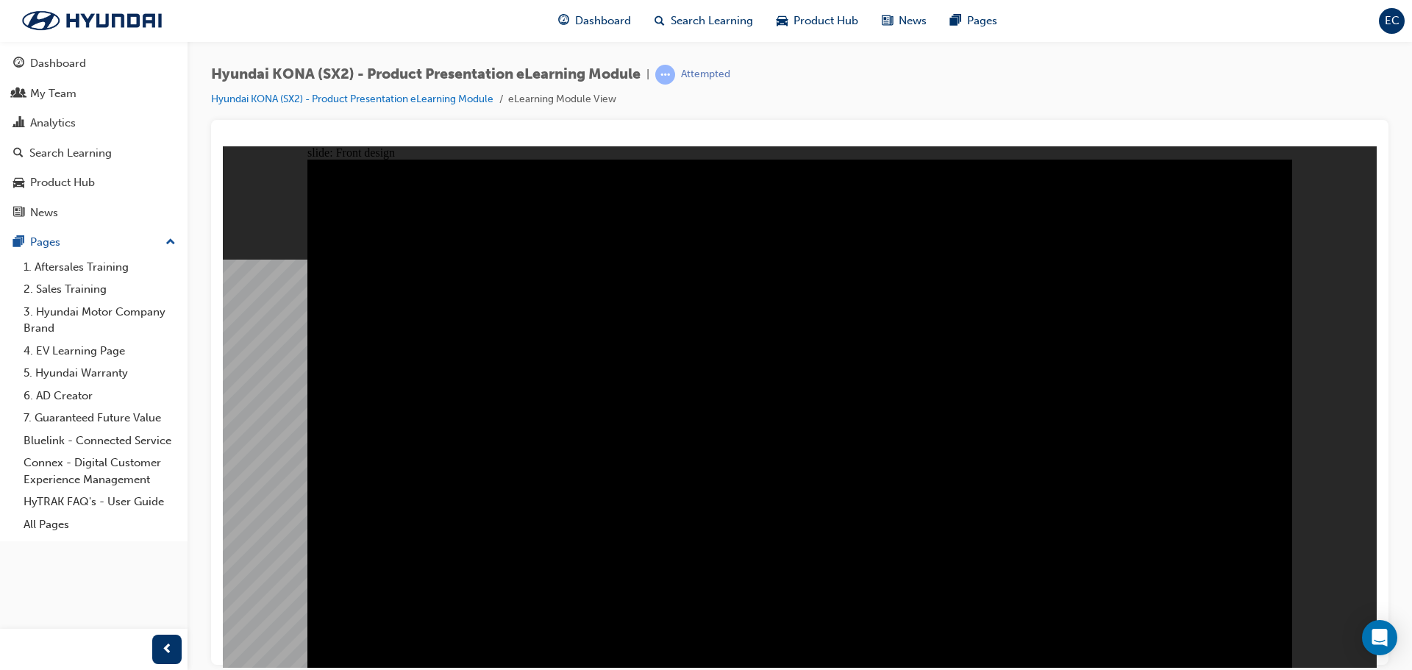
drag, startPoint x: 545, startPoint y: 107, endPoint x: 532, endPoint y: 143, distance: 38.1
click at [544, 107] on li "eLearning Module View" at bounding box center [562, 99] width 108 height 17
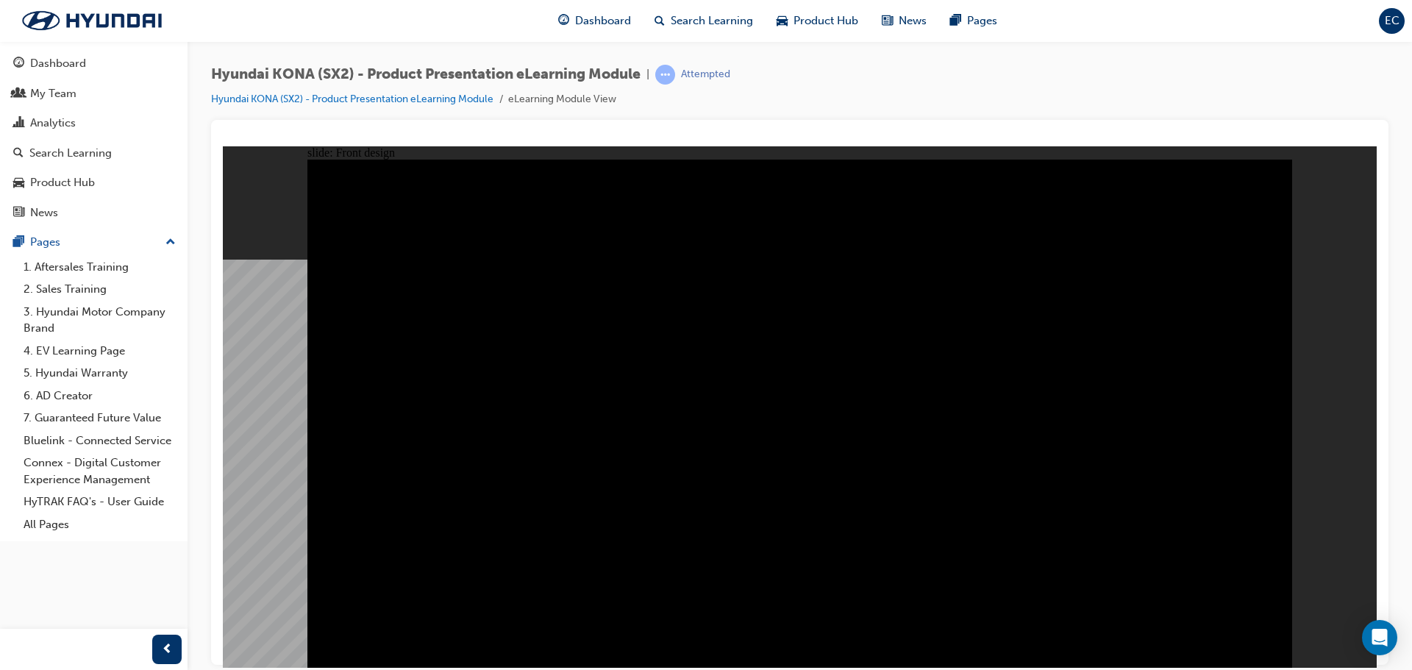
click at [223, 146] on image at bounding box center [223, 146] width 0 height 0
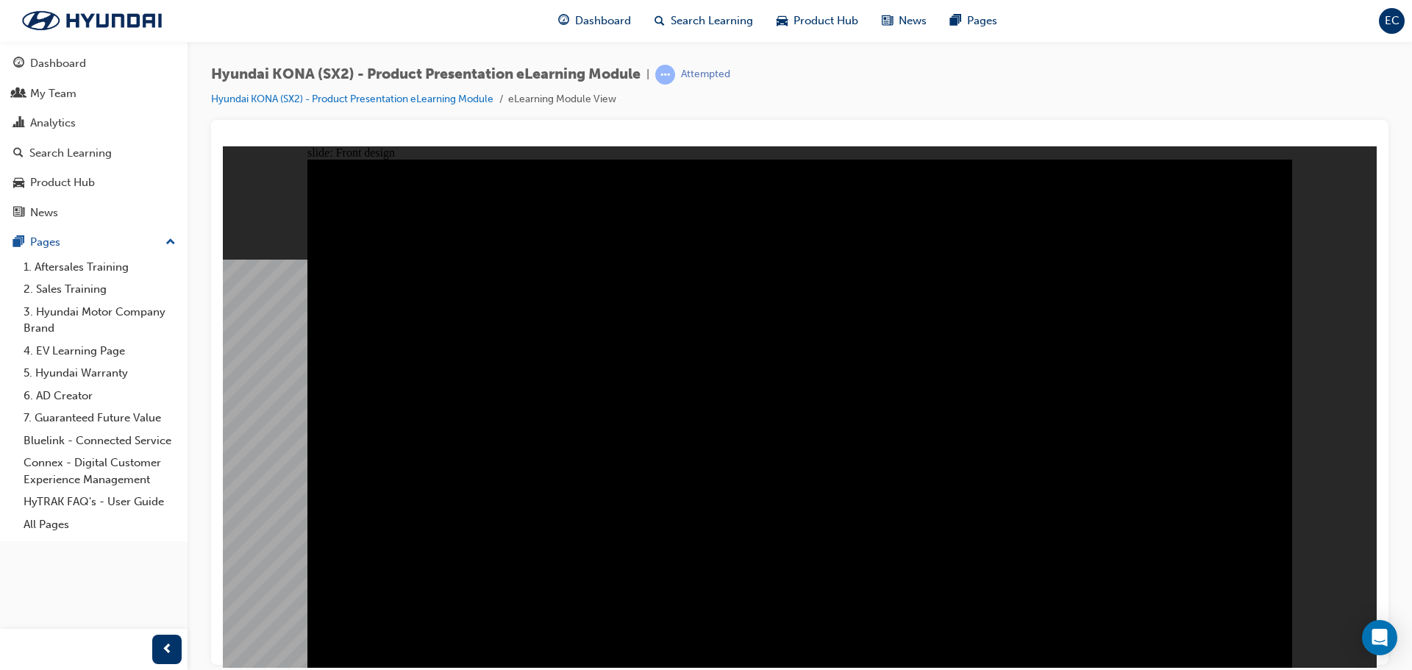
click at [223, 146] on image at bounding box center [223, 146] width 0 height 0
drag, startPoint x: 394, startPoint y: 404, endPoint x: 402, endPoint y: 397, distance: 10.4
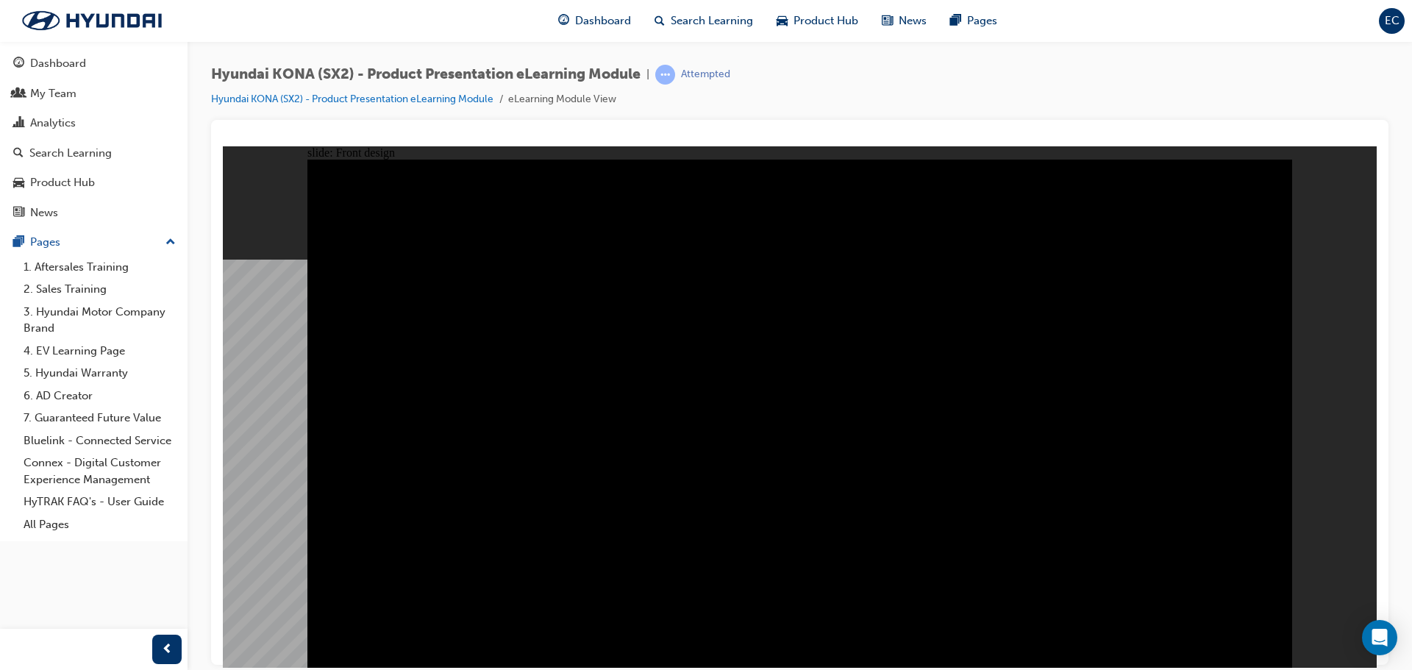
drag, startPoint x: 955, startPoint y: 412, endPoint x: 948, endPoint y: 415, distance: 7.6
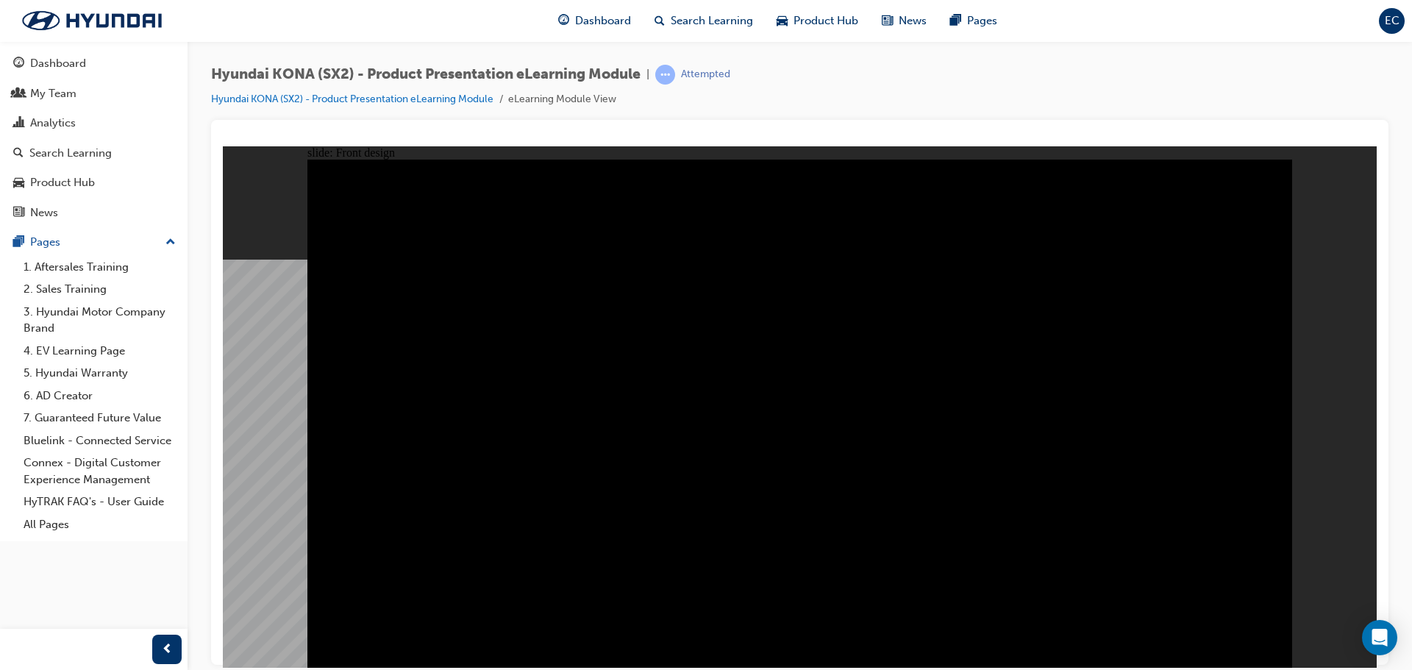
drag, startPoint x: 415, startPoint y: 427, endPoint x: 411, endPoint y: 453, distance: 26.0
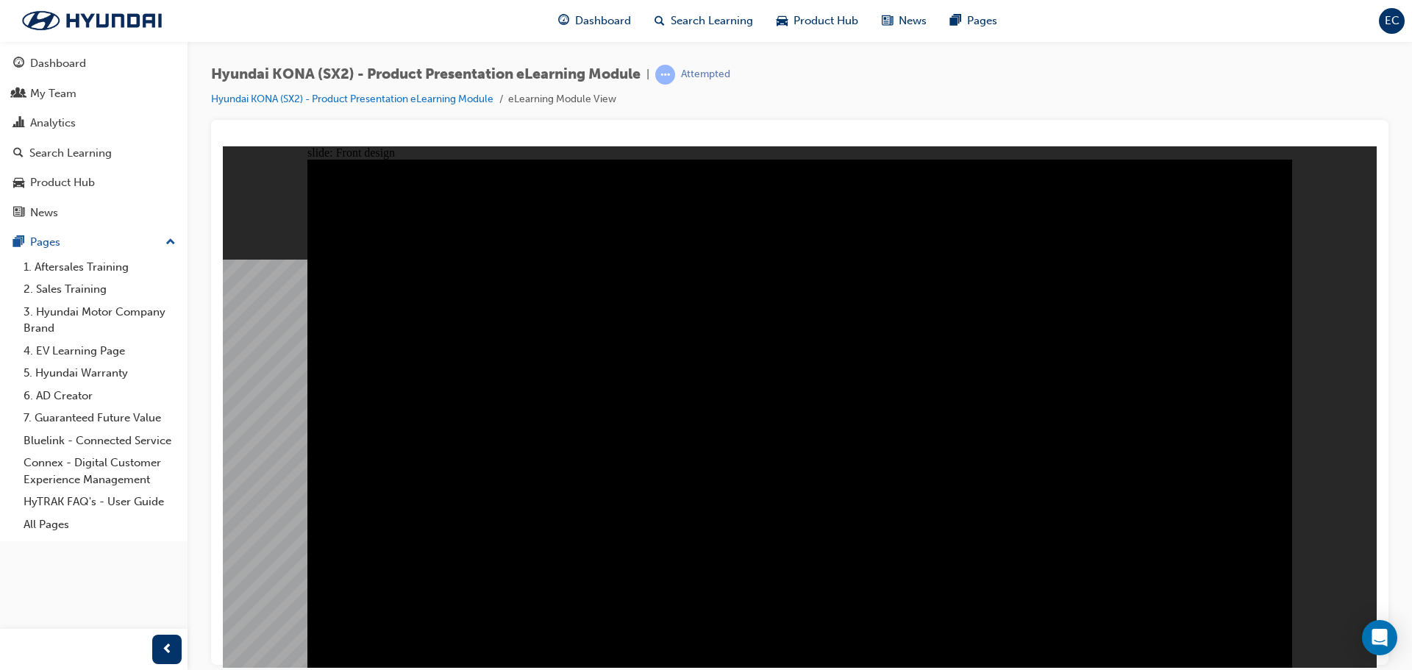
drag, startPoint x: 1254, startPoint y: 176, endPoint x: 1243, endPoint y: 183, distance: 12.9
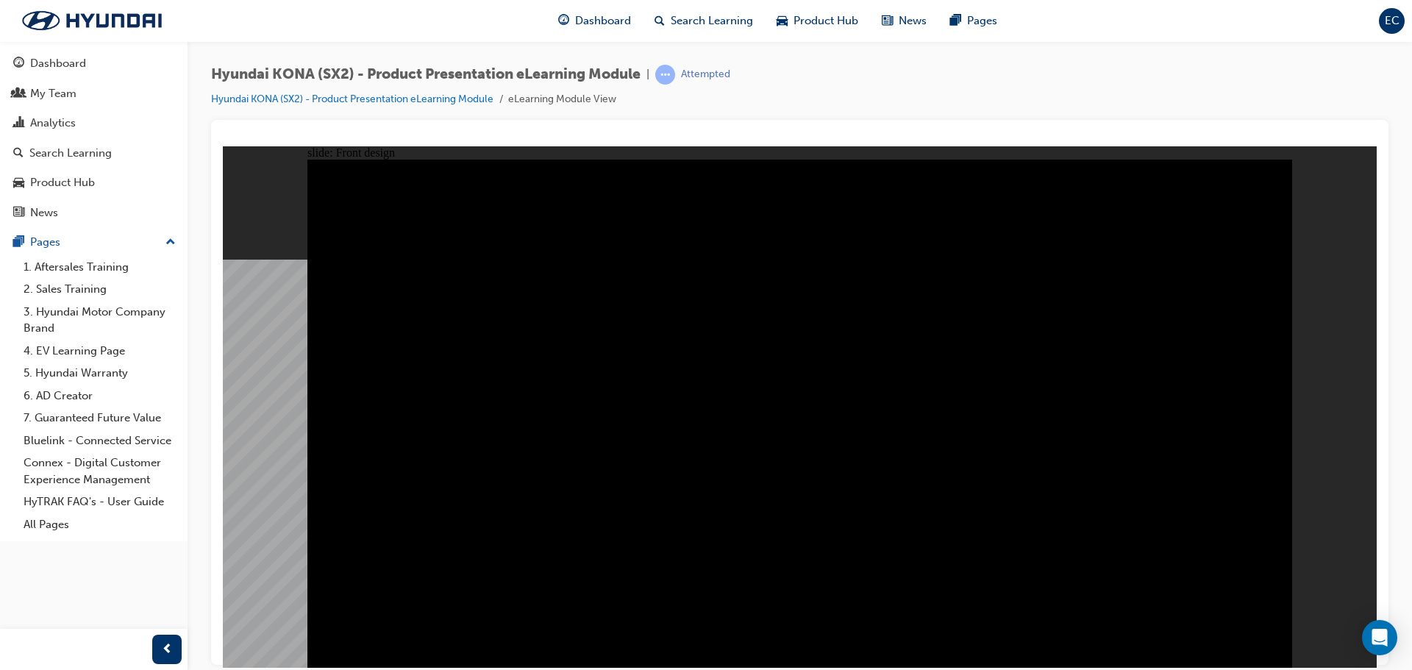
click at [223, 146] on image at bounding box center [223, 146] width 0 height 0
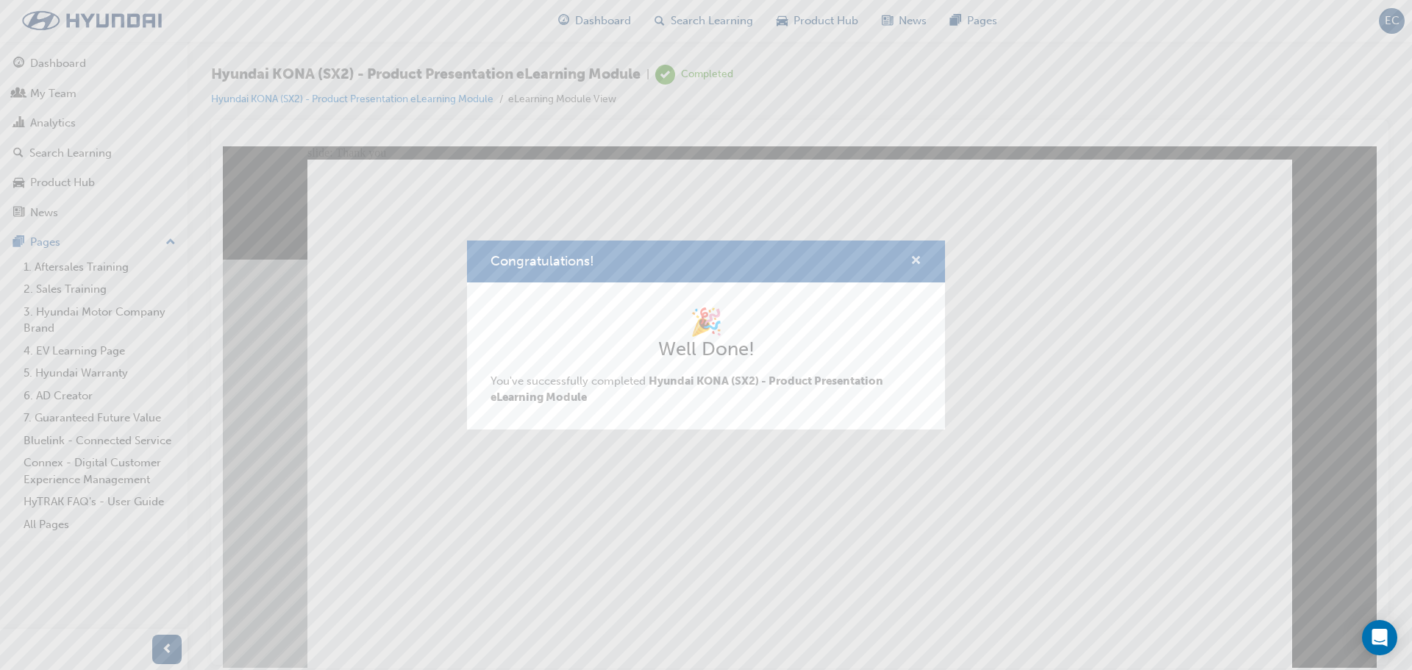
click at [920, 260] on span "cross-icon" at bounding box center [915, 261] width 11 height 13
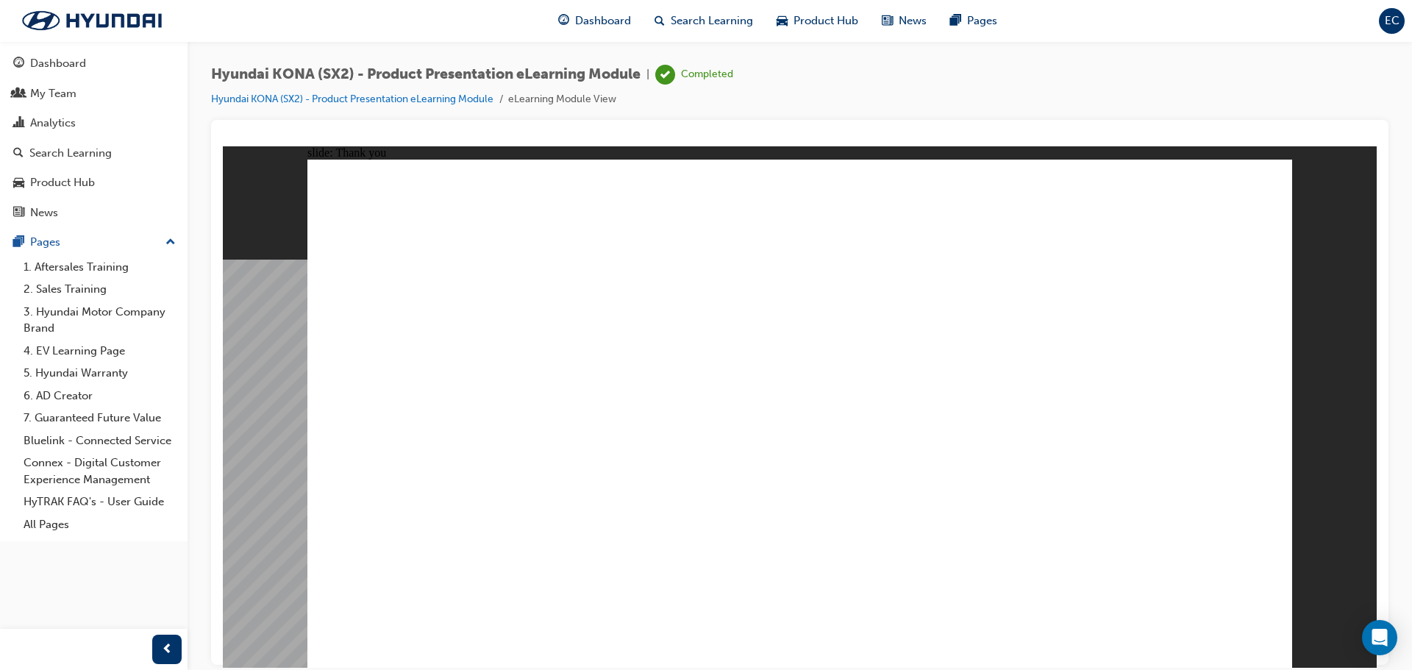
click at [114, 55] on div "Dashboard" at bounding box center [93, 63] width 161 height 18
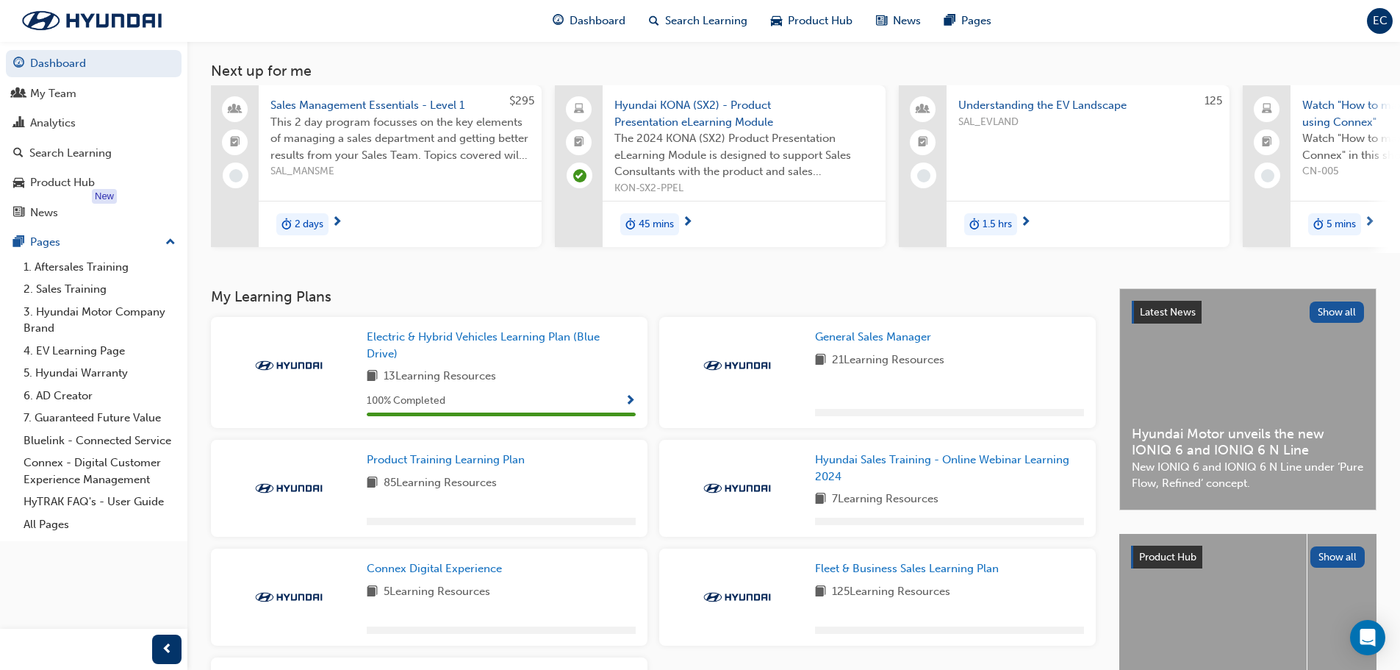
scroll to position [221, 0]
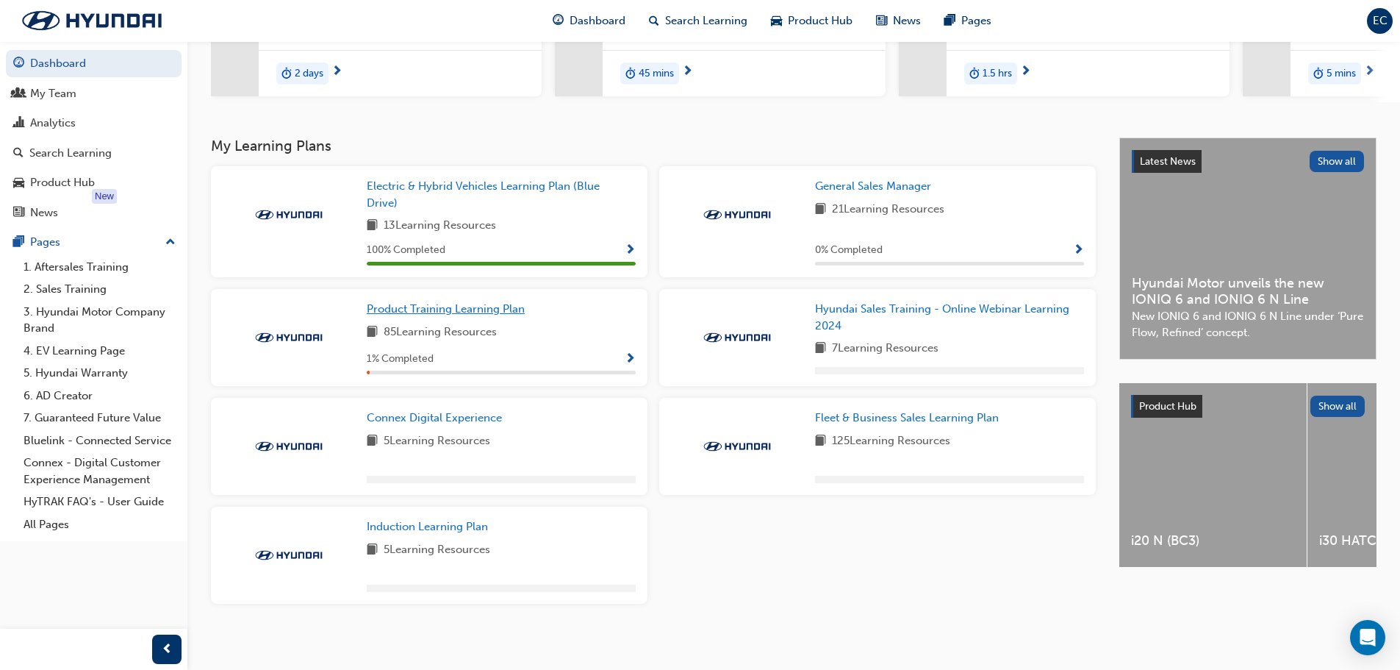
click at [477, 313] on span "Product Training Learning Plan" at bounding box center [446, 308] width 158 height 13
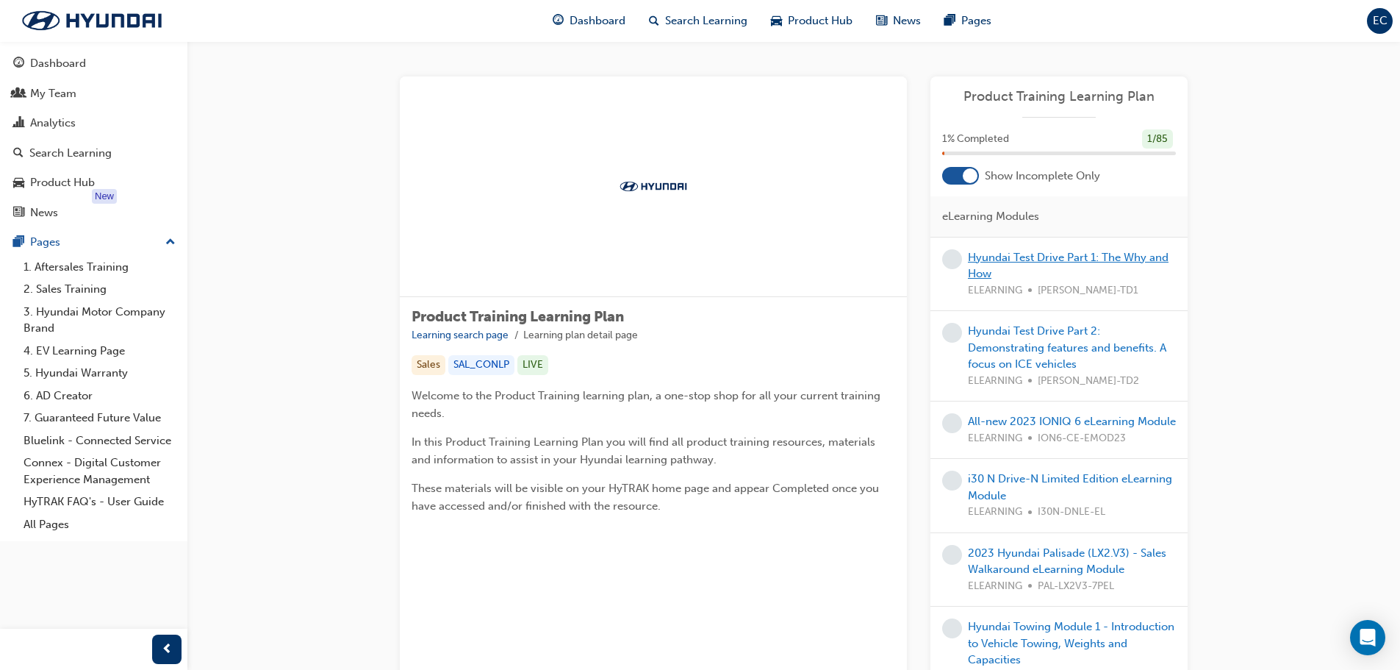
click at [1073, 260] on link "Hyundai Test Drive Part 1: The Why and How" at bounding box center [1068, 266] width 201 height 30
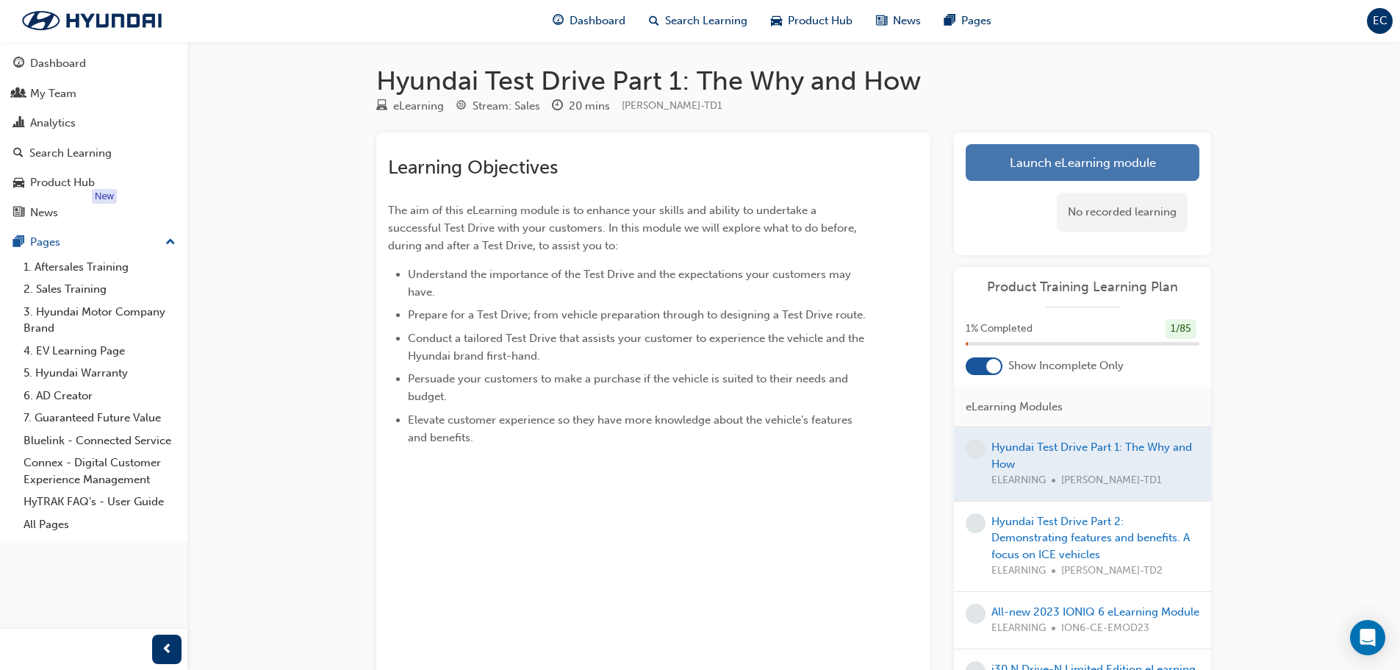
click at [1101, 167] on link "Launch eLearning module" at bounding box center [1083, 162] width 234 height 37
